Goal: Task Accomplishment & Management: Manage account settings

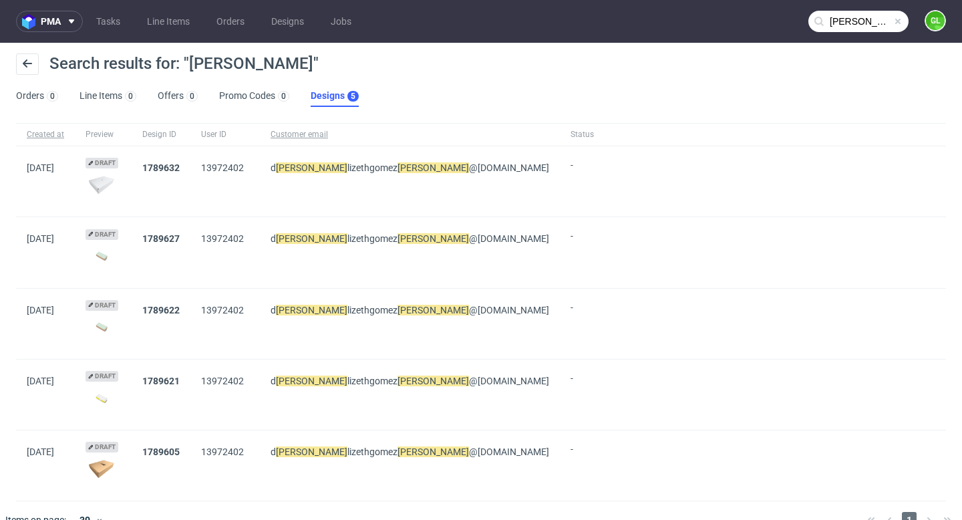
click at [892, 18] on span at bounding box center [897, 21] width 11 height 11
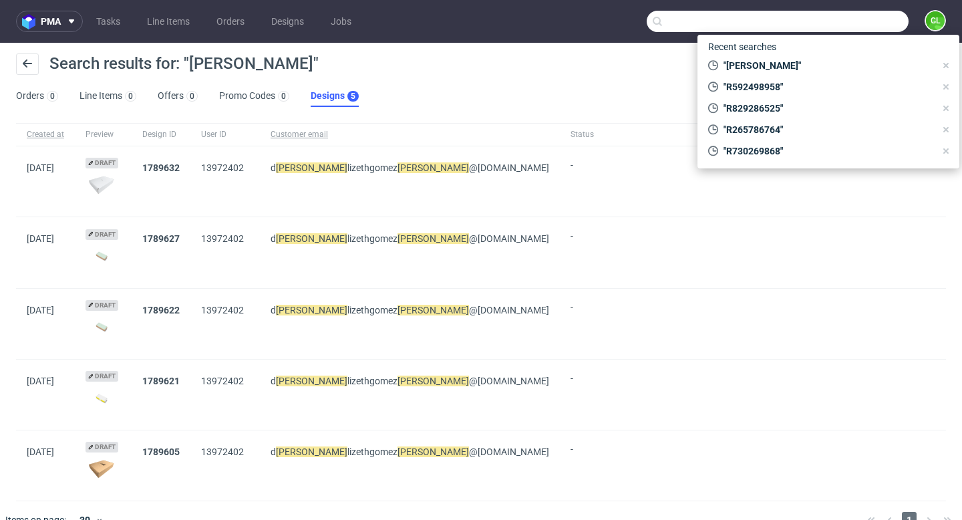
click at [836, 18] on input "text" at bounding box center [778, 21] width 262 height 21
paste input "R947843612"
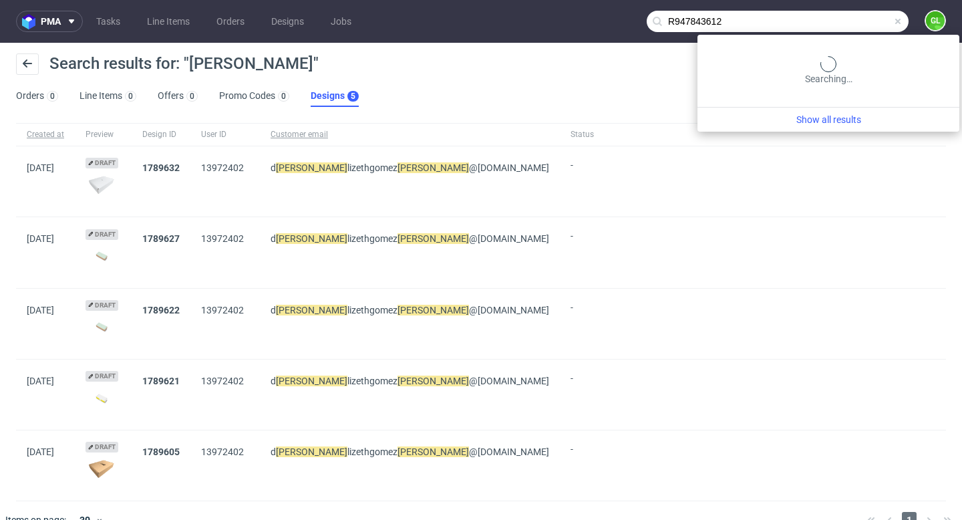
type input "R947843612"
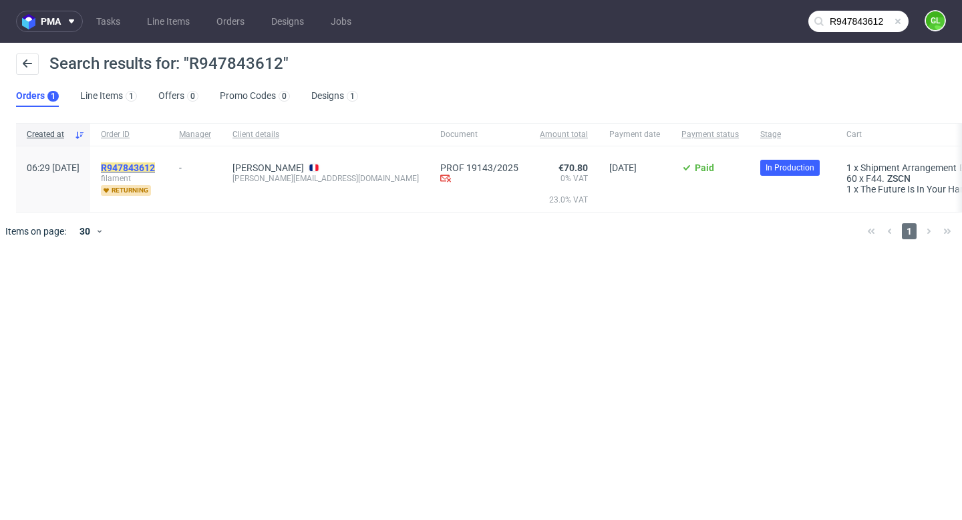
click at [155, 164] on mark "R947843612" at bounding box center [128, 167] width 54 height 11
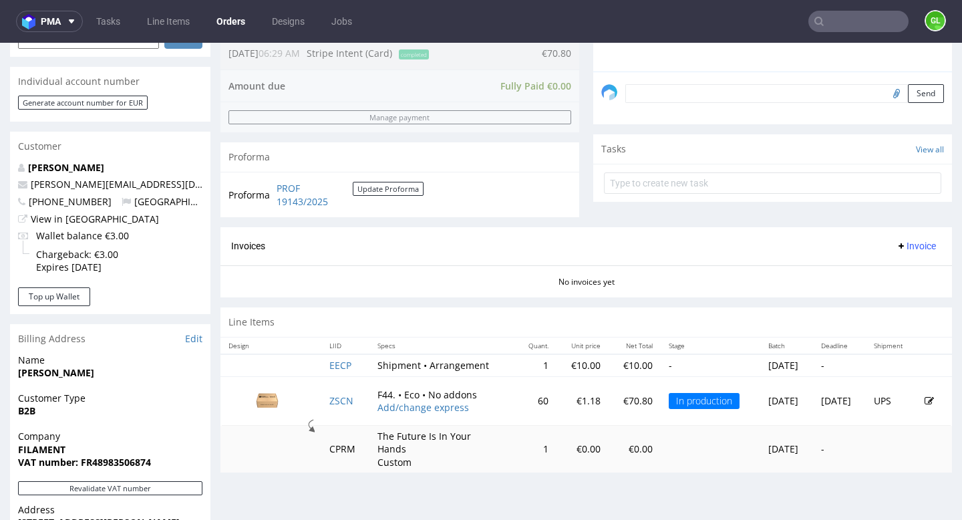
scroll to position [518, 0]
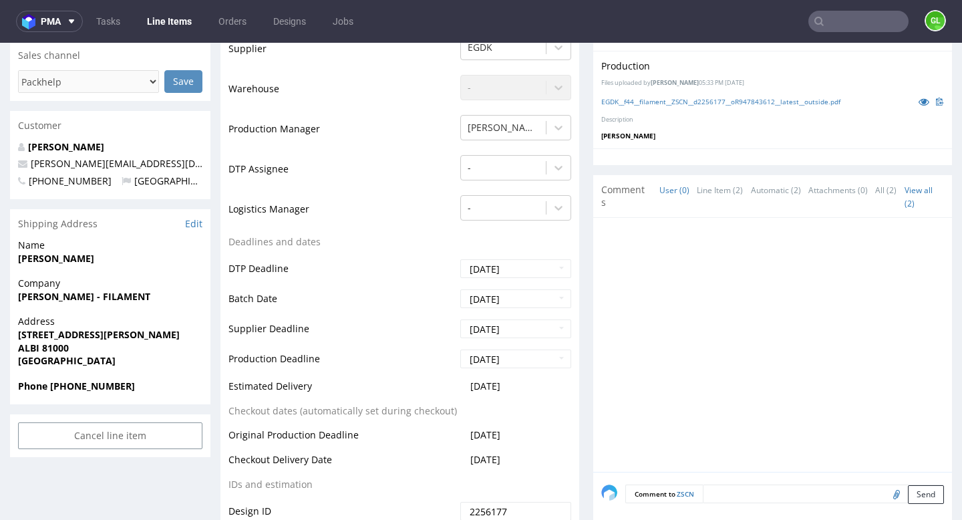
scroll to position [391, 0]
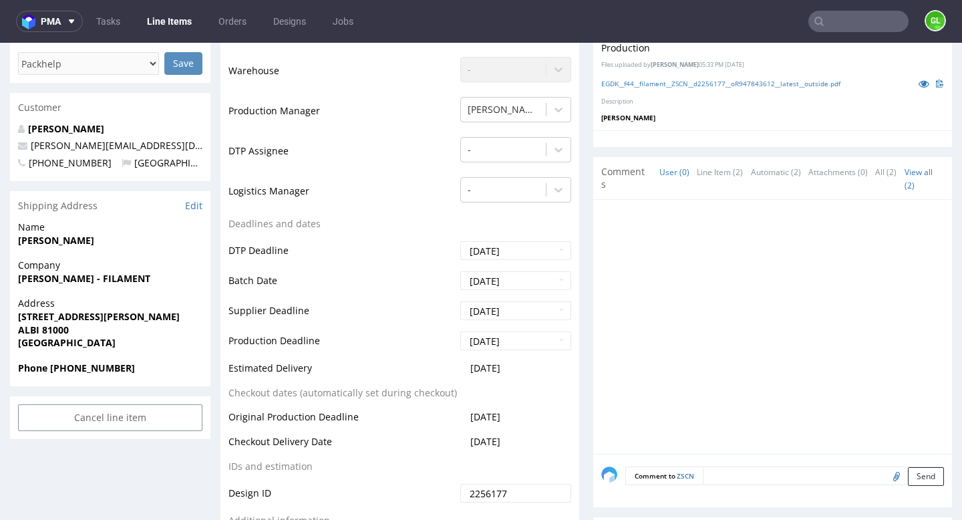
click at [847, 32] on nav "pma Tasks Line Items Orders Designs Jobs GL" at bounding box center [481, 21] width 962 height 43
click at [843, 25] on input "text" at bounding box center [858, 21] width 100 height 21
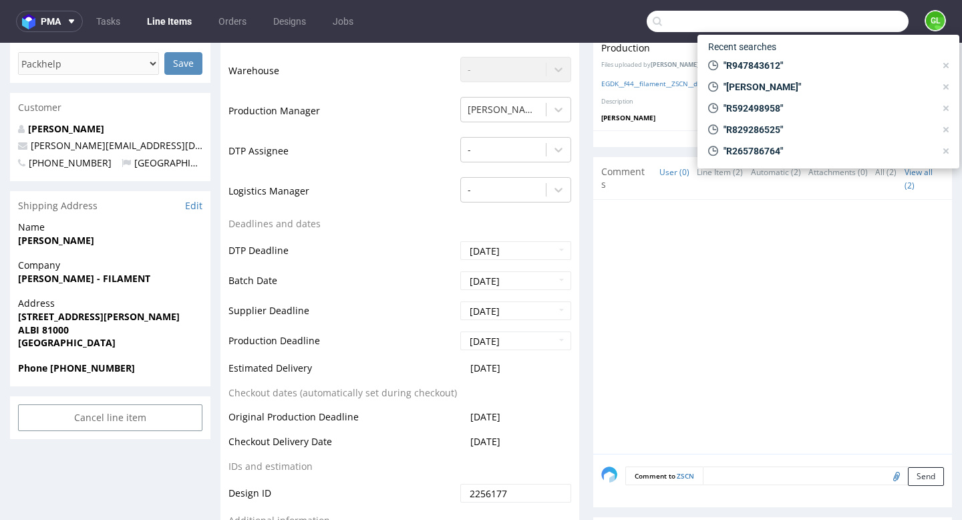
paste input "R066062314"
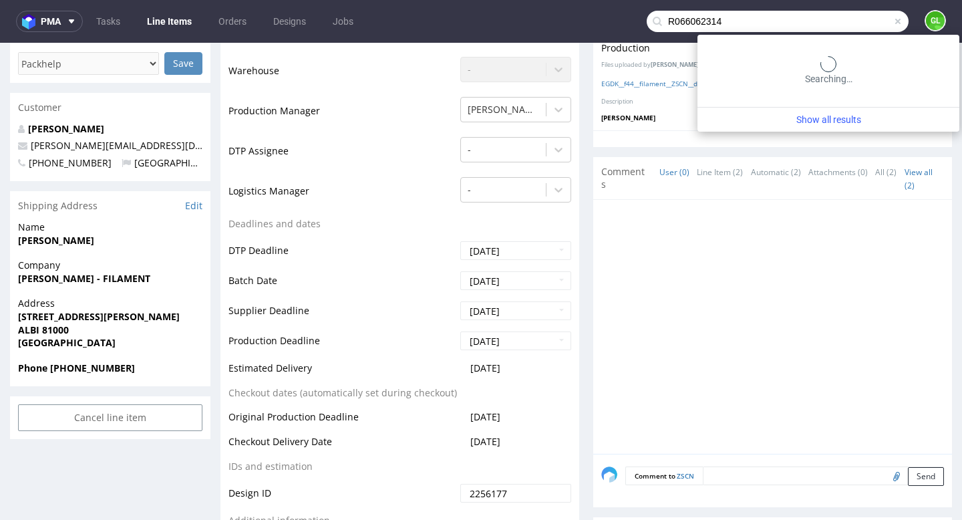
type input "R066062314"
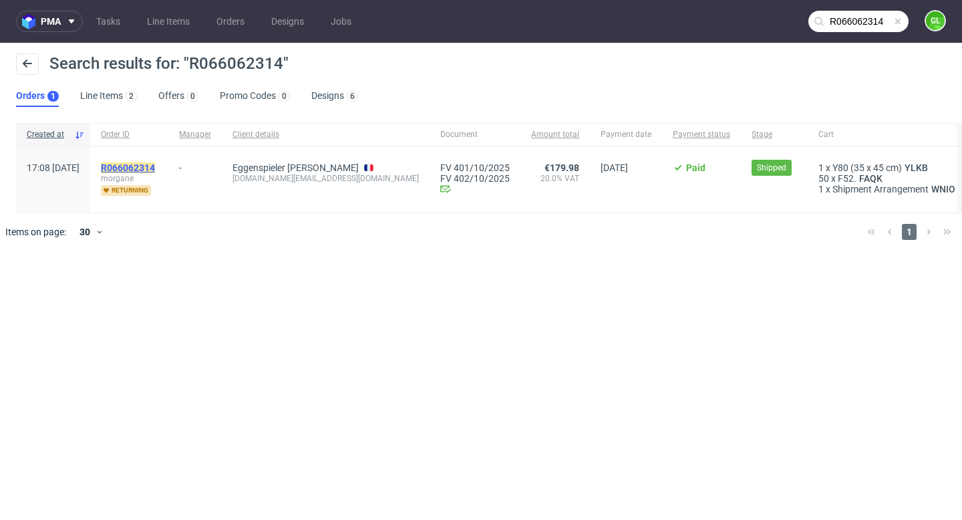
click at [155, 169] on mark "R066062314" at bounding box center [128, 167] width 54 height 11
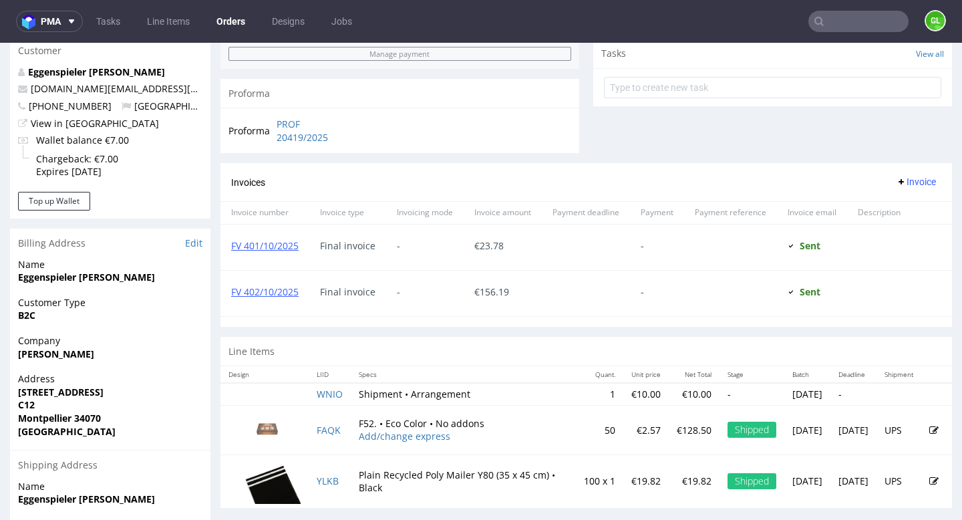
scroll to position [673, 0]
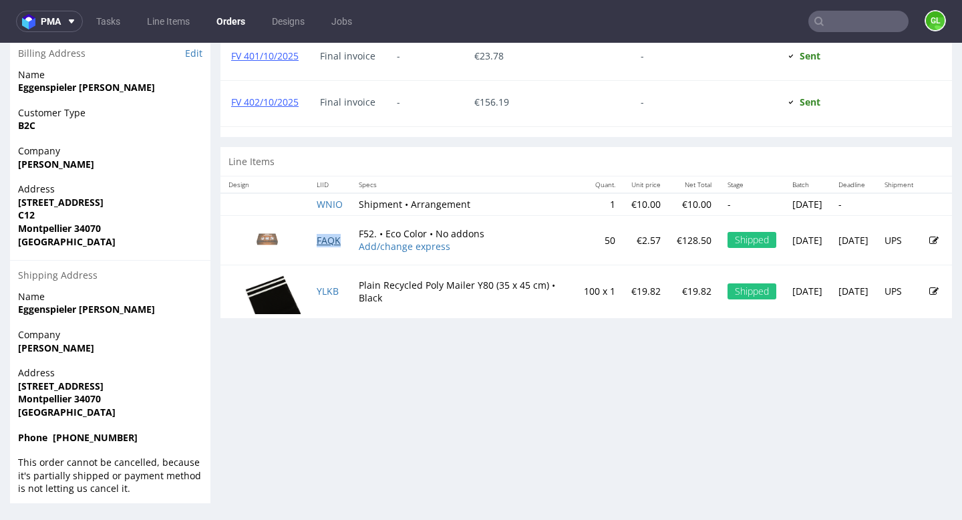
click at [329, 243] on link "FAQK" at bounding box center [329, 240] width 24 height 13
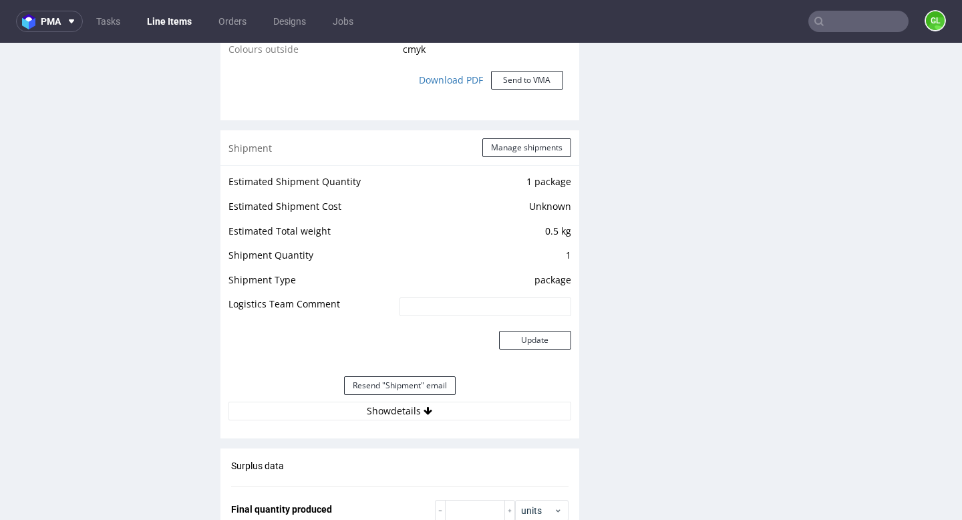
scroll to position [1211, 0]
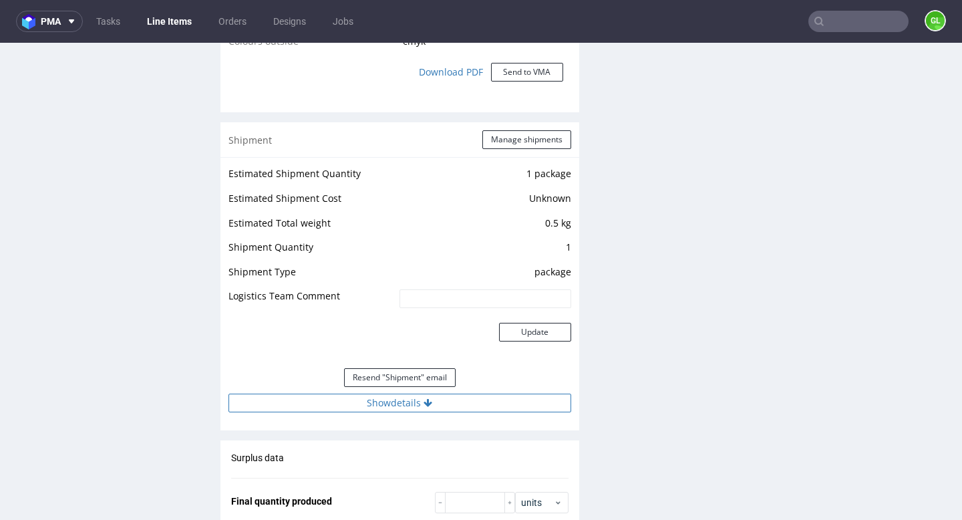
click at [347, 407] on button "Show details" at bounding box center [399, 402] width 343 height 19
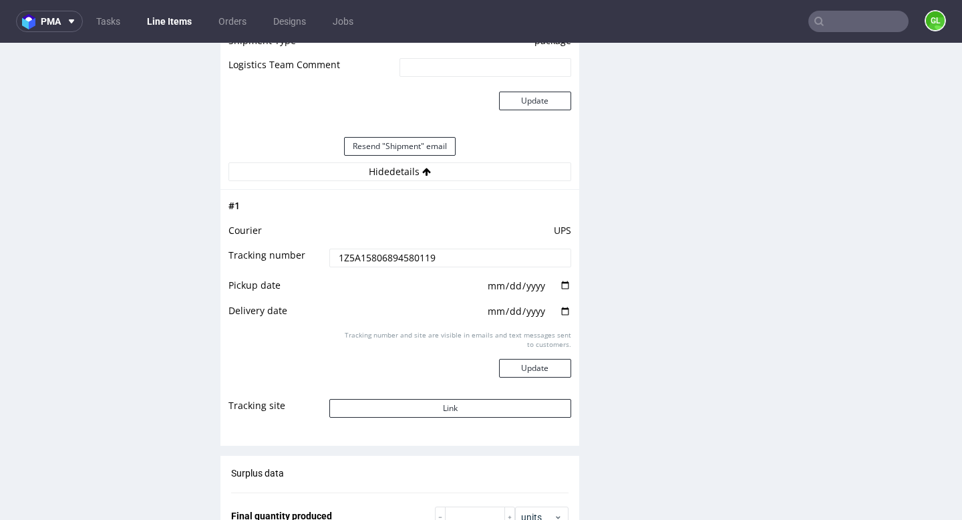
scroll to position [1544, 0]
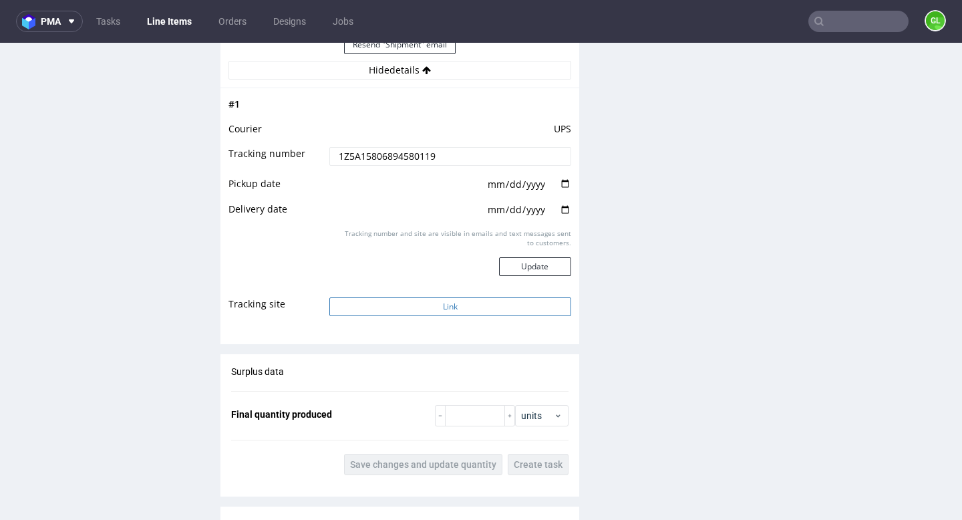
click at [405, 311] on button "Link" at bounding box center [449, 306] width 241 height 19
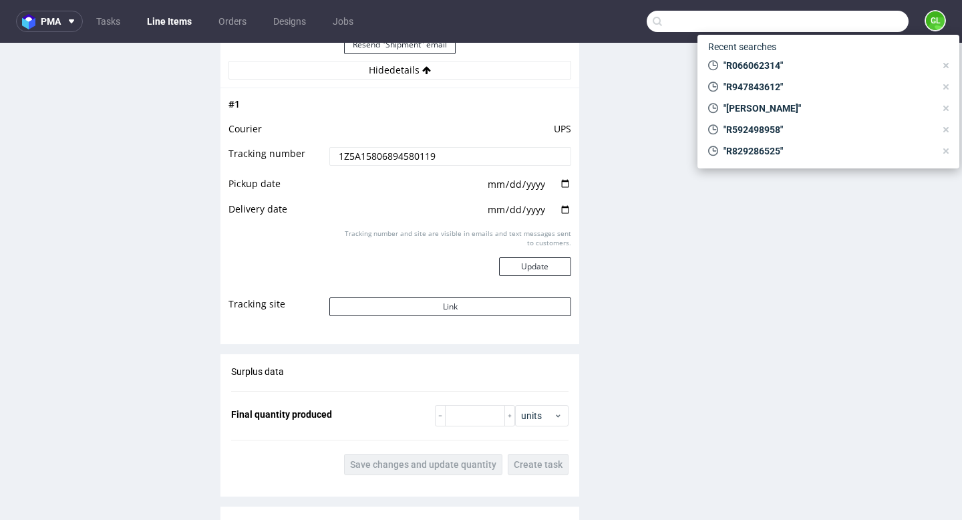
click at [840, 23] on input "text" at bounding box center [778, 21] width 262 height 21
paste input "R951221147"
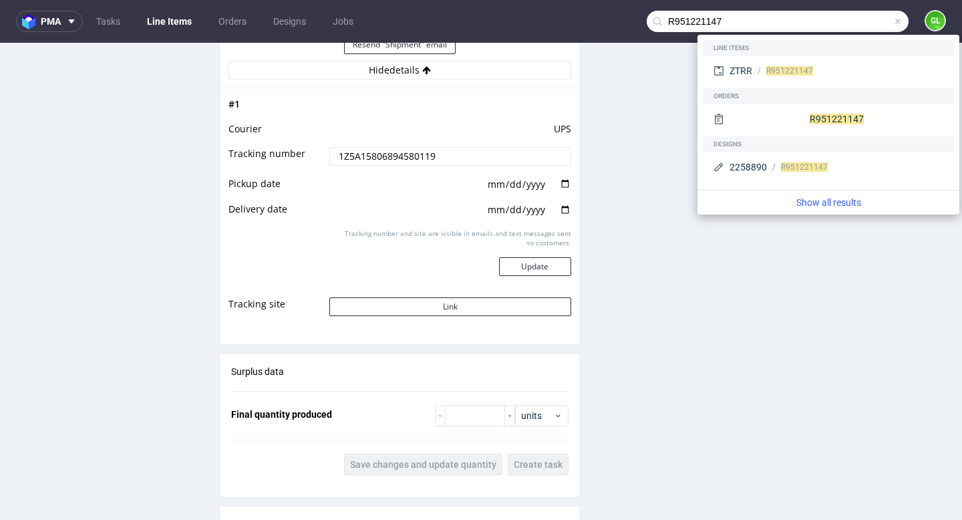
type input "R951221147"
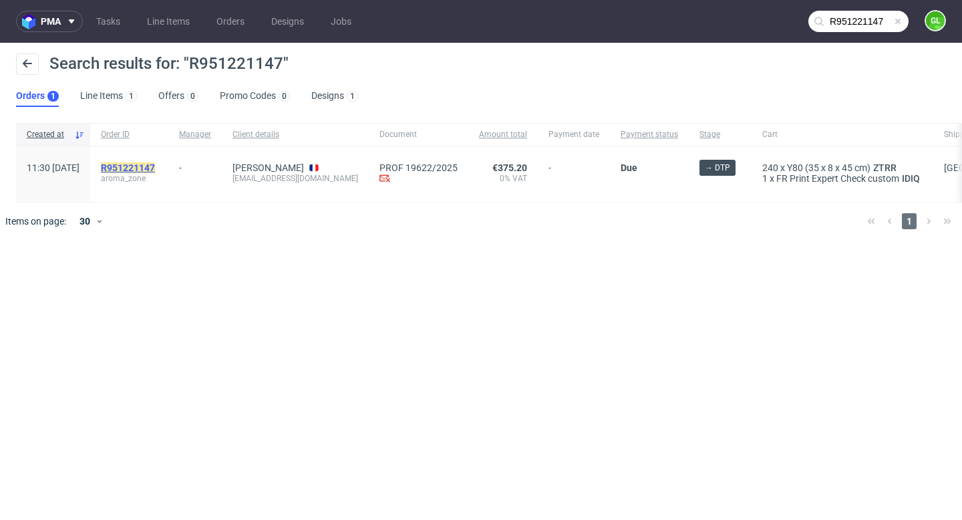
click at [155, 171] on mark "R951221147" at bounding box center [128, 167] width 54 height 11
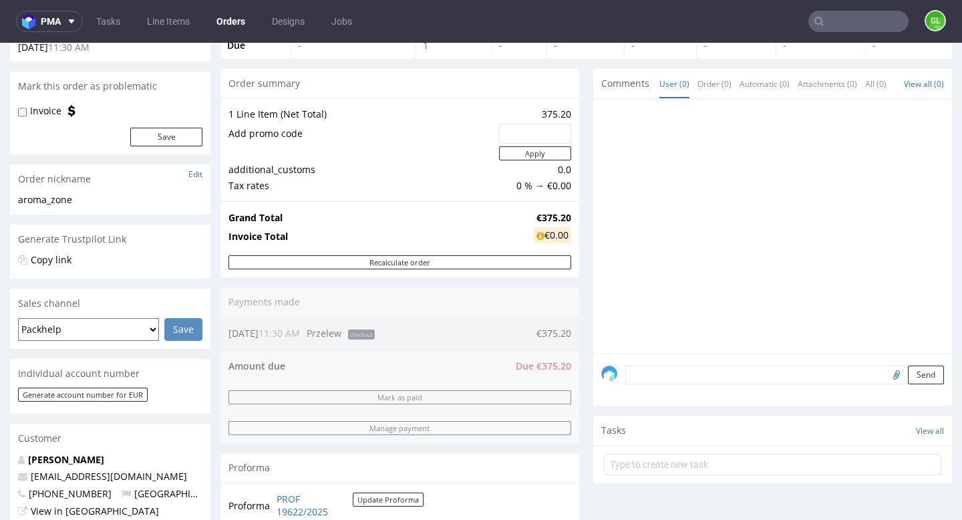
scroll to position [96, 0]
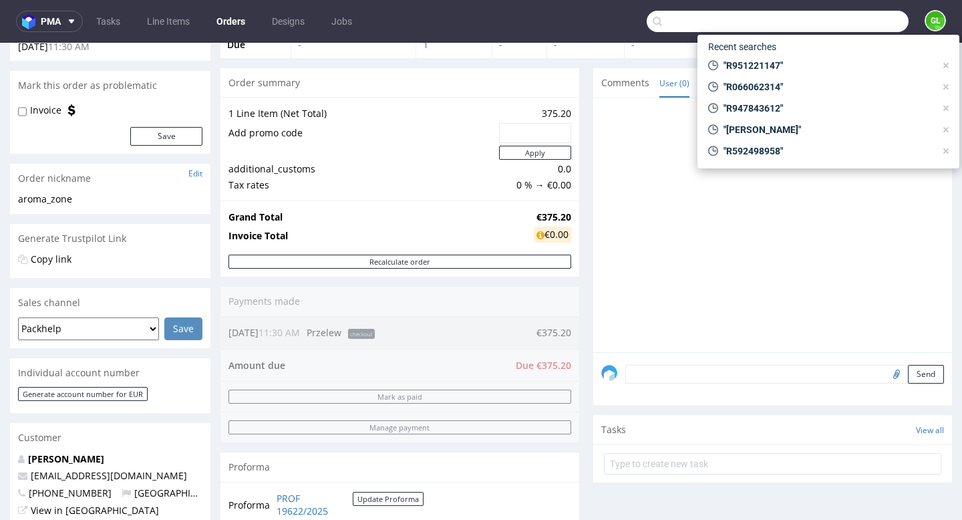
click at [834, 13] on input "text" at bounding box center [778, 21] width 262 height 21
paste input "R746768203."
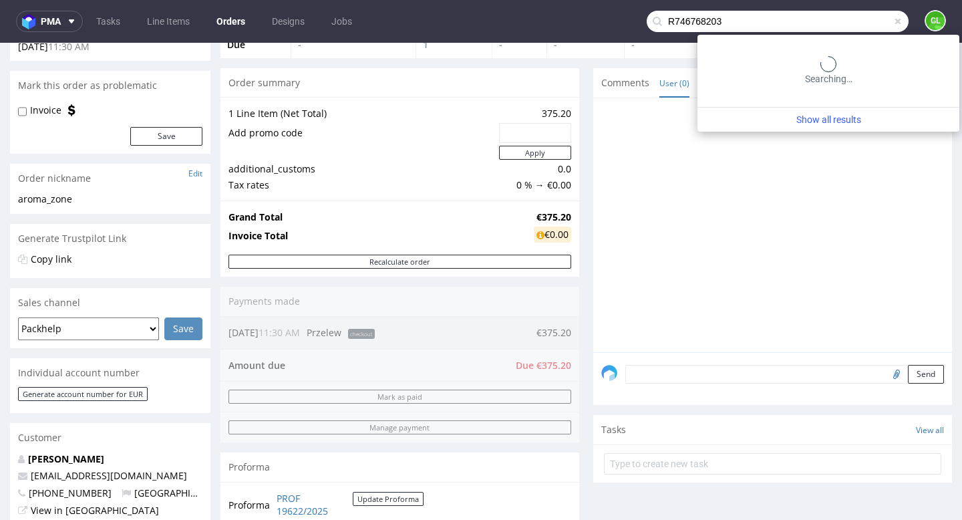
type input "R746768203"
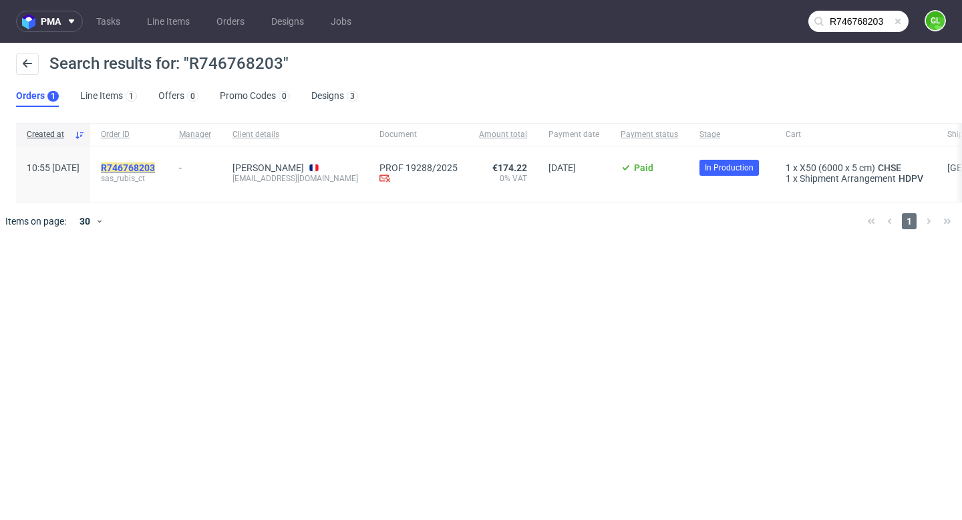
click at [155, 166] on mark "R746768203" at bounding box center [128, 167] width 54 height 11
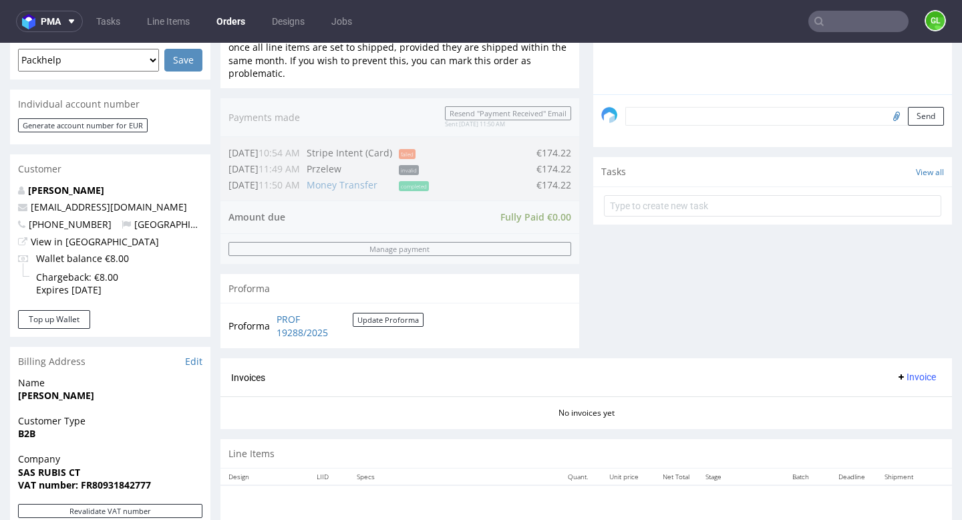
scroll to position [367, 0]
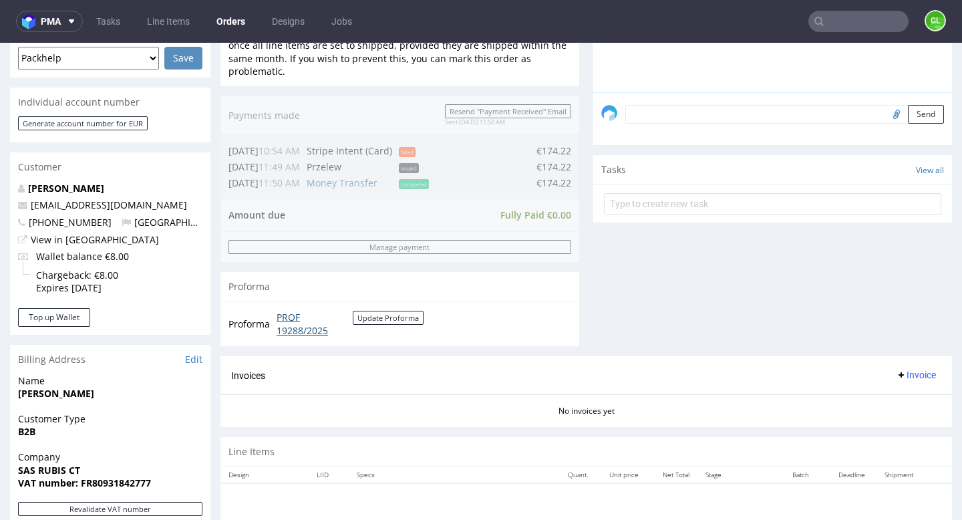
click at [288, 327] on link "PROF 19288/2025" at bounding box center [315, 324] width 76 height 26
click at [831, 21] on input "text" at bounding box center [858, 21] width 100 height 21
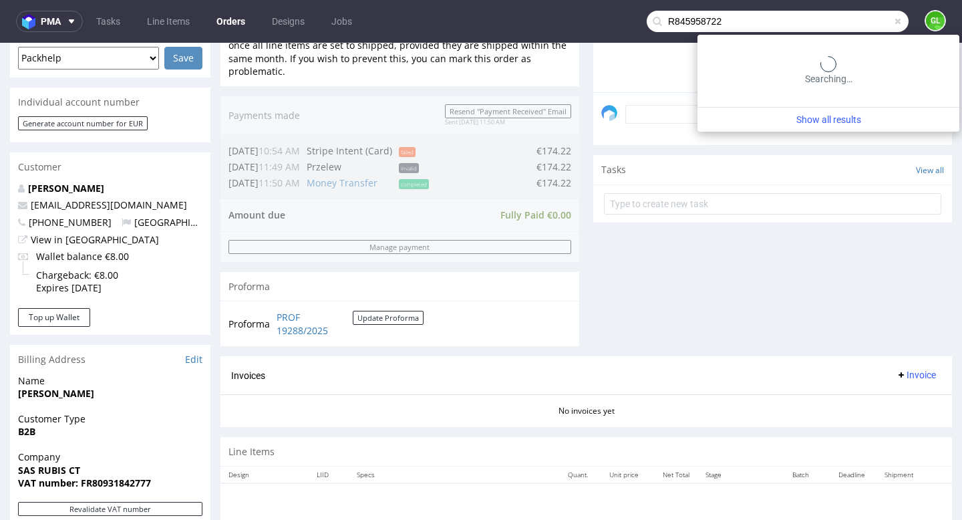
type input "R845958722"
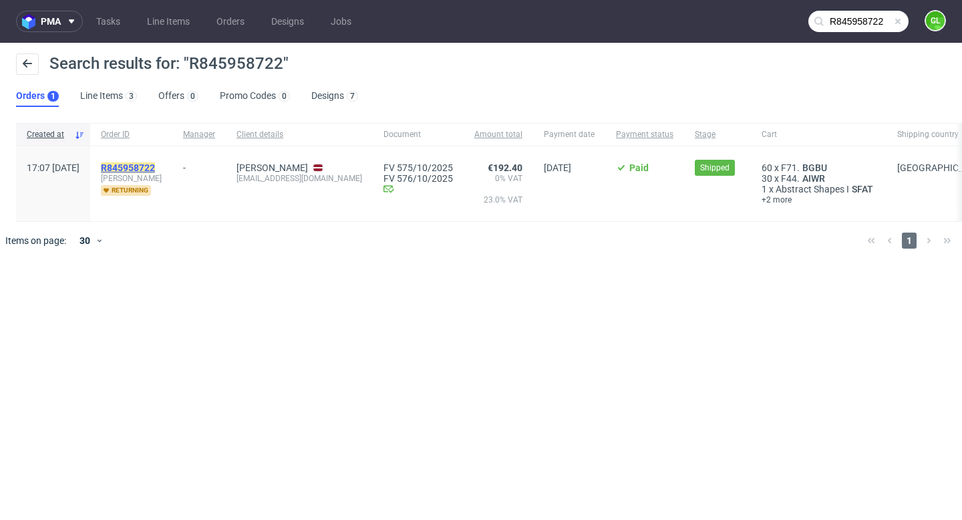
click at [155, 172] on mark "R845958722" at bounding box center [128, 167] width 54 height 11
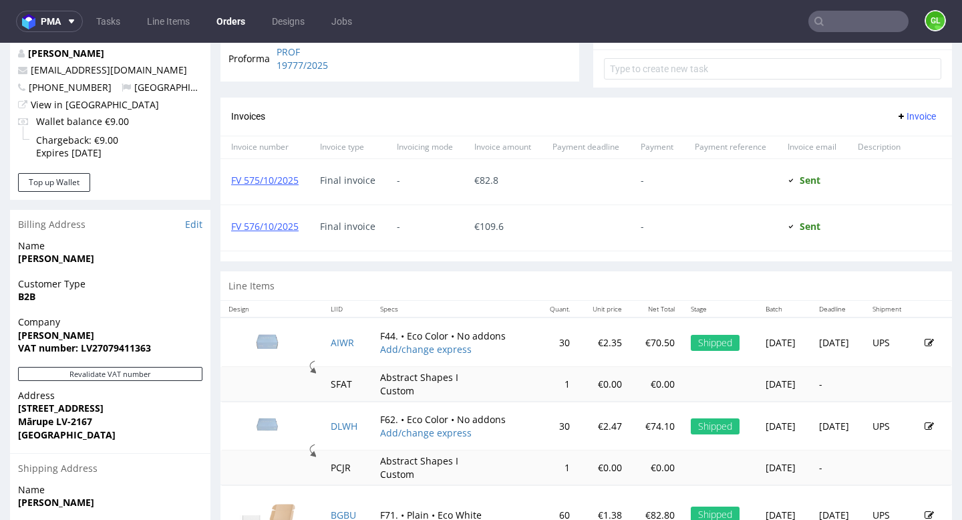
scroll to position [586, 0]
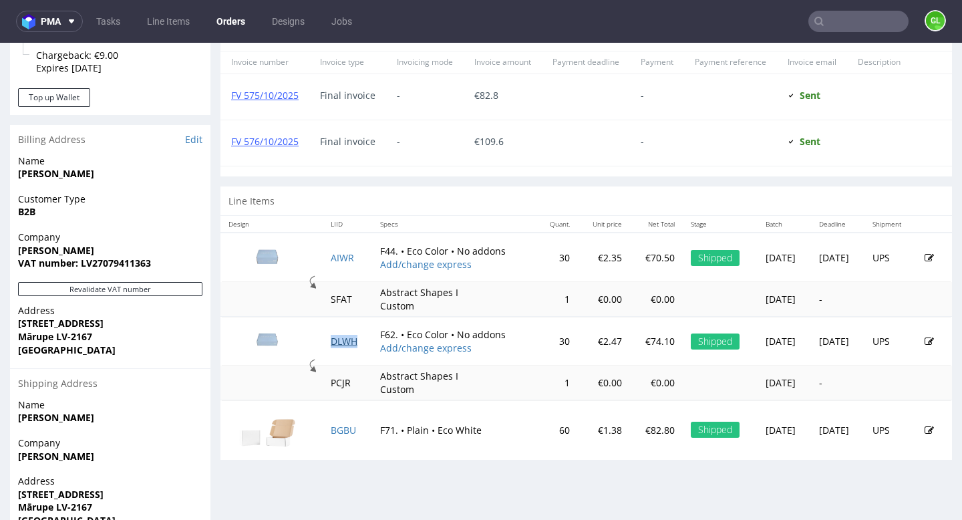
click at [331, 347] on link "DLWH" at bounding box center [344, 341] width 27 height 13
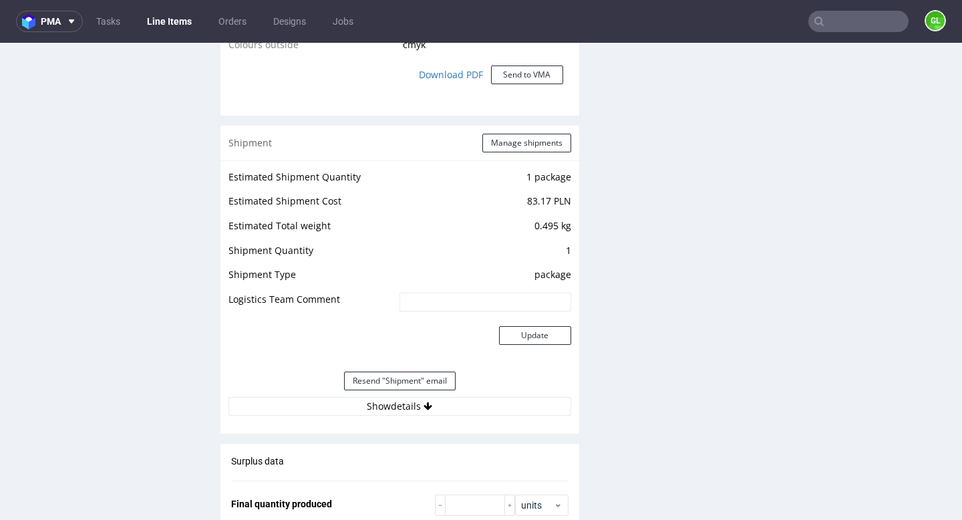
scroll to position [1291, 0]
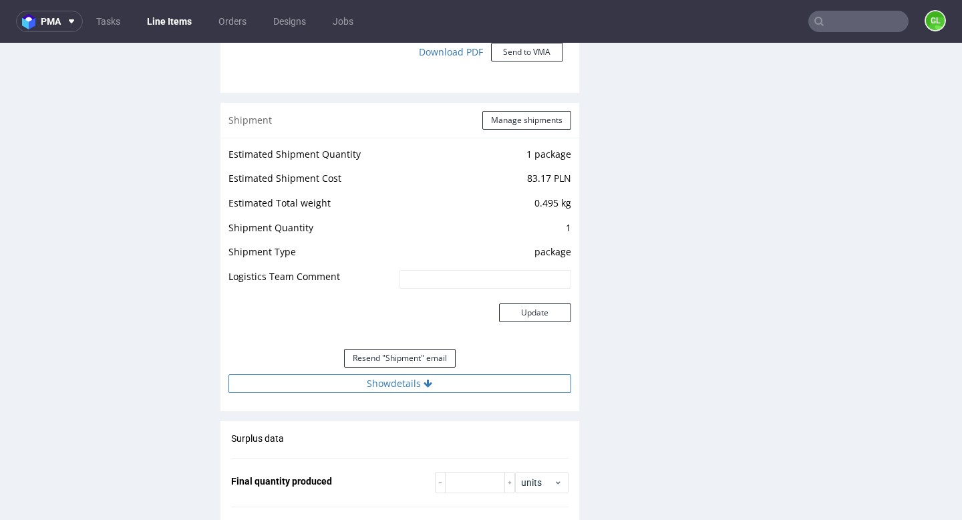
click at [405, 385] on button "Show details" at bounding box center [399, 383] width 343 height 19
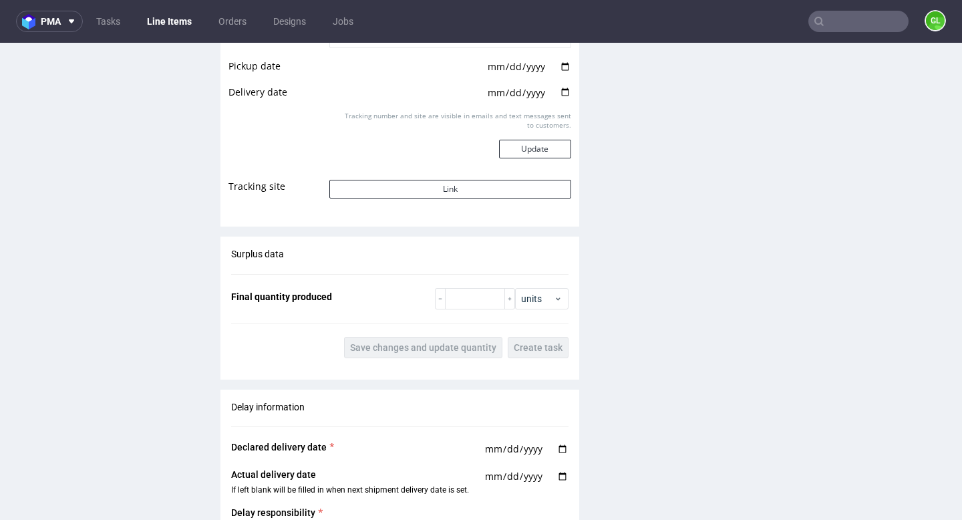
scroll to position [1755, 0]
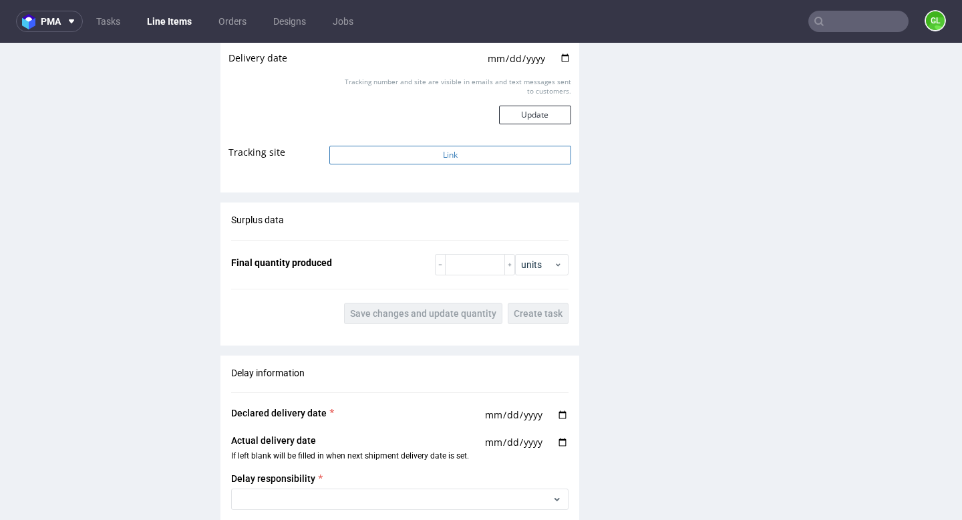
click at [424, 157] on button "Link" at bounding box center [449, 155] width 241 height 19
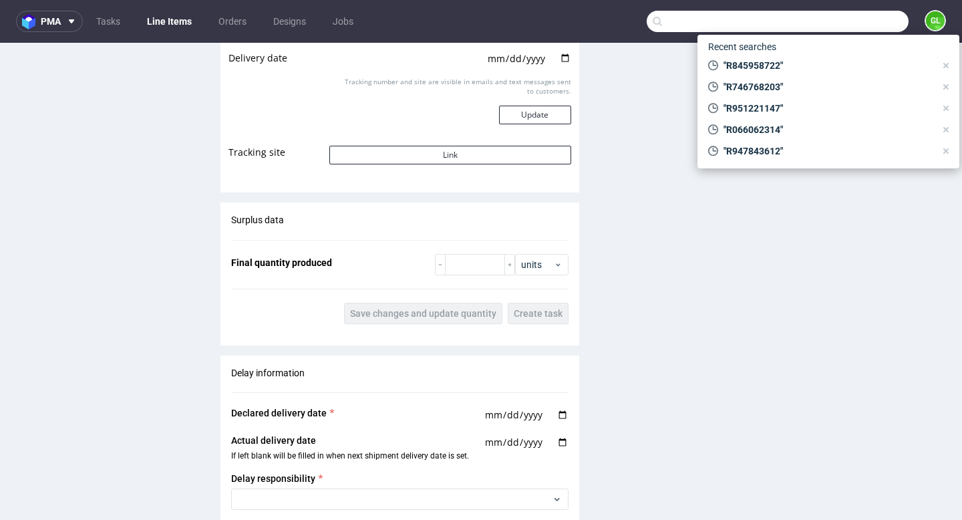
click at [845, 23] on input "text" at bounding box center [778, 21] width 262 height 21
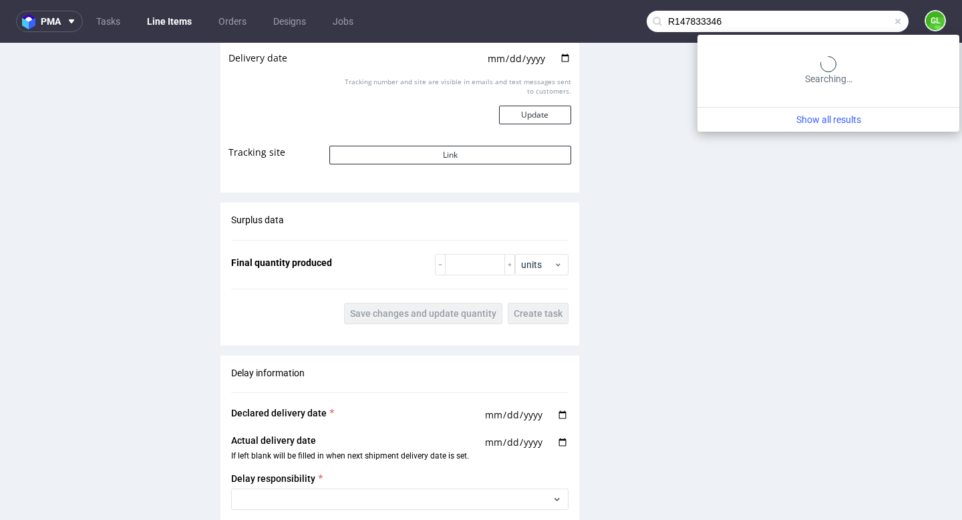
type input "R147833346"
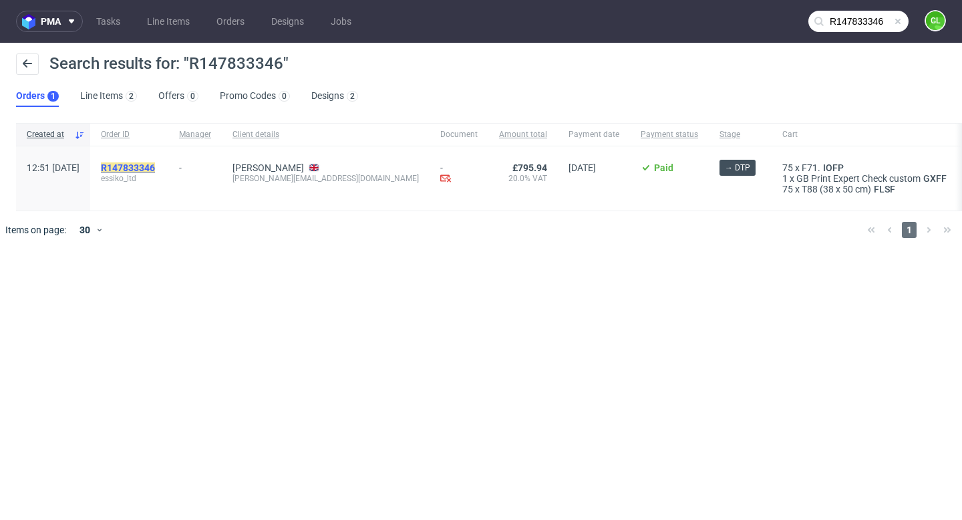
click at [151, 171] on mark "R147833346" at bounding box center [128, 167] width 54 height 11
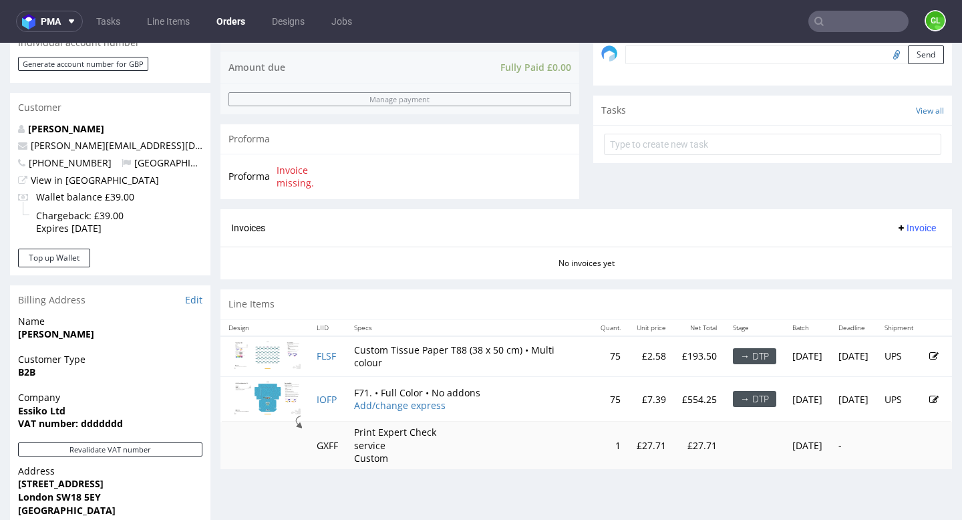
scroll to position [430, 0]
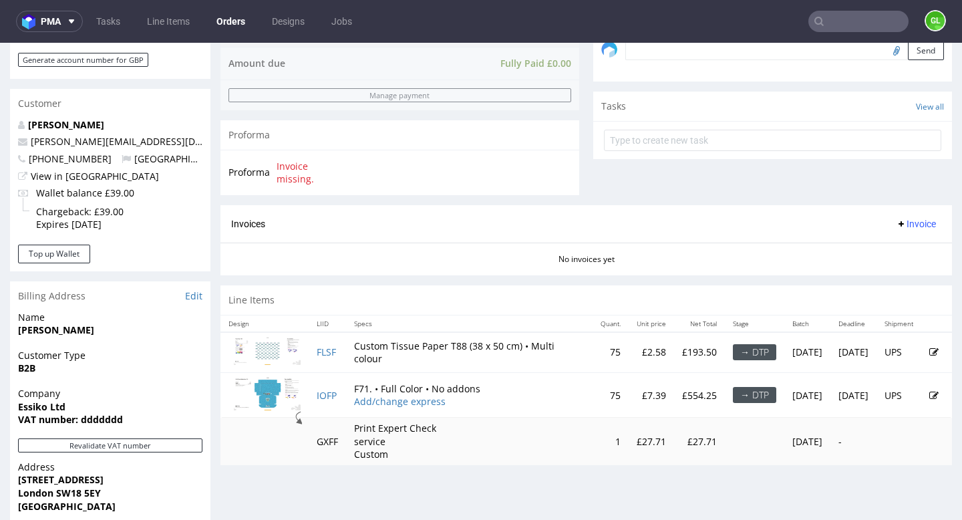
click at [882, 23] on input "text" at bounding box center [858, 21] width 100 height 21
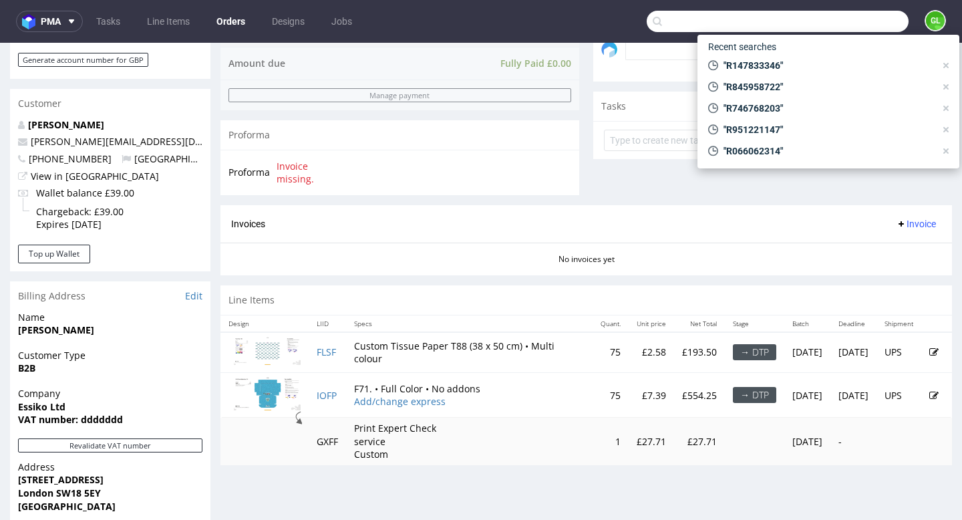
paste input "Samuel rasmussen"
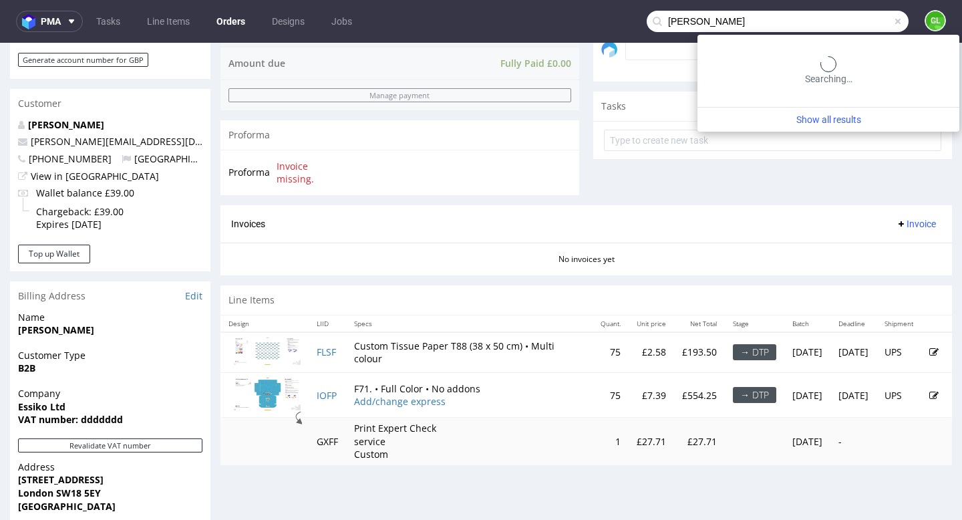
type input "Samuel rasmussen"
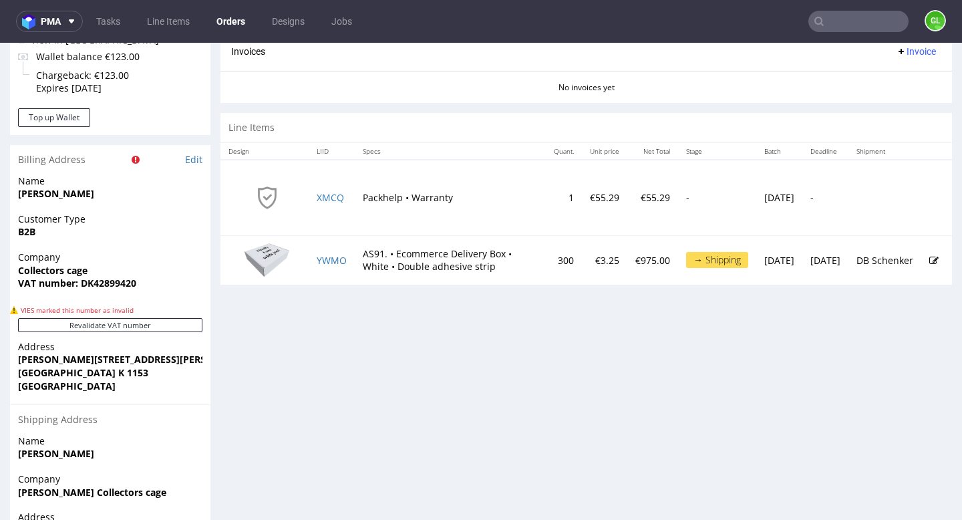
scroll to position [621, 0]
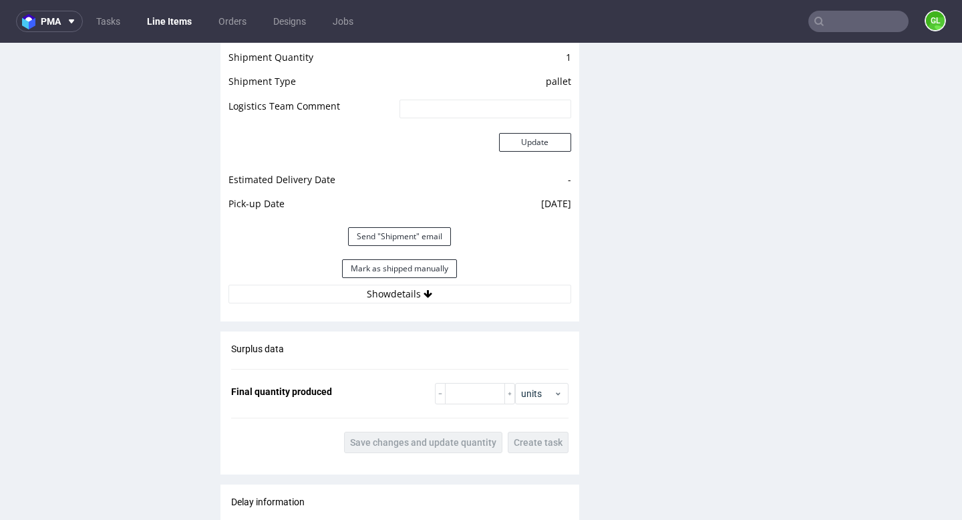
scroll to position [1487, 0]
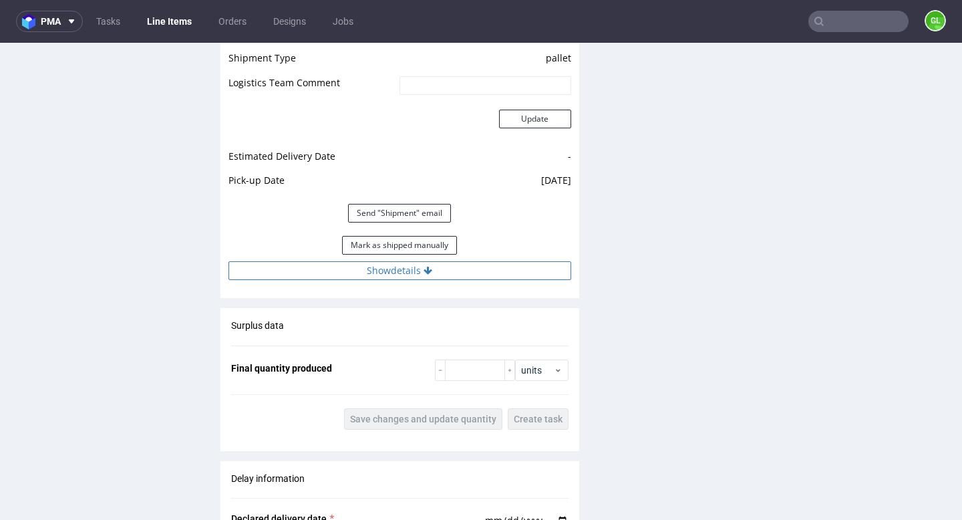
click at [424, 268] on icon at bounding box center [427, 270] width 9 height 9
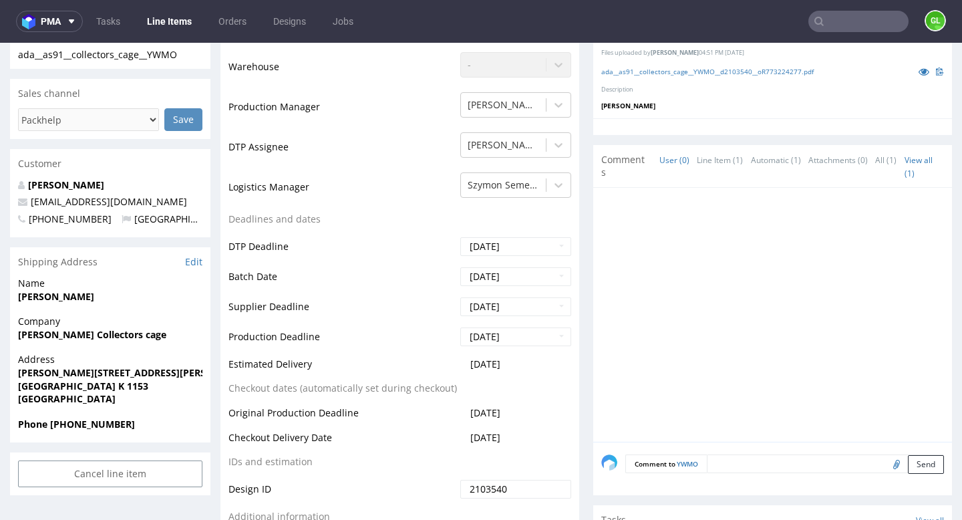
scroll to position [0, 0]
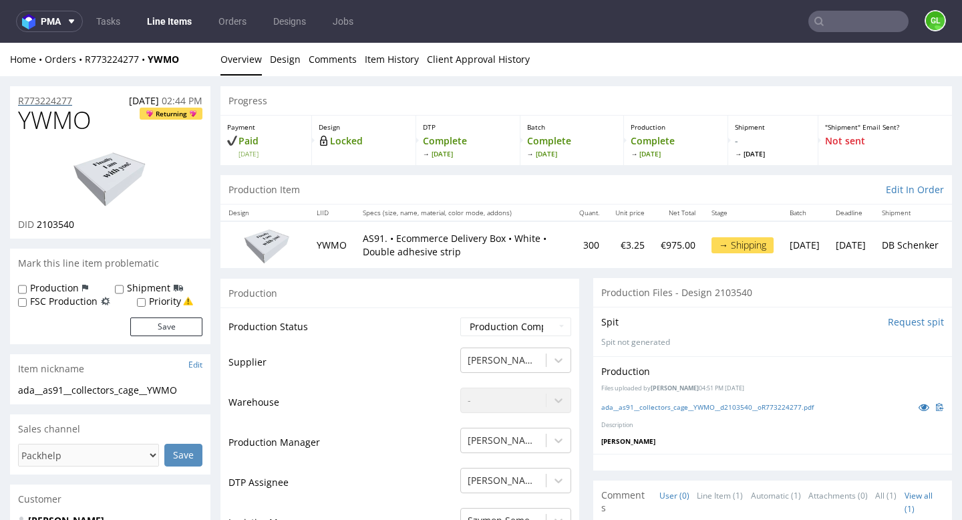
click at [46, 104] on p "R773224277" at bounding box center [45, 100] width 54 height 13
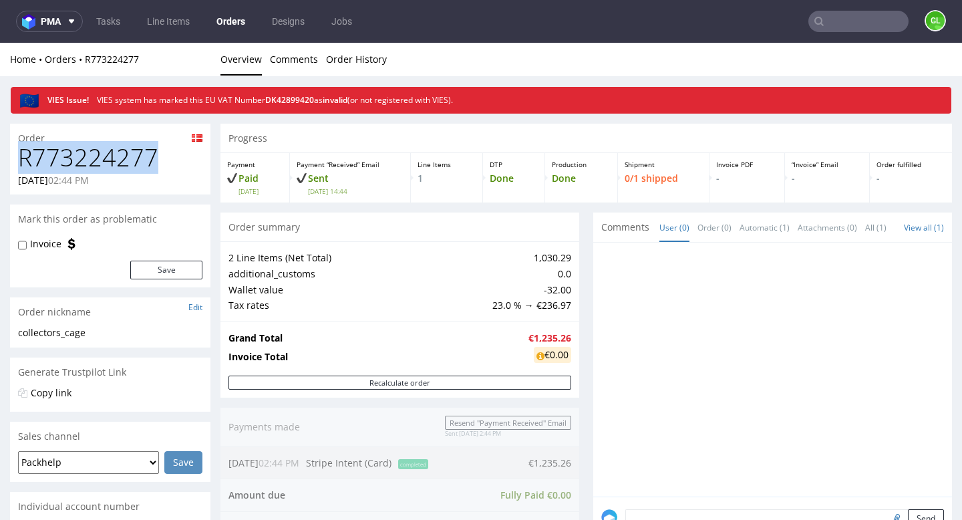
drag, startPoint x: 17, startPoint y: 158, endPoint x: 162, endPoint y: 164, distance: 145.1
click at [162, 164] on div "R773224277 09.09.2025 02:44 PM" at bounding box center [110, 169] width 200 height 50
copy h1 "R773224277"
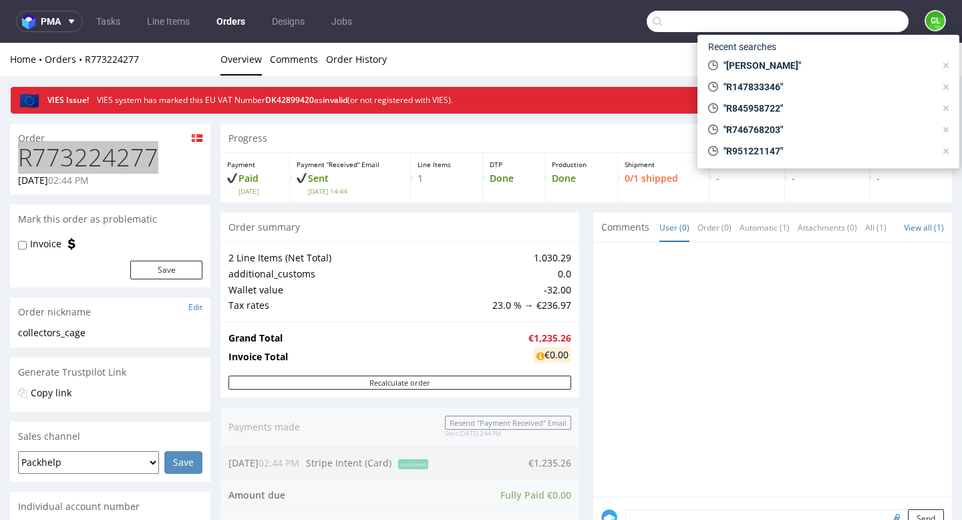
click at [862, 29] on input "text" at bounding box center [778, 21] width 262 height 21
paste input "Matt Dobson"
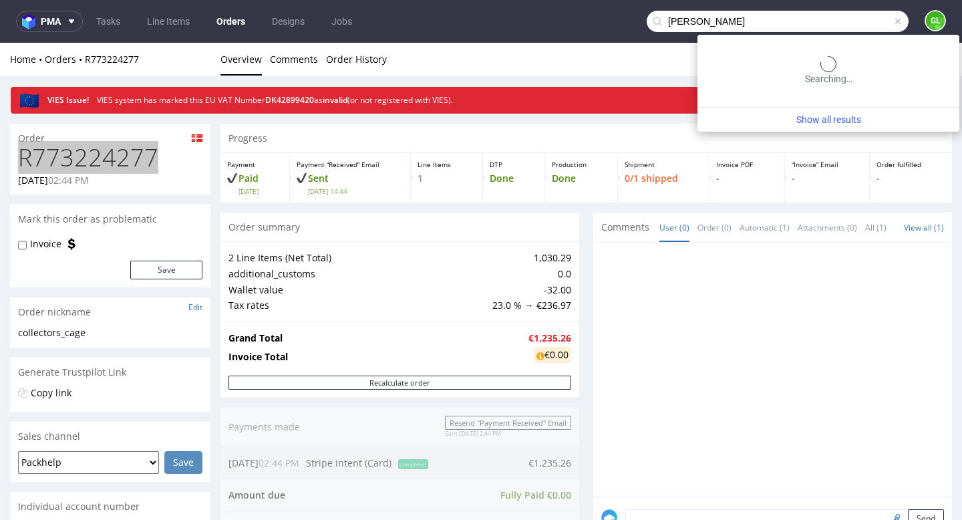
type input "Matt Dobson"
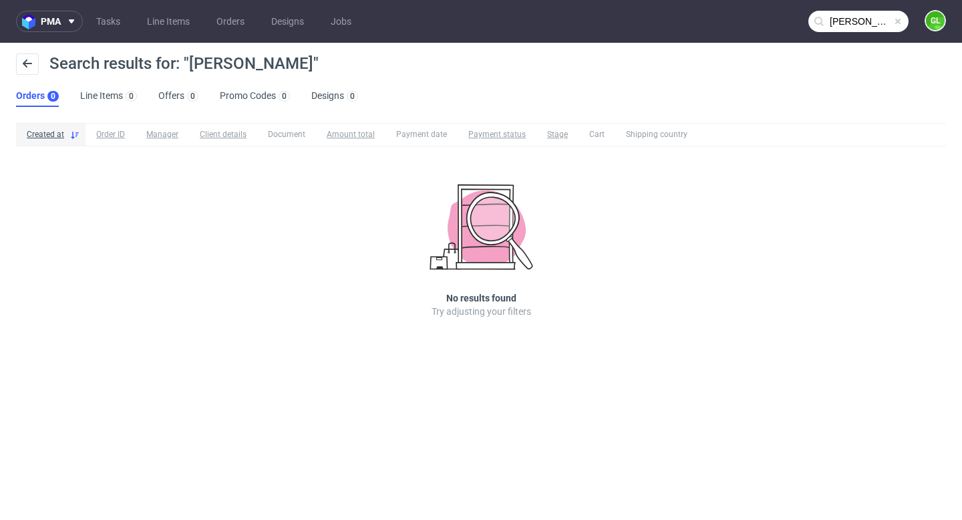
click at [900, 24] on span at bounding box center [897, 21] width 11 height 11
click at [868, 20] on input "text" at bounding box center [858, 21] width 100 height 21
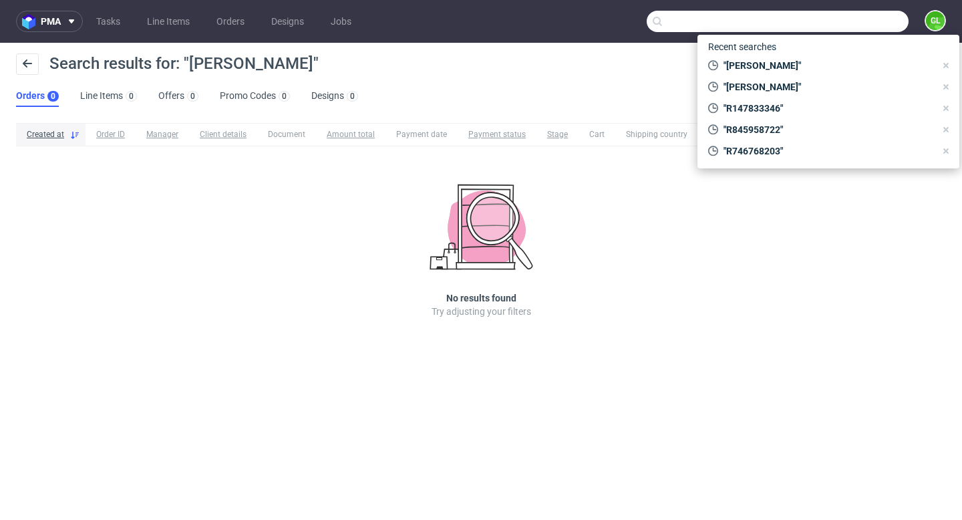
paste input "drapertools.com"
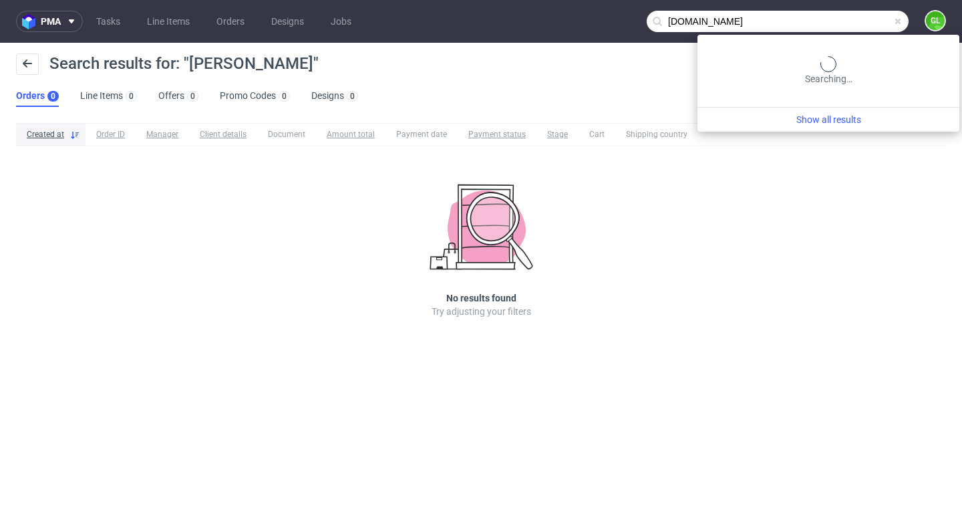
type input "drapertools.com"
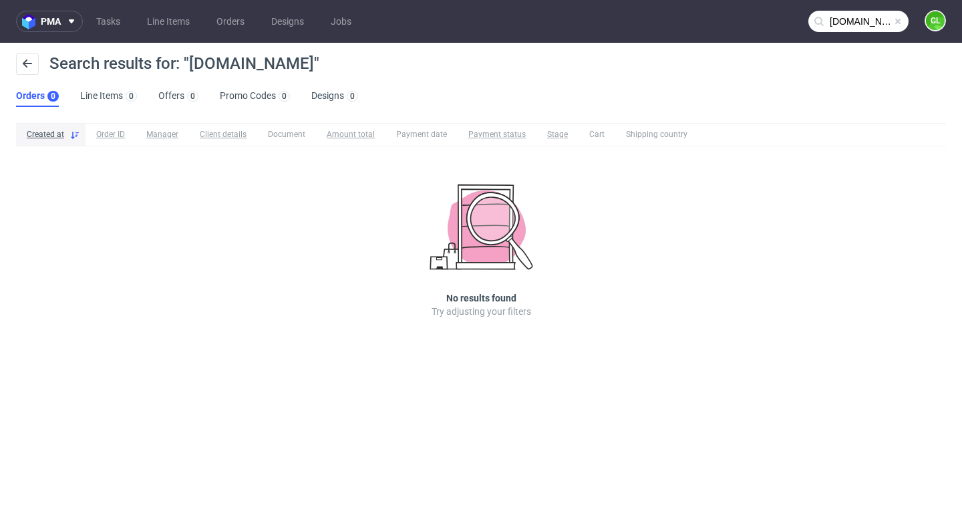
click at [899, 22] on span at bounding box center [897, 21] width 11 height 11
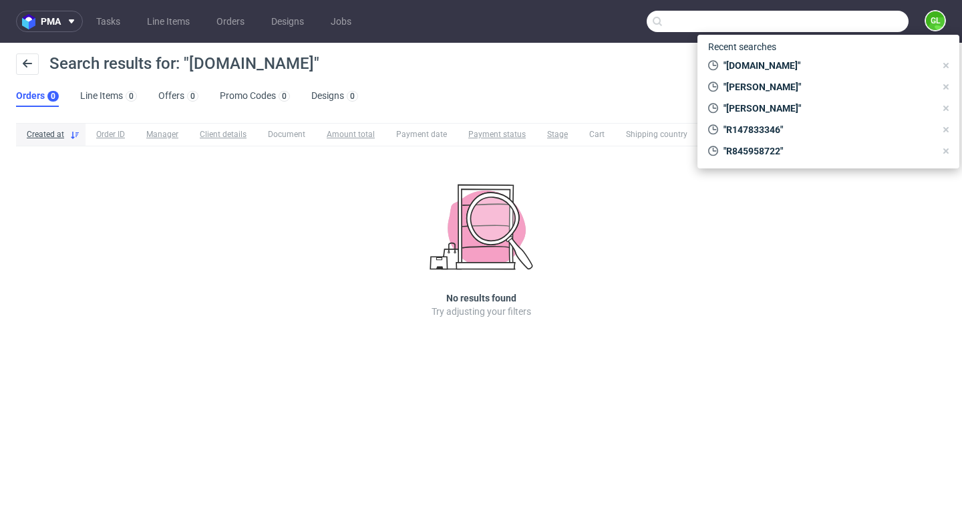
click at [872, 24] on input "text" at bounding box center [778, 21] width 262 height 21
paste input "R537426387"
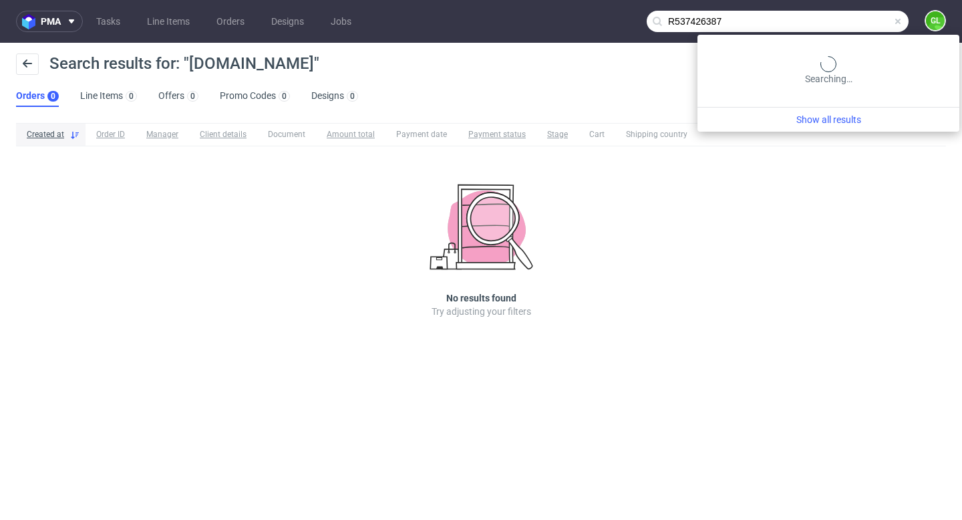
type input "R537426387"
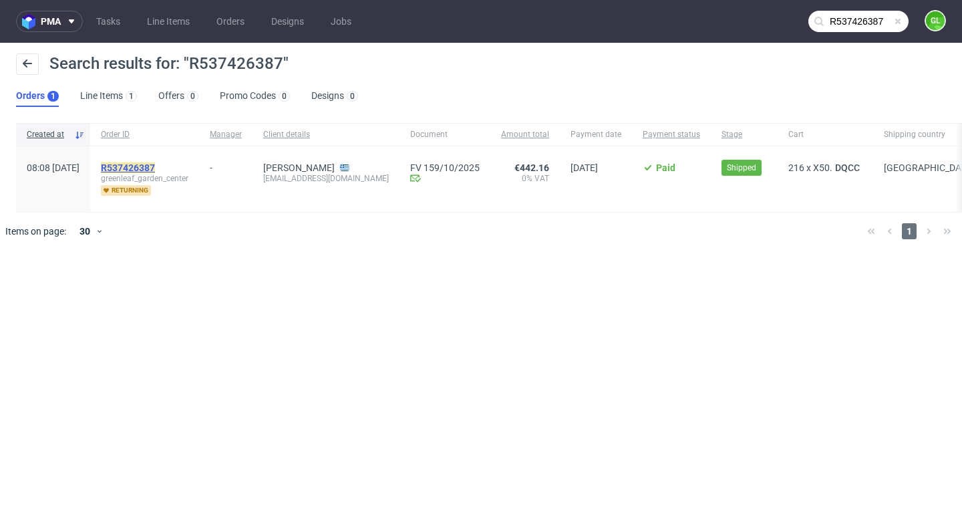
click at [152, 166] on mark "R537426387" at bounding box center [128, 167] width 54 height 11
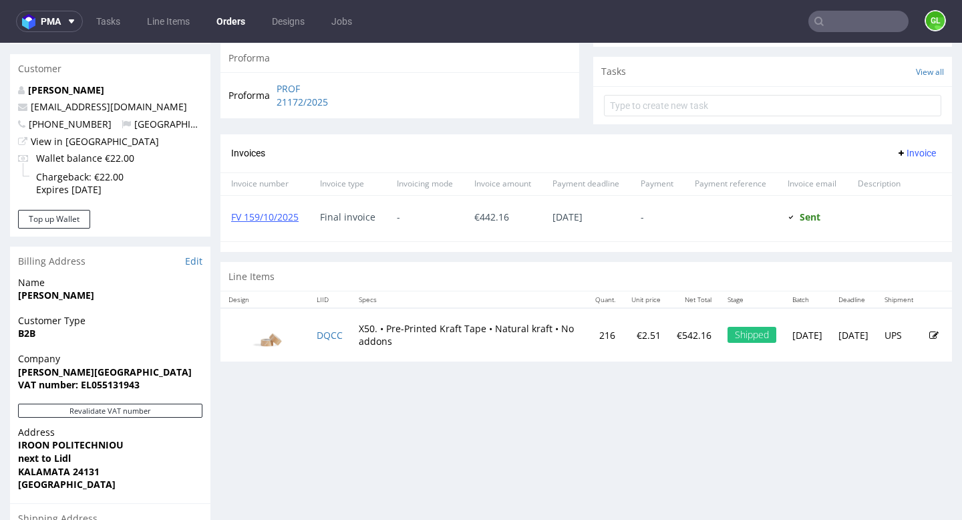
scroll to position [633, 0]
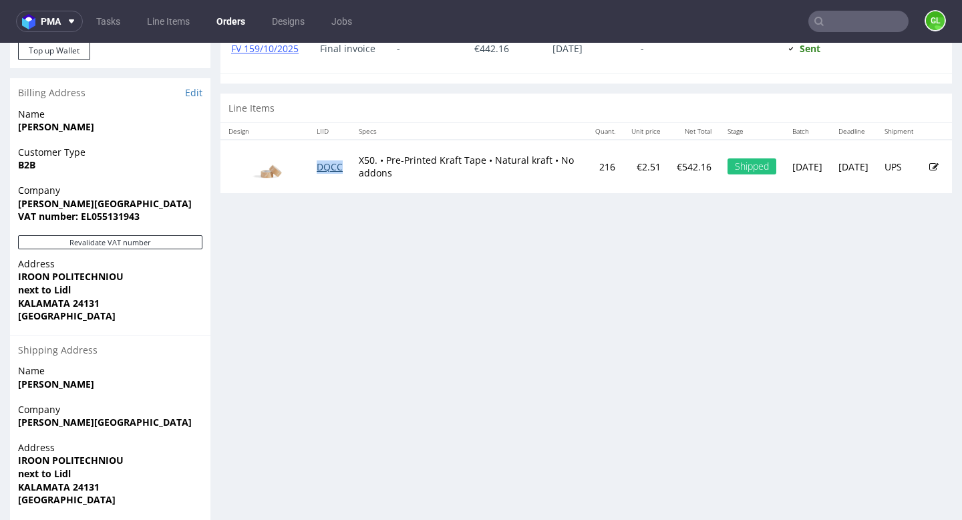
click at [329, 173] on link "DQCC" at bounding box center [330, 166] width 26 height 13
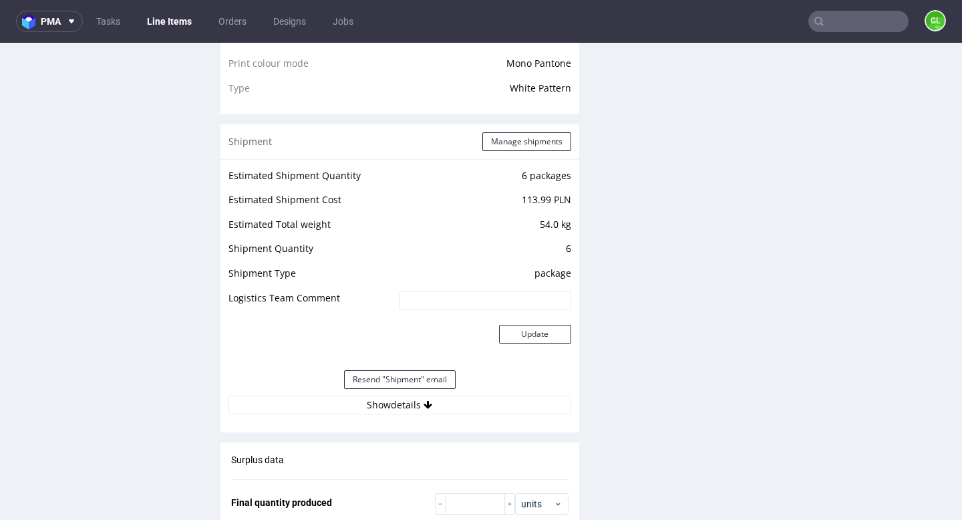
scroll to position [1098, 0]
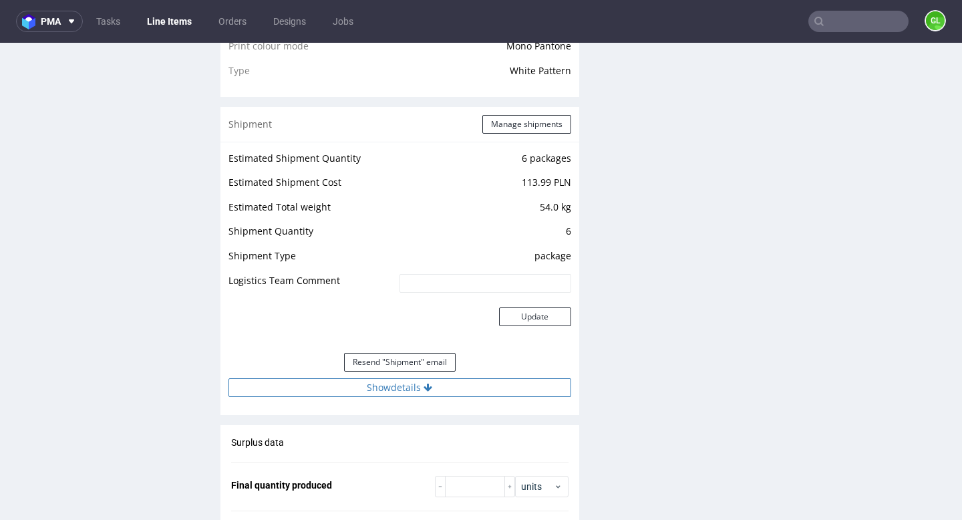
click at [397, 392] on button "Show details" at bounding box center [399, 387] width 343 height 19
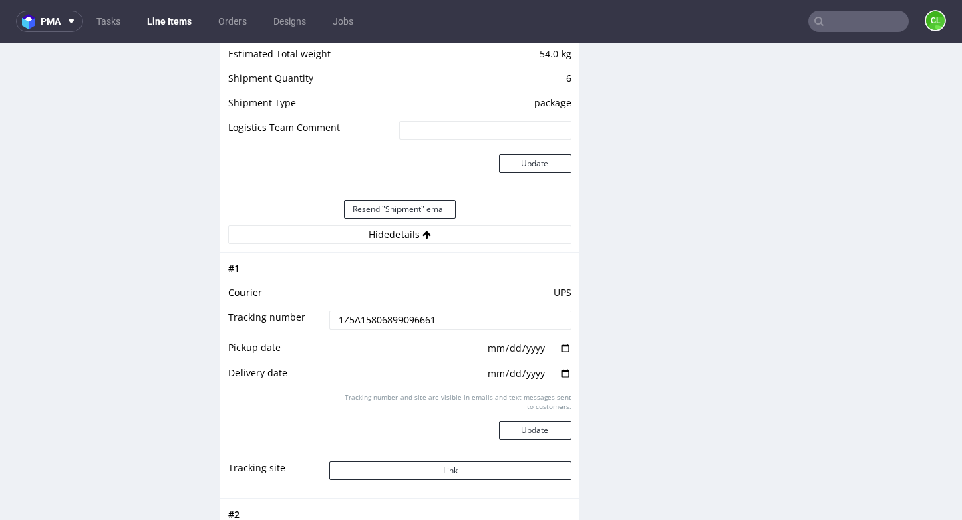
scroll to position [1254, 0]
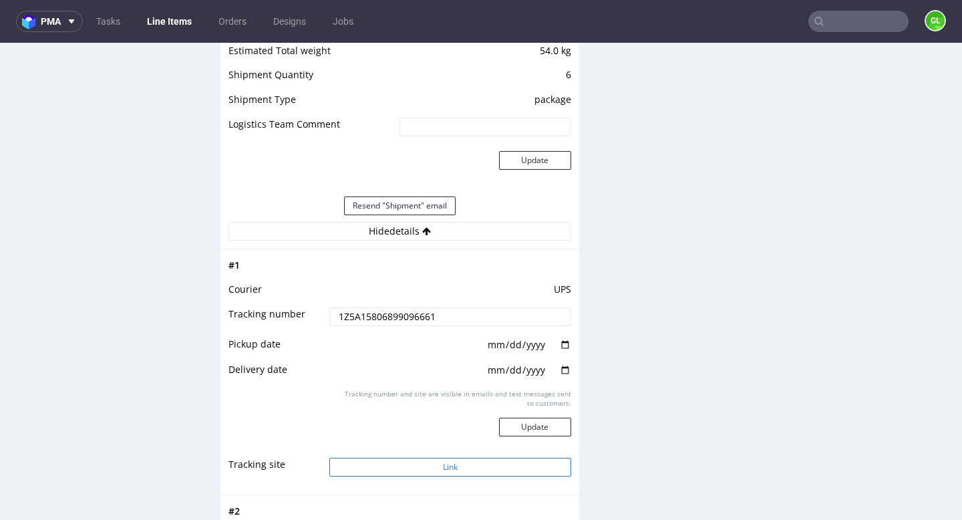
click at [439, 462] on button "Link" at bounding box center [449, 467] width 241 height 19
drag, startPoint x: 452, startPoint y: 315, endPoint x: 301, endPoint y: 313, distance: 151.0
click at [301, 313] on tr "Tracking number 1Z5A15806899096661" at bounding box center [399, 321] width 343 height 30
click at [100, 23] on link "Tasks" at bounding box center [108, 21] width 40 height 21
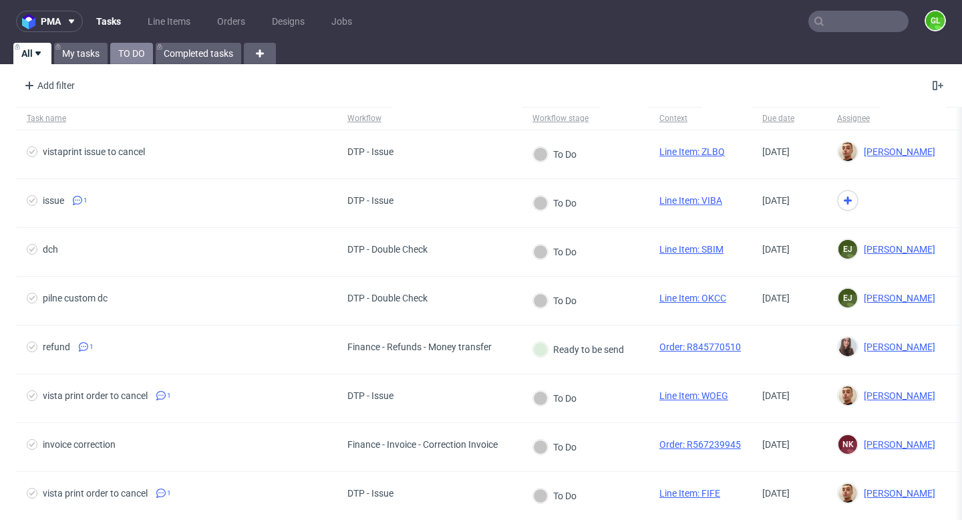
click at [126, 56] on link "TO DO" at bounding box center [131, 53] width 43 height 21
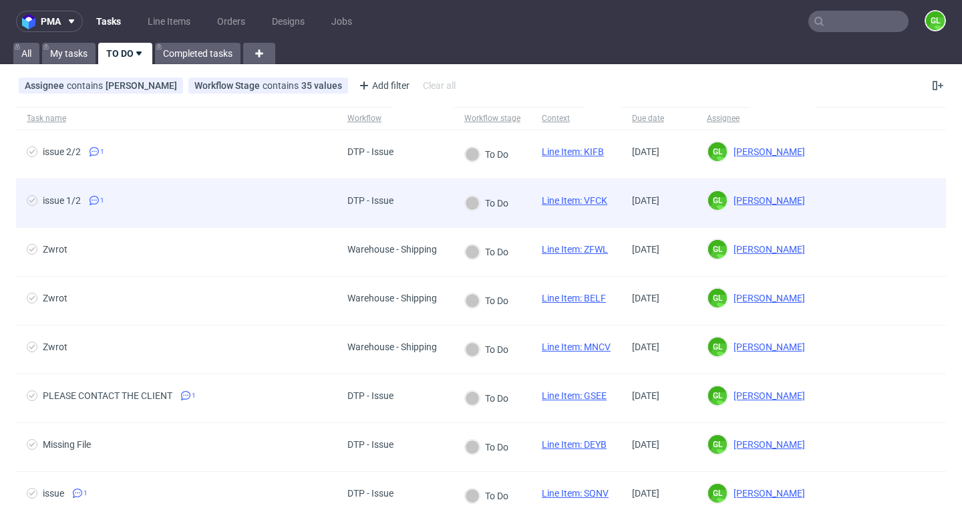
click at [139, 198] on span "issue 1/2 1" at bounding box center [176, 203] width 299 height 16
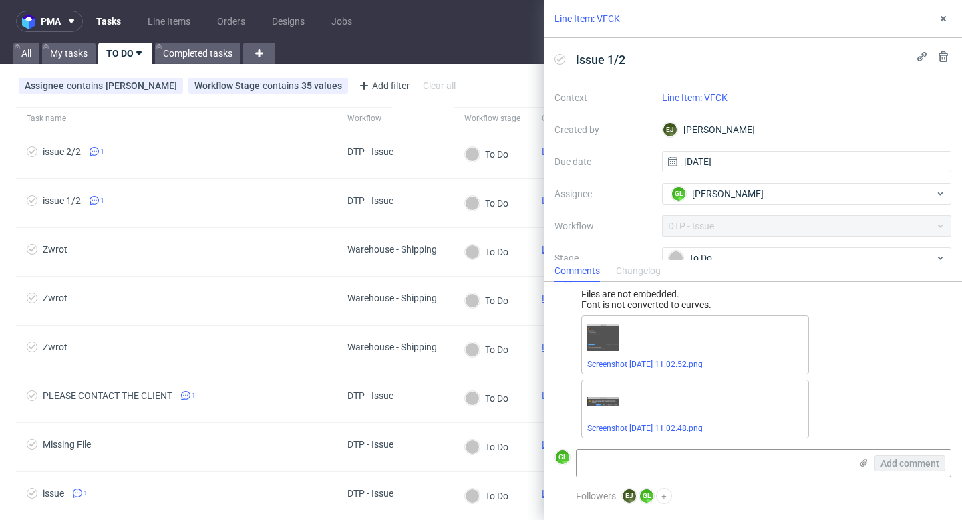
scroll to position [37, 0]
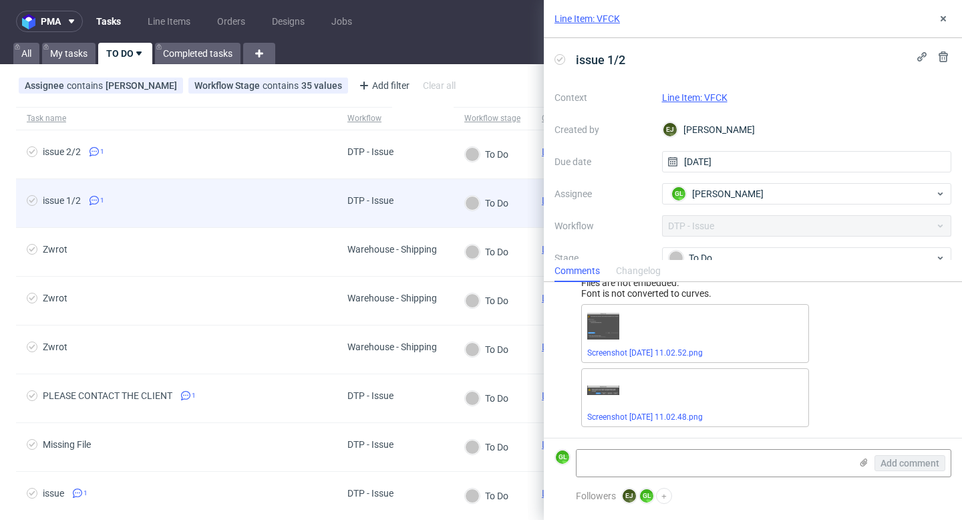
click at [158, 202] on span "issue 1/2 1" at bounding box center [176, 203] width 299 height 16
click at [218, 210] on span "issue 1/2 1" at bounding box center [176, 203] width 299 height 16
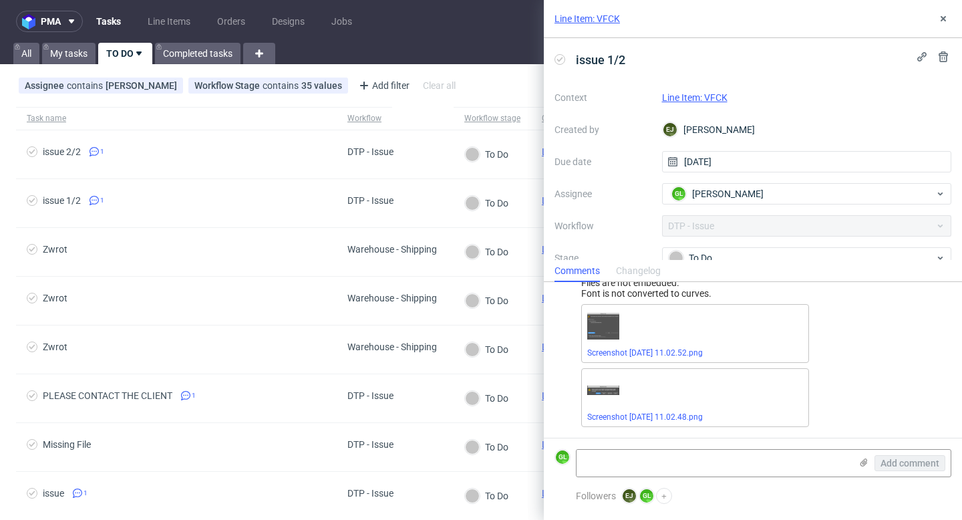
click at [693, 98] on link "Line Item: VFCK" at bounding box center [694, 97] width 65 height 11
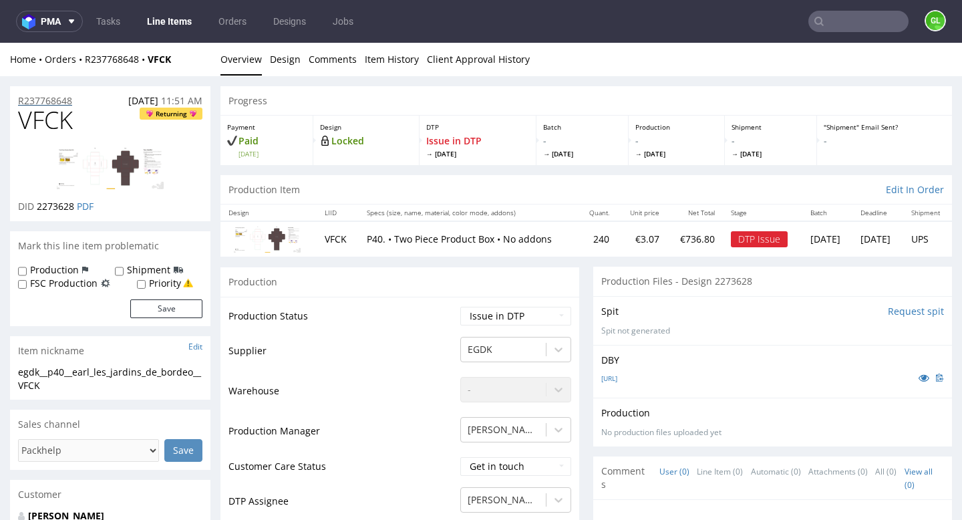
click at [29, 98] on p "R237768648" at bounding box center [45, 100] width 54 height 13
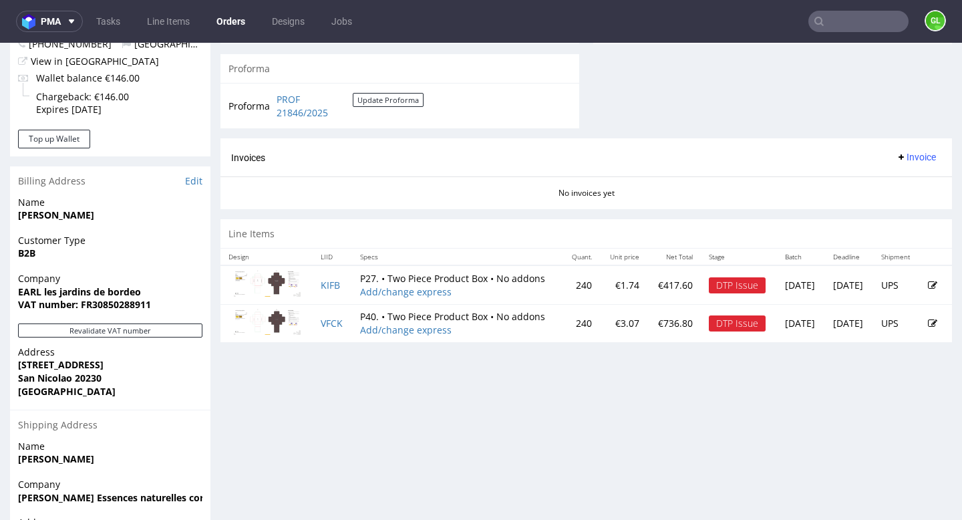
scroll to position [542, 0]
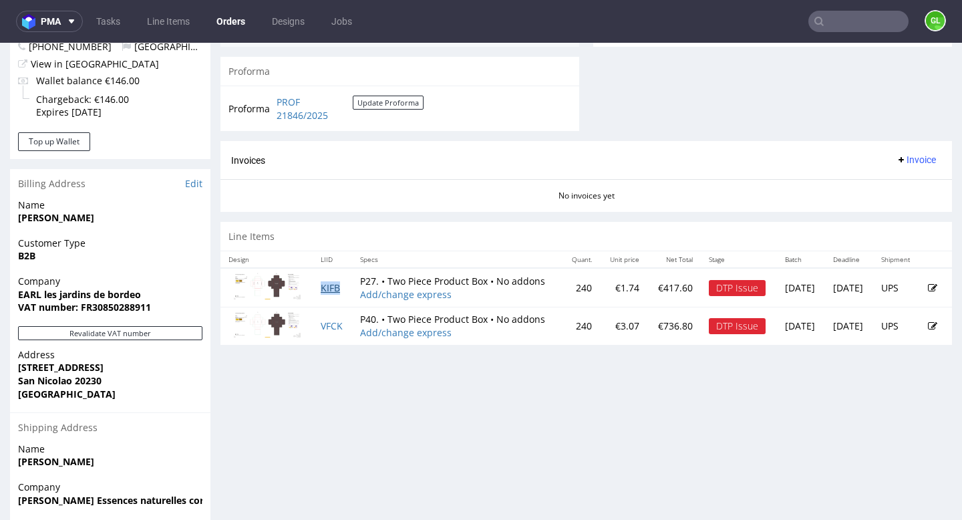
click at [325, 294] on link "KIFB" at bounding box center [330, 287] width 19 height 13
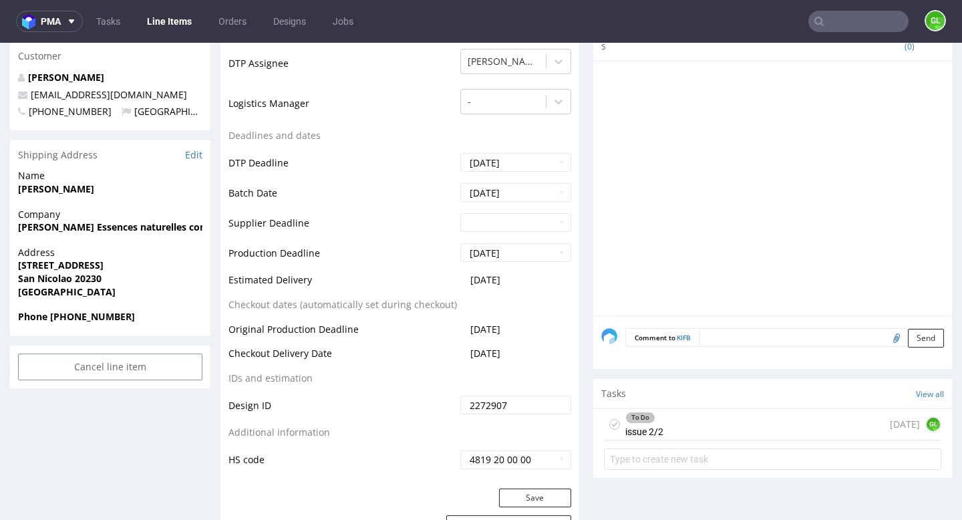
scroll to position [512, 0]
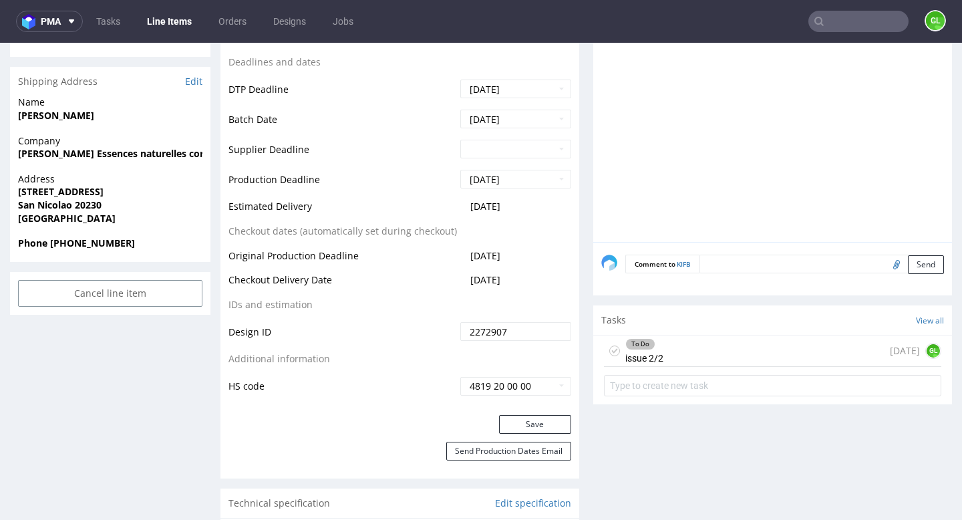
click at [732, 353] on div "To Do issue 2/2 today GL" at bounding box center [772, 350] width 337 height 31
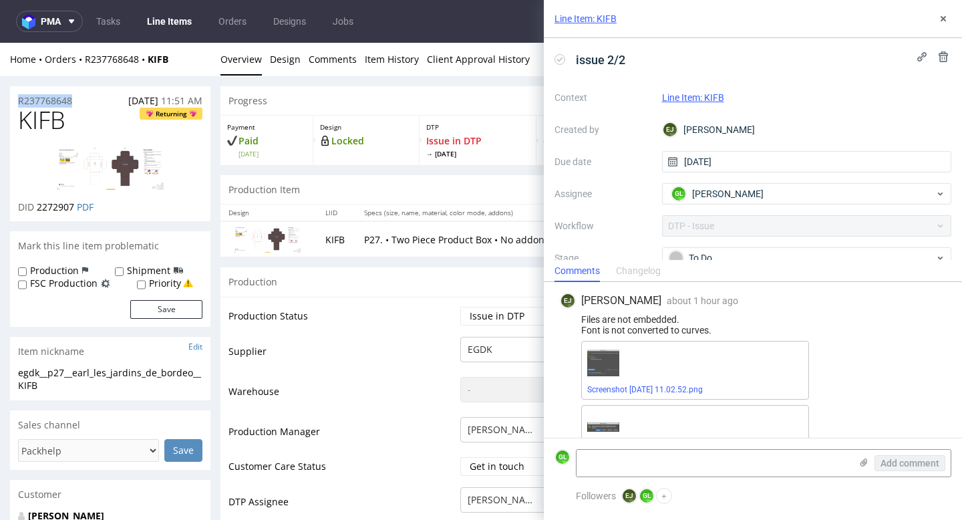
drag, startPoint x: 81, startPoint y: 98, endPoint x: 11, endPoint y: 99, distance: 69.5
click at [11, 99] on div "R237768648 10.10.2025 11:51 AM" at bounding box center [110, 96] width 200 height 21
copy p "R237768648"
drag, startPoint x: 19, startPoint y: 124, endPoint x: 65, endPoint y: 126, distance: 46.8
click at [65, 126] on h1 "KIFB Returning" at bounding box center [110, 120] width 184 height 27
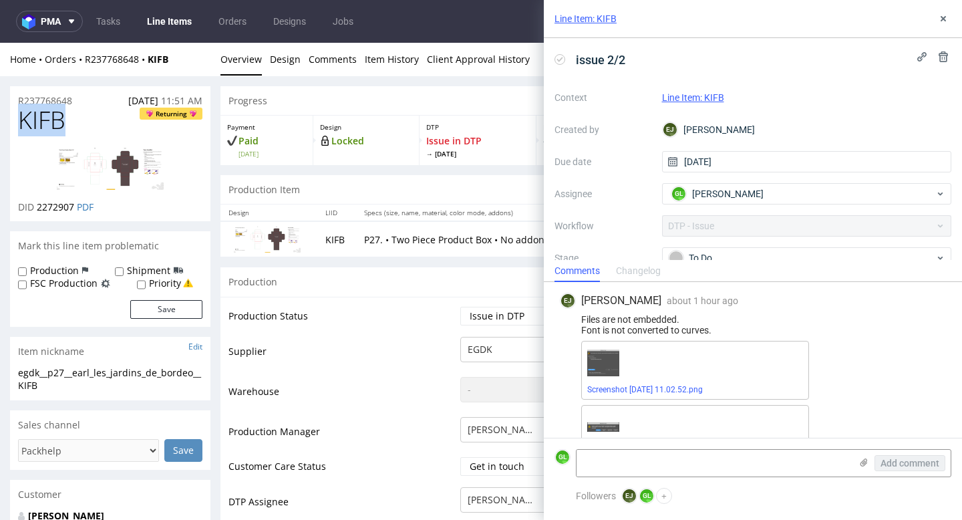
copy span "KIFB"
click at [663, 387] on link "Screenshot [DATE] 11.02.52.png" at bounding box center [645, 389] width 116 height 9
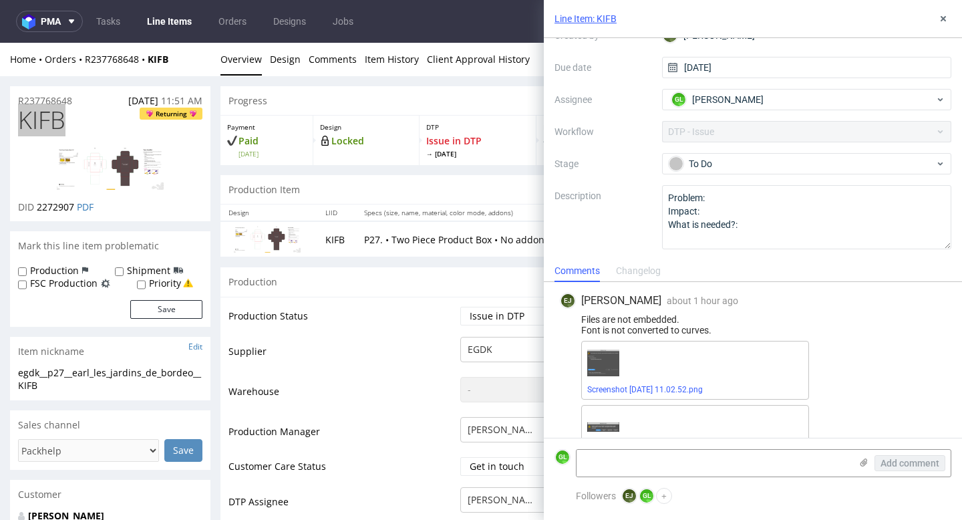
scroll to position [37, 0]
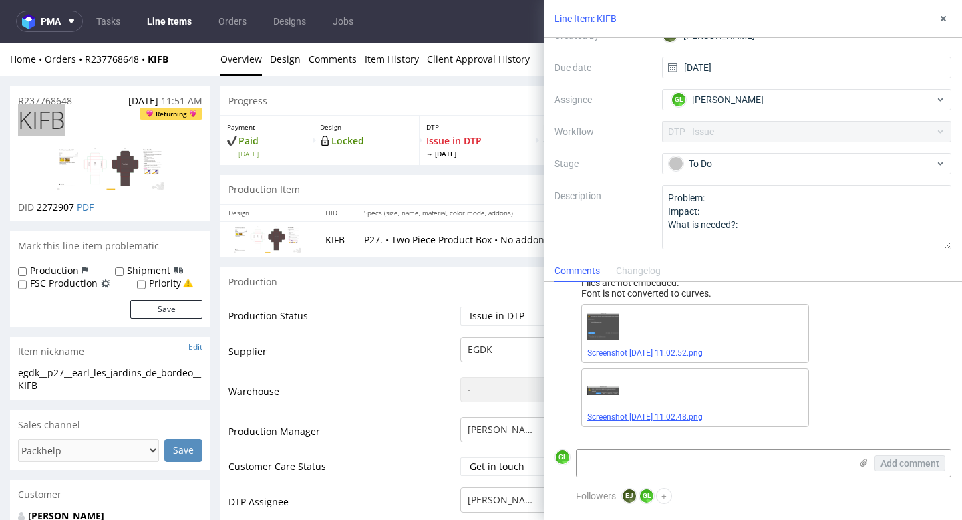
click at [622, 415] on link "Screenshot [DATE] 11.02.48.png" at bounding box center [645, 416] width 116 height 9
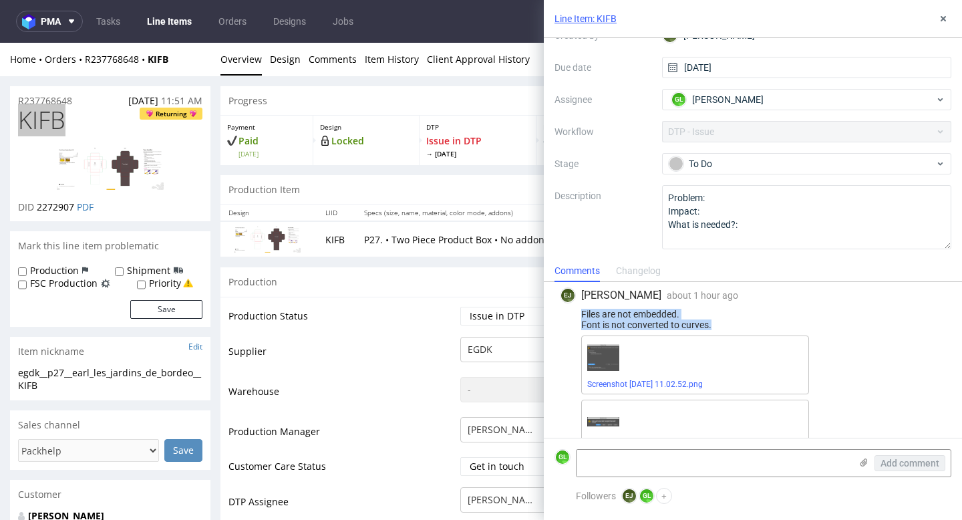
drag, startPoint x: 580, startPoint y: 312, endPoint x: 739, endPoint y: 324, distance: 158.8
click at [739, 324] on div "Files are not embedded. Font is not converted to curves." at bounding box center [753, 319] width 386 height 21
click at [645, 458] on textarea at bounding box center [713, 463] width 274 height 27
paste textarea "[URL][DOMAIN_NAME]"
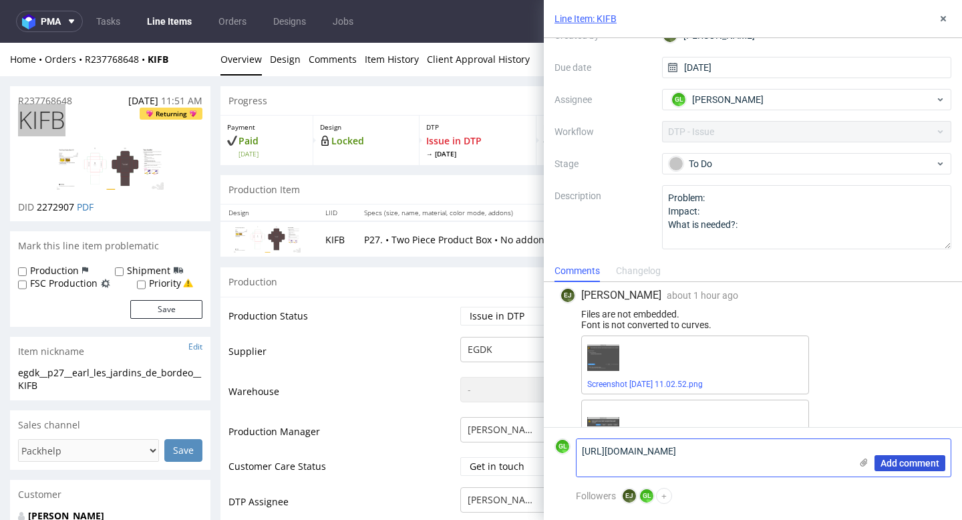
type textarea "[URL][DOMAIN_NAME]"
click at [922, 466] on span "Add comment" at bounding box center [909, 462] width 59 height 9
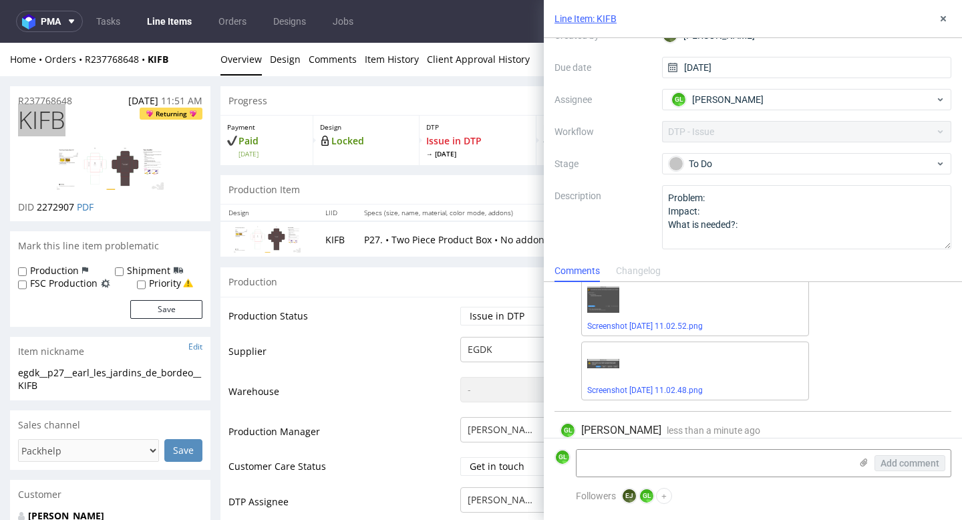
scroll to position [96, 0]
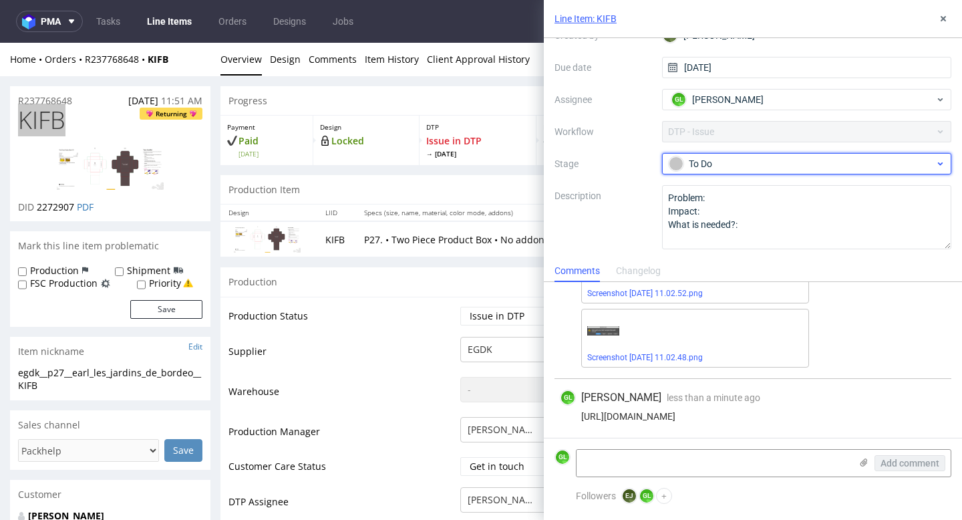
click at [783, 162] on div "To Do" at bounding box center [802, 163] width 266 height 15
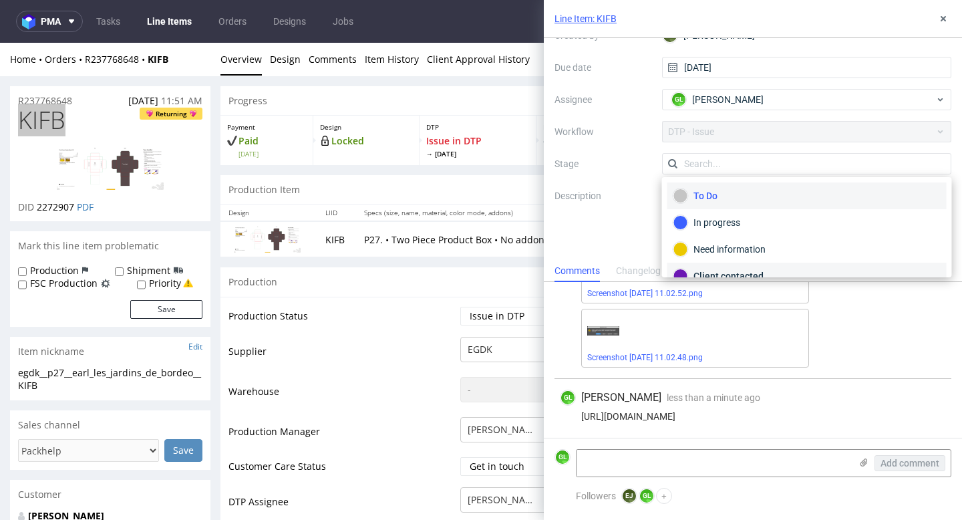
click at [749, 269] on div "Client contacted" at bounding box center [806, 276] width 267 height 15
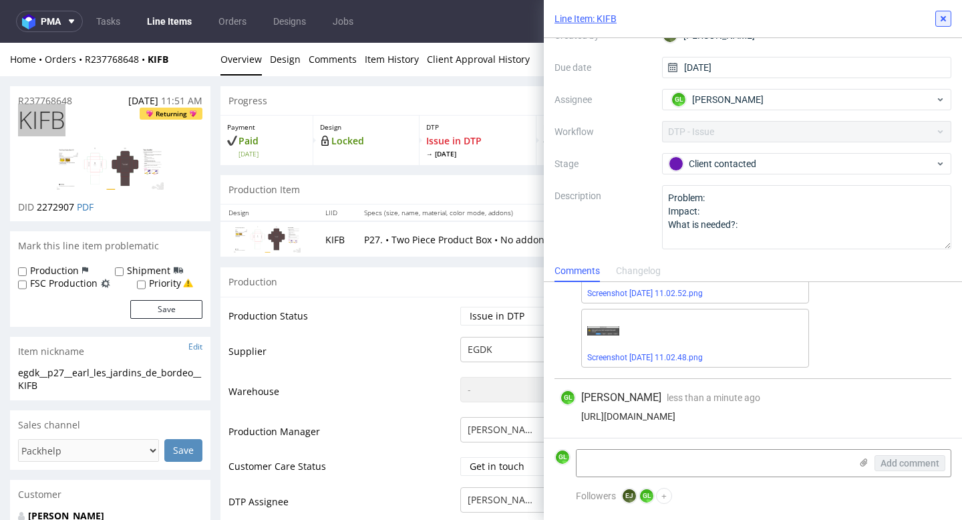
click at [950, 19] on button at bounding box center [943, 19] width 16 height 16
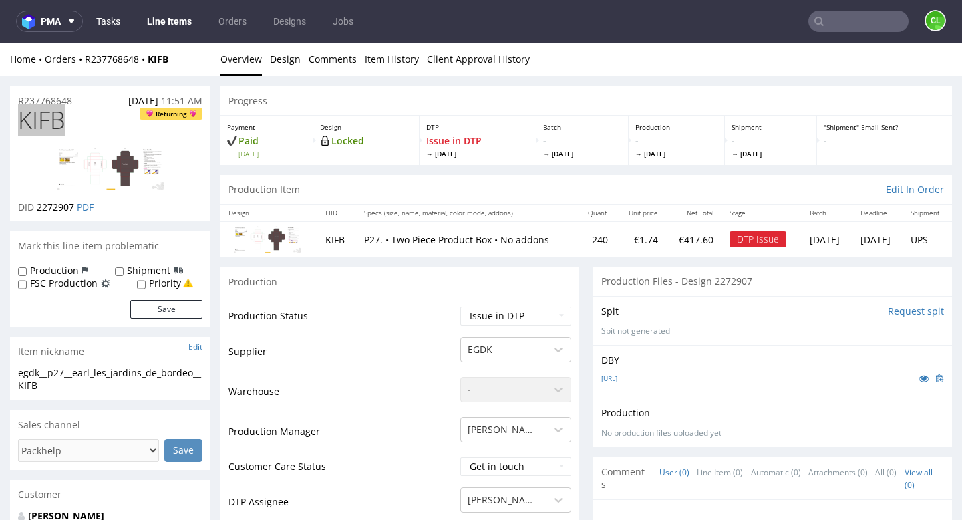
click at [109, 17] on link "Tasks" at bounding box center [108, 21] width 40 height 21
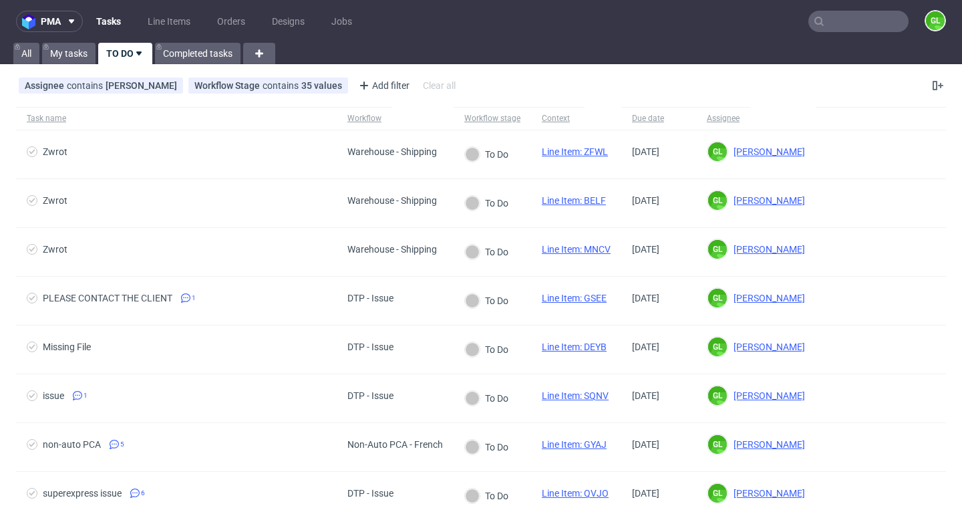
click at [114, 53] on link "TO DO" at bounding box center [125, 53] width 54 height 21
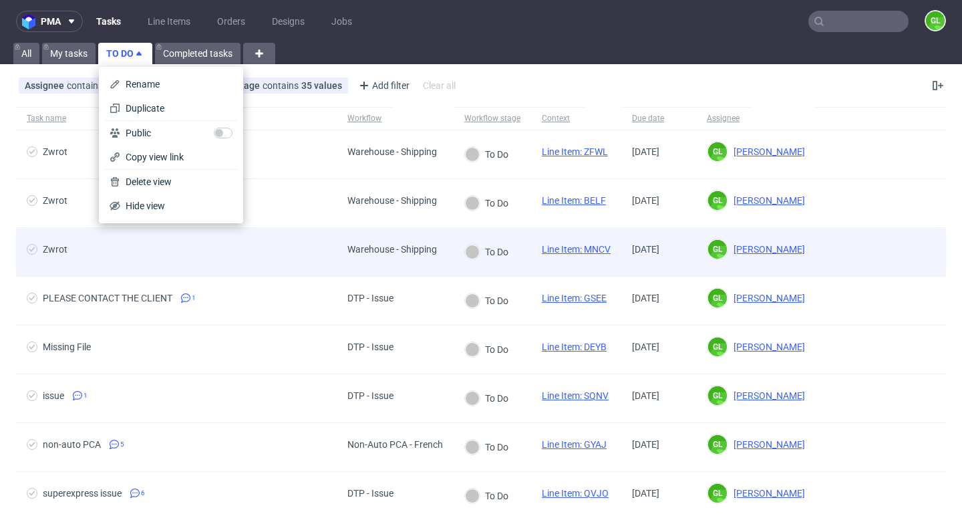
click at [281, 228] on div "Zwrot" at bounding box center [176, 252] width 321 height 48
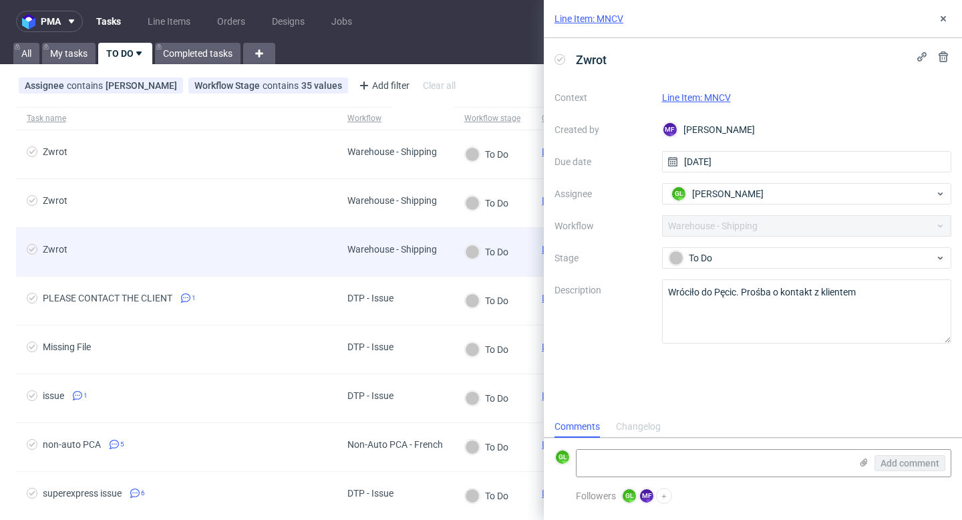
scroll to position [11, 0]
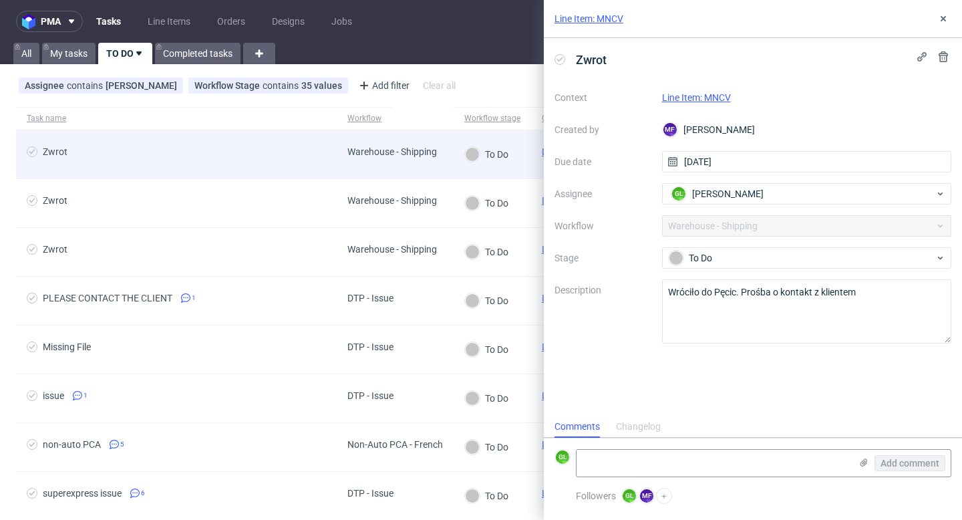
click at [292, 150] on span "Zwrot" at bounding box center [176, 154] width 299 height 16
click at [55, 147] on div "Zwrot" at bounding box center [55, 151] width 25 height 11
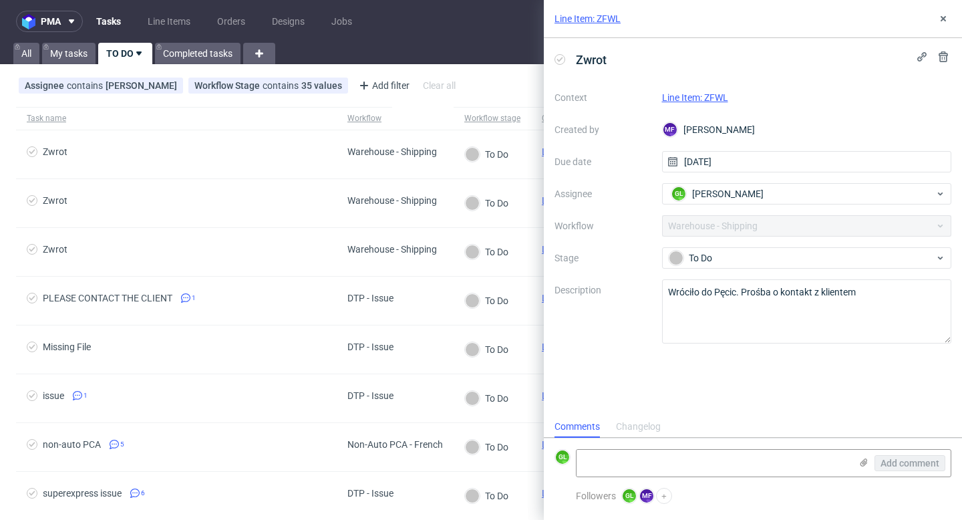
click at [705, 93] on link "Line Item: ZFWL" at bounding box center [695, 97] width 66 height 11
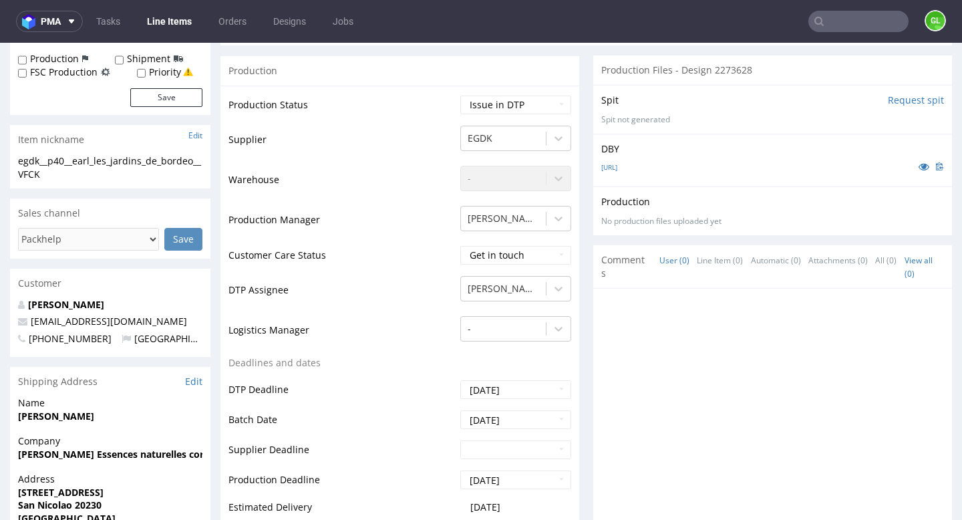
scroll to position [204, 0]
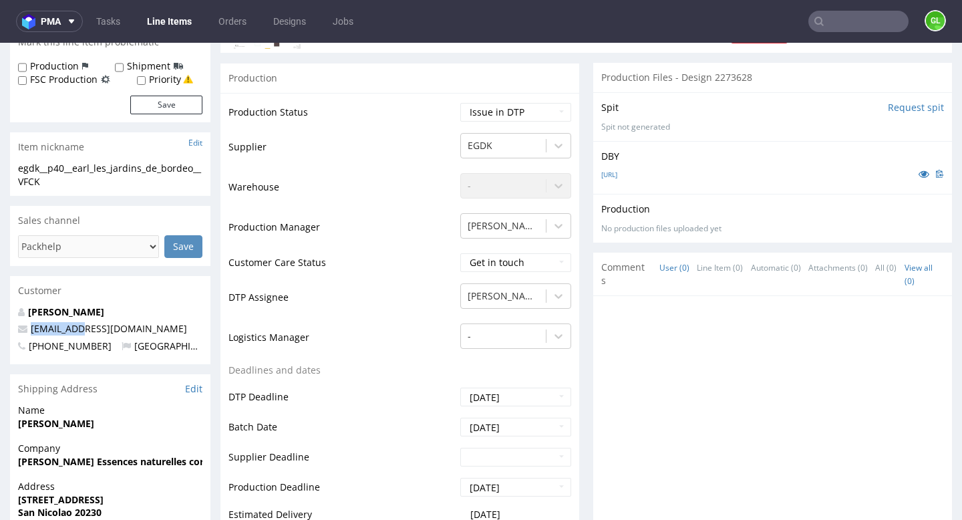
drag, startPoint x: 85, startPoint y: 329, endPoint x: 27, endPoint y: 331, distance: 58.1
click at [27, 331] on p "[EMAIL_ADDRESS][DOMAIN_NAME]" at bounding box center [110, 328] width 184 height 13
copy span "[EMAIL_ADDRESS][DOMAIN_NAME]"
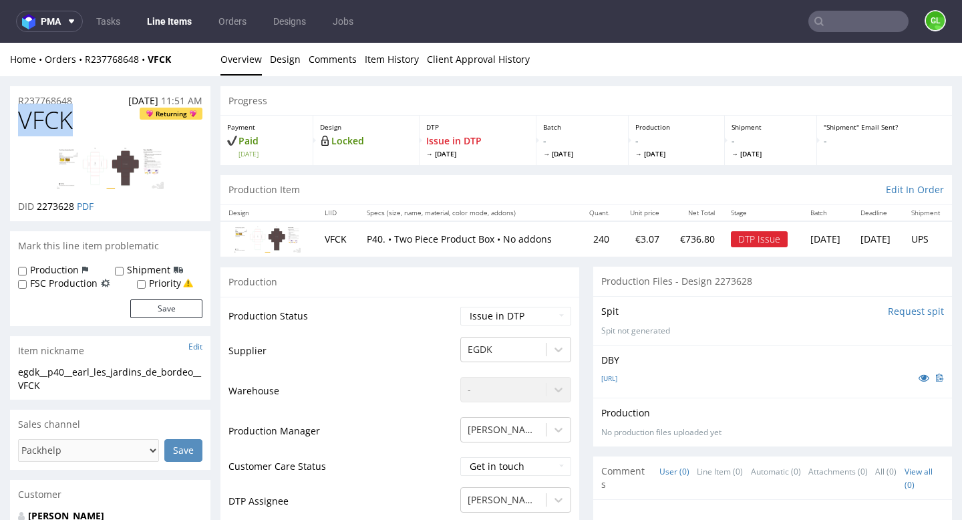
drag, startPoint x: 19, startPoint y: 120, endPoint x: 75, endPoint y: 122, distance: 55.5
click at [73, 122] on span "VFCK" at bounding box center [45, 120] width 55 height 27
copy span "VFCK"
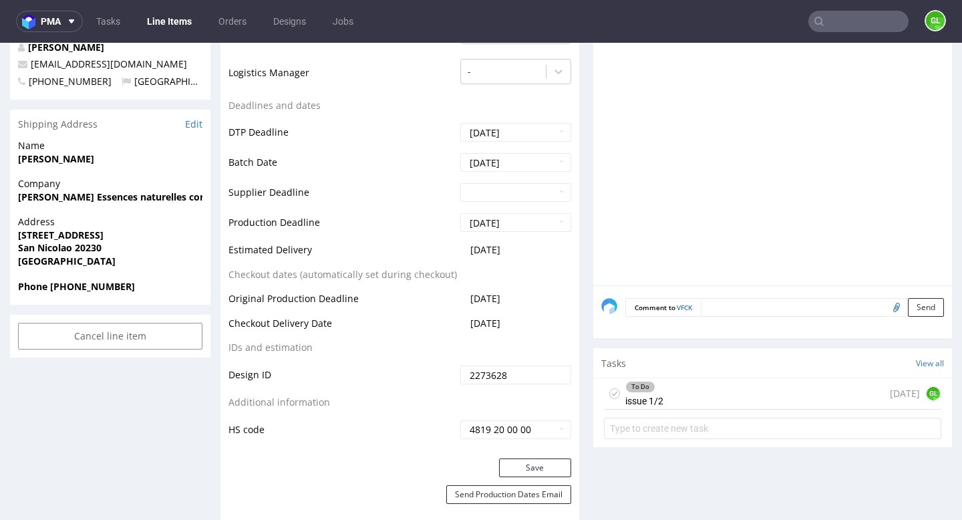
scroll to position [469, 0]
click at [691, 395] on div "To Do issue 1/2 [DATE] GL" at bounding box center [772, 392] width 337 height 31
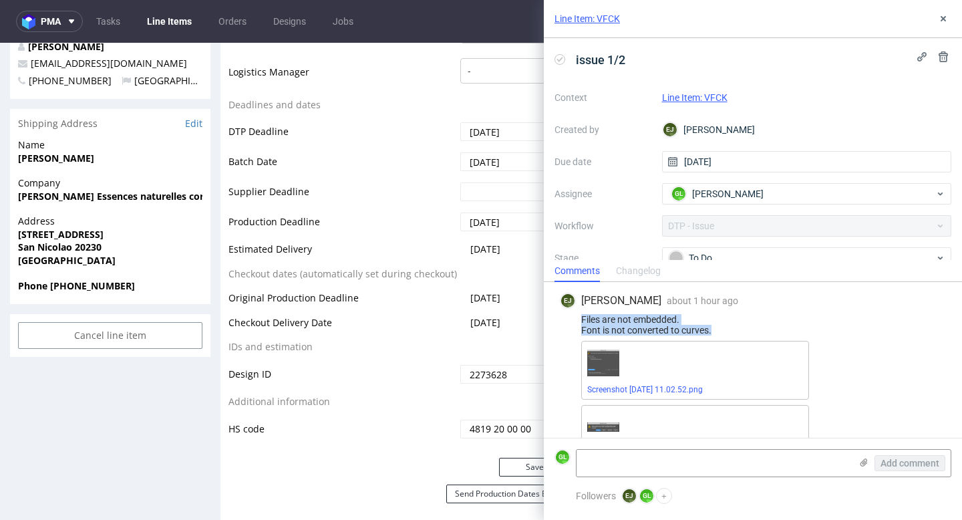
drag, startPoint x: 580, startPoint y: 319, endPoint x: 729, endPoint y: 337, distance: 150.0
click at [729, 337] on div "[PERSON_NAME] about 1 hour ago [DATE] 11:03 Files are not embedded. Font is not…" at bounding box center [752, 378] width 397 height 192
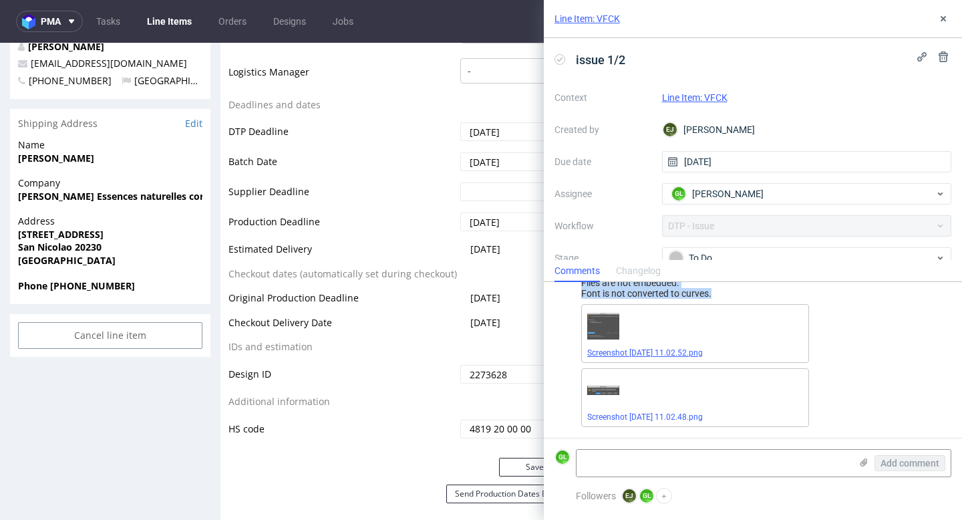
click at [671, 352] on link "Screenshot [DATE] 11.02.52.png" at bounding box center [645, 352] width 116 height 9
click at [649, 415] on link "Screenshot [DATE] 11.02.48.png" at bounding box center [645, 416] width 116 height 9
click at [621, 460] on textarea at bounding box center [713, 463] width 274 height 27
paste textarea "[URL][DOMAIN_NAME]"
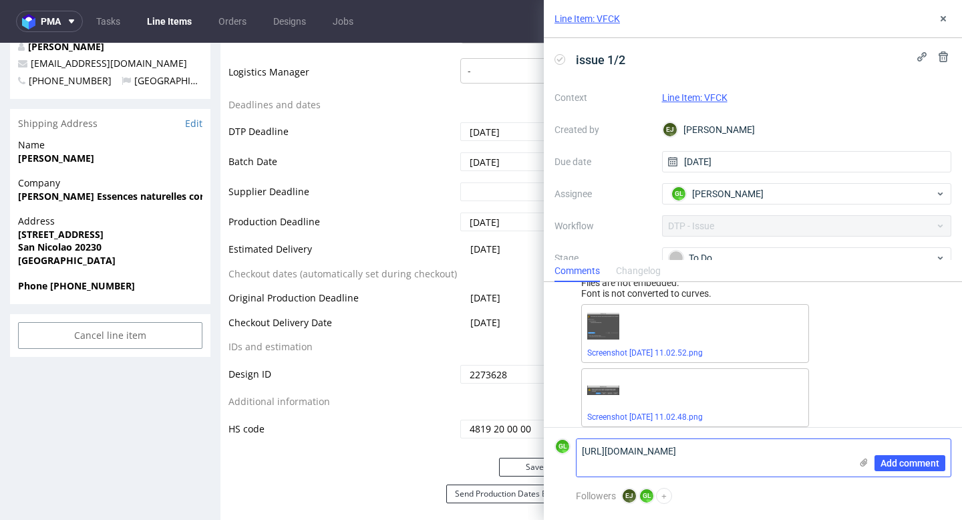
scroll to position [0, 0]
type textarea "[URL][DOMAIN_NAME]"
click at [915, 468] on span "Add comment" at bounding box center [909, 462] width 59 height 9
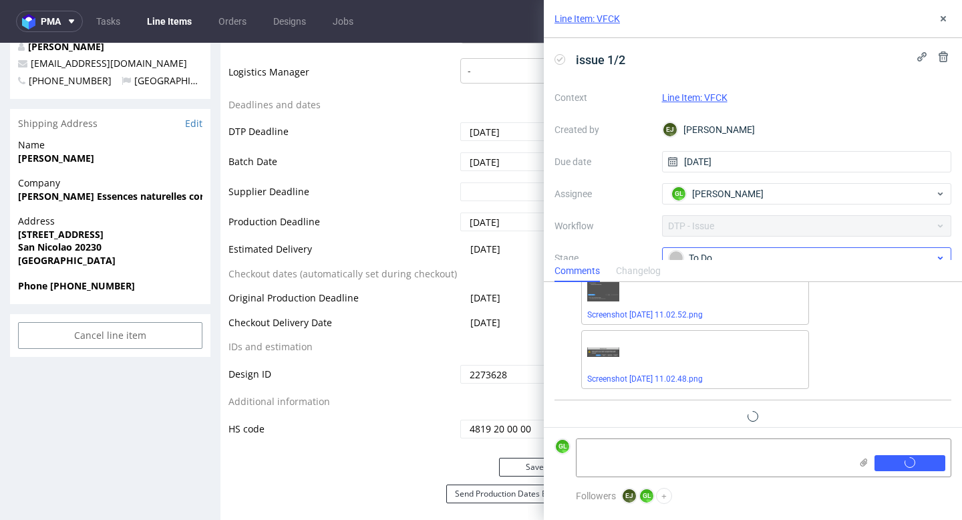
scroll to position [96, 0]
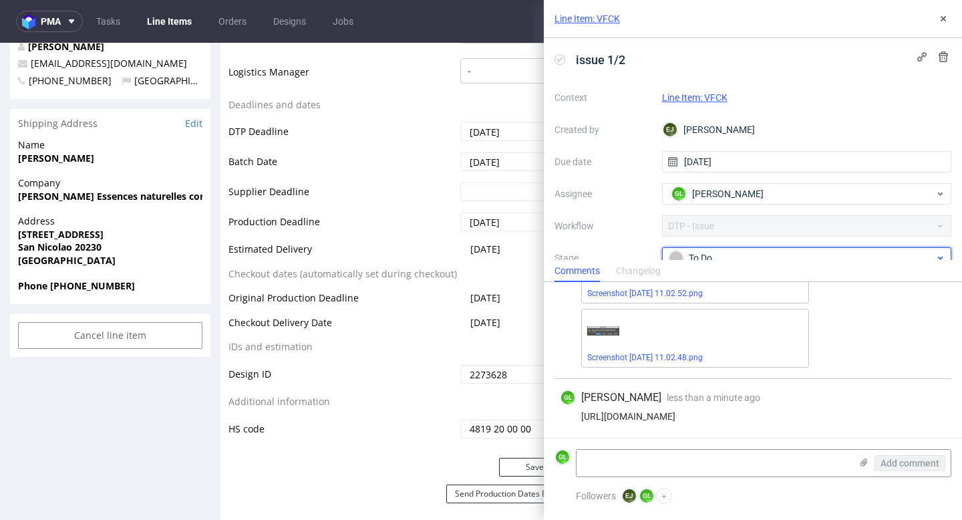
click at [851, 256] on div "To Do" at bounding box center [802, 257] width 266 height 15
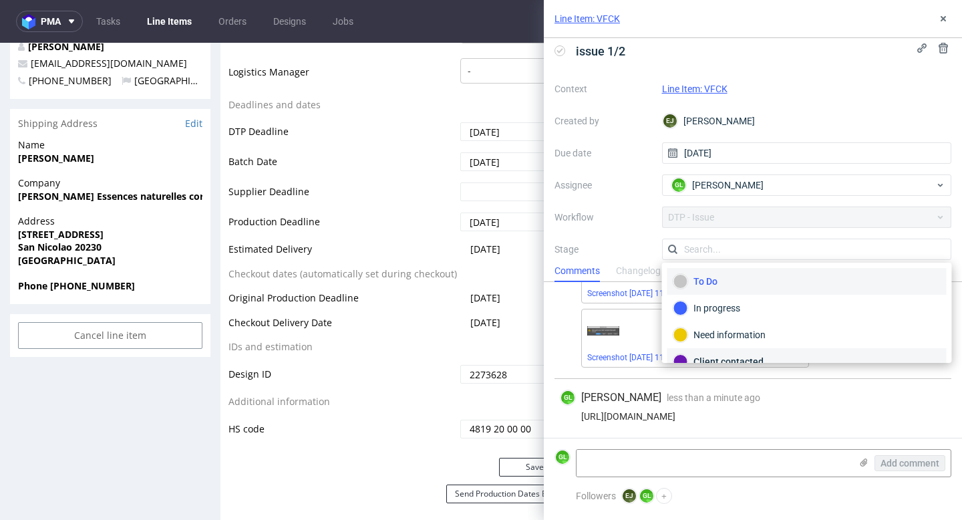
click at [757, 355] on div "Client contacted" at bounding box center [806, 361] width 267 height 15
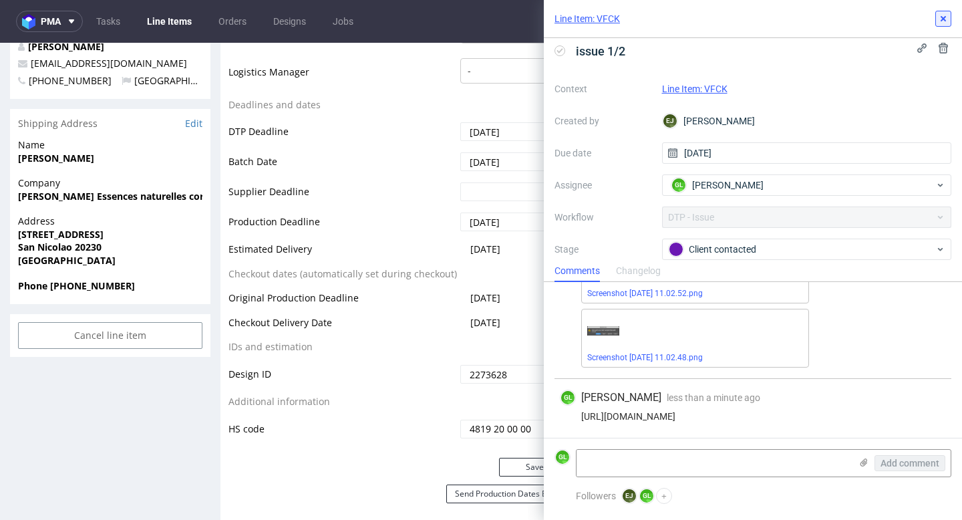
click at [942, 25] on button at bounding box center [943, 19] width 16 height 16
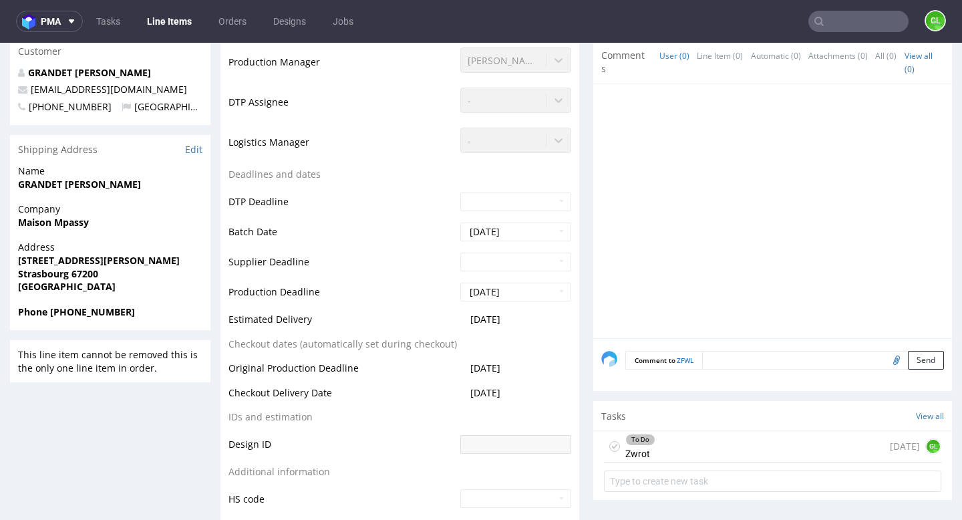
scroll to position [620, 0]
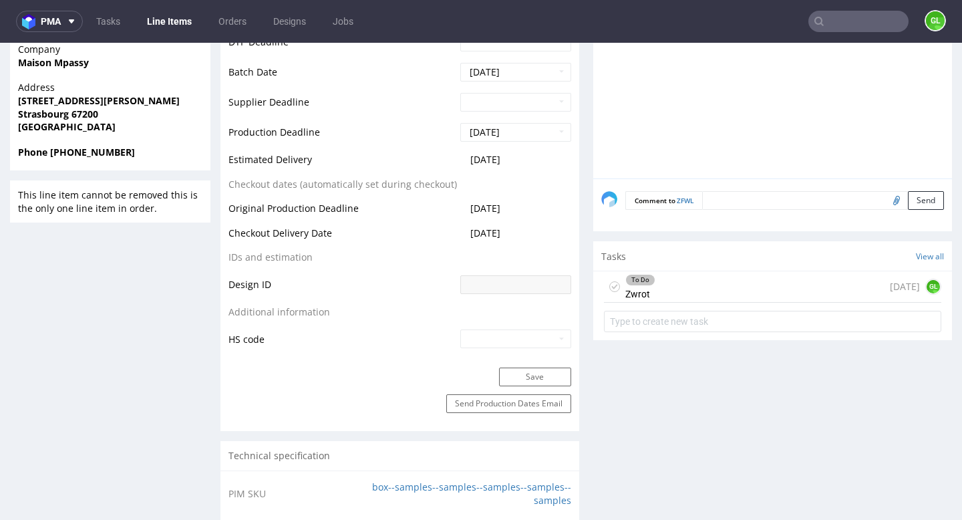
click at [704, 293] on div "To Do Zwrot [DATE] GL" at bounding box center [772, 286] width 337 height 31
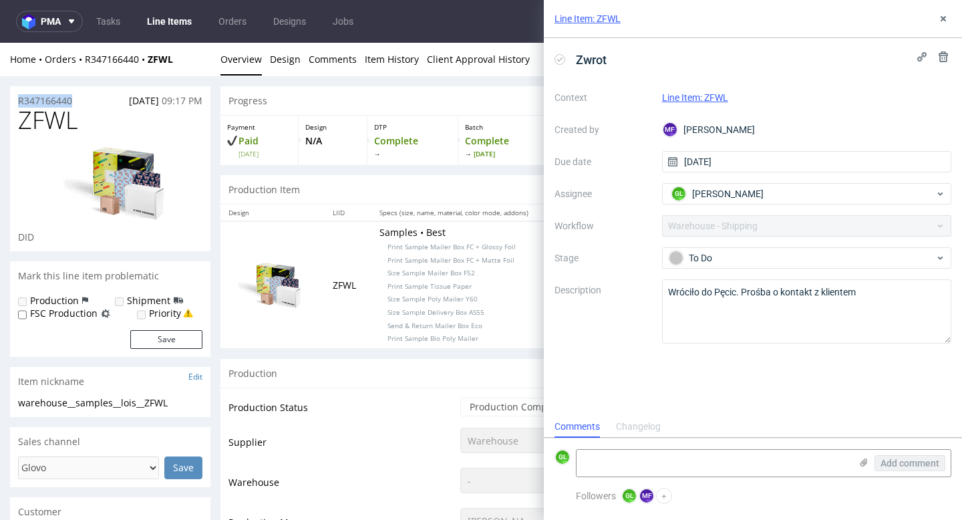
drag, startPoint x: 15, startPoint y: 95, endPoint x: 83, endPoint y: 102, distance: 68.5
click at [83, 102] on div "R347166440 22.09.2025 09:17 PM" at bounding box center [110, 96] width 200 height 21
copy p "R347166440"
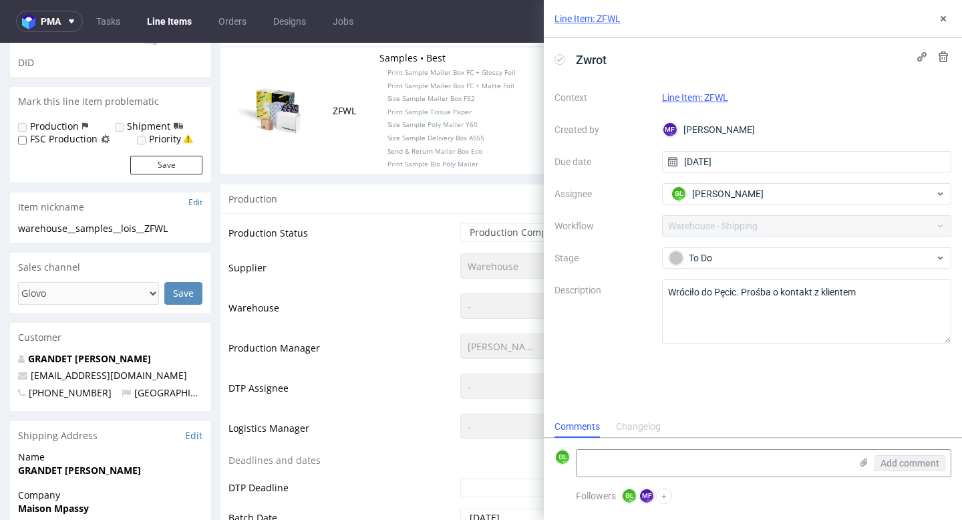
scroll to position [273, 0]
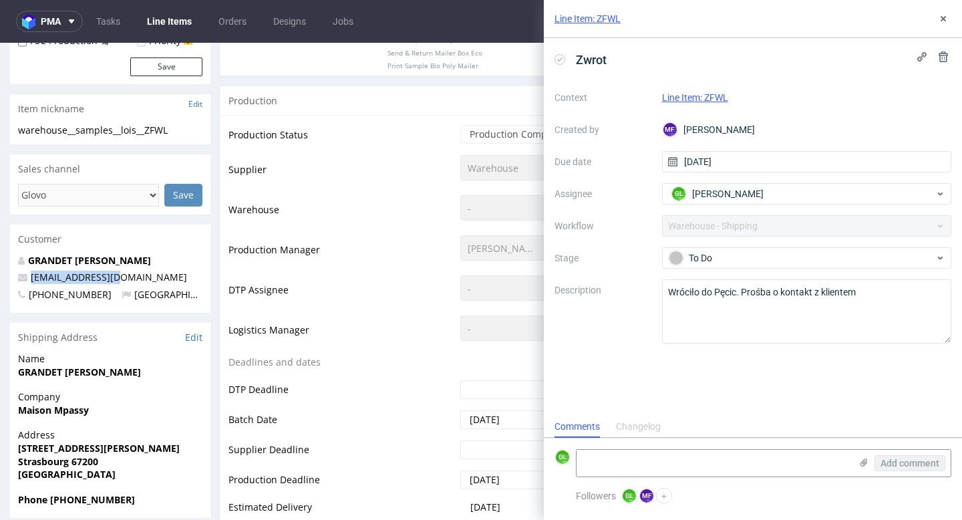
drag, startPoint x: 131, startPoint y: 280, endPoint x: 28, endPoint y: 283, distance: 102.9
click at [28, 283] on p "lo.grnn@gmail.com" at bounding box center [110, 277] width 184 height 13
copy link "lo.grnn@gmail.com"
click at [389, 148] on td "Production Status" at bounding box center [342, 139] width 228 height 30
click at [946, 17] on icon at bounding box center [943, 18] width 11 height 11
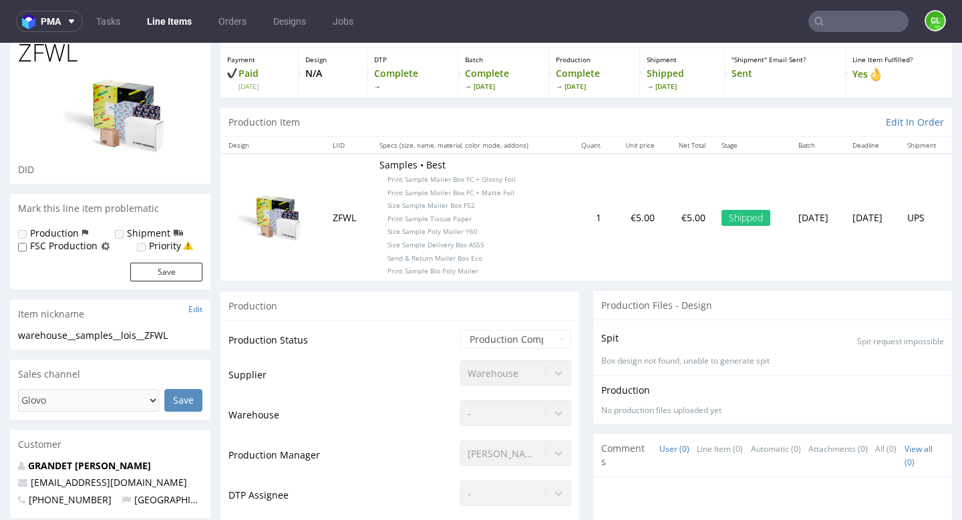
scroll to position [48, 0]
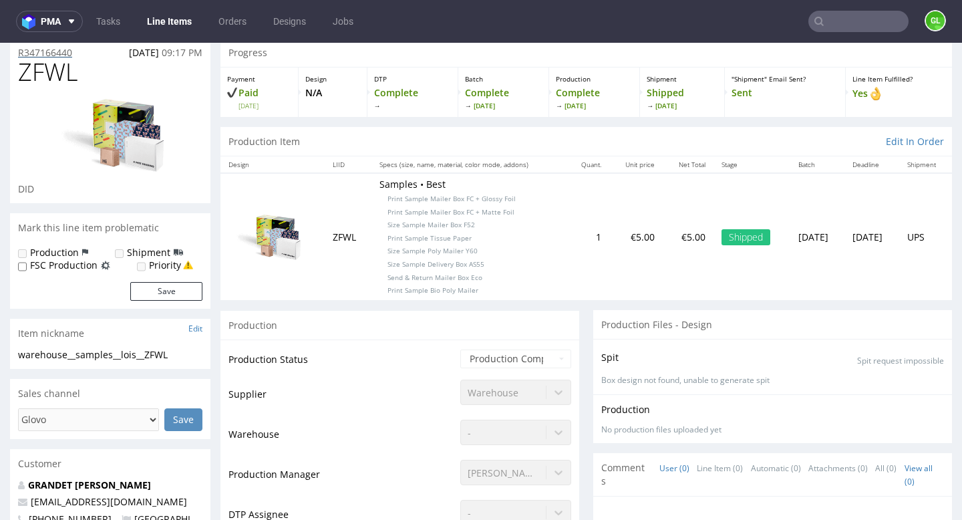
click at [45, 49] on p "R347166440" at bounding box center [45, 52] width 54 height 13
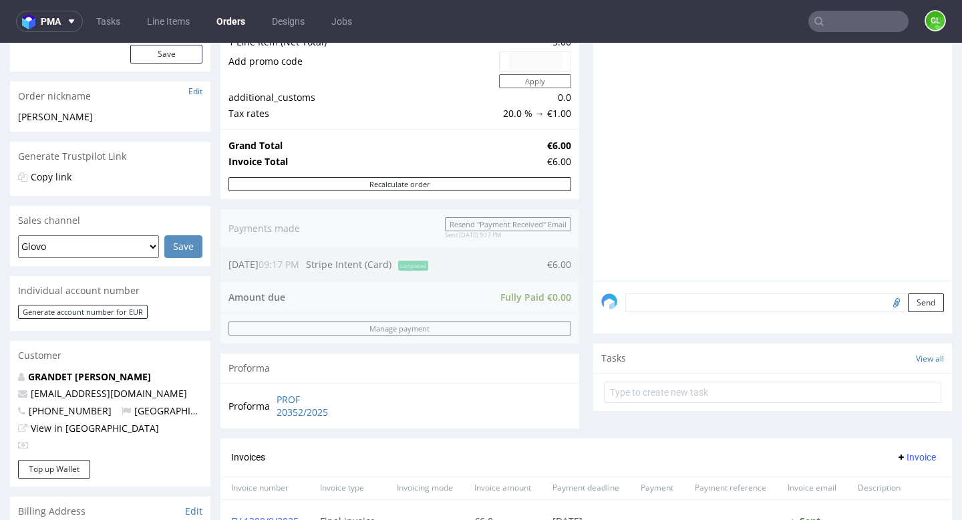
scroll to position [610, 0]
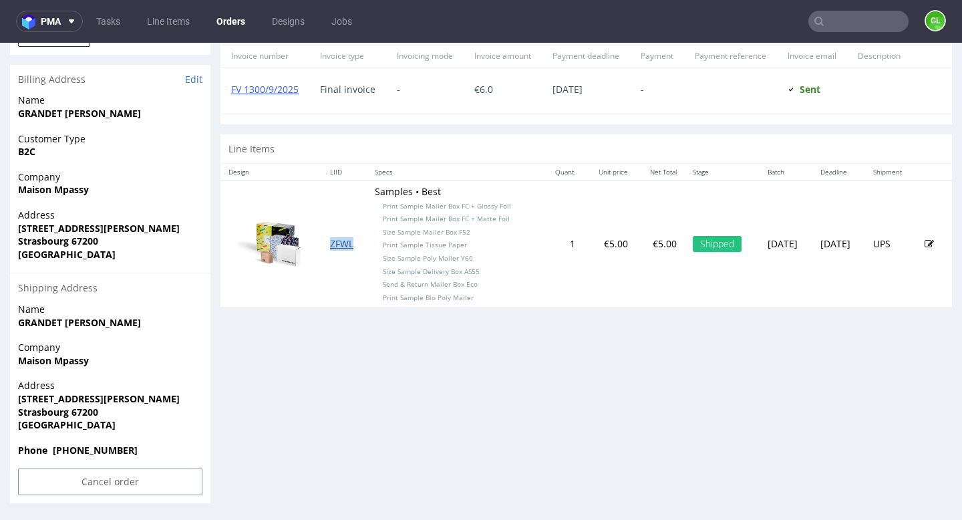
click at [330, 244] on link "ZFWL" at bounding box center [341, 243] width 23 height 13
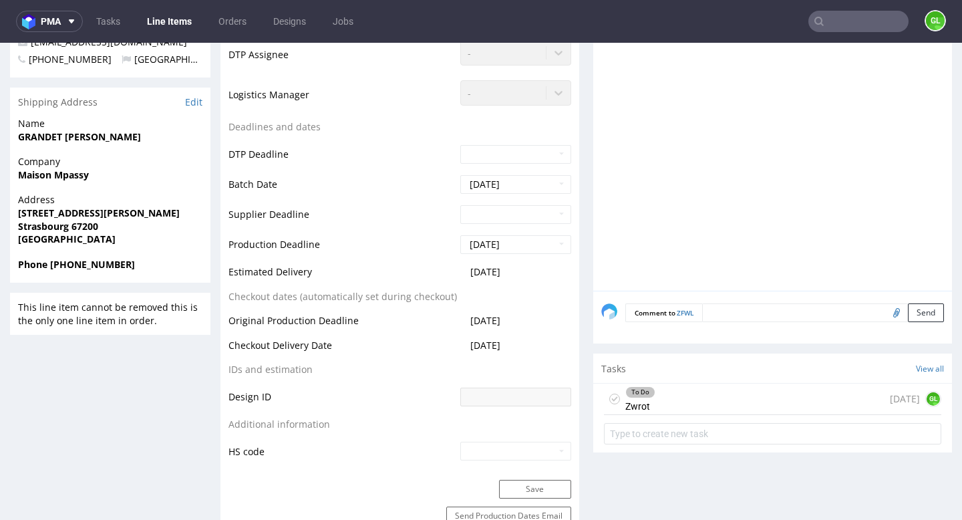
scroll to position [499, 0]
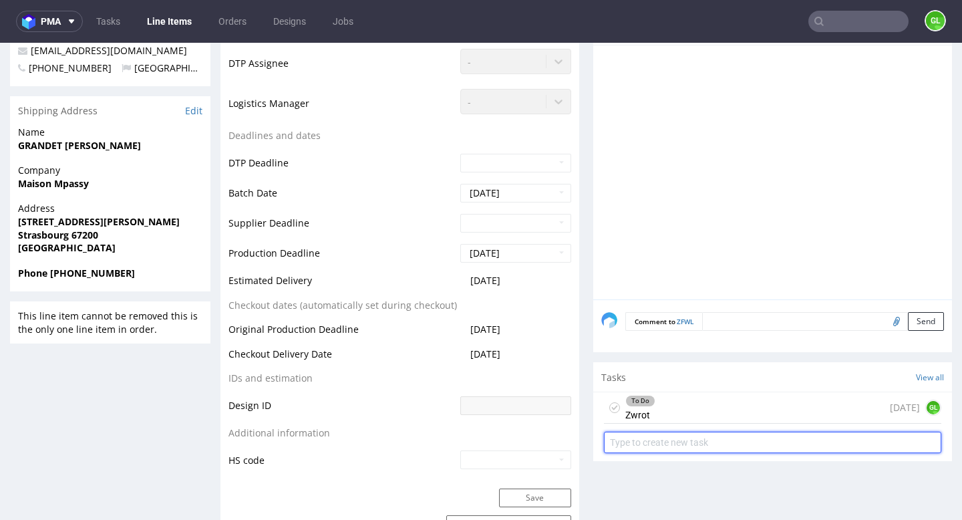
click at [703, 441] on input "text" at bounding box center [772, 441] width 337 height 21
click at [691, 405] on div "To Do Zwrot today GL" at bounding box center [772, 407] width 337 height 31
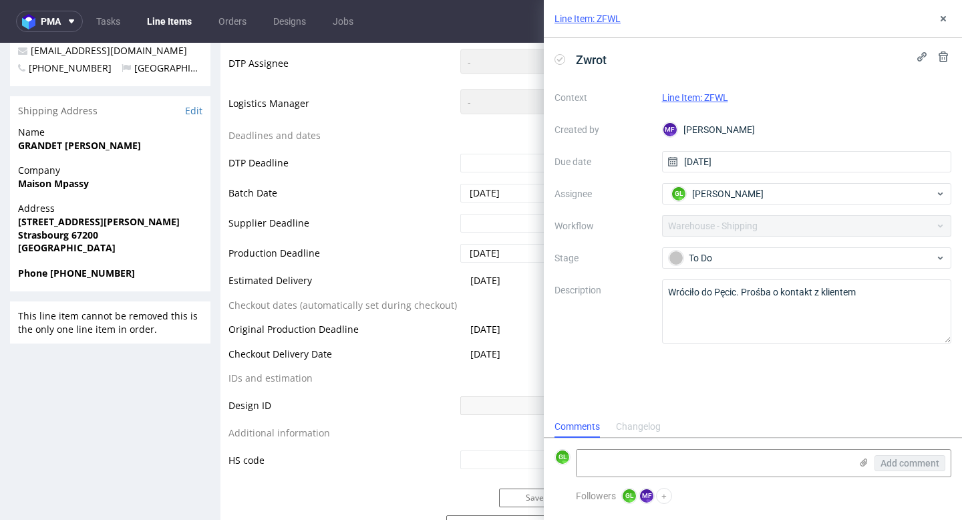
scroll to position [11, 0]
click at [637, 470] on textarea at bounding box center [713, 463] width 274 height 27
paste textarea "https://app-eu1.hubspot.com/contacts/25600958/record/0-5/248559270131/"
type textarea "https://app-eu1.hubspot.com/contacts/25600958/record/0-5/248559270131/"
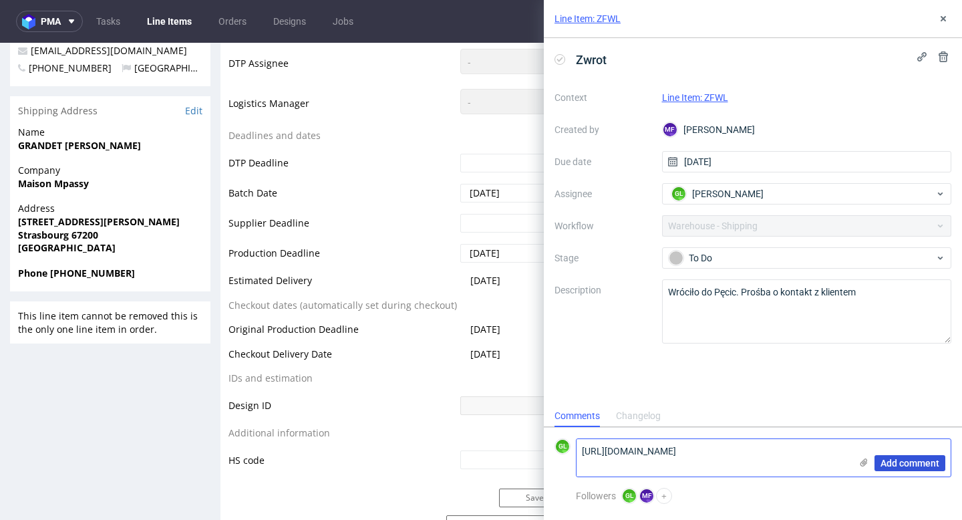
click at [927, 460] on span "Add comment" at bounding box center [909, 462] width 59 height 9
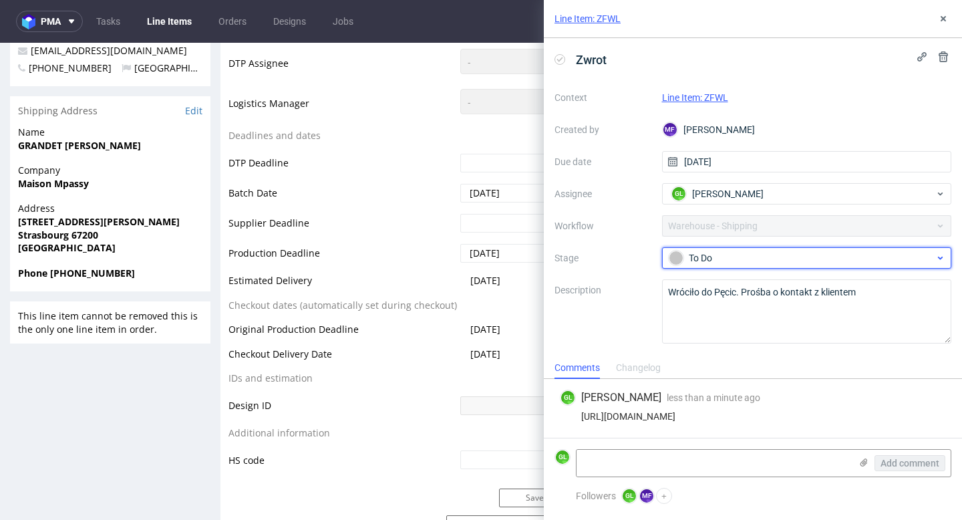
click at [809, 252] on div "To Do" at bounding box center [802, 257] width 266 height 15
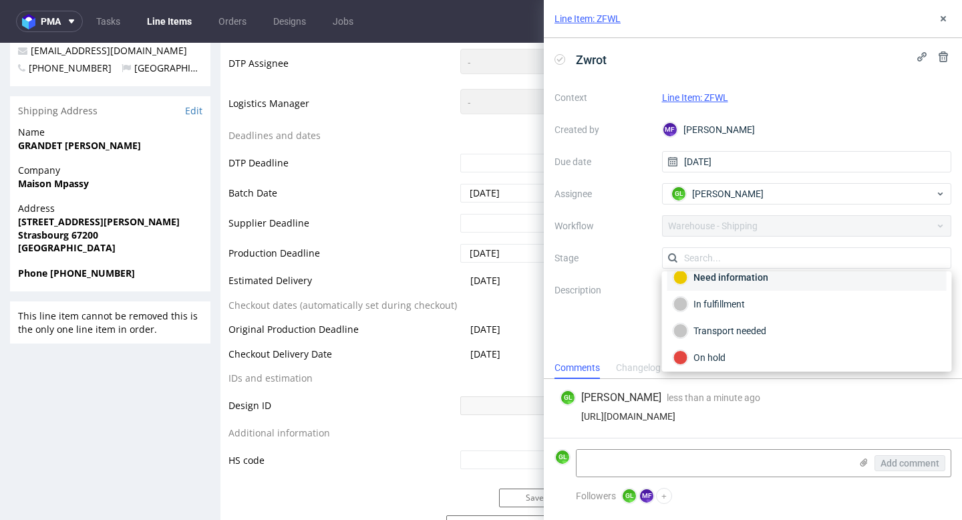
scroll to position [43, 0]
click at [730, 305] on div "In fulfillment" at bounding box center [806, 300] width 267 height 15
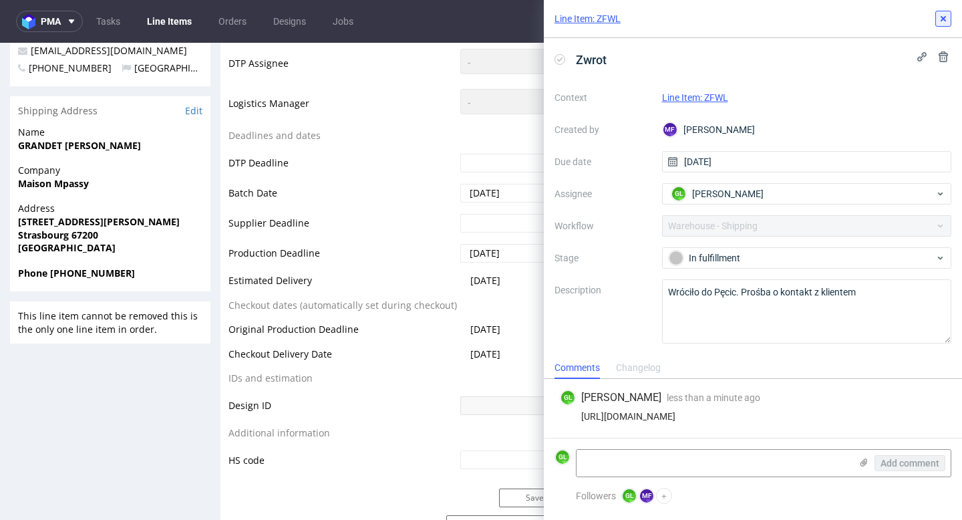
click at [943, 21] on icon at bounding box center [943, 18] width 11 height 11
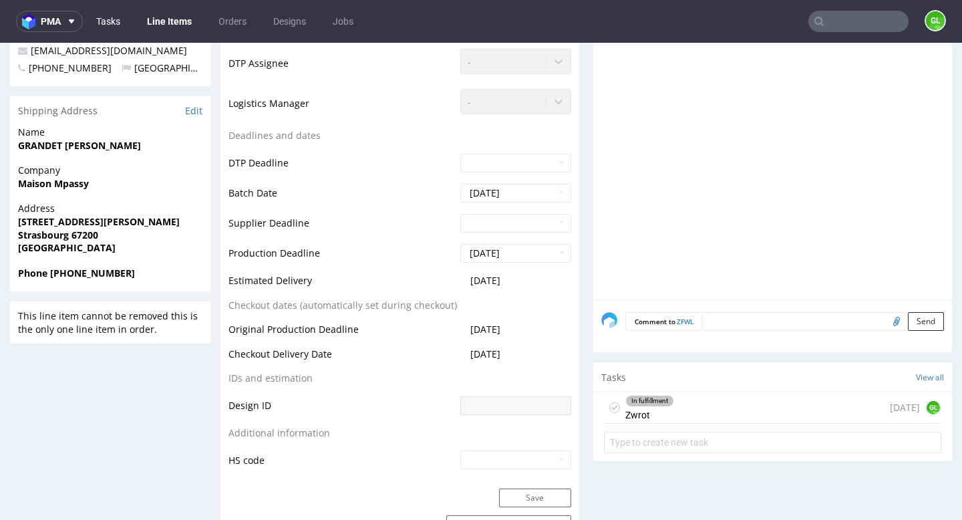
click at [108, 23] on link "Tasks" at bounding box center [108, 21] width 40 height 21
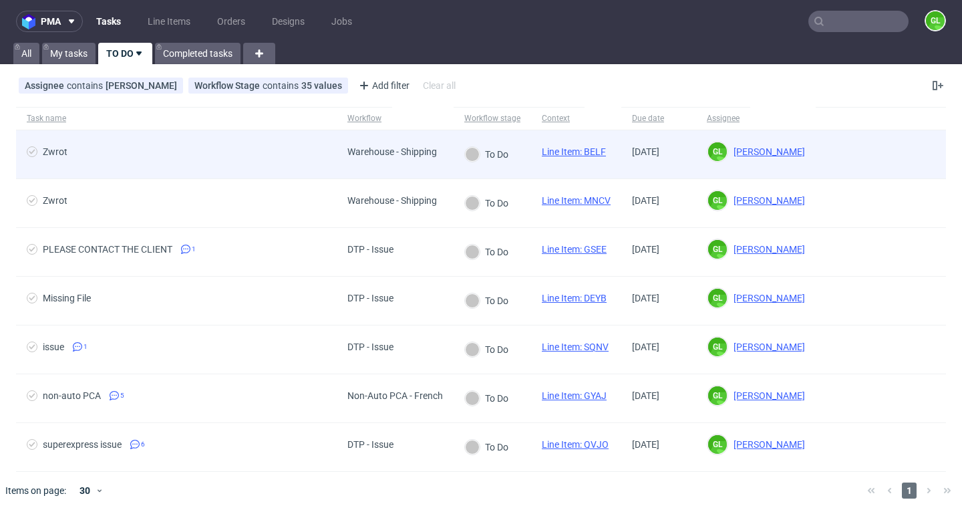
click at [196, 142] on div "Zwrot" at bounding box center [176, 154] width 321 height 48
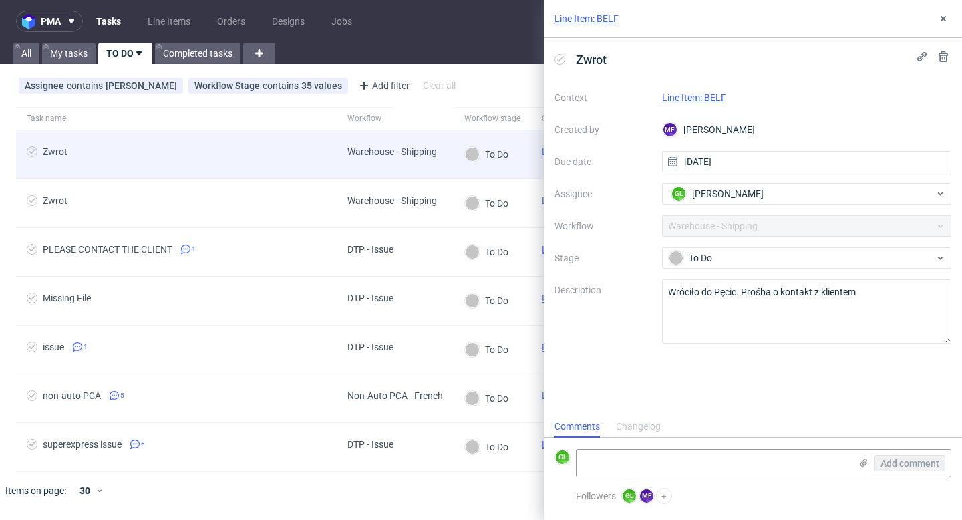
scroll to position [11, 0]
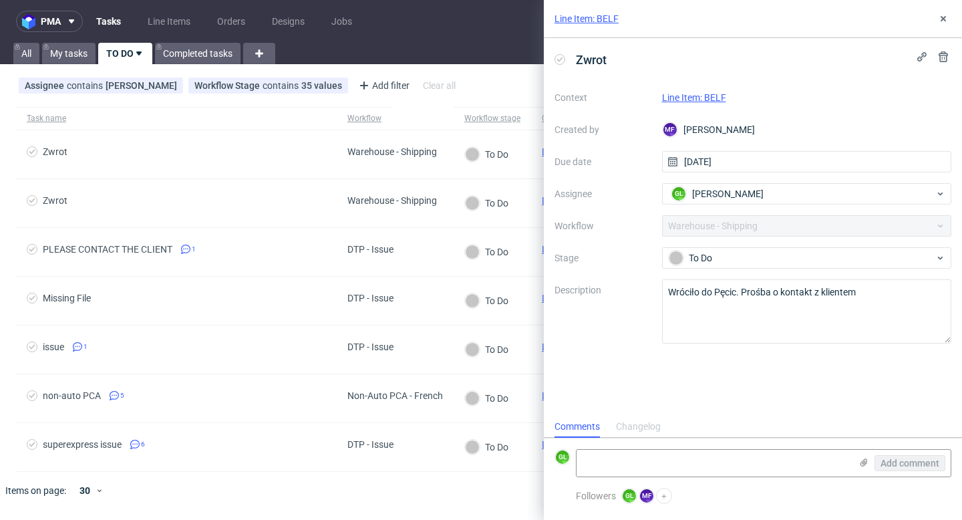
click at [704, 98] on link "Line Item: BELF" at bounding box center [694, 97] width 64 height 11
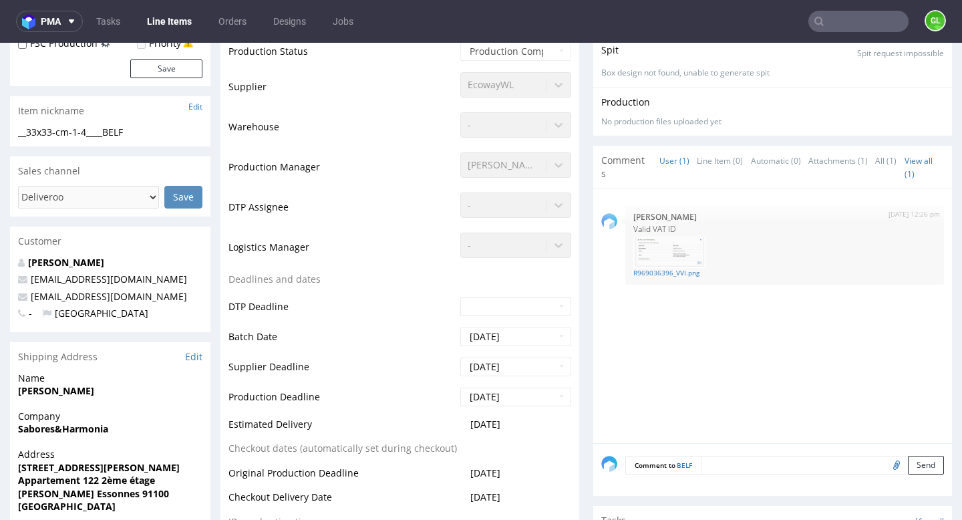
scroll to position [423, 0]
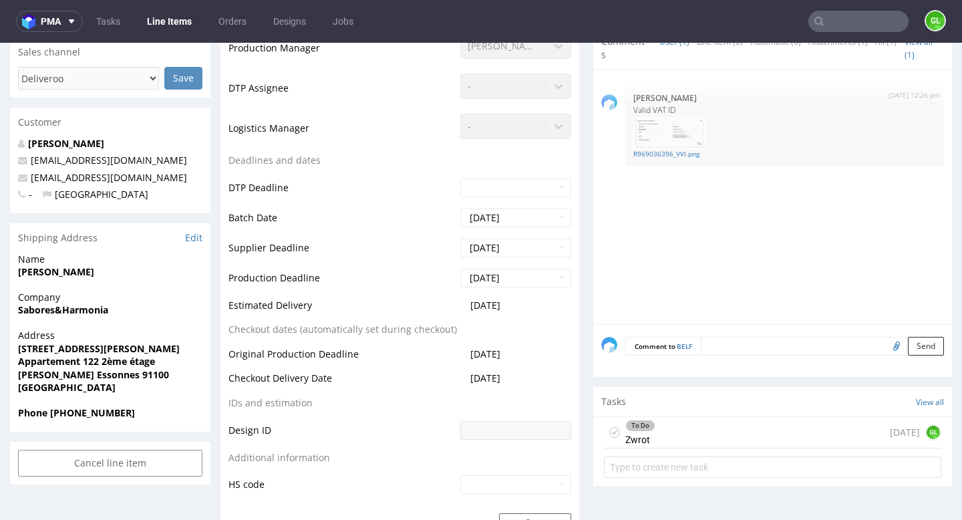
click at [679, 434] on div "To Do Zwrot [DATE] GL" at bounding box center [772, 432] width 337 height 31
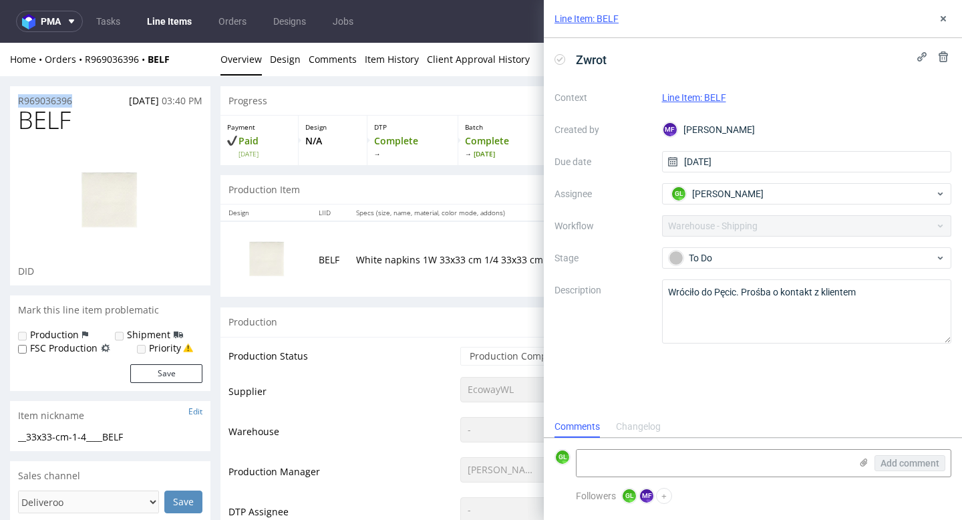
drag, startPoint x: 81, startPoint y: 102, endPoint x: 15, endPoint y: 105, distance: 65.5
click at [15, 105] on div "R969036396 04.07.2025 03:40 PM" at bounding box center [110, 96] width 200 height 21
copy p "R969036396"
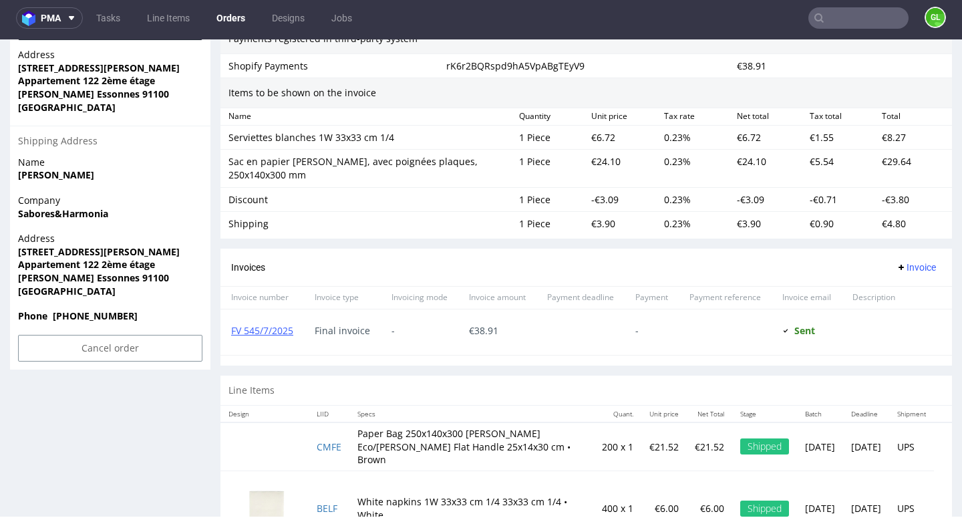
scroll to position [862, 0]
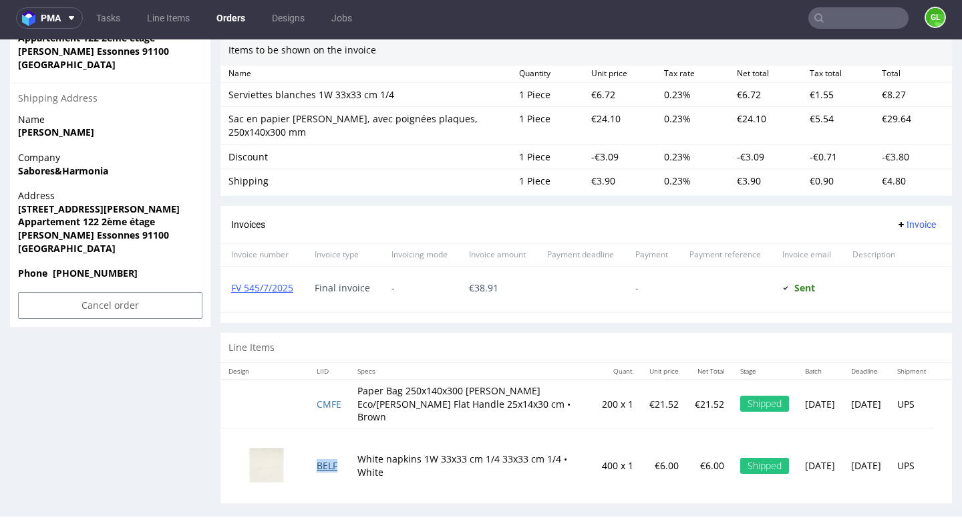
click at [326, 459] on link "BELF" at bounding box center [327, 465] width 21 height 13
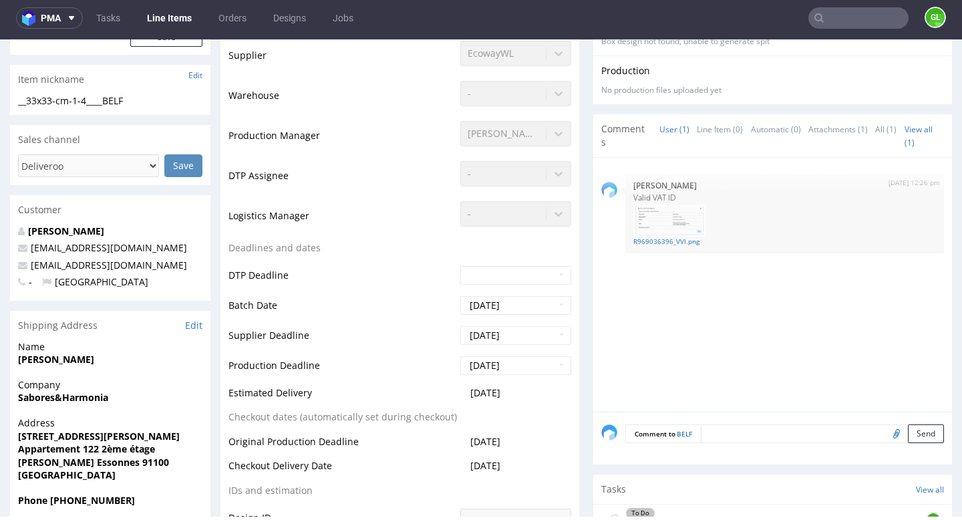
scroll to position [468, 0]
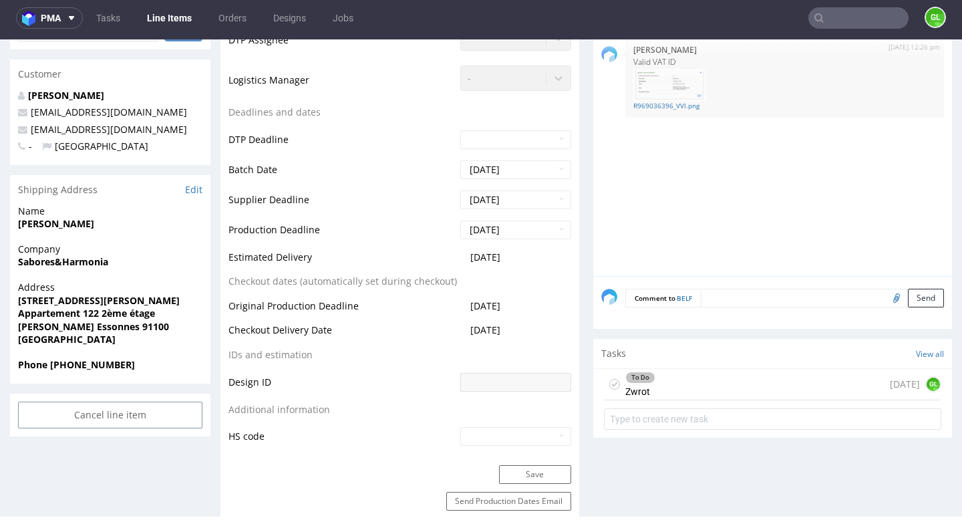
click at [771, 380] on div "To Do Zwrot [DATE] GL" at bounding box center [772, 384] width 337 height 31
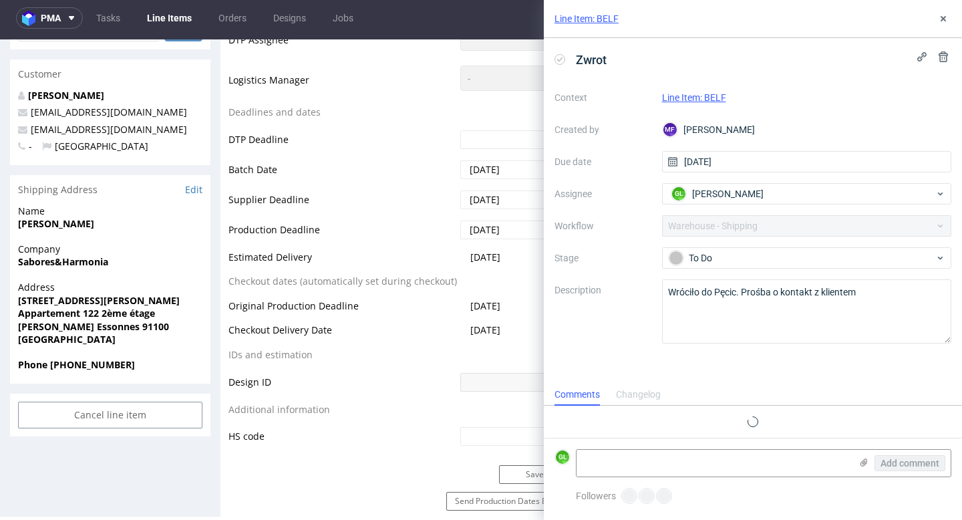
scroll to position [11, 0]
click at [637, 453] on textarea at bounding box center [713, 463] width 274 height 27
click at [675, 454] on textarea at bounding box center [713, 463] width 274 height 27
paste textarea "https://app-eu1.hubspot.com/contacts/25600958/record/0-5/229128166631"
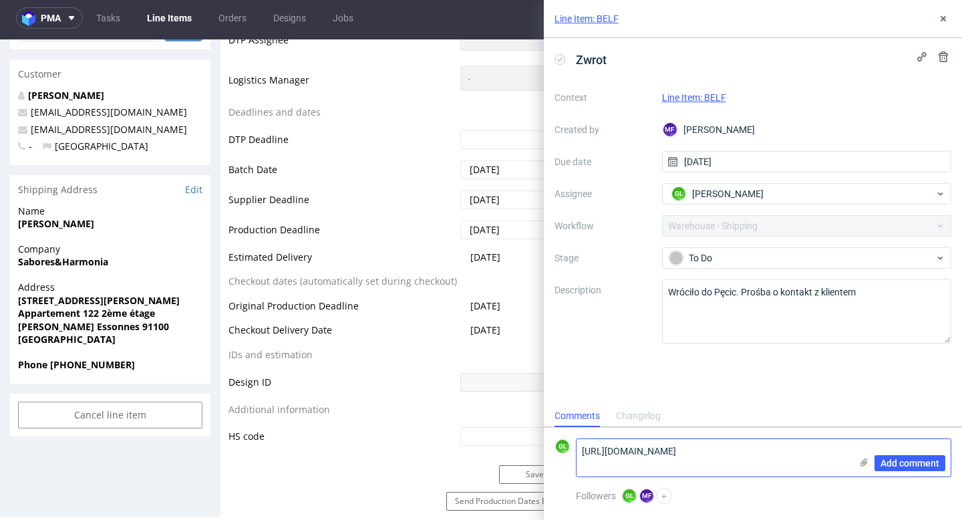
scroll to position [0, 0]
type textarea "https://app-eu1.hubspot.com/contacts/25600958/record/0-5/229128166631"
click at [922, 459] on span "Add comment" at bounding box center [909, 462] width 59 height 9
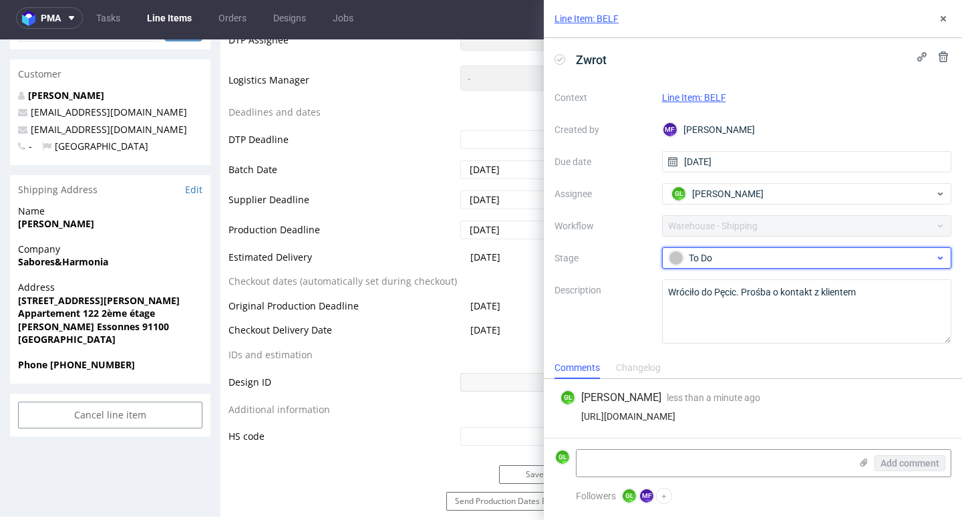
click at [858, 266] on div "To Do" at bounding box center [807, 257] width 290 height 21
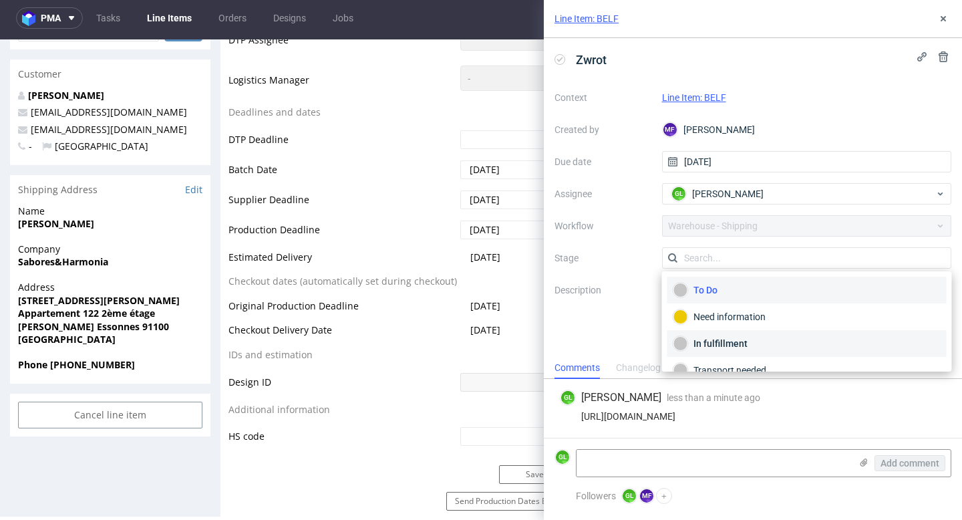
click at [789, 349] on div "In fulfillment" at bounding box center [806, 343] width 267 height 15
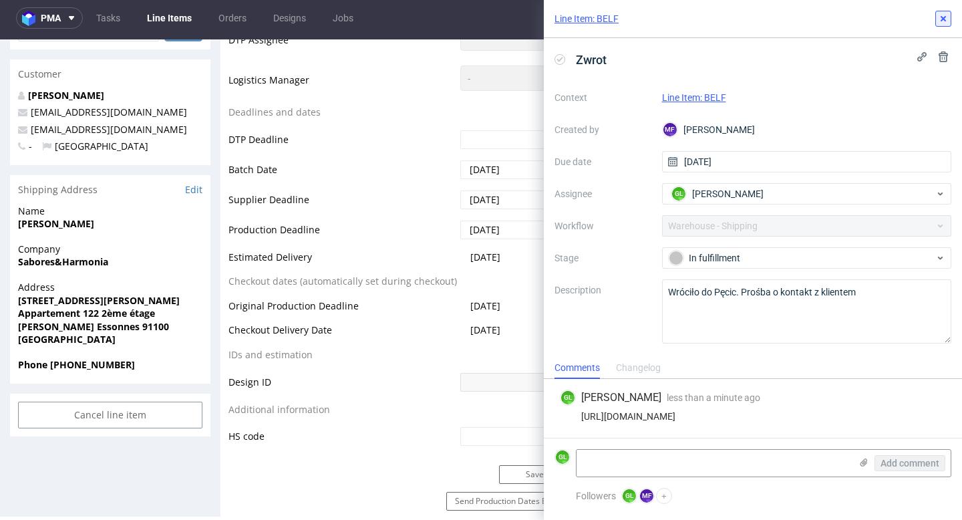
click at [943, 18] on use at bounding box center [942, 18] width 5 height 5
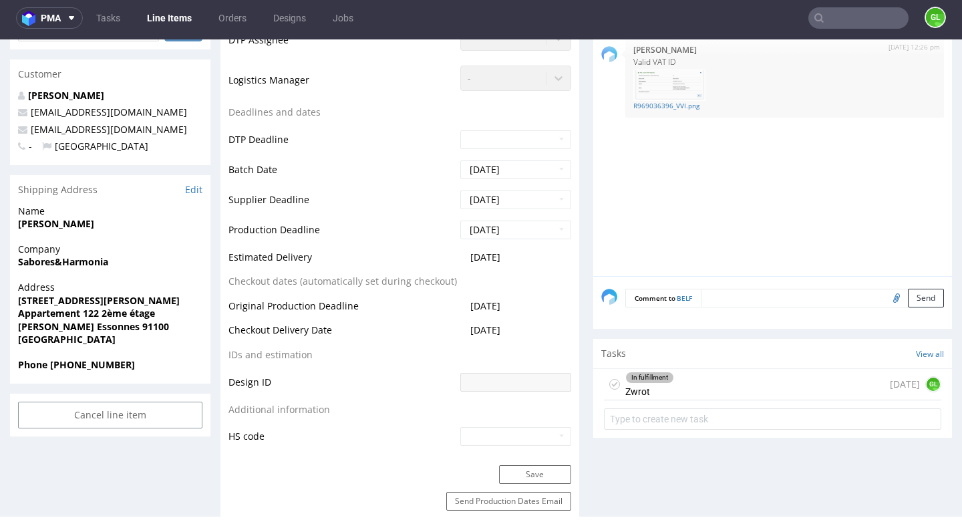
click at [112, 31] on nav "pma Tasks Line Items Orders Designs Jobs GL" at bounding box center [481, 18] width 962 height 43
click at [110, 19] on link "Tasks" at bounding box center [108, 17] width 40 height 21
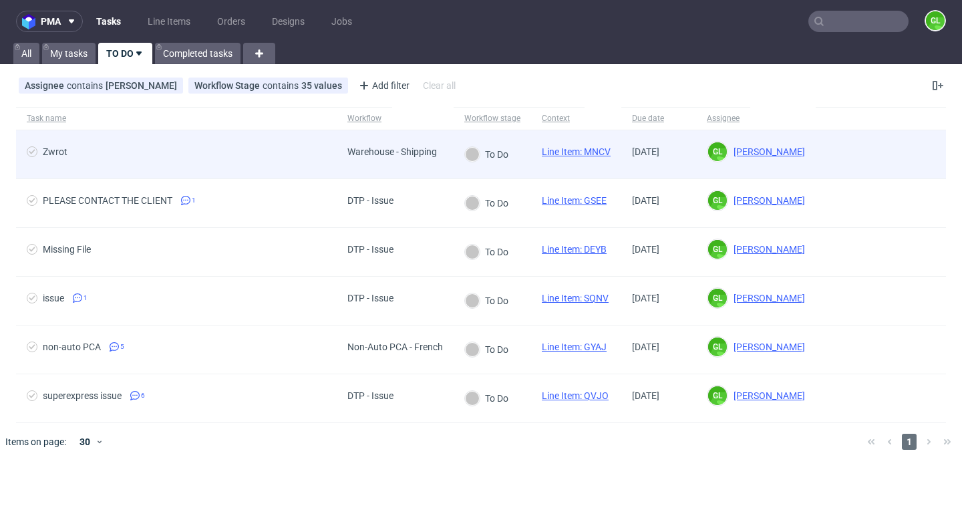
click at [209, 156] on span "Zwrot" at bounding box center [176, 154] width 299 height 16
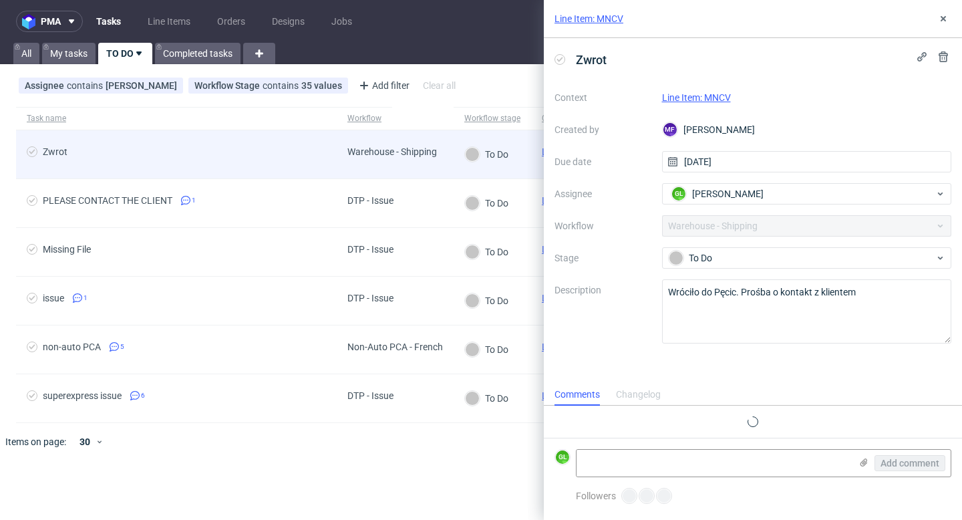
scroll to position [11, 0]
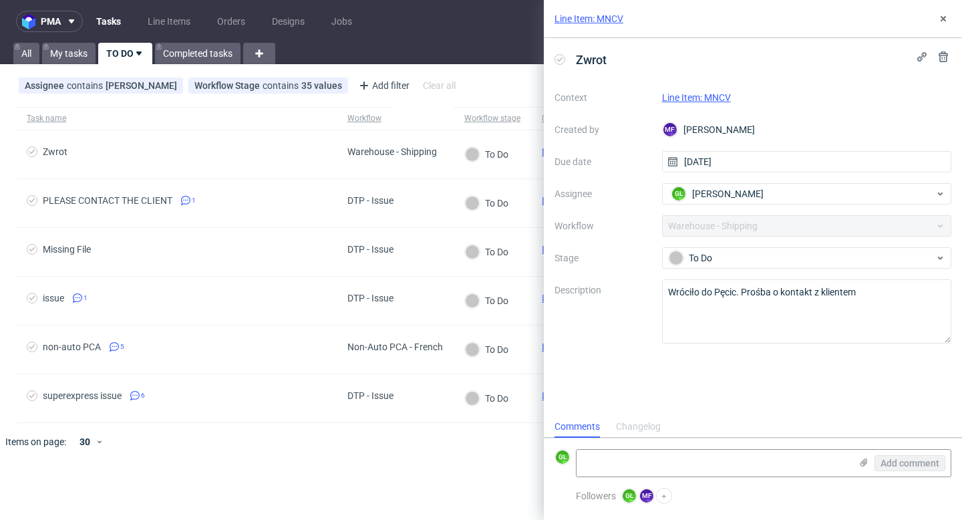
click at [705, 92] on link "Line Item: MNCV" at bounding box center [696, 97] width 69 height 11
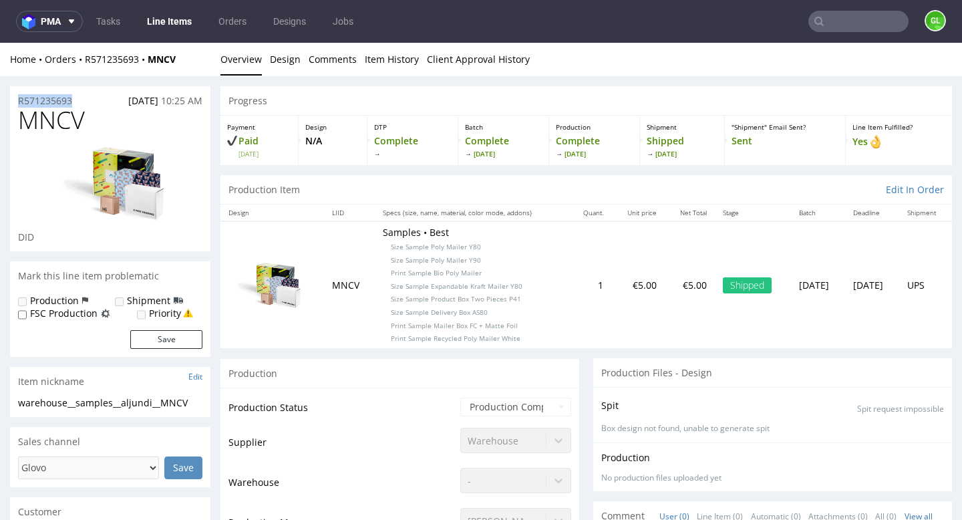
drag, startPoint x: 77, startPoint y: 102, endPoint x: 9, endPoint y: 104, distance: 68.8
click at [100, 122] on h1 "MNCV" at bounding box center [110, 120] width 184 height 27
drag, startPoint x: 80, startPoint y: 104, endPoint x: 17, endPoint y: 105, distance: 62.8
click at [17, 105] on div "R571235693 [DATE] 10:25 AM" at bounding box center [110, 96] width 200 height 21
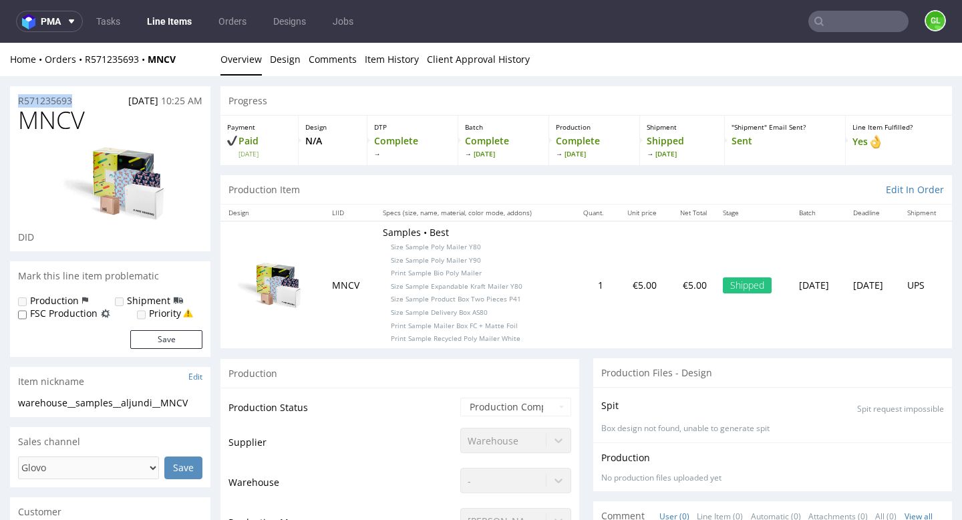
copy p "R571235693"
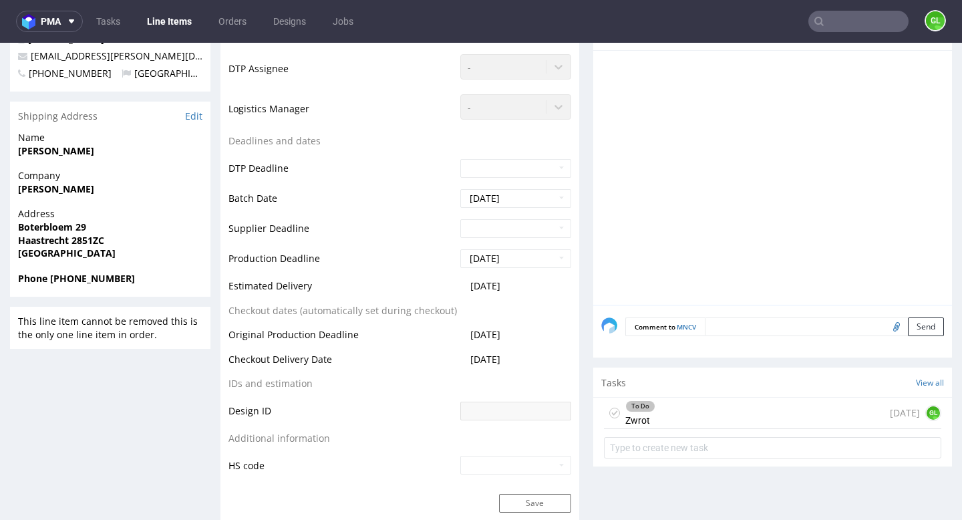
scroll to position [633, 0]
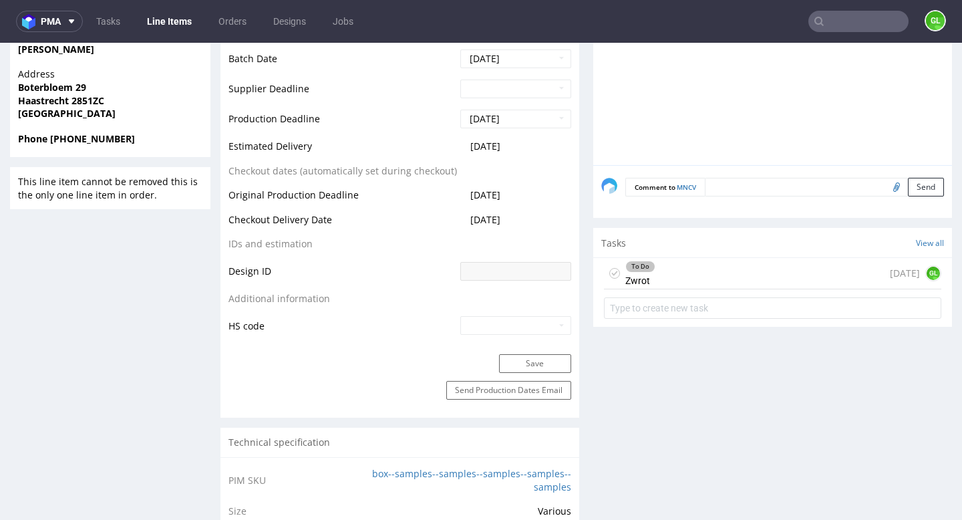
click at [752, 285] on div "To Do Zwrot [DATE] GL" at bounding box center [772, 273] width 337 height 31
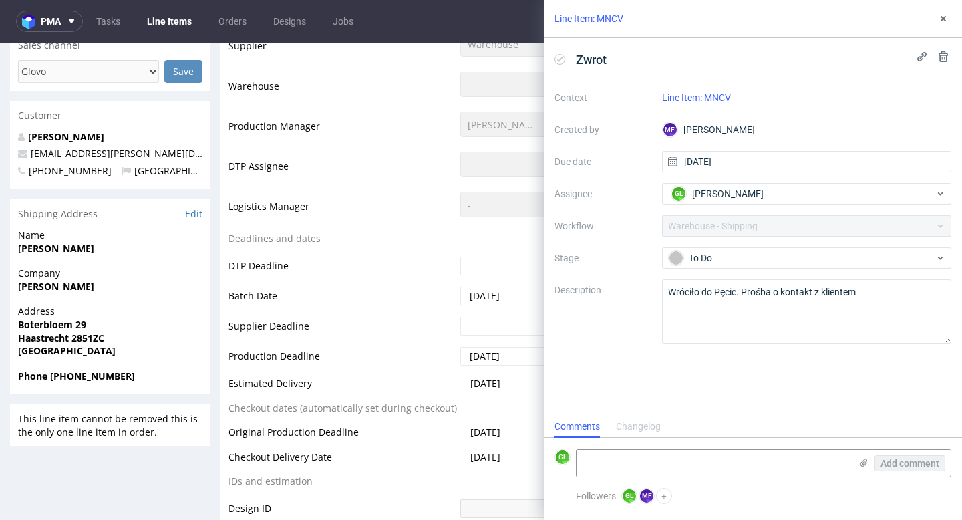
scroll to position [374, 0]
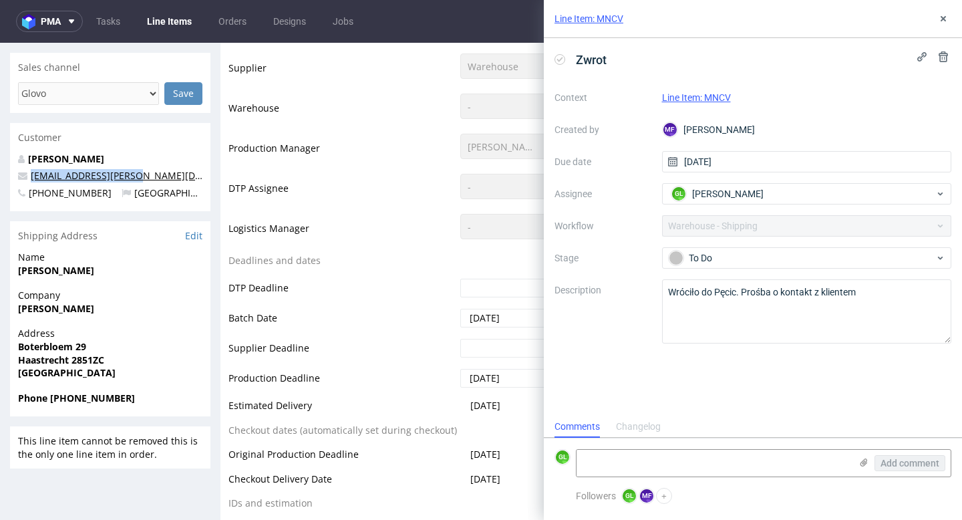
drag, startPoint x: 136, startPoint y: 179, endPoint x: 31, endPoint y: 178, distance: 105.5
click at [31, 178] on p "[EMAIL_ADDRESS][PERSON_NAME][DOMAIN_NAME]" at bounding box center [110, 175] width 184 height 13
copy link "[EMAIL_ADDRESS][PERSON_NAME][DOMAIN_NAME]"
click at [692, 465] on textarea at bounding box center [713, 463] width 274 height 27
paste textarea "[URL][DOMAIN_NAME]"
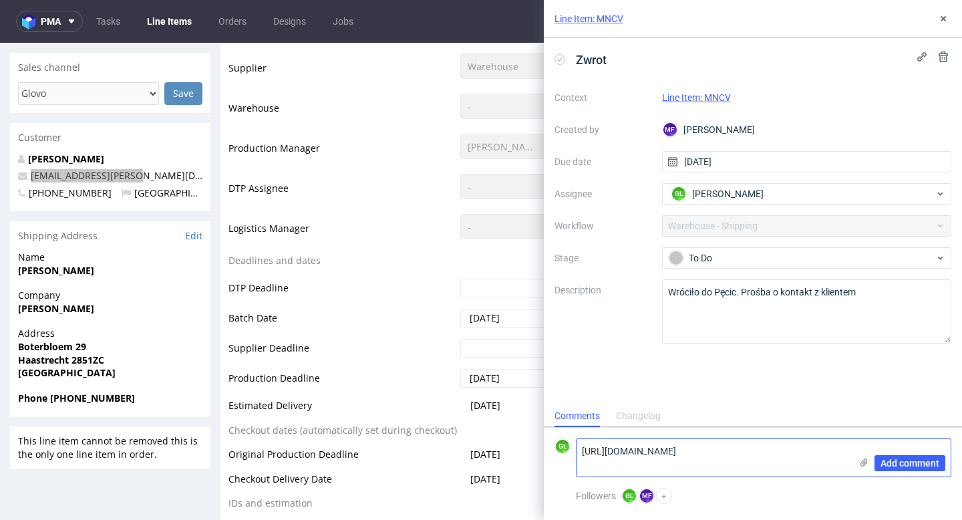
scroll to position [0, 0]
type textarea "[URL][DOMAIN_NAME]"
click at [919, 455] on button "Add comment" at bounding box center [909, 463] width 71 height 16
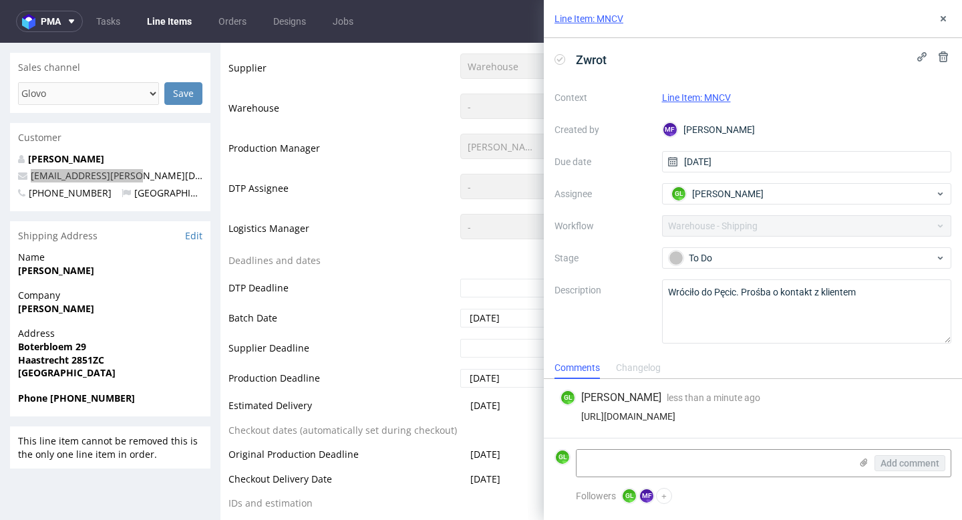
click at [833, 270] on div "Context Line Item: MNCV Created by MF [PERSON_NAME] Due date [DATE] Assignee GL…" at bounding box center [752, 215] width 397 height 256
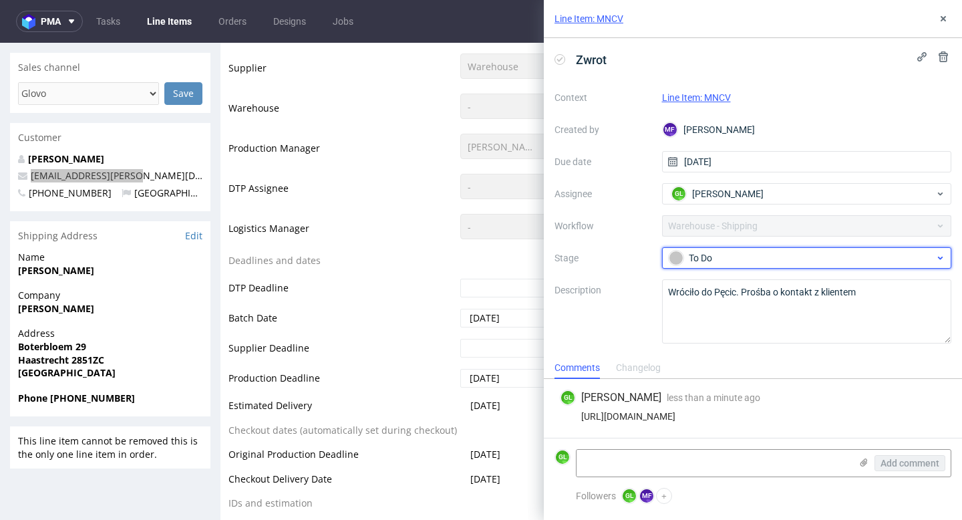
click at [825, 256] on div "To Do" at bounding box center [802, 257] width 266 height 15
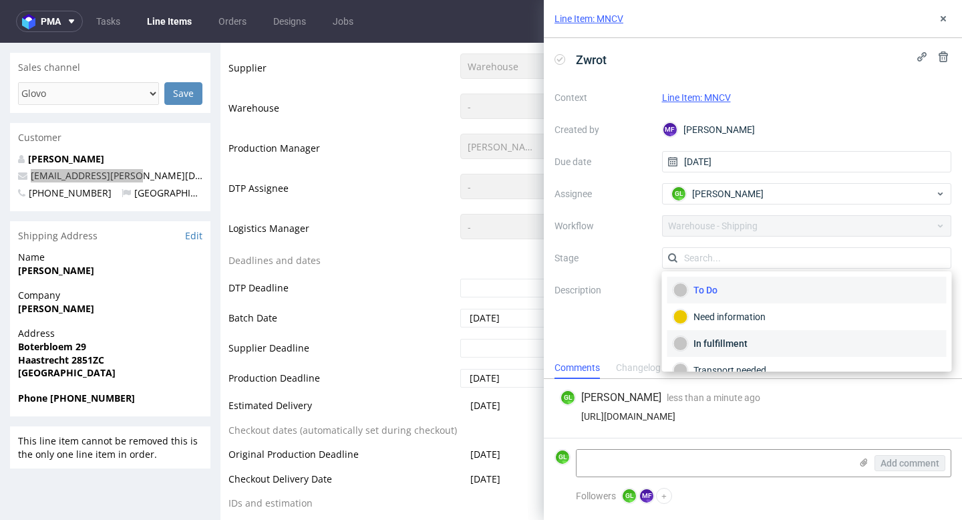
click at [743, 345] on div "In fulfillment" at bounding box center [806, 343] width 267 height 15
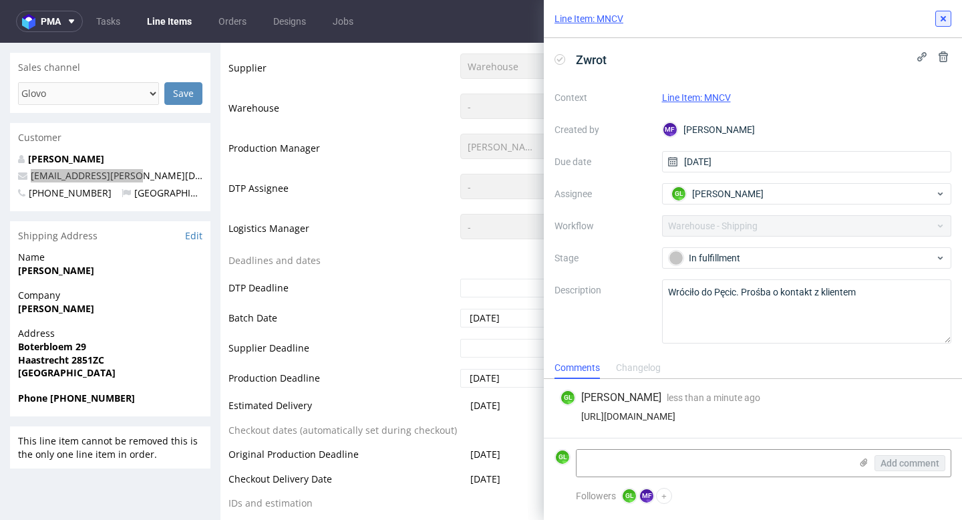
click at [940, 20] on use at bounding box center [942, 18] width 5 height 5
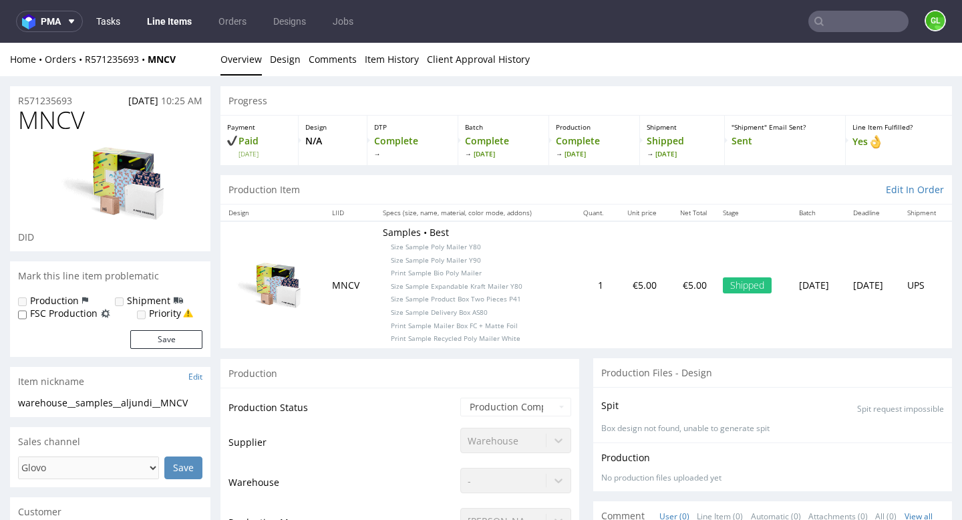
click at [97, 24] on link "Tasks" at bounding box center [108, 21] width 40 height 21
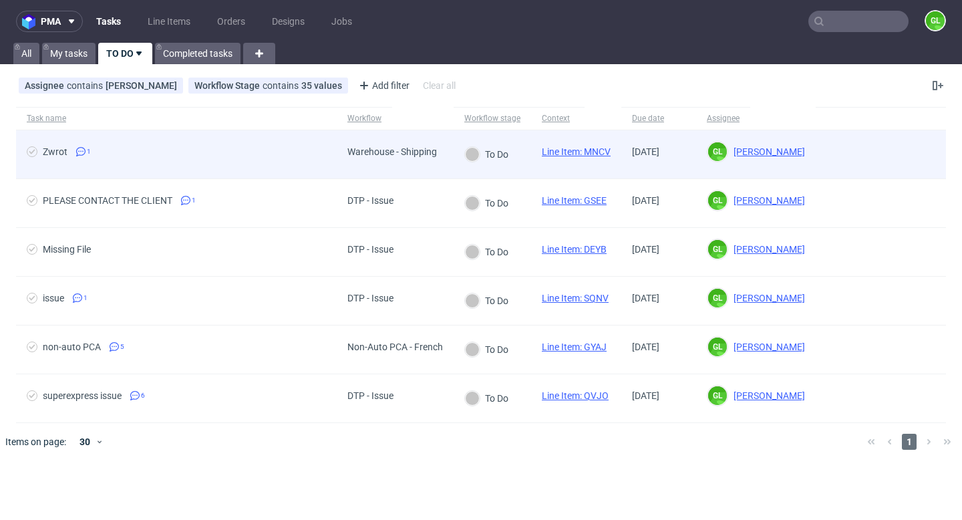
click at [136, 156] on span "Zwrot 1" at bounding box center [176, 154] width 299 height 16
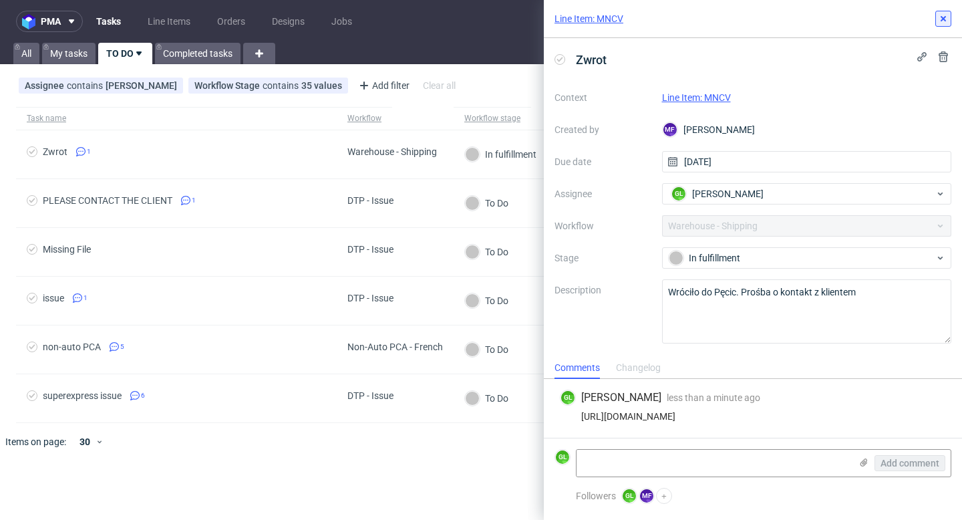
click at [940, 23] on icon at bounding box center [943, 18] width 11 height 11
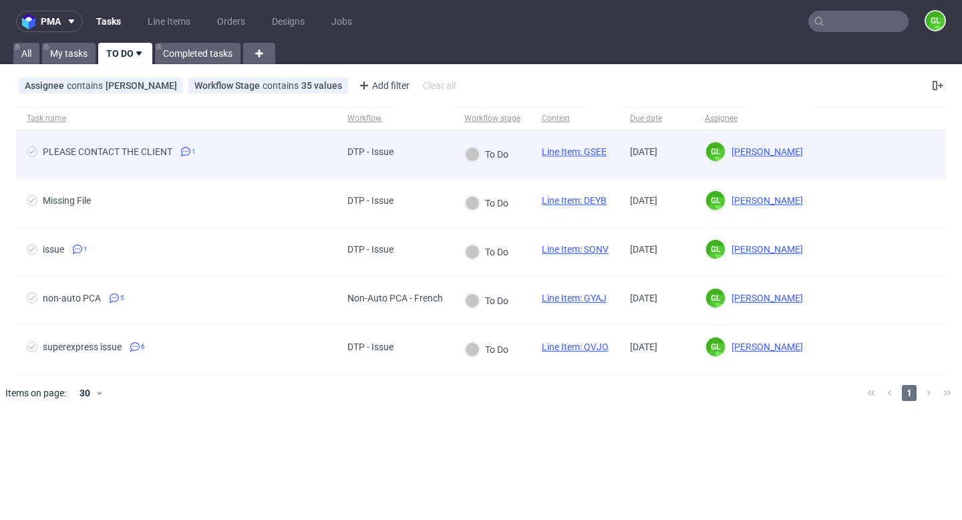
click at [114, 151] on div "PLEASE CONTACT THE CLIENT" at bounding box center [108, 151] width 130 height 11
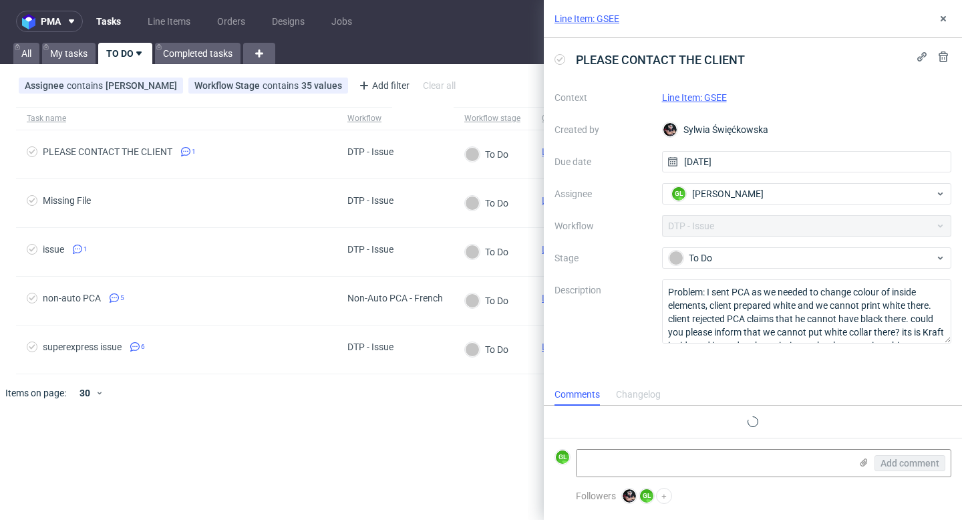
click at [698, 96] on link "Line Item: GSEE" at bounding box center [694, 97] width 65 height 11
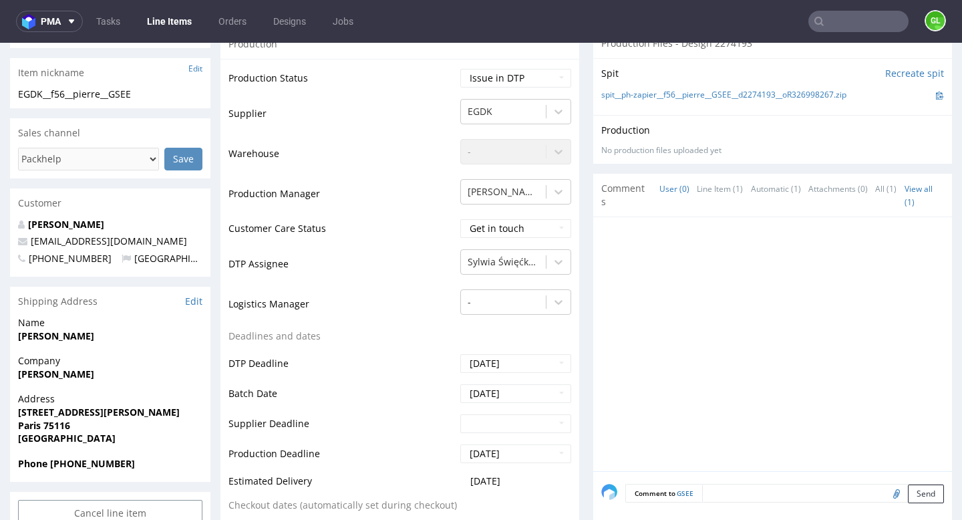
scroll to position [540, 0]
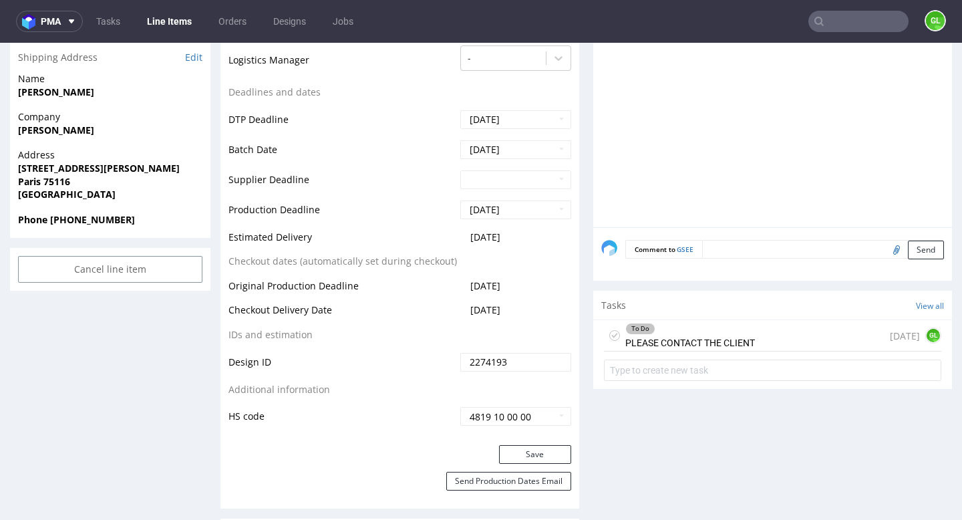
click at [758, 340] on div "To Do PLEASE CONTACT THE CLIENT [DATE] GL" at bounding box center [772, 335] width 337 height 31
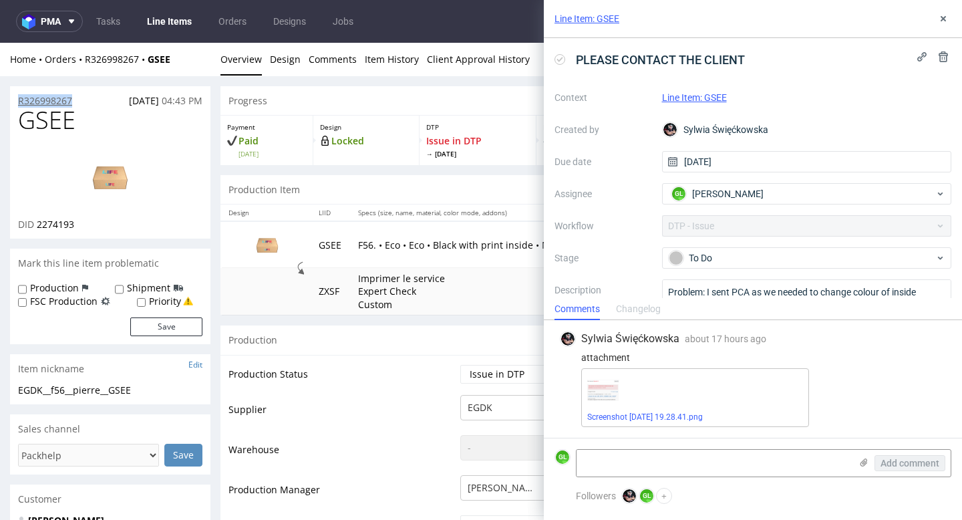
drag, startPoint x: 92, startPoint y: 101, endPoint x: 18, endPoint y: 103, distance: 73.5
click at [18, 103] on div "R326998267 11.10.2025 04:43 PM" at bounding box center [110, 96] width 200 height 21
copy p "R326998267"
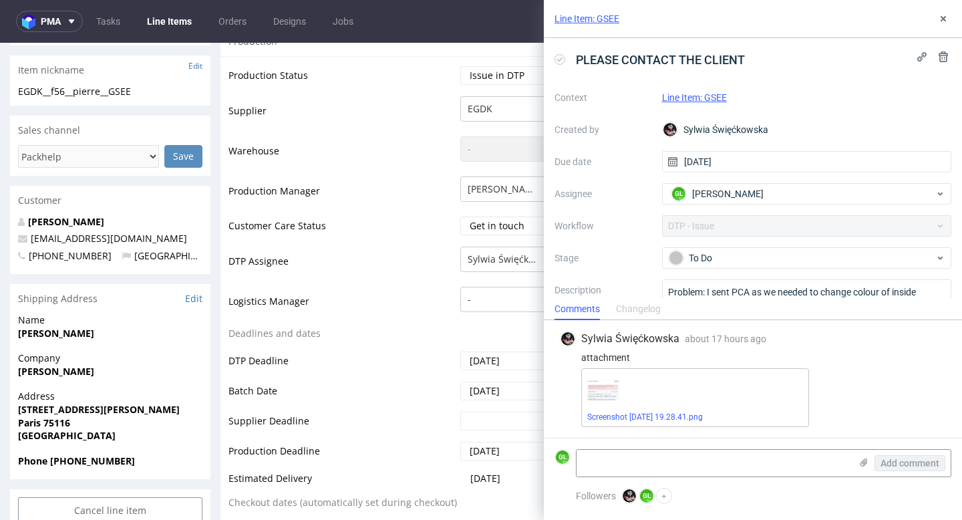
scroll to position [343, 0]
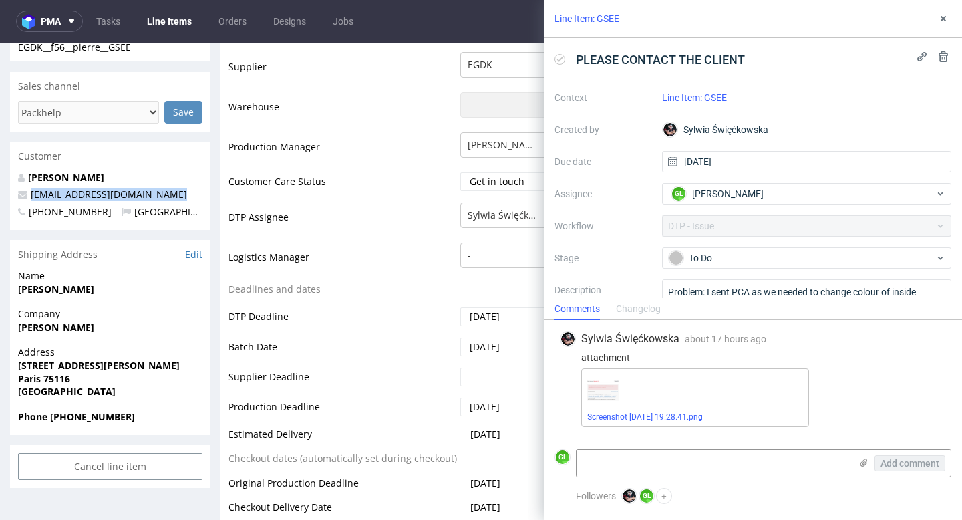
drag, startPoint x: 171, startPoint y: 195, endPoint x: 31, endPoint y: 196, distance: 139.6
click at [31, 196] on p "pierre.meunier1932@gmail.com" at bounding box center [110, 194] width 184 height 13
copy link "pierre.meunier1932@gmail.com"
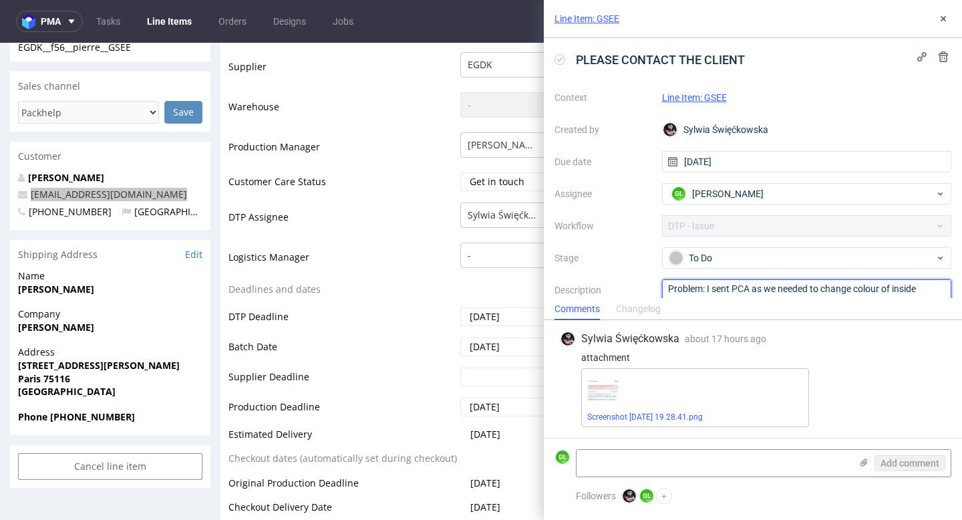
drag, startPoint x: 708, startPoint y: 289, endPoint x: 721, endPoint y: 307, distance: 21.5
click at [721, 307] on div "Line Item: GSEE PLEASE CONTACT THE CLIENT Context Line Item: GSEE Created by Sy…" at bounding box center [753, 260] width 418 height 520
click at [633, 245] on div "Context Line Item: GSEE Created by Sylwia Święćkowska Due date 13/10/2025 Assig…" at bounding box center [752, 215] width 397 height 256
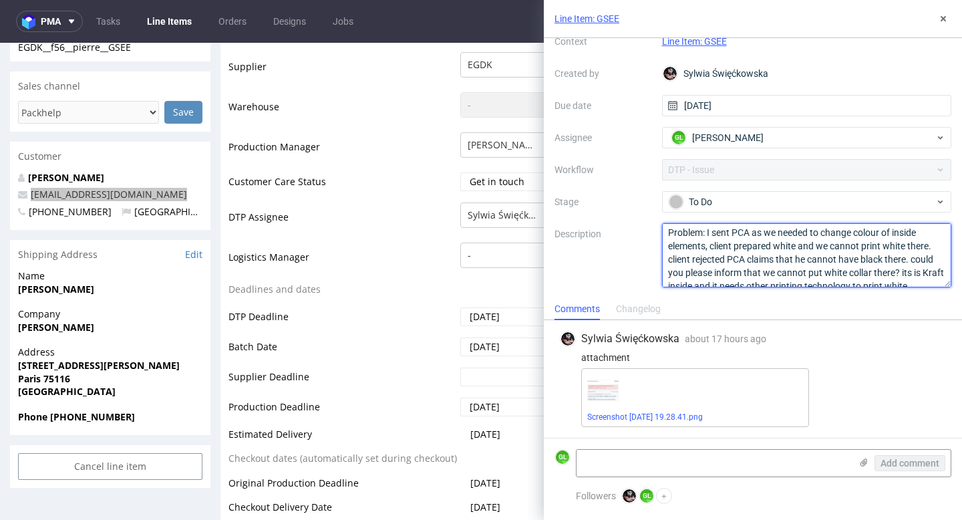
scroll to position [41, 0]
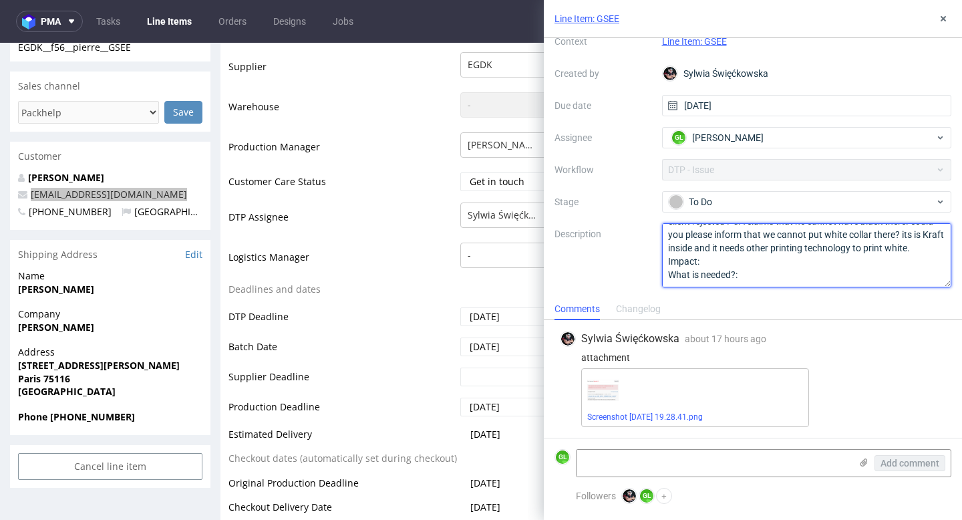
drag, startPoint x: 709, startPoint y: 232, endPoint x: 920, endPoint y: 244, distance: 211.4
click at [920, 244] on textarea "Problem: I sent PCA as we needed to change colour of inside elements, client pr…" at bounding box center [807, 255] width 290 height 64
click at [779, 264] on textarea "Problem: I sent PCA as we needed to change colour of inside elements, client pr…" at bounding box center [807, 255] width 290 height 64
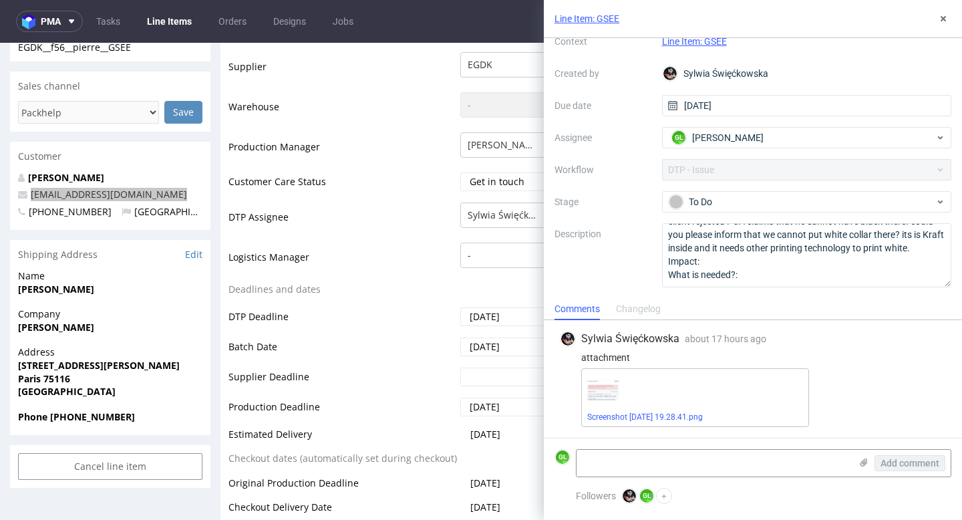
click at [605, 399] on img at bounding box center [603, 390] width 32 height 22
click at [612, 415] on link "Screenshot 2025-10-12 at 19.28.41.png" at bounding box center [645, 416] width 116 height 9
click at [623, 454] on textarea at bounding box center [713, 463] width 274 height 27
paste textarea "https://app-eu1.hubspot.com/contacts/25600958/record/0-5/248358948052/"
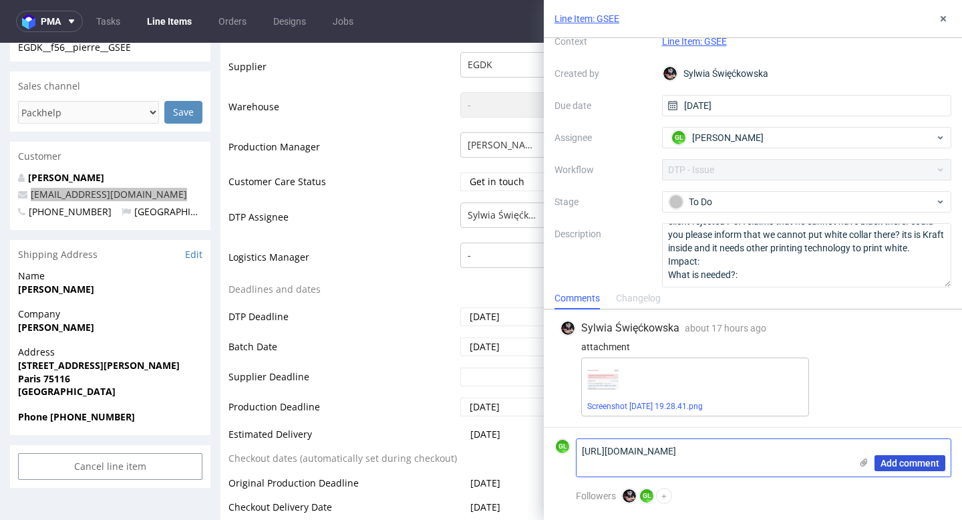
type textarea "https://app-eu1.hubspot.com/contacts/25600958/record/0-5/248358948052/"
click at [910, 462] on span "Add comment" at bounding box center [909, 462] width 59 height 9
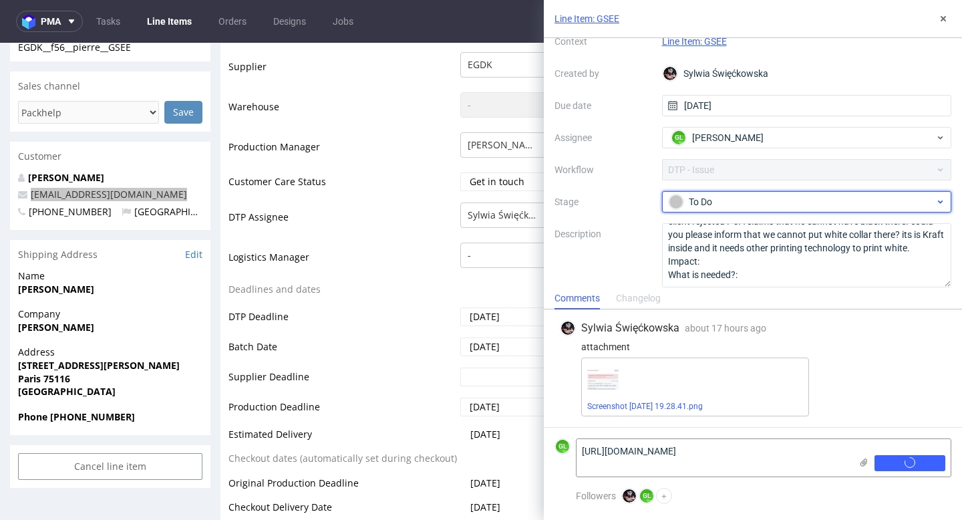
click at [783, 202] on div "To Do" at bounding box center [802, 201] width 266 height 15
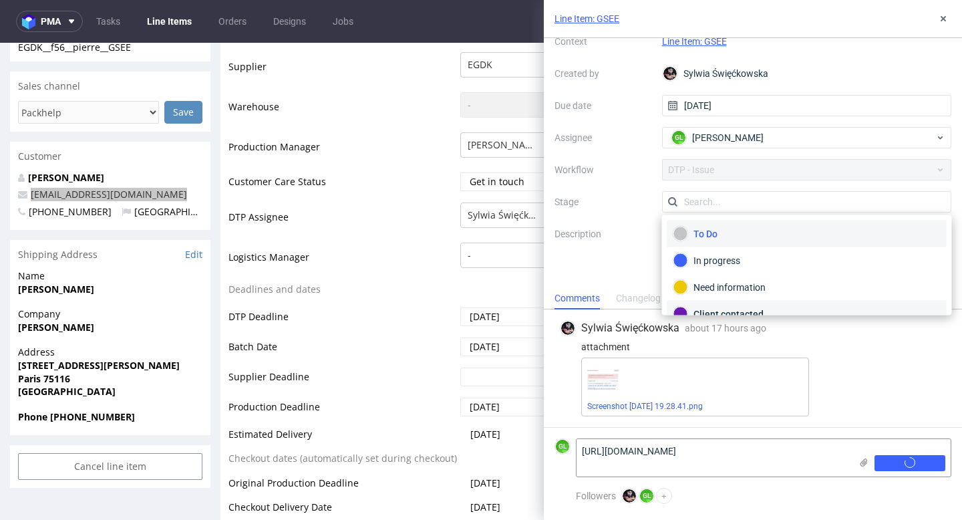
click at [736, 311] on div "Client contacted" at bounding box center [806, 314] width 267 height 15
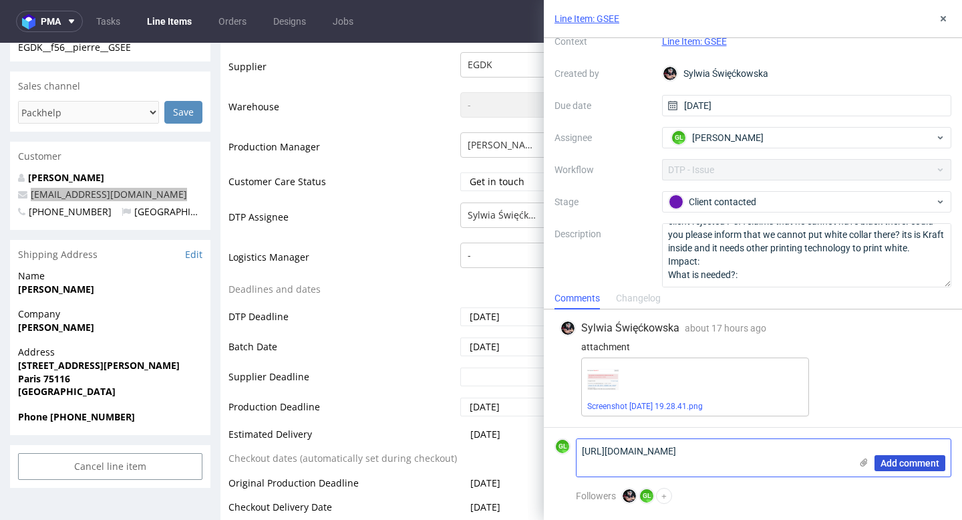
click at [898, 463] on span "Add comment" at bounding box center [909, 462] width 59 height 9
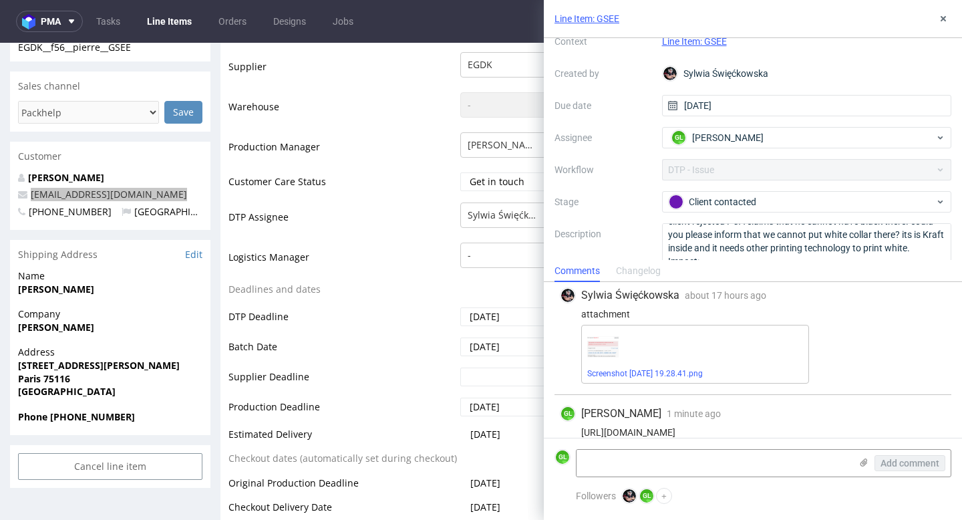
scroll to position [81, 0]
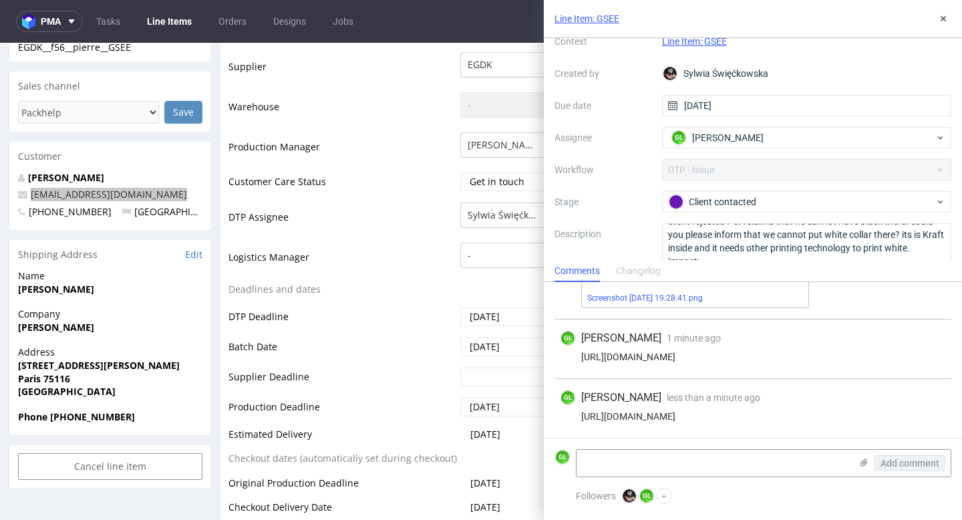
click at [836, 399] on div "GL Guillaume Leroux less than a minute ago 13th Oct 2025, 12:51" at bounding box center [753, 397] width 386 height 16
click at [944, 23] on icon at bounding box center [943, 18] width 11 height 11
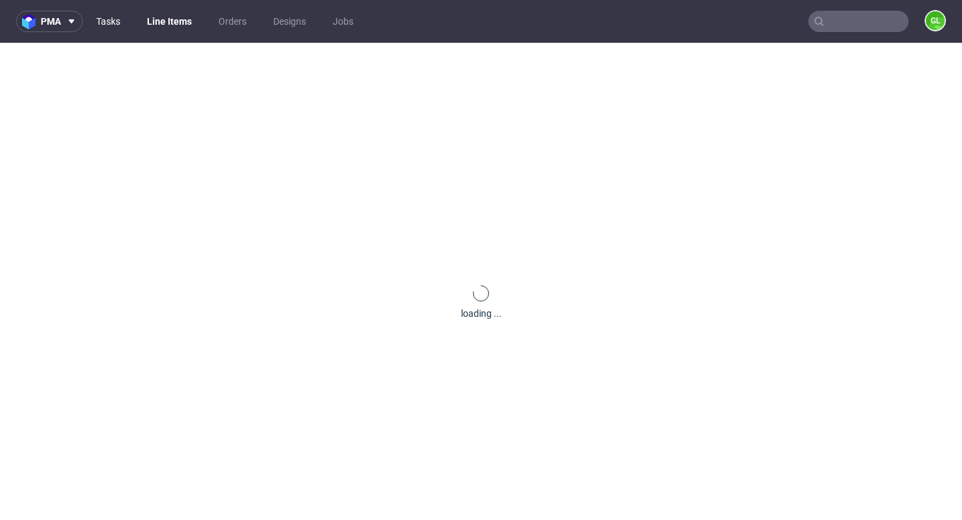
click at [118, 17] on link "Tasks" at bounding box center [108, 21] width 40 height 21
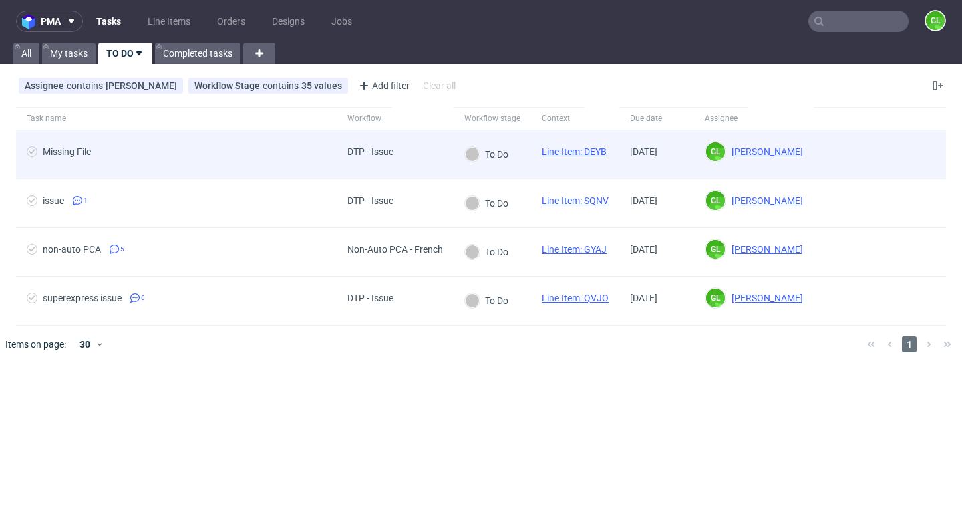
click at [213, 158] on span "Missing File" at bounding box center [176, 154] width 299 height 16
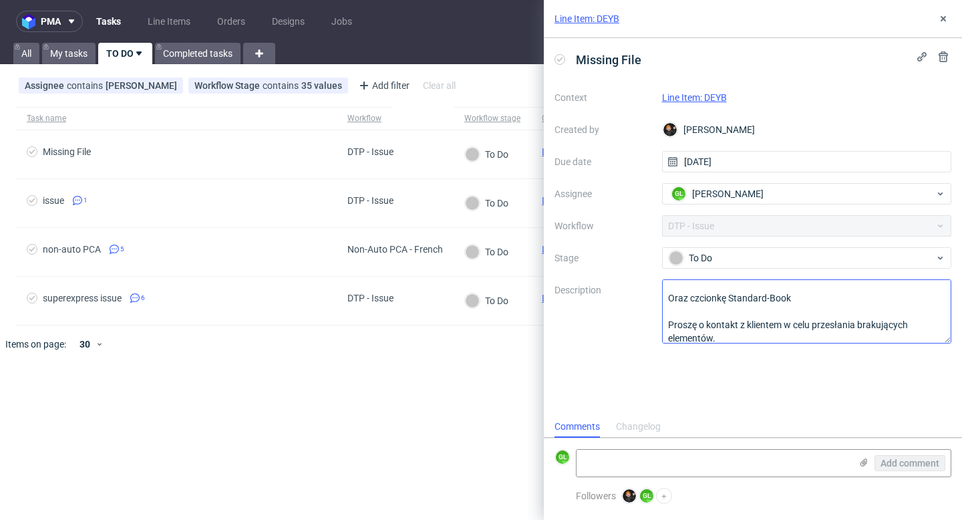
scroll to position [41, 0]
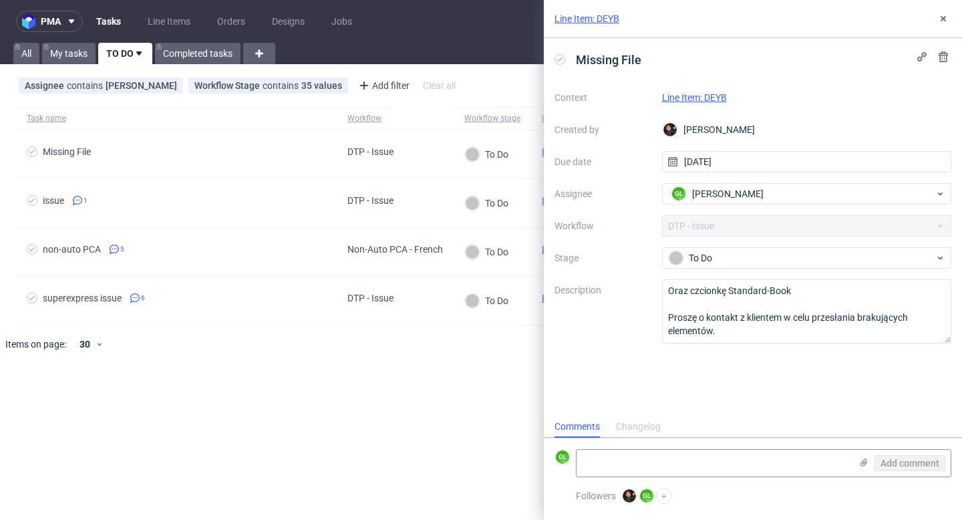
click at [704, 92] on link "Line Item: DEYB" at bounding box center [694, 97] width 65 height 11
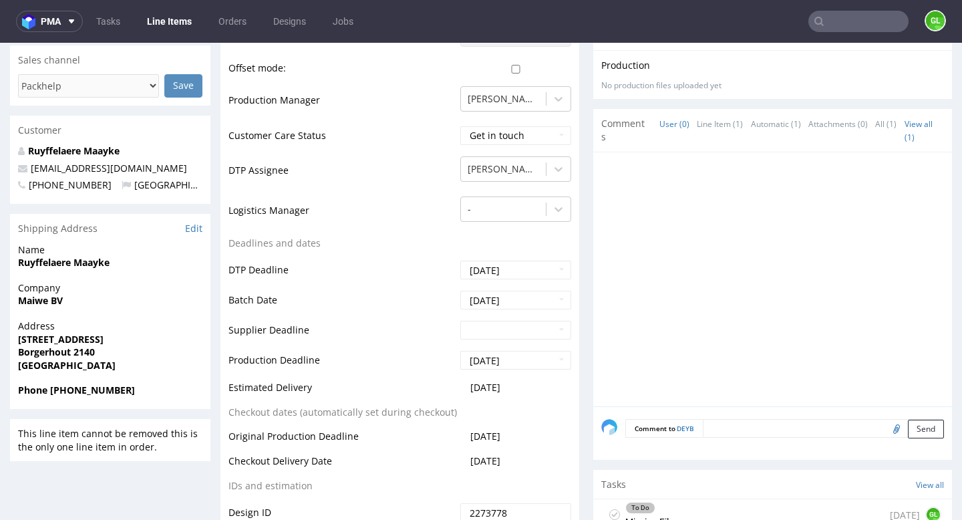
scroll to position [747, 0]
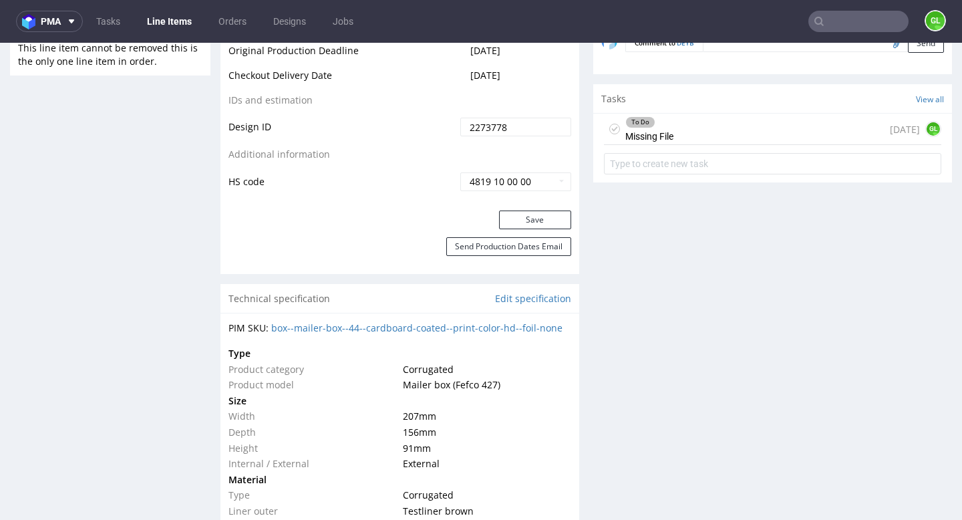
click at [700, 114] on div "To Do Missing File [DATE] GL" at bounding box center [772, 129] width 337 height 31
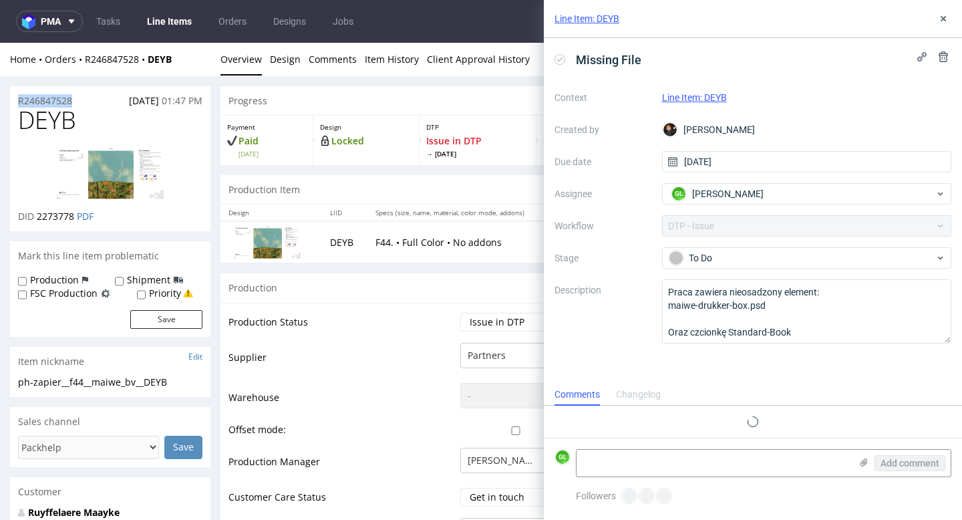
drag, startPoint x: 82, startPoint y: 103, endPoint x: 13, endPoint y: 102, distance: 68.8
click at [13, 102] on div "R246847528 [DATE] 01:47 PM" at bounding box center [110, 96] width 200 height 21
copy p "R246847528"
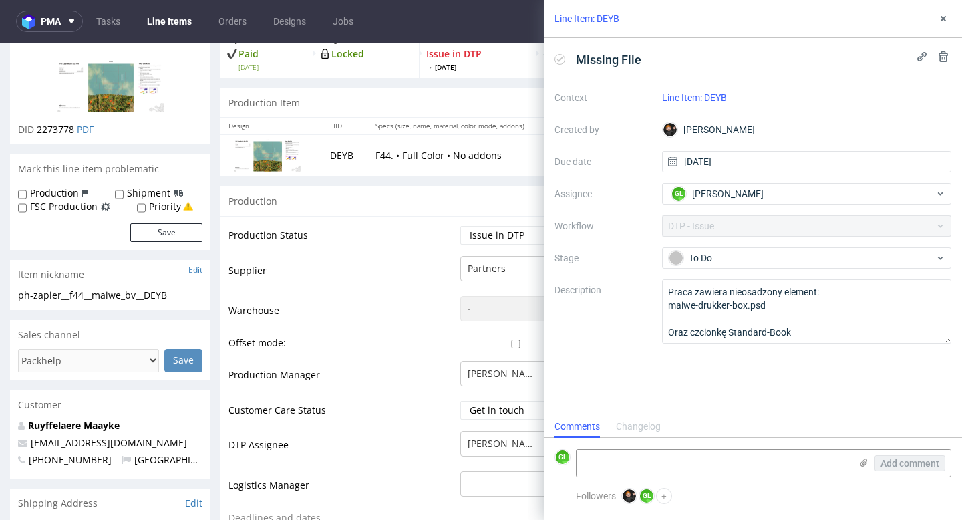
scroll to position [222, 0]
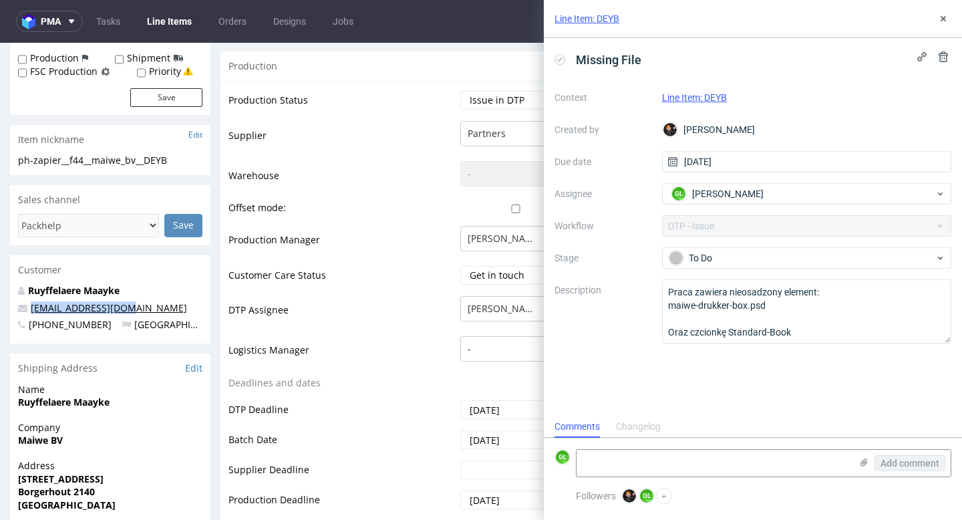
drag, startPoint x: 134, startPoint y: 309, endPoint x: 31, endPoint y: 309, distance: 102.9
click at [31, 309] on p "[EMAIL_ADDRESS][DOMAIN_NAME]" at bounding box center [110, 307] width 184 height 13
copy link "[EMAIL_ADDRESS][DOMAIN_NAME]"
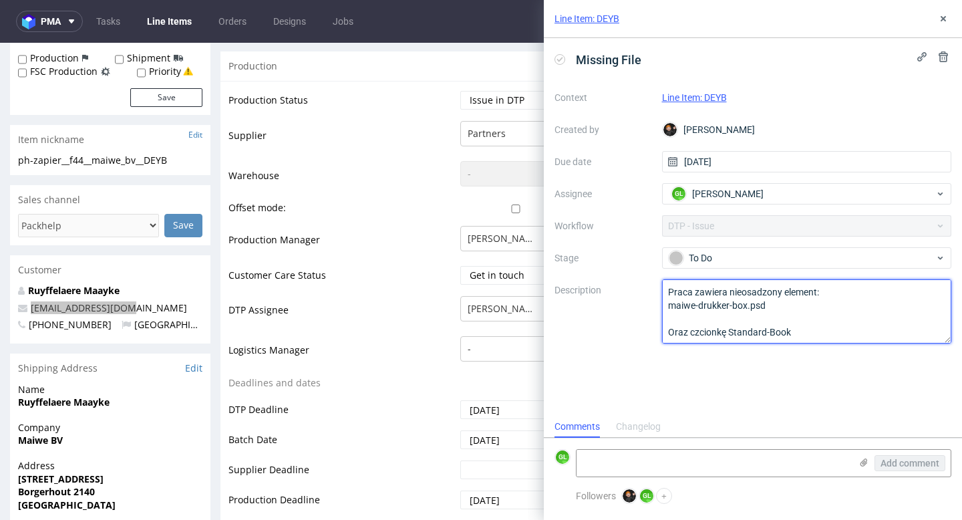
scroll to position [41, 0]
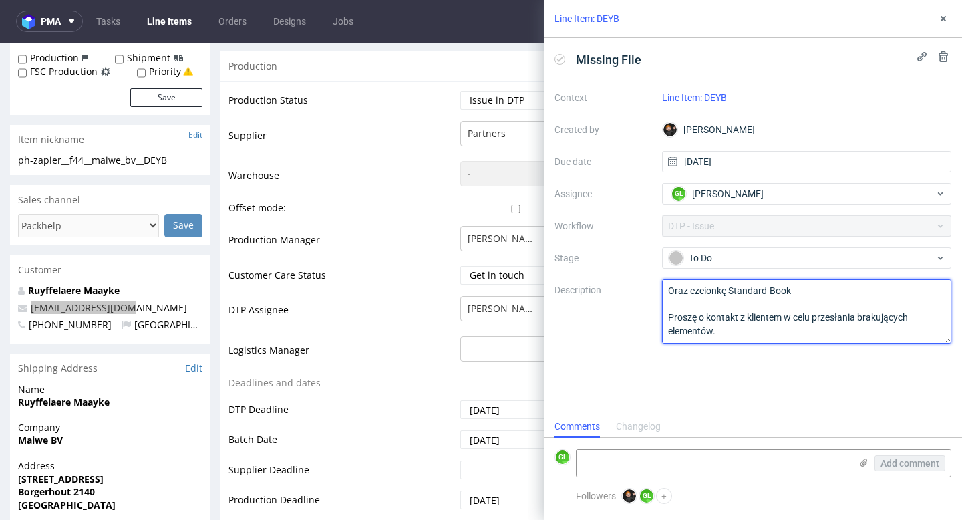
drag, startPoint x: 666, startPoint y: 293, endPoint x: 737, endPoint y: 351, distance: 92.1
click at [737, 351] on div "Missing File Context Line Item: DEYB Created by [PERSON_NAME] Due date [DATE] A…" at bounding box center [753, 226] width 418 height 377
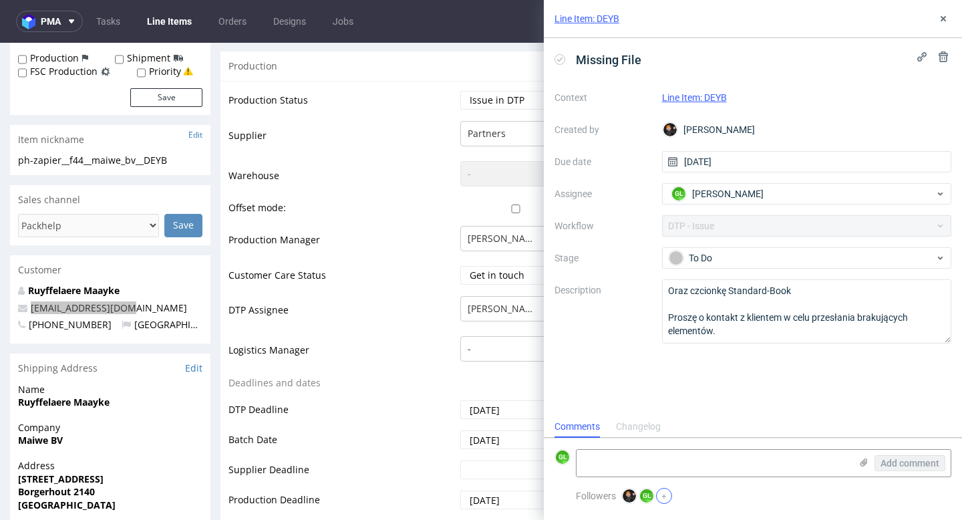
click at [664, 488] on button "+" at bounding box center [664, 496] width 16 height 16
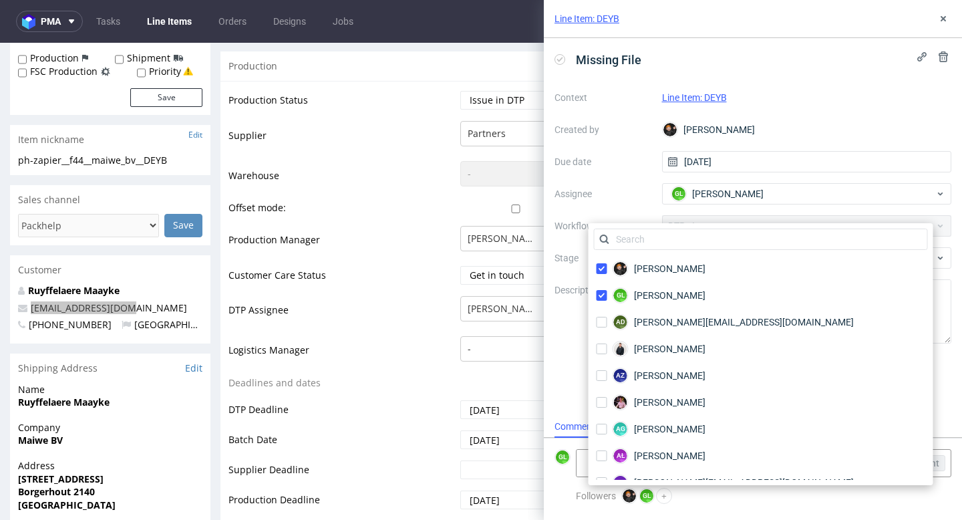
click at [777, 519] on div "Followers Dominik Grosicki GL Guillaume Leroux +" at bounding box center [753, 504] width 418 height 32
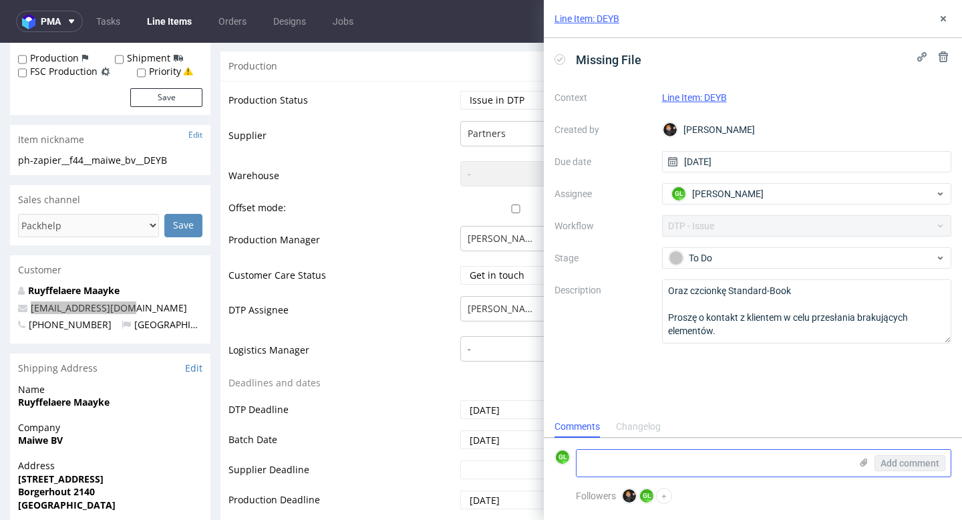
click at [710, 453] on textarea at bounding box center [713, 463] width 274 height 27
paste textarea "https://app-eu1.hubspot.com/contacts/25600958/record/0-5/249536405742/"
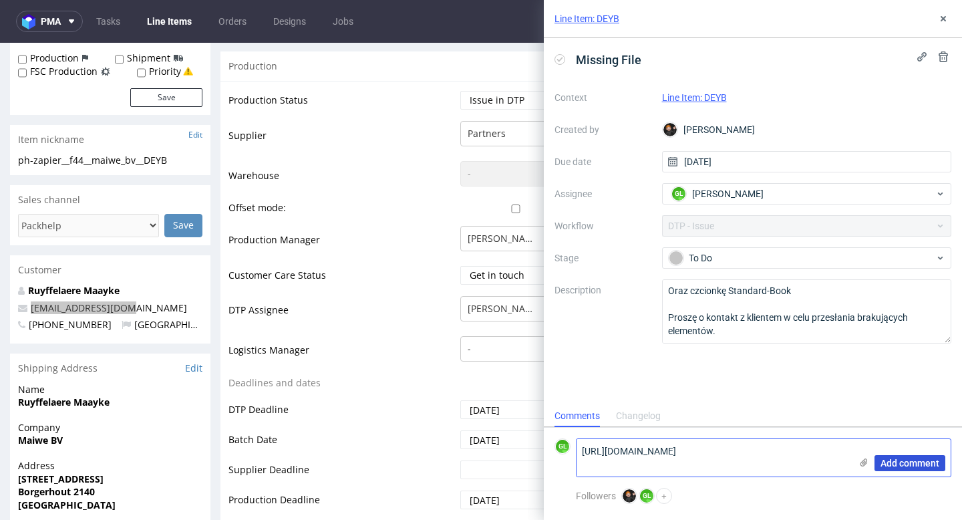
type textarea "https://app-eu1.hubspot.com/contacts/25600958/record/0-5/249536405742/"
click at [930, 464] on span "Add comment" at bounding box center [909, 462] width 59 height 9
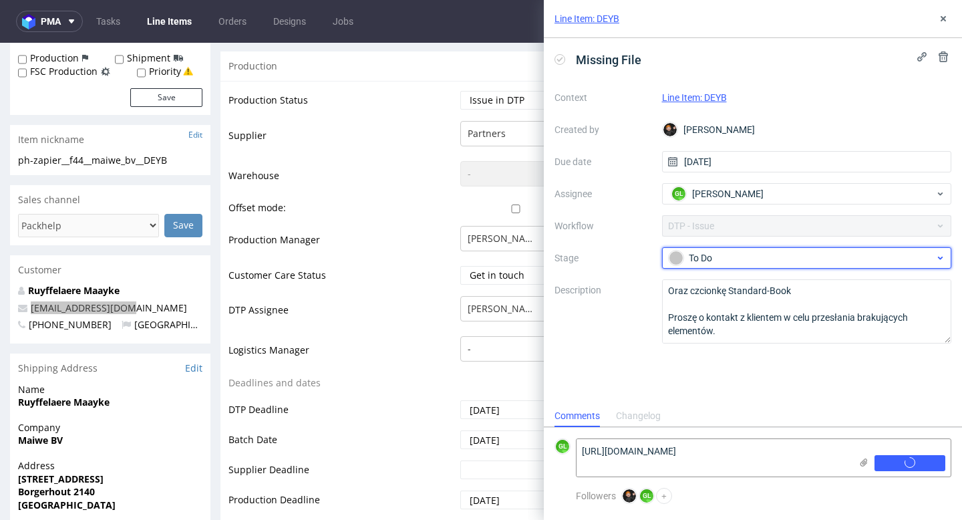
click at [812, 254] on div "To Do" at bounding box center [802, 257] width 266 height 15
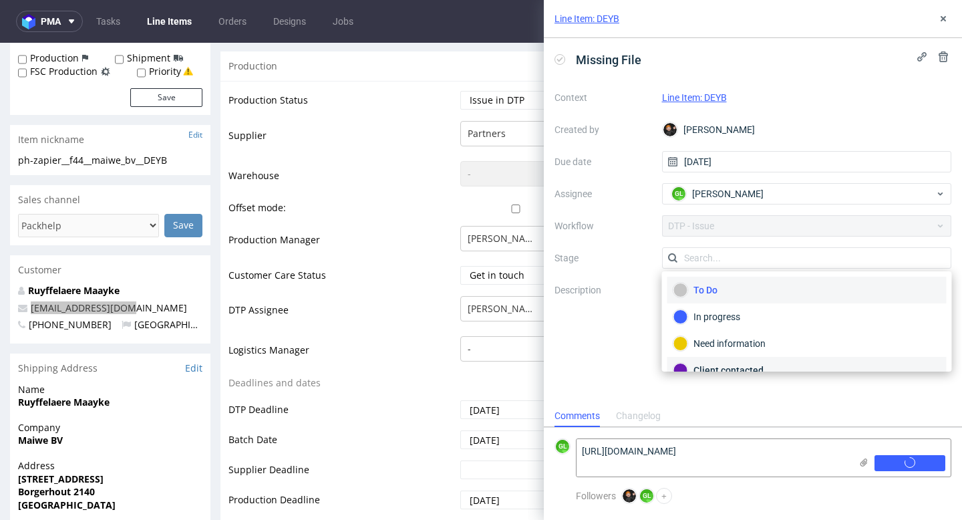
click at [715, 361] on div "Client contacted" at bounding box center [806, 370] width 279 height 27
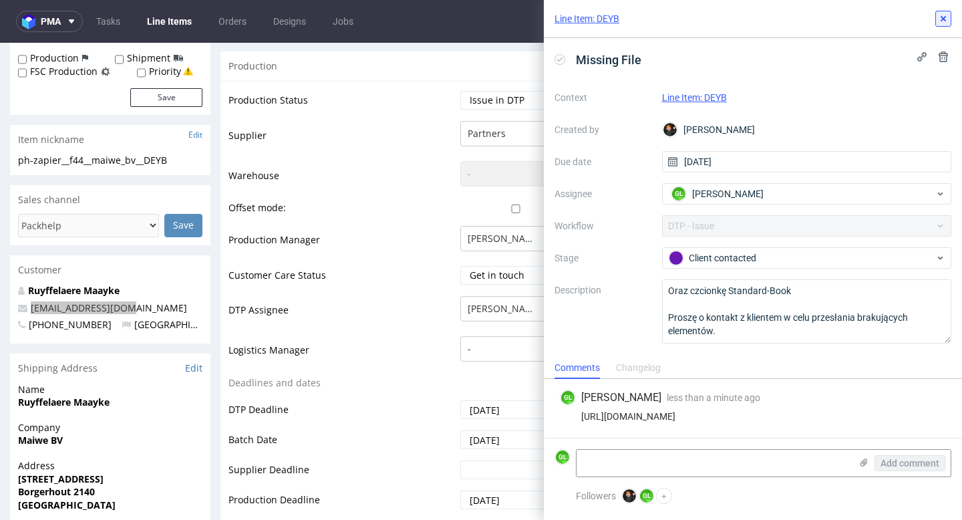
click at [946, 13] on icon at bounding box center [943, 18] width 11 height 11
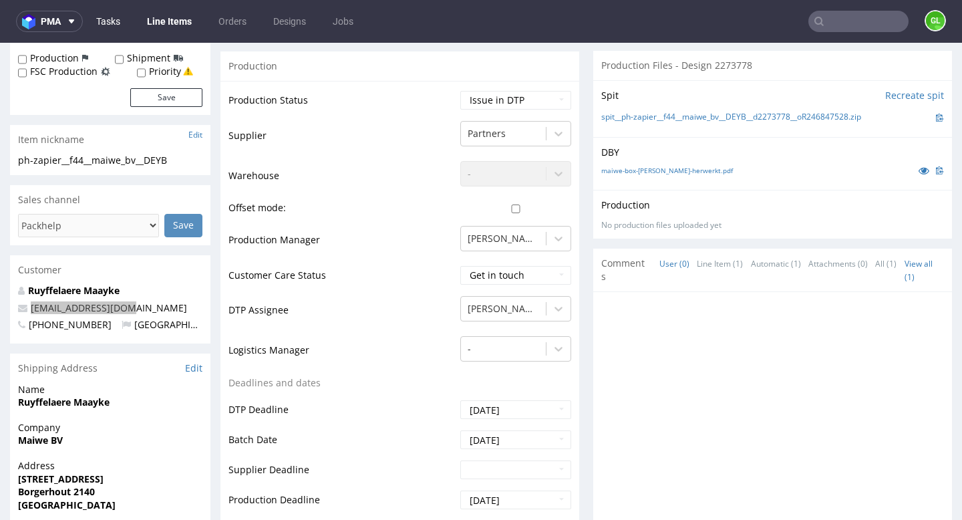
click at [104, 22] on link "Tasks" at bounding box center [108, 21] width 40 height 21
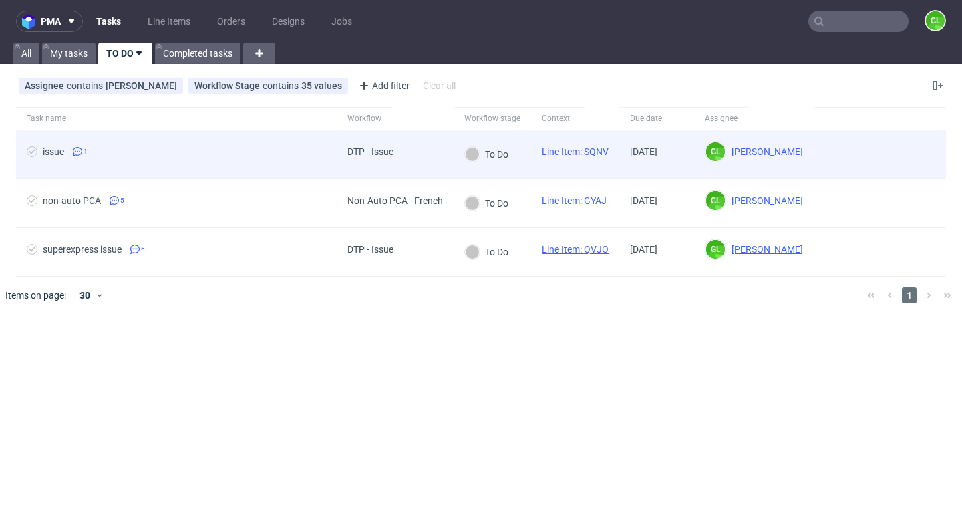
click at [140, 145] on div "issue 1" at bounding box center [176, 154] width 321 height 48
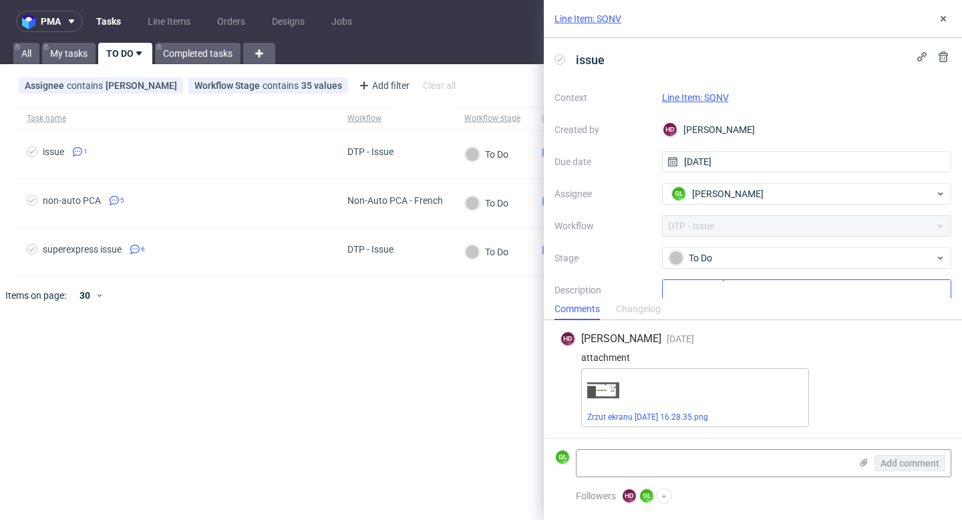
scroll to position [31, 0]
click at [711, 98] on link "Line Item: SQNV" at bounding box center [695, 97] width 67 height 11
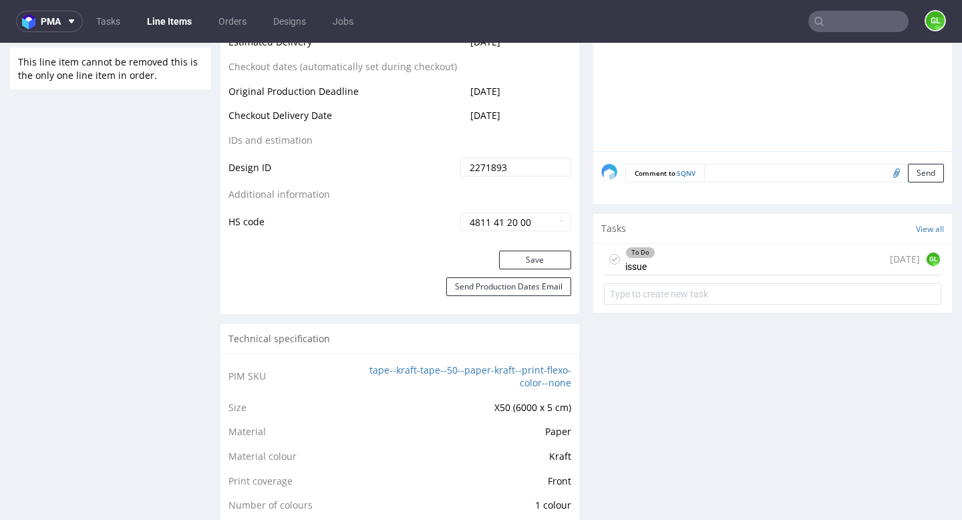
scroll to position [755, 0]
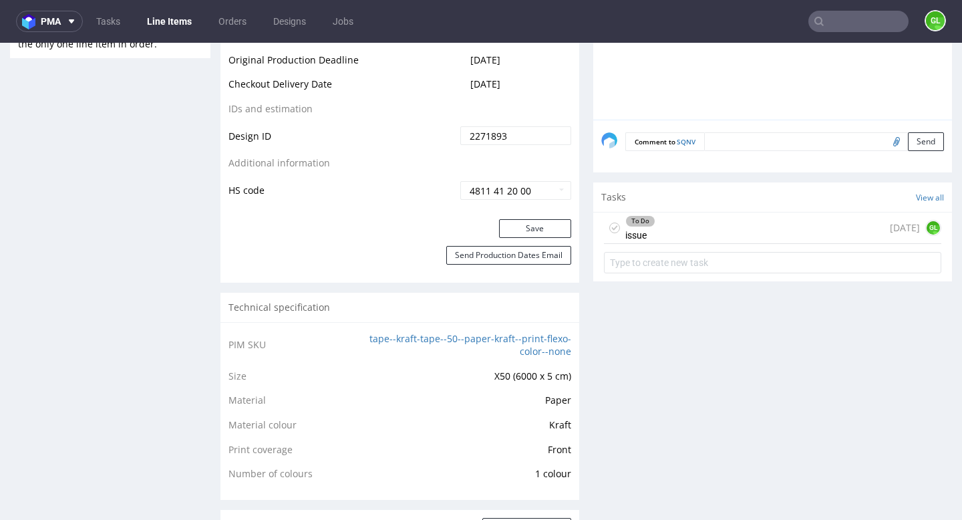
click at [687, 242] on div "To Do issue [DATE] GL" at bounding box center [772, 227] width 337 height 31
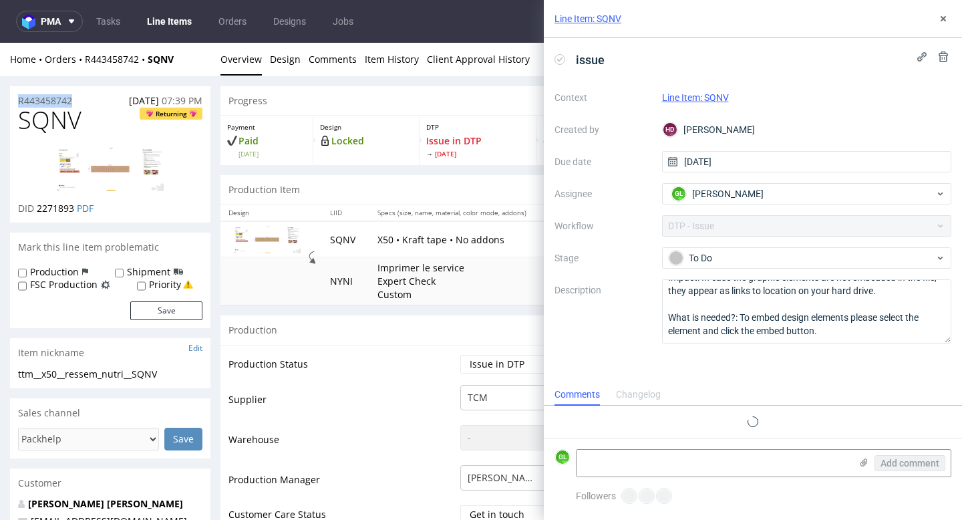
drag, startPoint x: 84, startPoint y: 105, endPoint x: 11, endPoint y: 102, distance: 73.5
click at [11, 102] on div "R443458742 [DATE] 07:39 PM" at bounding box center [110, 96] width 200 height 21
copy p "R443458742"
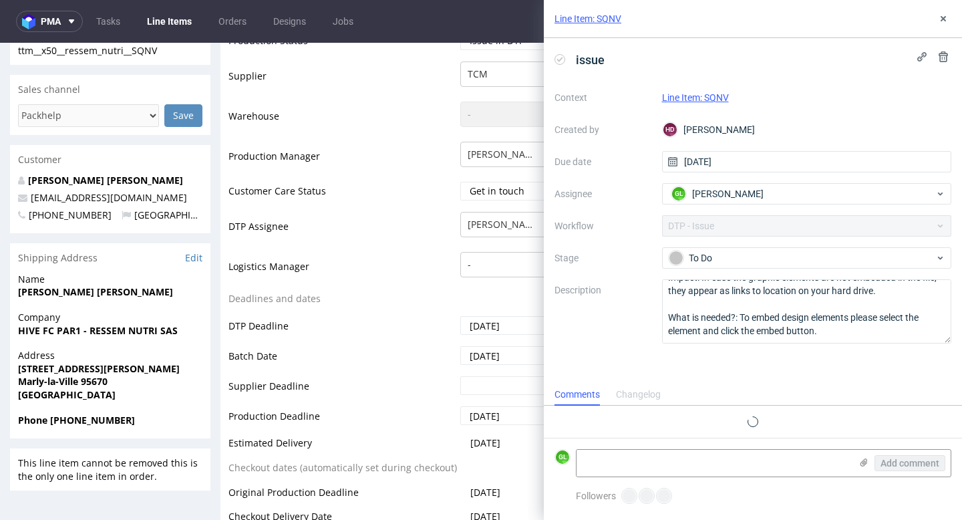
scroll to position [316, 0]
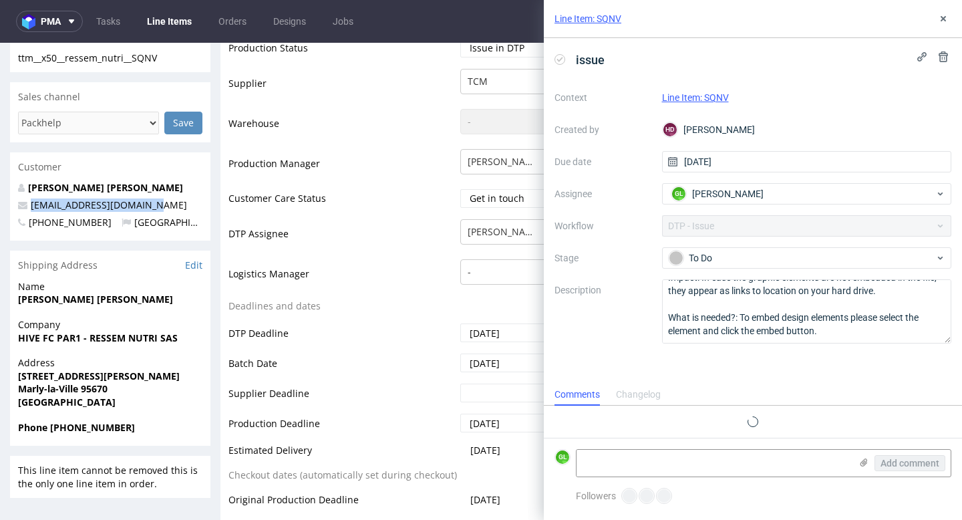
drag, startPoint x: 153, startPoint y: 200, endPoint x: 28, endPoint y: 206, distance: 125.0
click at [28, 206] on p "[EMAIL_ADDRESS][DOMAIN_NAME]" at bounding box center [110, 204] width 184 height 13
copy link "[EMAIL_ADDRESS][DOMAIN_NAME]"
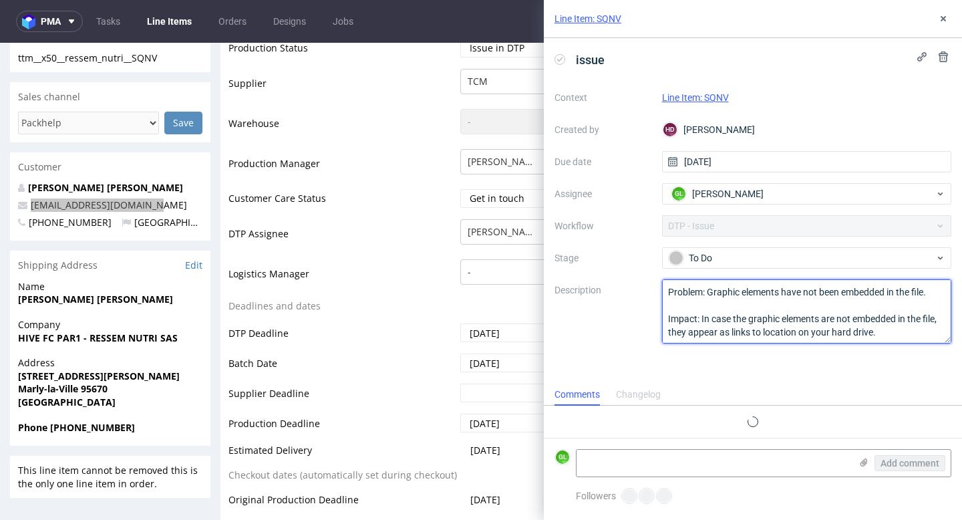
scroll to position [41, 0]
drag, startPoint x: 668, startPoint y: 289, endPoint x: 748, endPoint y: 382, distance: 122.7
click at [748, 382] on div "issue Context Line Item: SQNV Created by HD [PERSON_NAME] Due date [DATE] Assig…" at bounding box center [753, 210] width 418 height 345
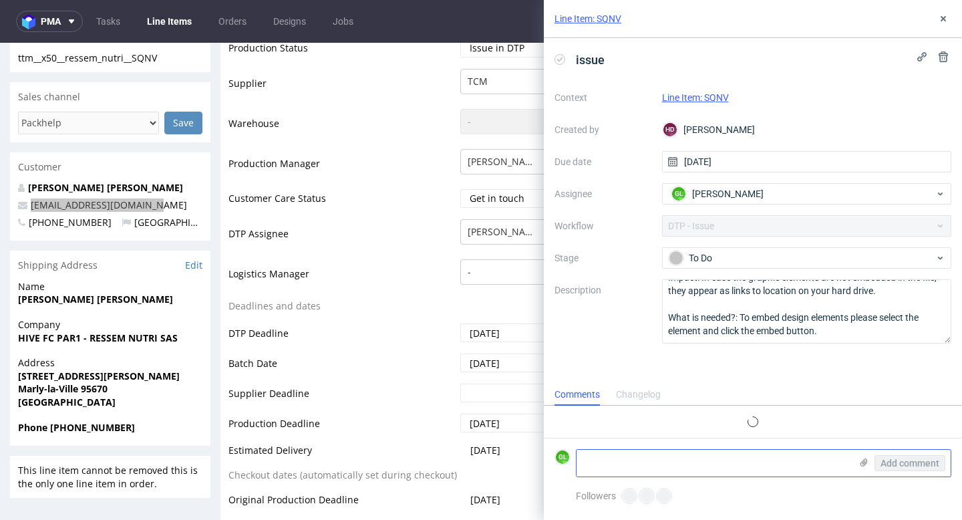
click at [632, 465] on textarea at bounding box center [713, 463] width 274 height 27
paste textarea "[URL][DOMAIN_NAME]"
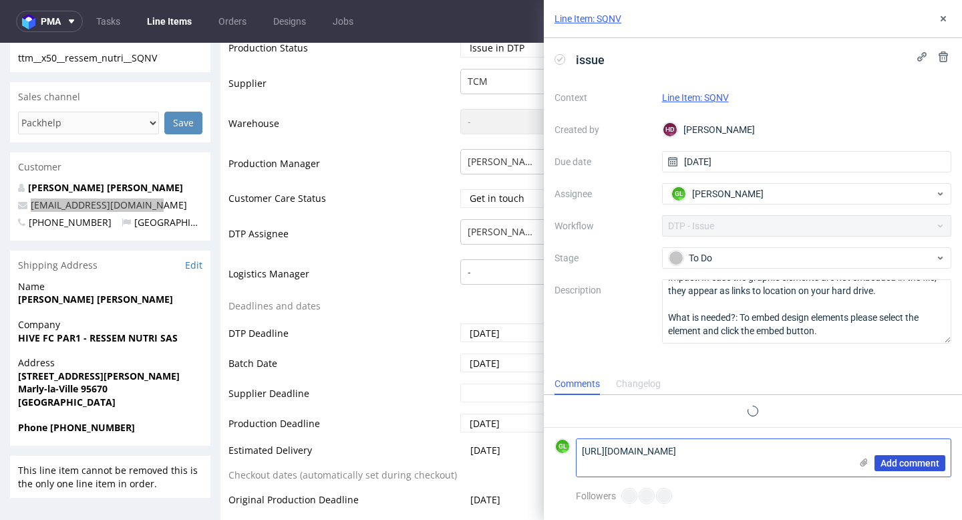
type textarea "[URL][DOMAIN_NAME]"
click at [898, 466] on span "Add comment" at bounding box center [909, 462] width 59 height 9
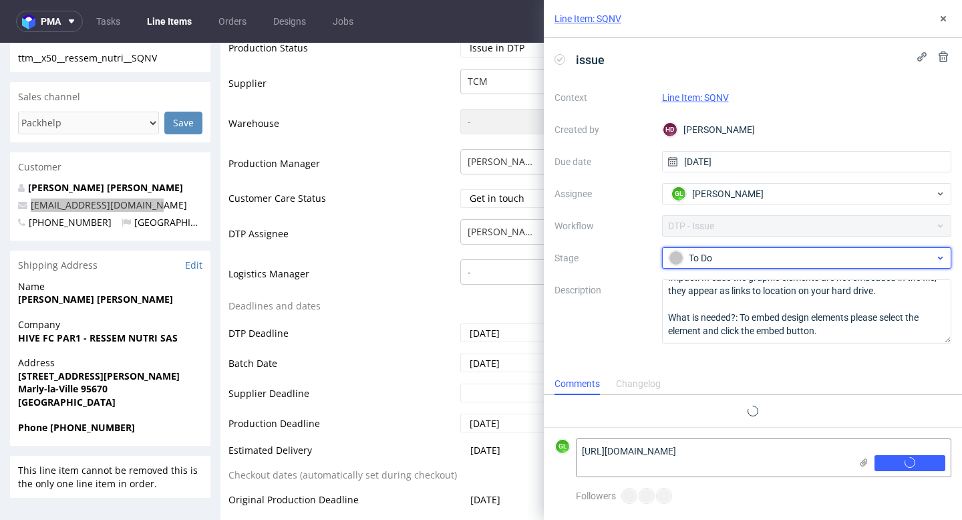
click at [807, 255] on div "To Do" at bounding box center [802, 257] width 266 height 15
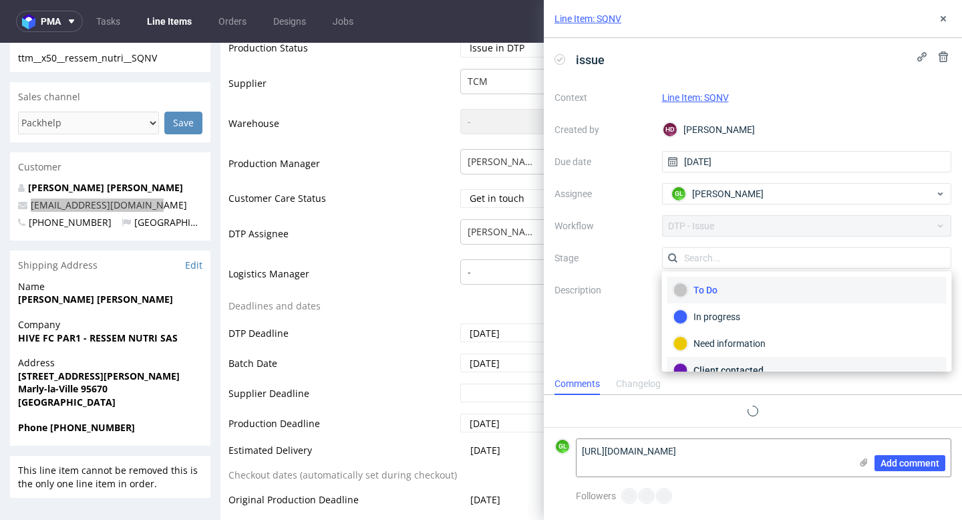
click at [736, 363] on div "Client contacted" at bounding box center [806, 370] width 267 height 15
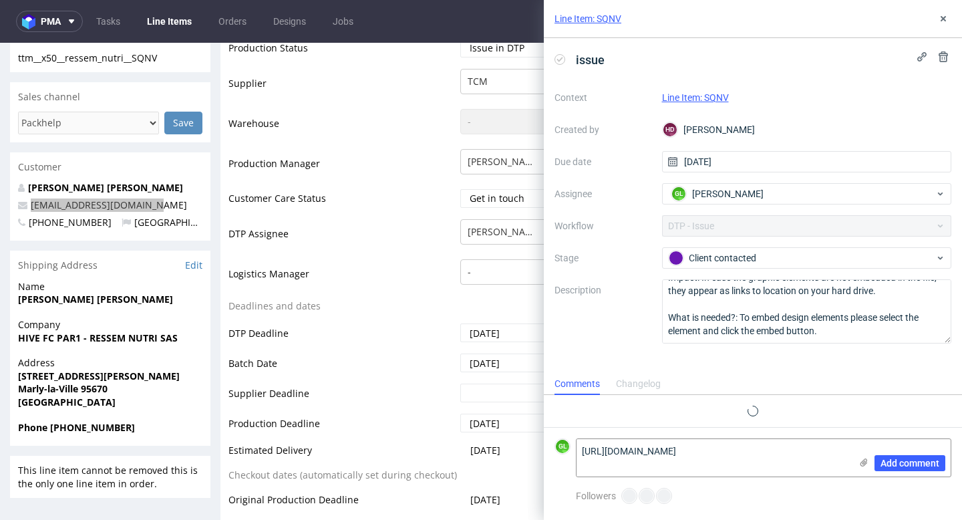
click at [633, 314] on label "Description" at bounding box center [602, 311] width 97 height 59
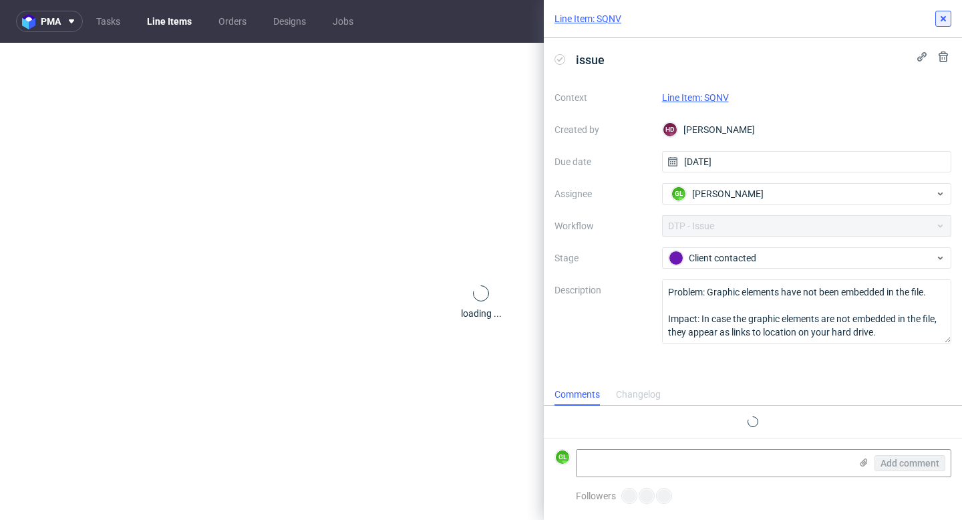
click at [945, 20] on icon at bounding box center [943, 18] width 11 height 11
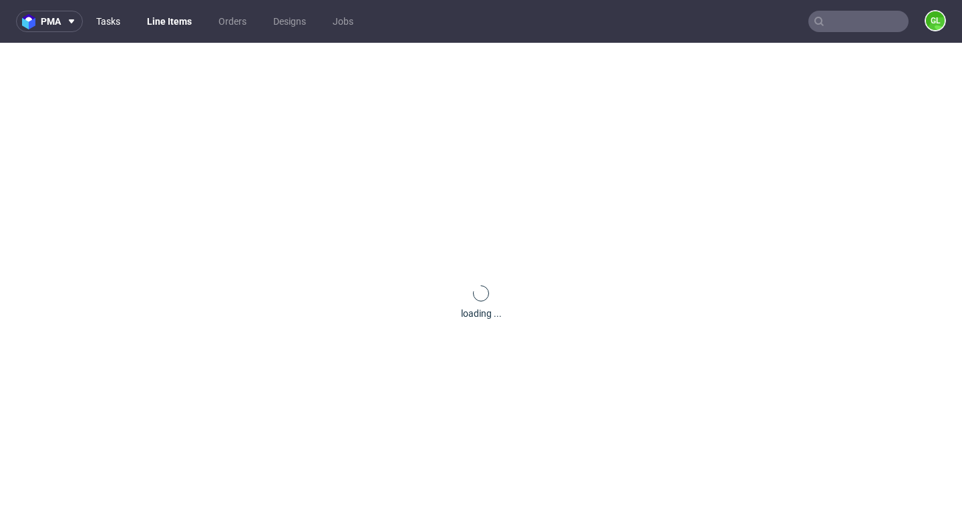
click at [108, 23] on link "Tasks" at bounding box center [108, 21] width 40 height 21
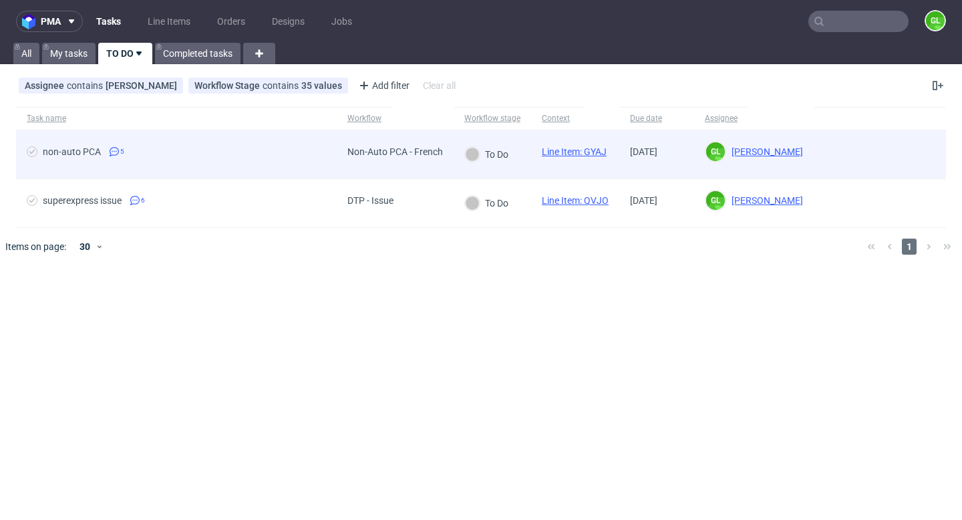
click at [77, 149] on div "non-auto PCA" at bounding box center [72, 151] width 58 height 11
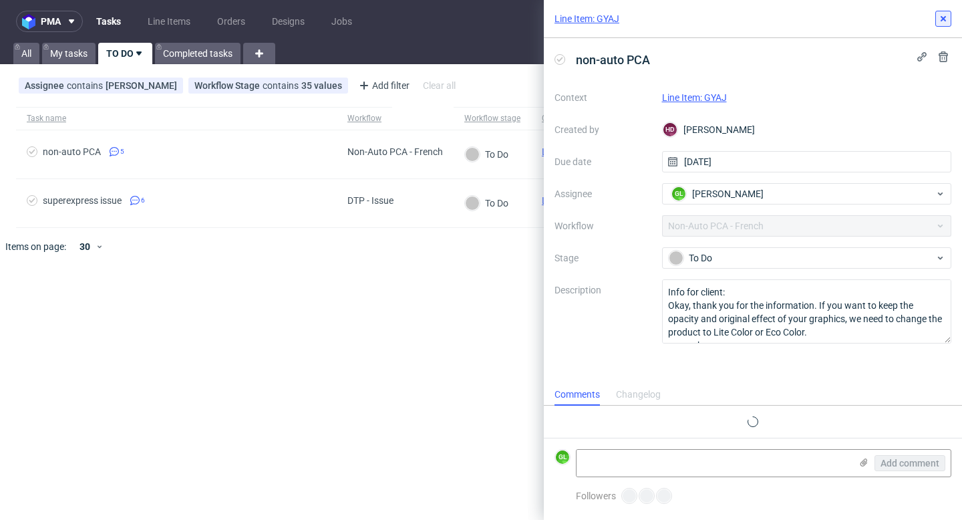
click at [942, 17] on icon at bounding box center [943, 18] width 11 height 11
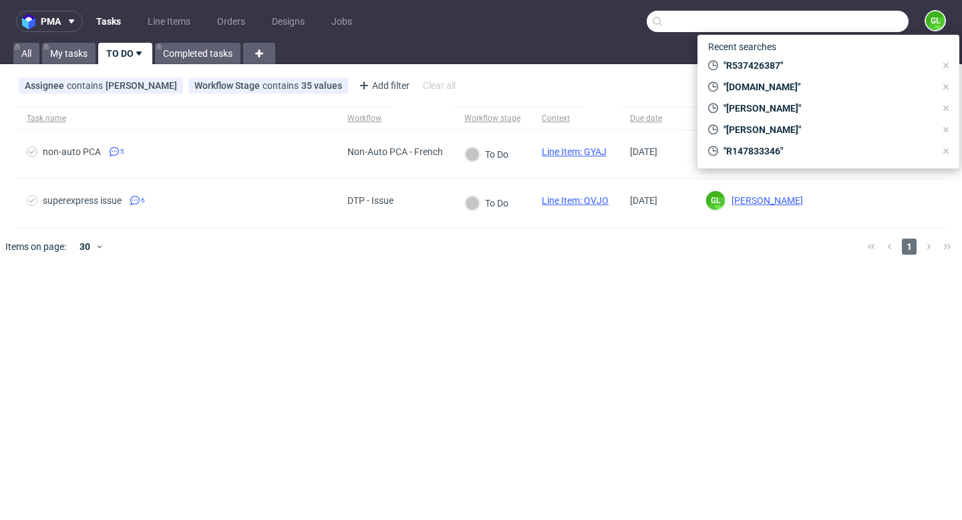
click at [882, 18] on input "text" at bounding box center [778, 21] width 262 height 21
paste input "R680253198"
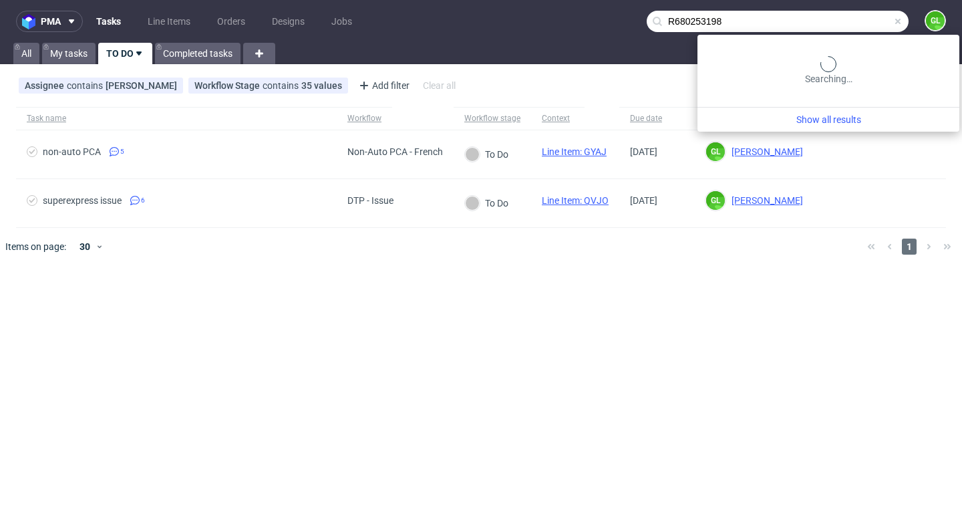
type input "R680253198"
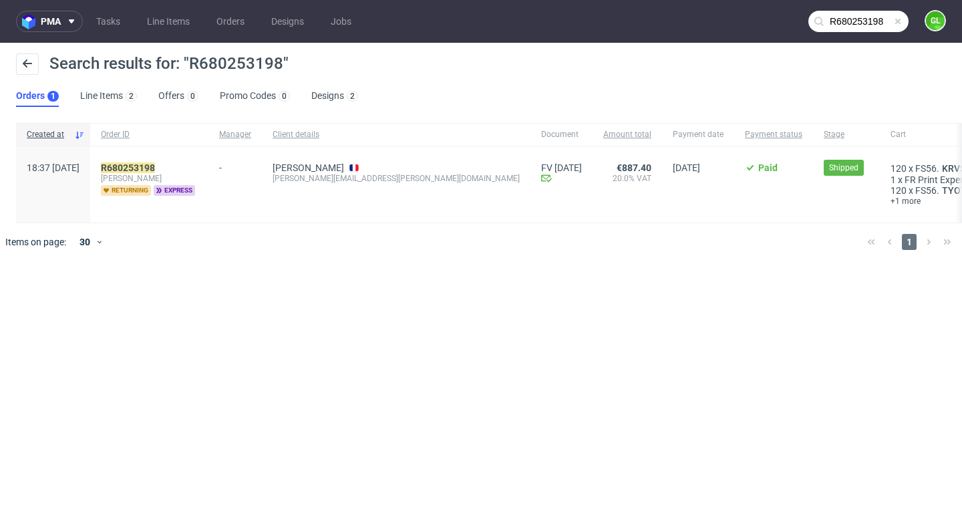
click at [899, 22] on span at bounding box center [897, 21] width 11 height 11
click at [881, 22] on input "text" at bounding box center [858, 21] width 100 height 21
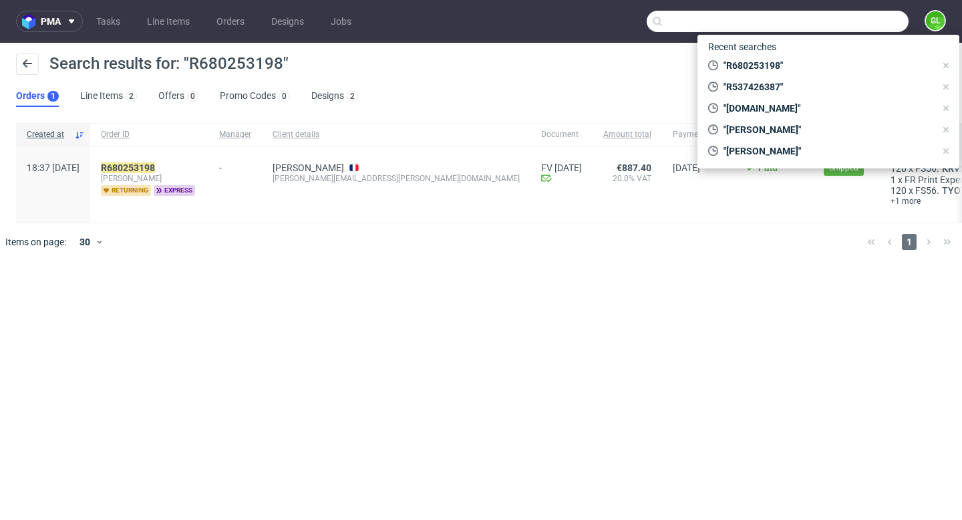
paste input "R637670227"
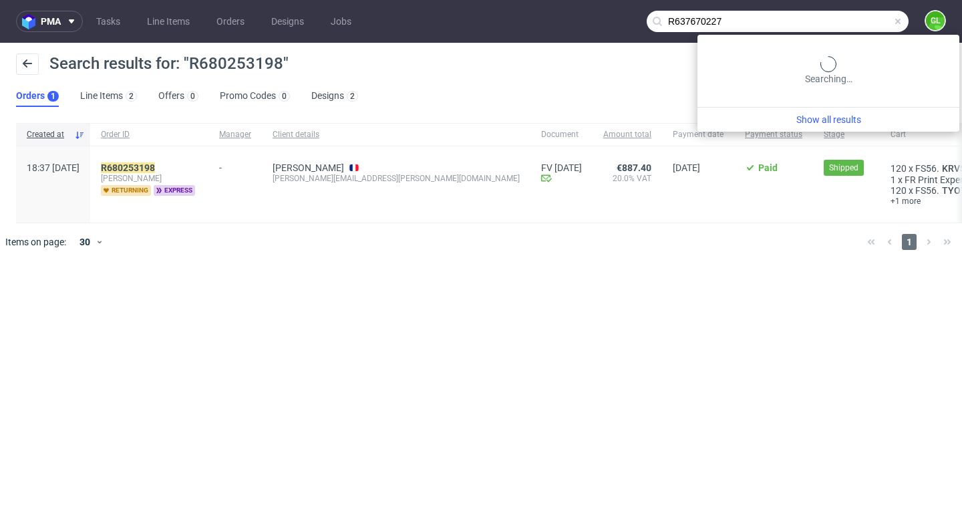
type input "R637670227"
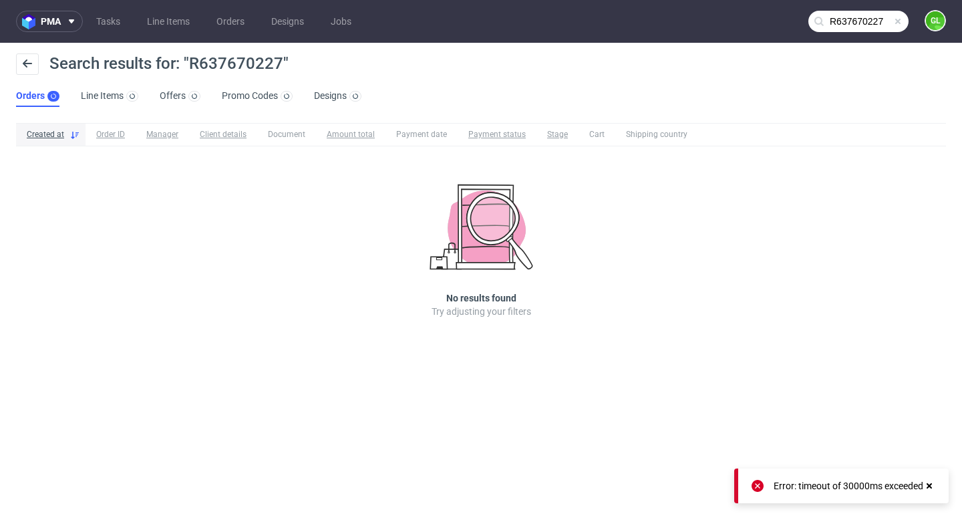
click at [932, 486] on icon at bounding box center [929, 485] width 12 height 11
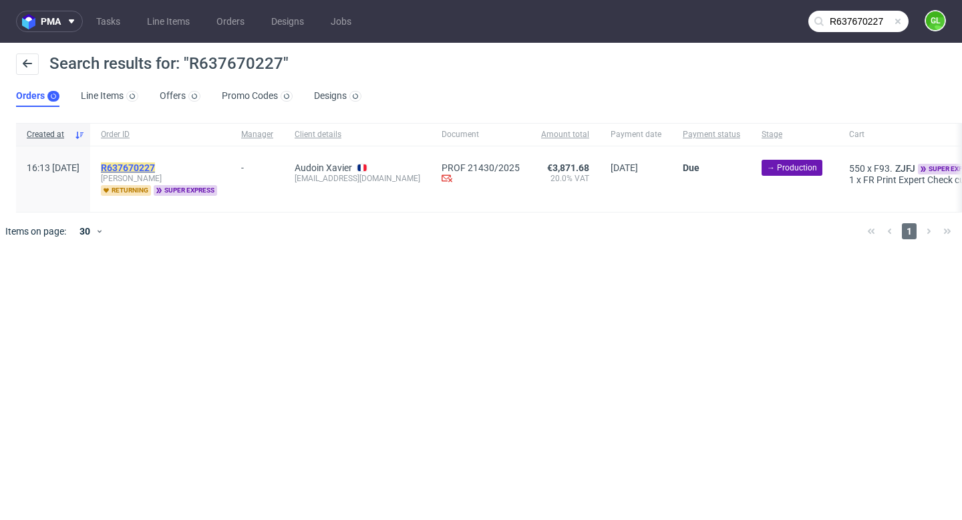
click at [155, 171] on mark "R637670227" at bounding box center [128, 167] width 54 height 11
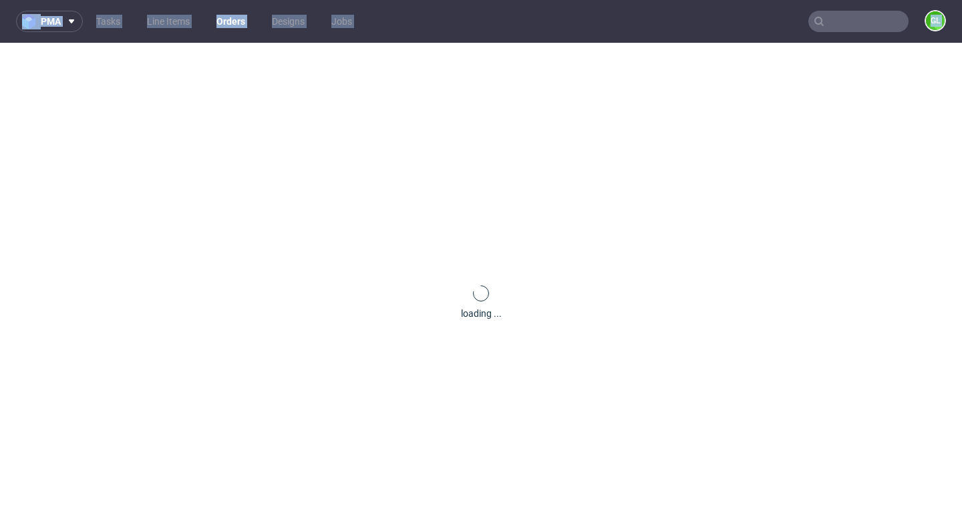
drag, startPoint x: 90, startPoint y: 71, endPoint x: 55, endPoint y: -23, distance: 100.4
click at [55, 0] on html "pma Tasks Line Items Orders Designs Jobs GL loading ... Unknown error. if you'r…" at bounding box center [481, 260] width 962 height 520
click at [161, 168] on div "loading ..." at bounding box center [481, 303] width 962 height 520
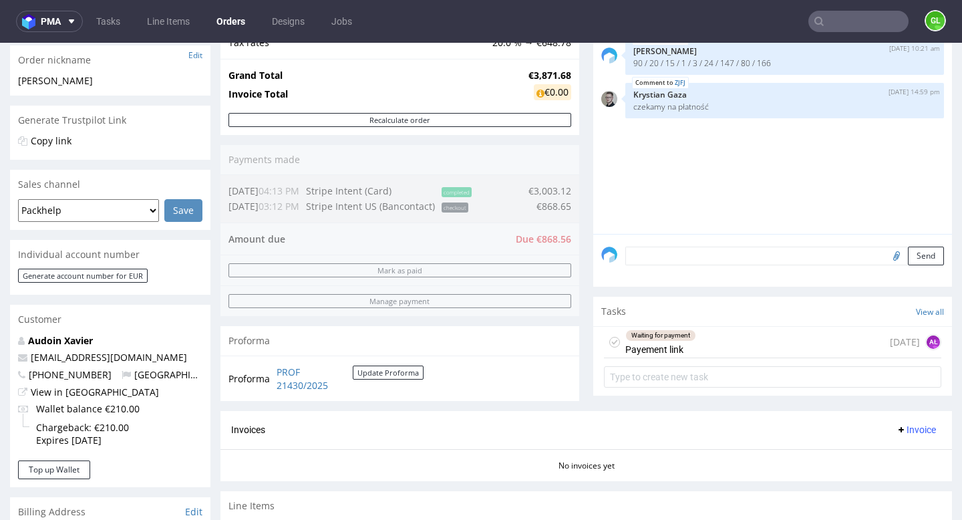
scroll to position [213, 0]
click at [711, 357] on div "Waiting for payment Payement link 7 days ago AŁ" at bounding box center [772, 343] width 337 height 31
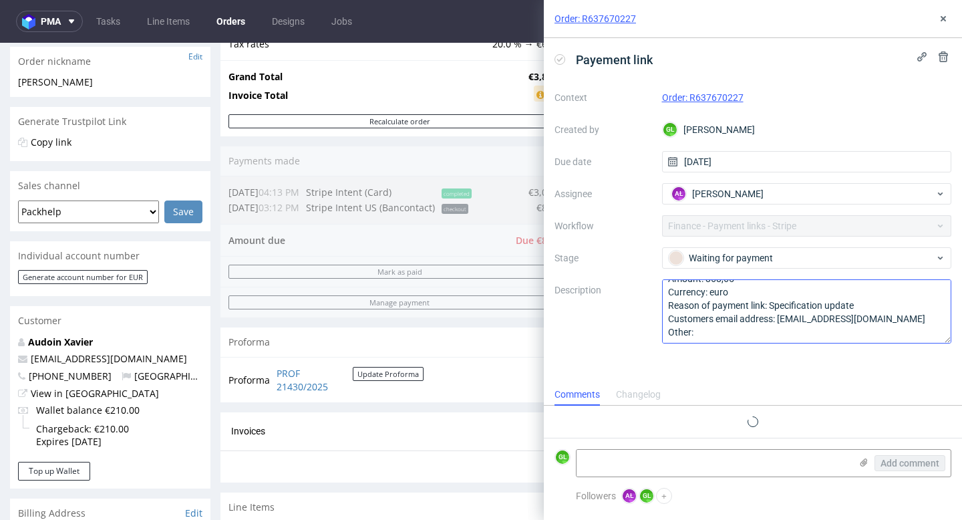
scroll to position [15, 0]
click at [944, 21] on icon at bounding box center [943, 18] width 11 height 11
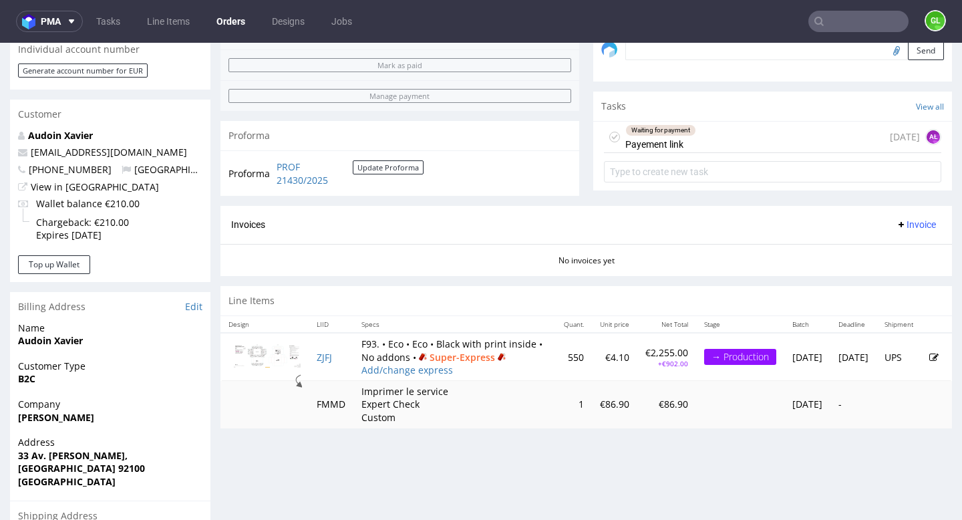
scroll to position [428, 0]
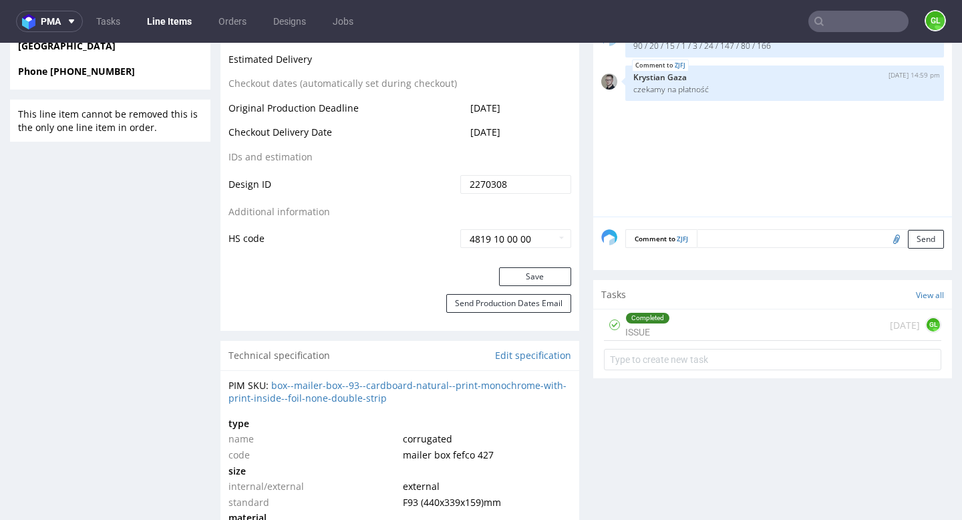
scroll to position [679, 0]
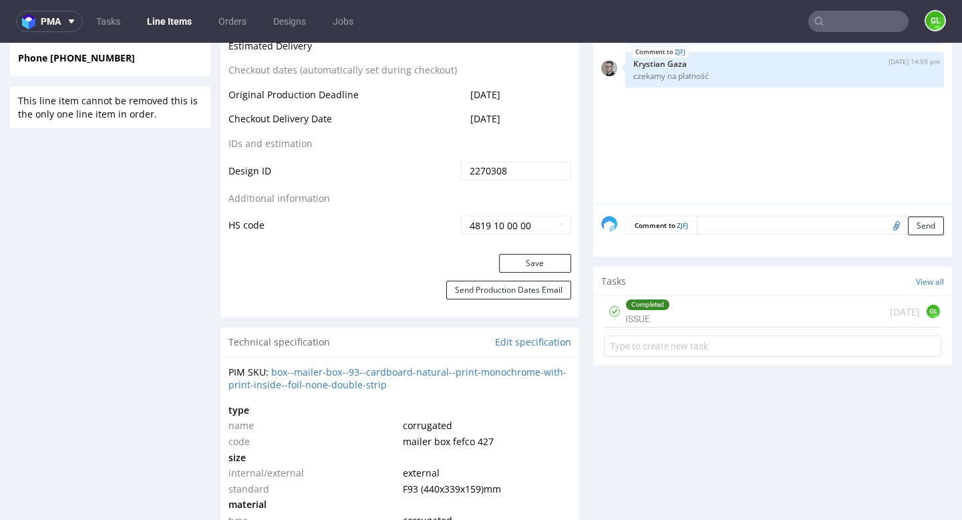
click at [731, 327] on div "Completed ISSUE [DATE] GL" at bounding box center [772, 311] width 337 height 31
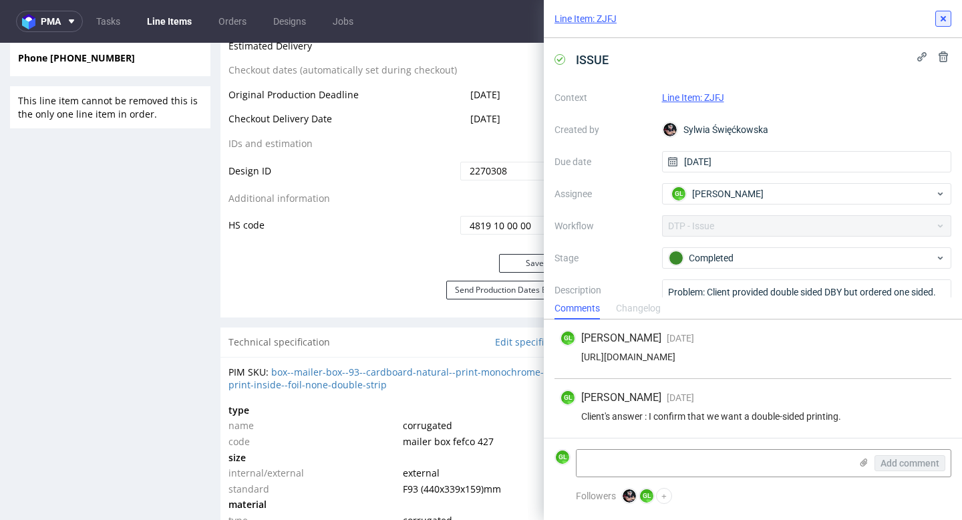
click at [938, 21] on icon at bounding box center [943, 18] width 11 height 11
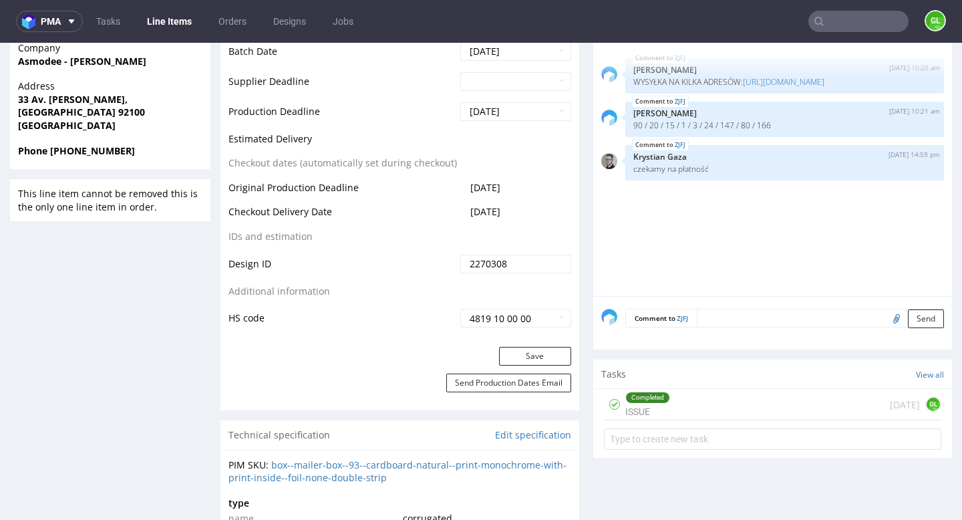
scroll to position [559, 0]
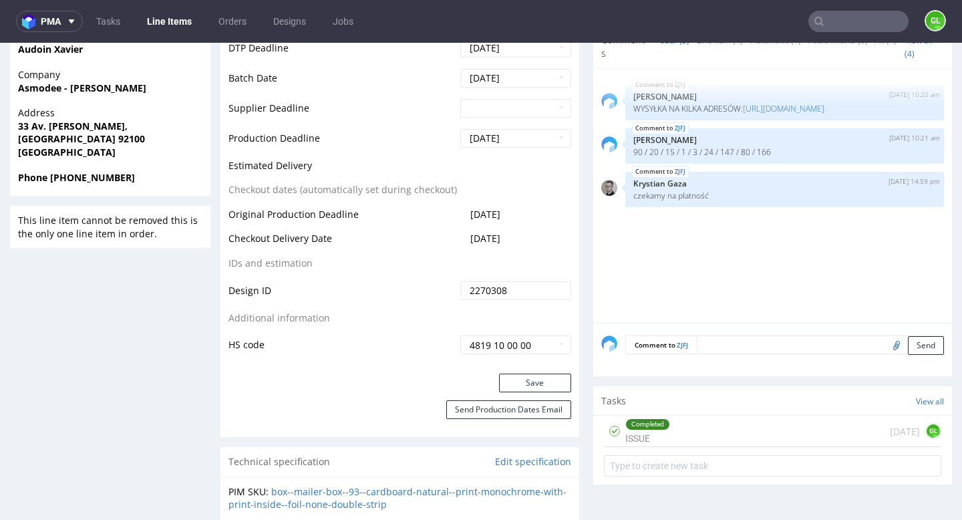
click at [741, 354] on textarea at bounding box center [820, 344] width 247 height 19
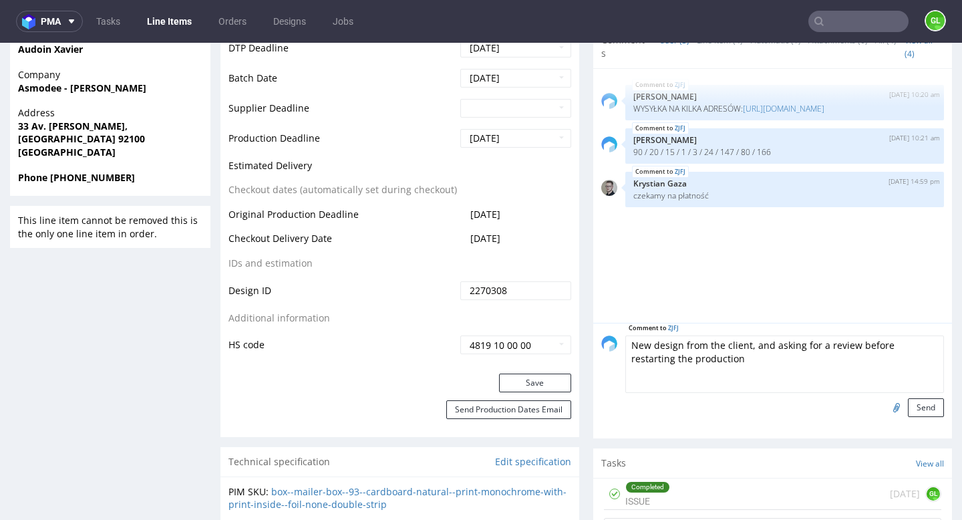
type textarea "New design from the client, and asking for a review before restarting the produ…"
click at [885, 415] on input "file" at bounding box center [894, 406] width 19 height 17
type input "C:\fakepath\V2 Box vector + Bitmap.pdf"
click at [732, 375] on textarea "New design from the client, and asking for a review before restarting the produ…" at bounding box center [784, 363] width 319 height 57
type textarea "New design from the client, and asking for a review before restarting the produ…"
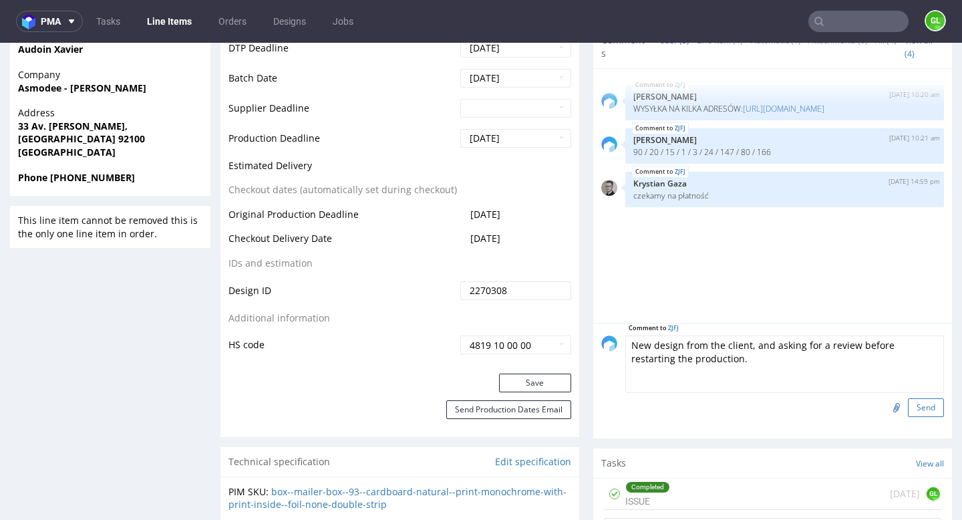
click at [913, 417] on button "Send" at bounding box center [926, 407] width 36 height 19
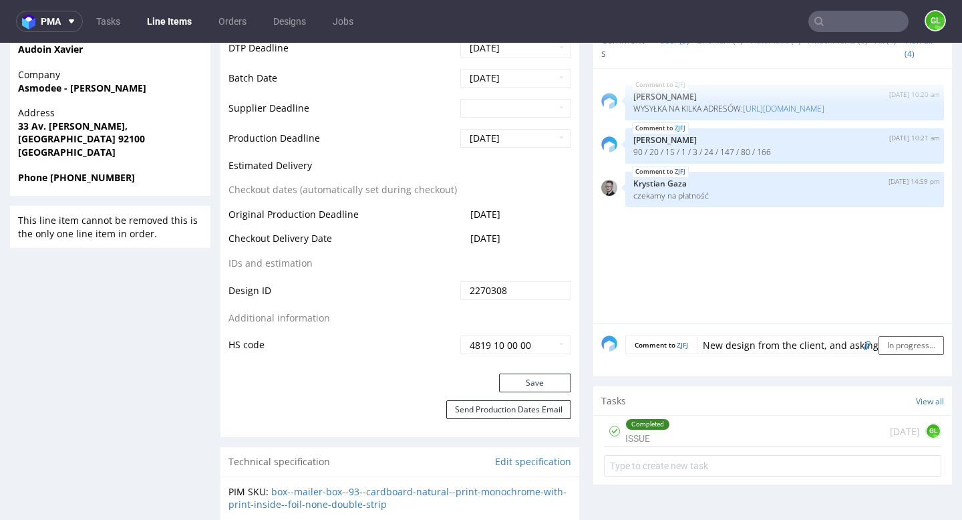
click at [832, 297] on div "ZJFJ 7th Oct 25 | 10:20 am Ewa Prus WYSYŁKA NA KILKA ADRESÓW: https://packhelp.…" at bounding box center [776, 200] width 351 height 246
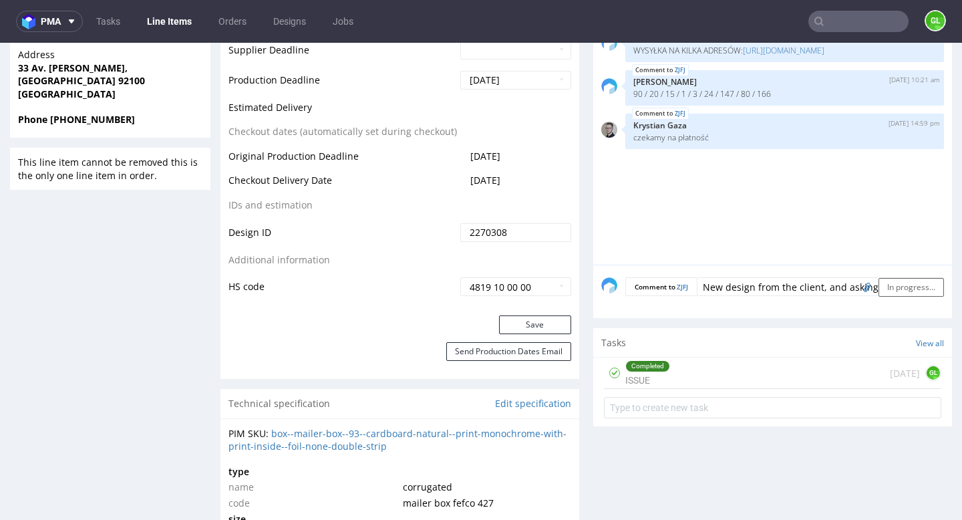
scroll to position [578, 0]
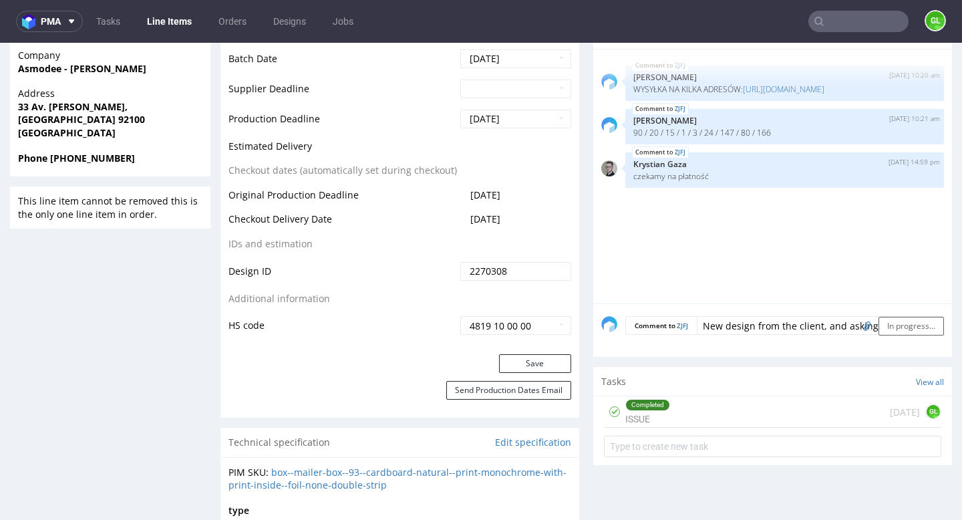
click at [769, 301] on div "ZJFJ 7th Oct 25 | 10:20 am Ewa Prus WYSYŁKA NA KILKA ADRESÓW: https://packhelp.…" at bounding box center [776, 180] width 351 height 246
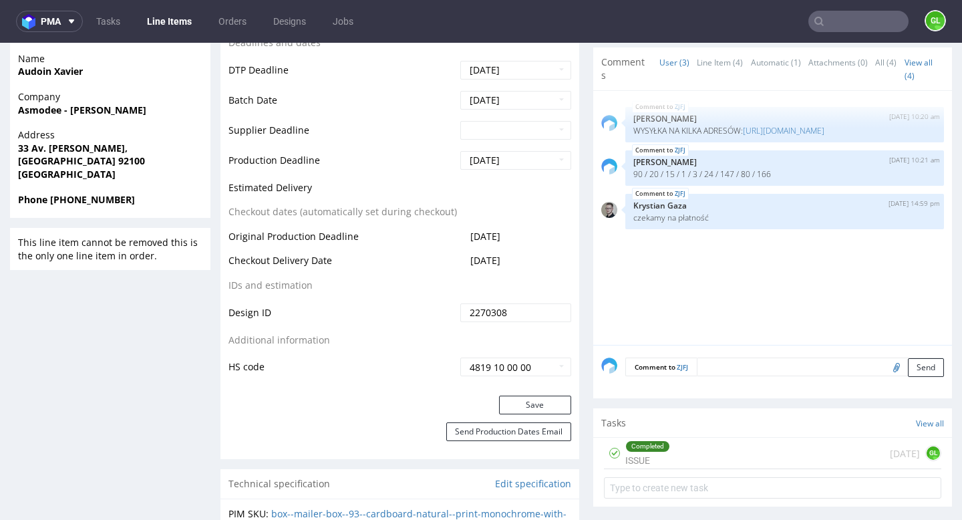
scroll to position [533, 0]
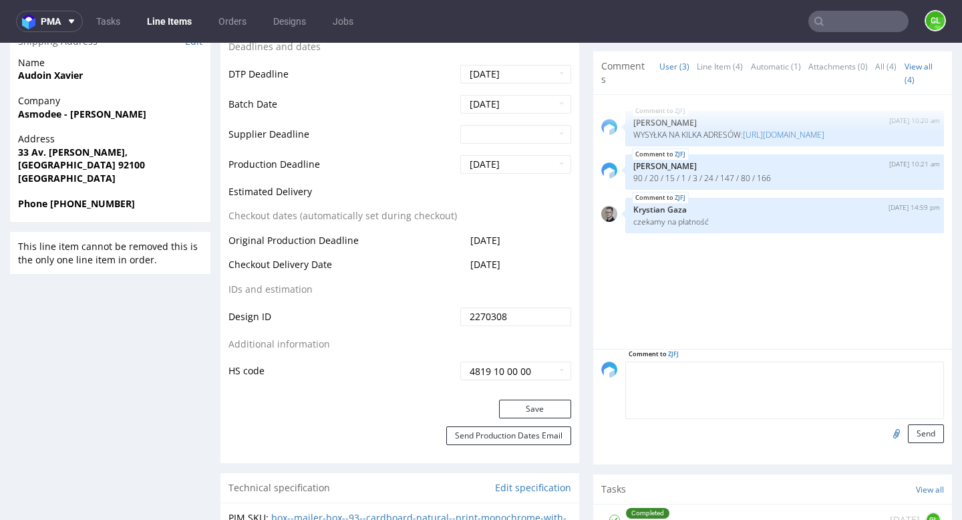
click at [755, 385] on textarea at bounding box center [784, 389] width 319 height 57
click at [886, 442] on input "file" at bounding box center [894, 432] width 19 height 17
type input "C:\fakepath\V2 Box vector + Bitmap.pdf"
click at [920, 443] on button "Send" at bounding box center [926, 433] width 36 height 19
click at [720, 391] on textarea at bounding box center [784, 389] width 319 height 57
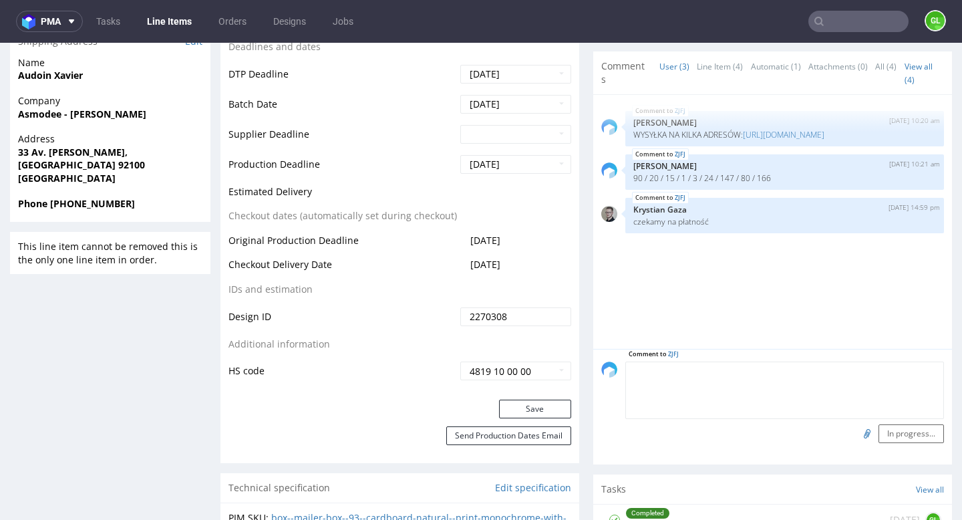
click at [699, 321] on div "ZJFJ 7th Oct 25 | 10:20 am Ewa Prus WYSYŁKA NA KILKA ADRESÓW: https://packhelp.…" at bounding box center [776, 226] width 351 height 246
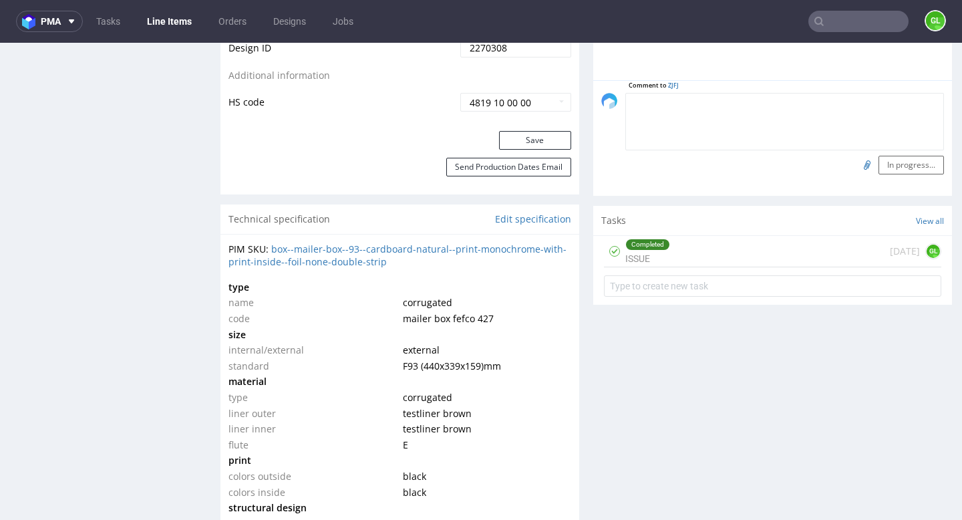
scroll to position [793, 0]
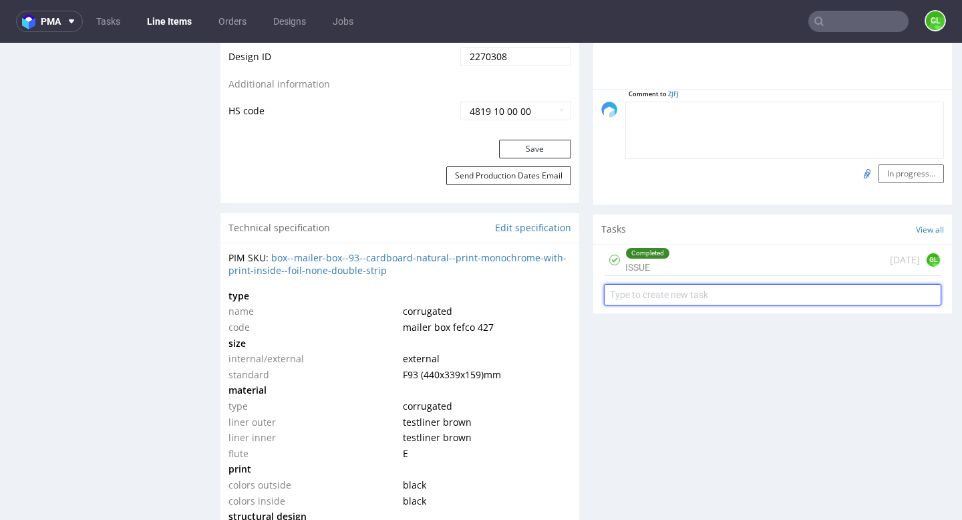
click at [707, 305] on input "text" at bounding box center [772, 294] width 337 height 21
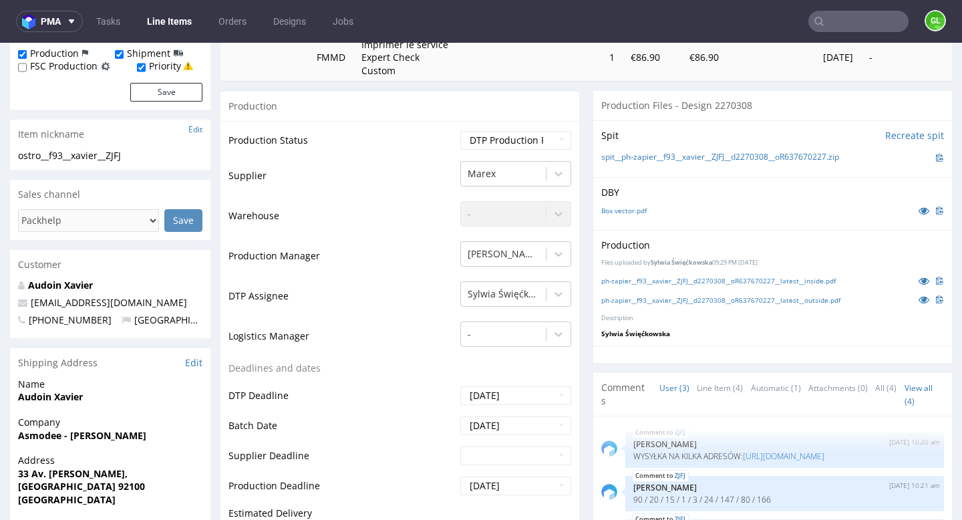
scroll to position [210, 0]
click at [500, 151] on select "Waiting for Artwork Waiting for Diecut Waiting for Mockup Waiting for DTP Waiti…" at bounding box center [515, 141] width 111 height 19
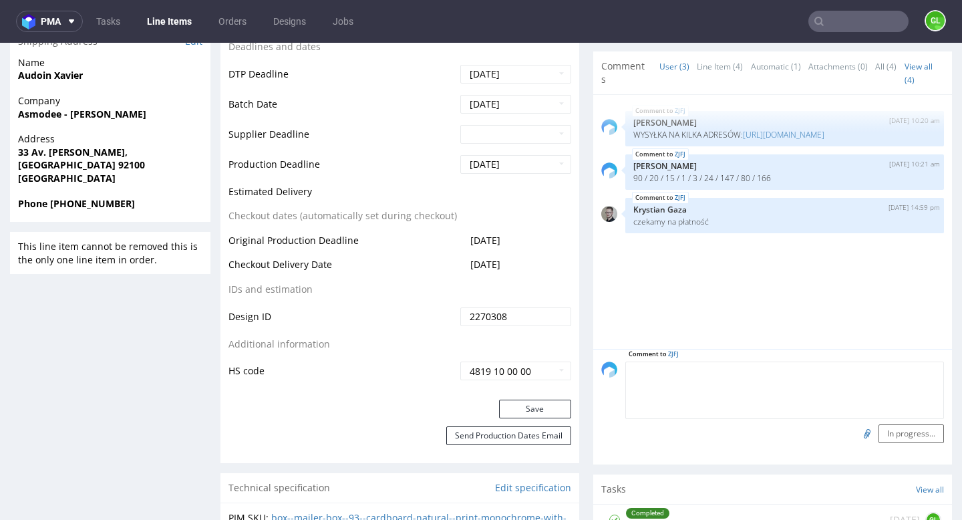
scroll to position [521, 0]
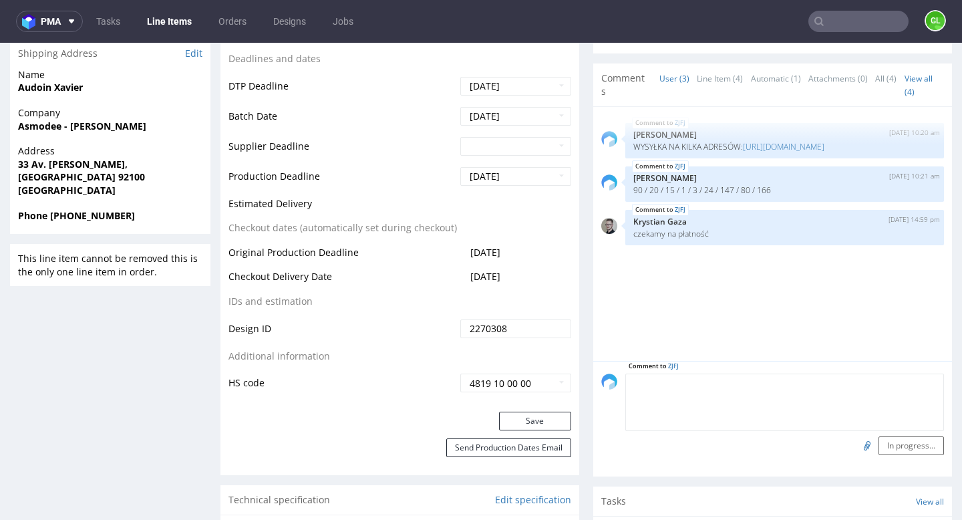
click at [704, 413] on textarea at bounding box center [784, 401] width 319 height 57
type textarea "Client send a new design and asking for a review before rstarting the production"
click at [856, 454] on input "file" at bounding box center [865, 444] width 19 height 17
click at [786, 419] on textarea "Client send a new design and asking for a review before rstarting the production" at bounding box center [784, 401] width 319 height 57
drag, startPoint x: 628, startPoint y: 396, endPoint x: 722, endPoint y: 418, distance: 96.7
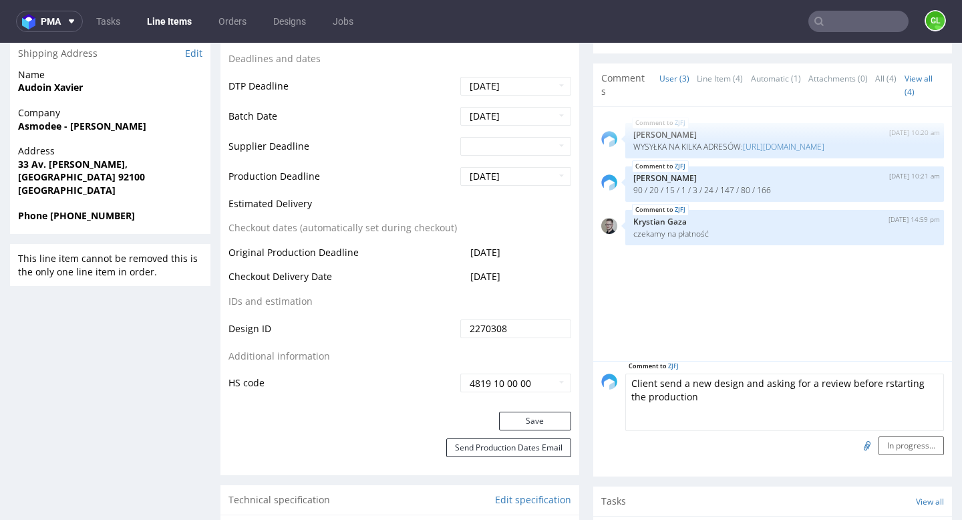
click at [722, 418] on textarea "Client send a new design and asking for a review before rstarting the production" at bounding box center [784, 401] width 319 height 57
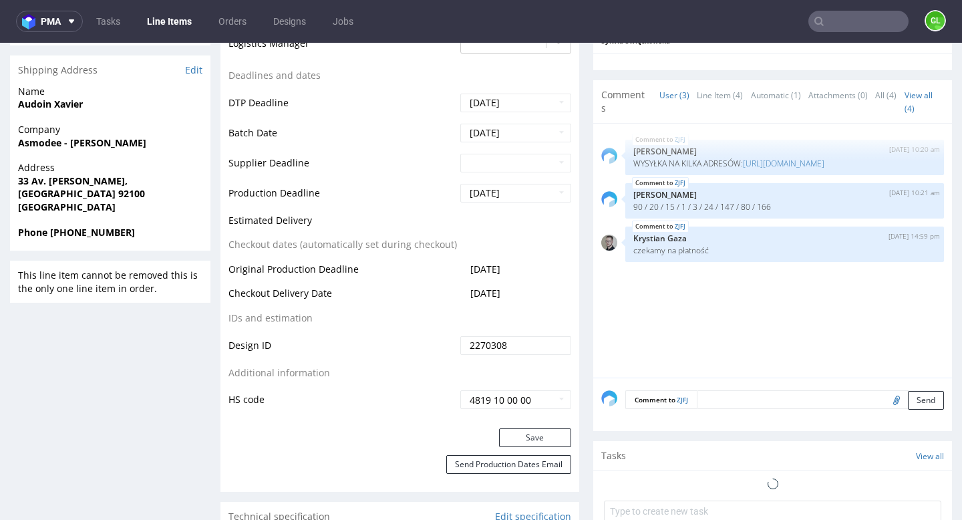
scroll to position [627, 0]
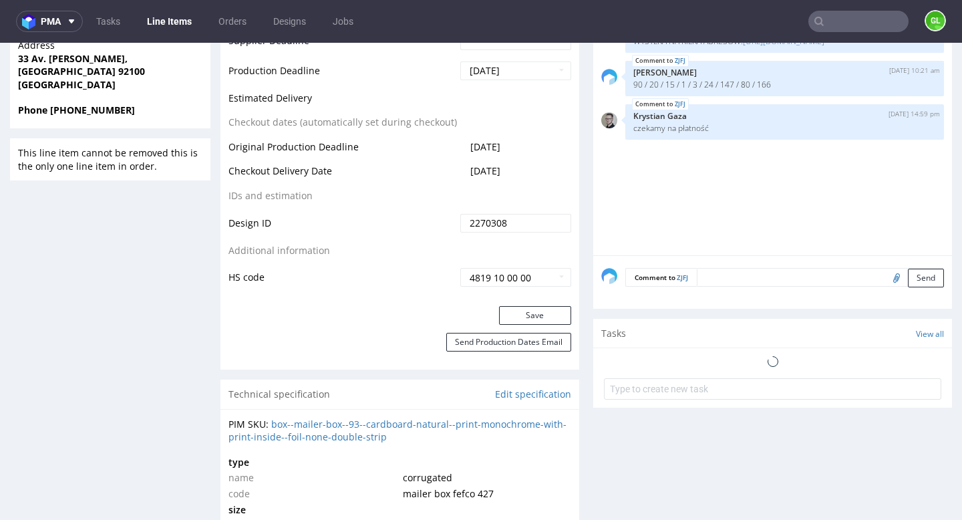
click at [719, 211] on div "ZJFJ [DATE] 10:20 am [PERSON_NAME] WYSYŁKA NA KILKA ADRESÓW: [URL][DOMAIN_NAME]…" at bounding box center [776, 132] width 351 height 246
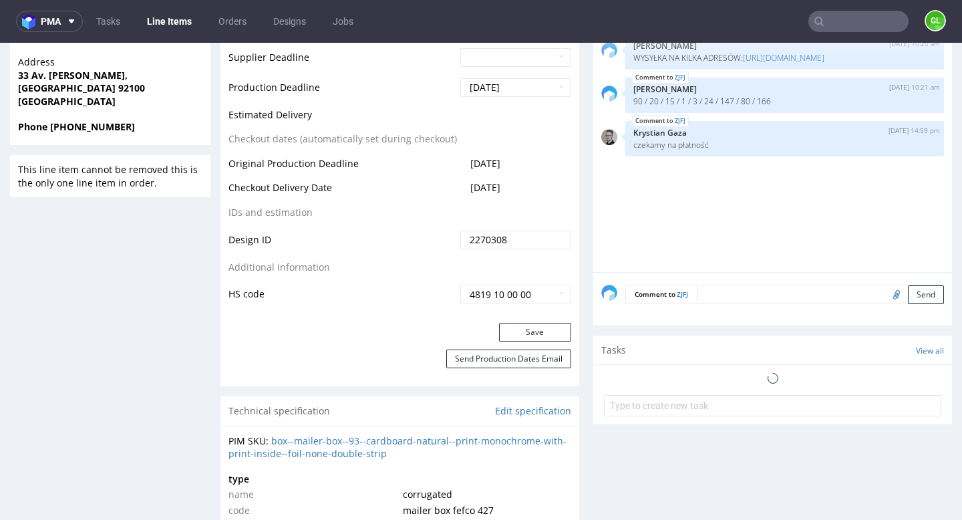
scroll to position [635, 0]
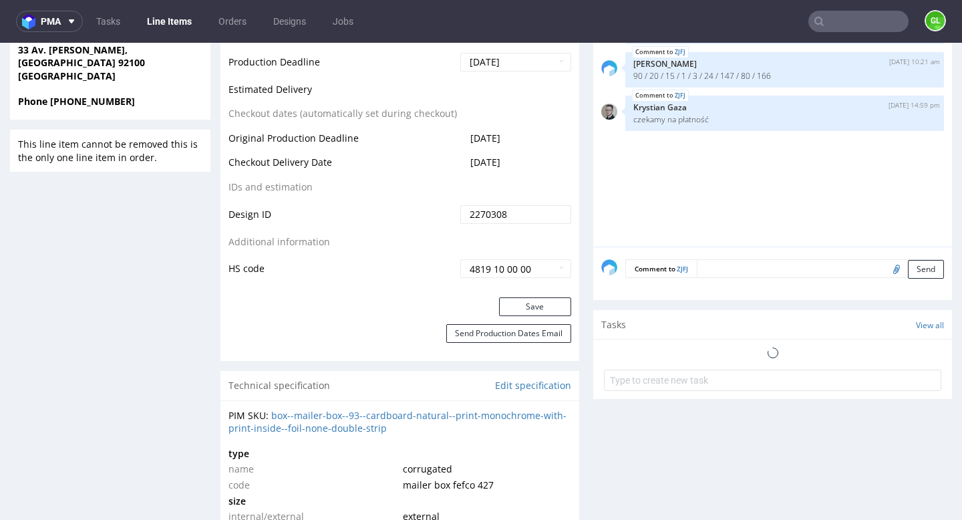
click at [808, 361] on div at bounding box center [772, 351] width 332 height 19
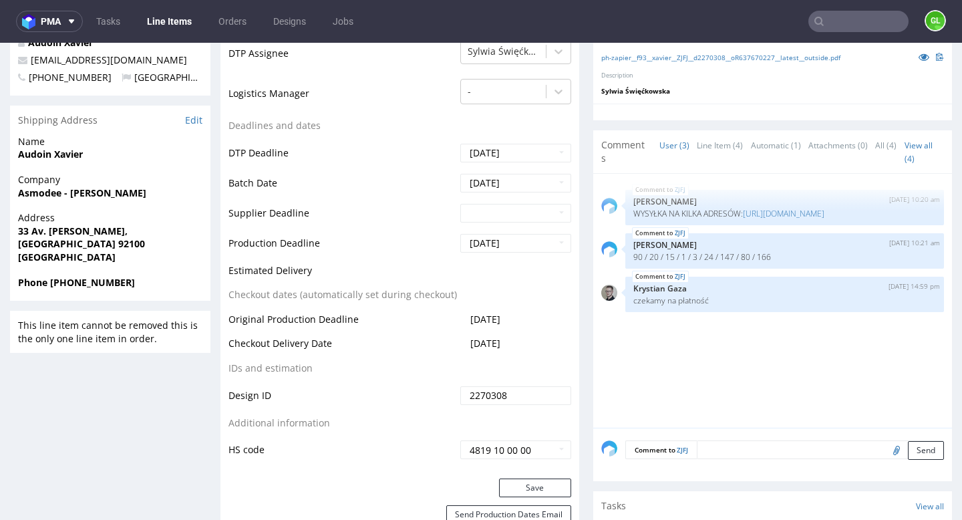
scroll to position [454, 0]
click at [727, 460] on textarea at bounding box center [820, 450] width 247 height 19
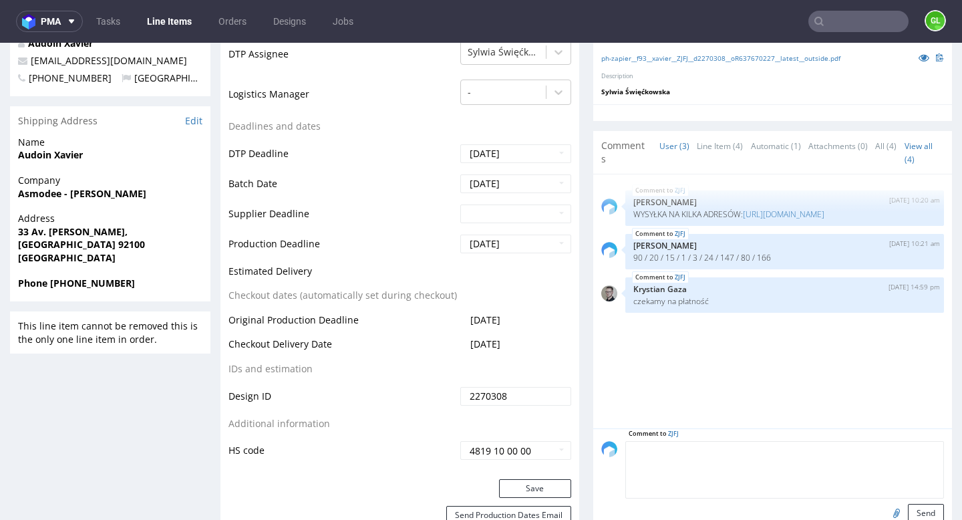
paste textarea "Client send a new design and asking for a review before rstarting the production"
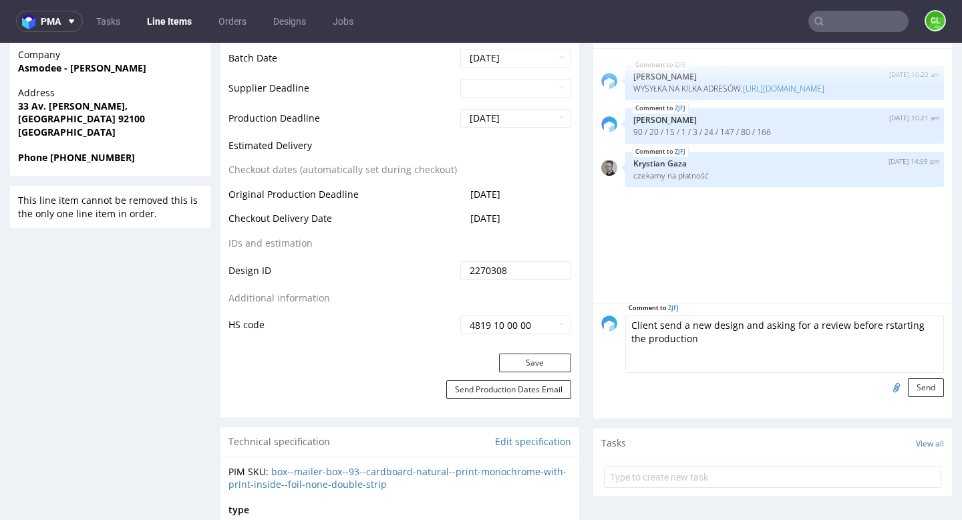
scroll to position [580, 0]
type textarea "Client send a new design and asking for a review before rstarting the production"
click at [912, 395] on button "Send" at bounding box center [926, 386] width 36 height 19
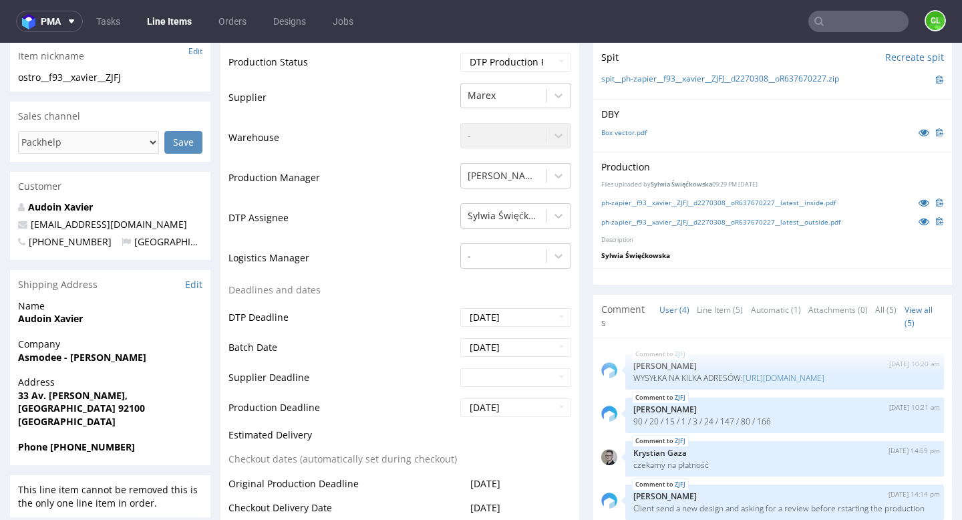
scroll to position [472, 0]
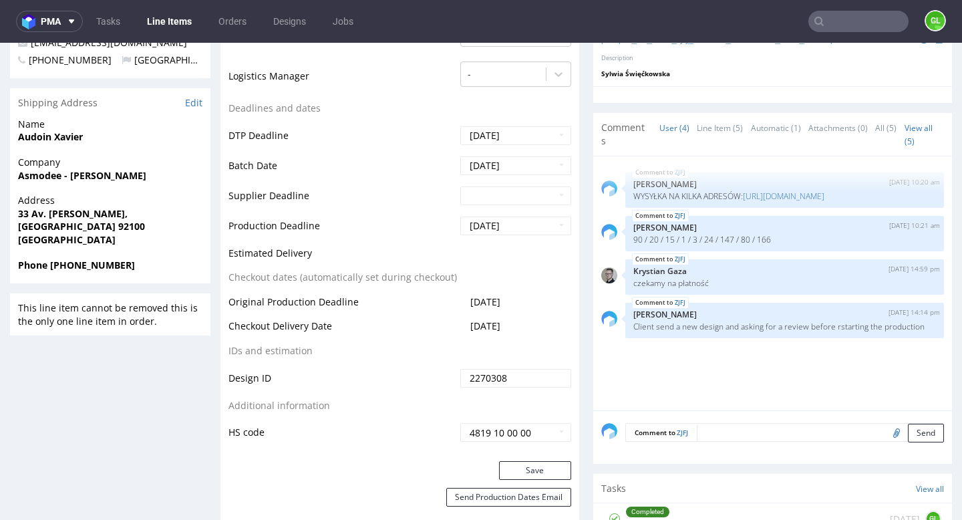
click at [885, 441] on input "file" at bounding box center [894, 431] width 19 height 17
type input "C:\fakepath\V2 Box vector + Bitmap.pdf"
click at [915, 442] on button "Send" at bounding box center [926, 432] width 36 height 19
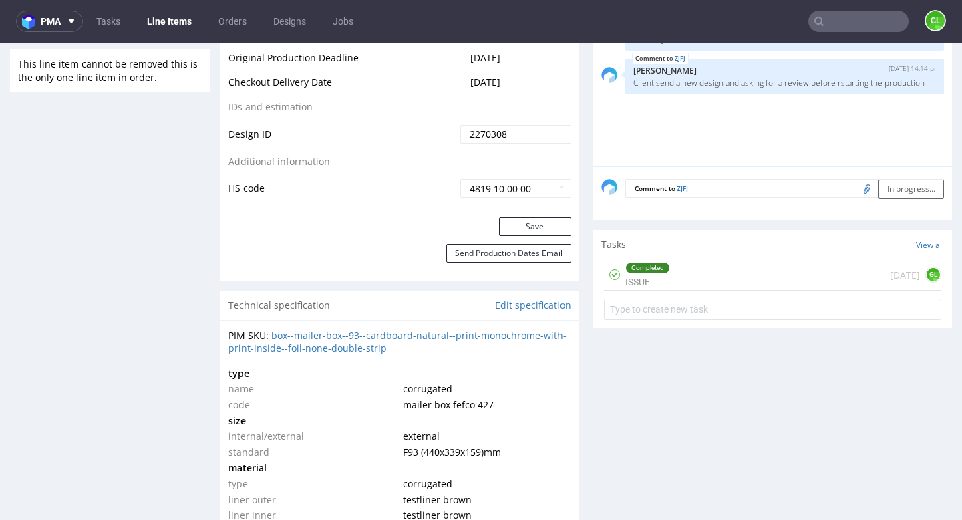
scroll to position [725, 0]
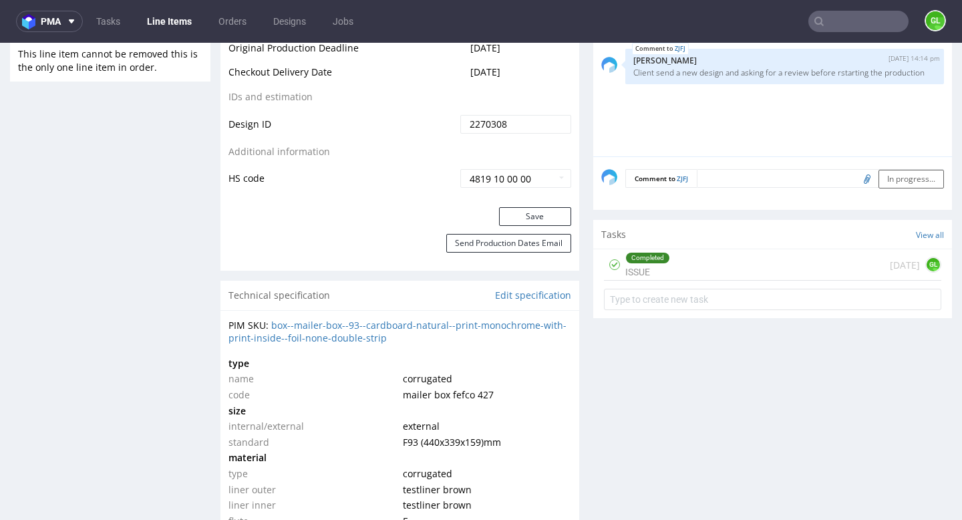
click at [748, 281] on div "Completed ISSUE 7 days ago GL" at bounding box center [772, 264] width 337 height 31
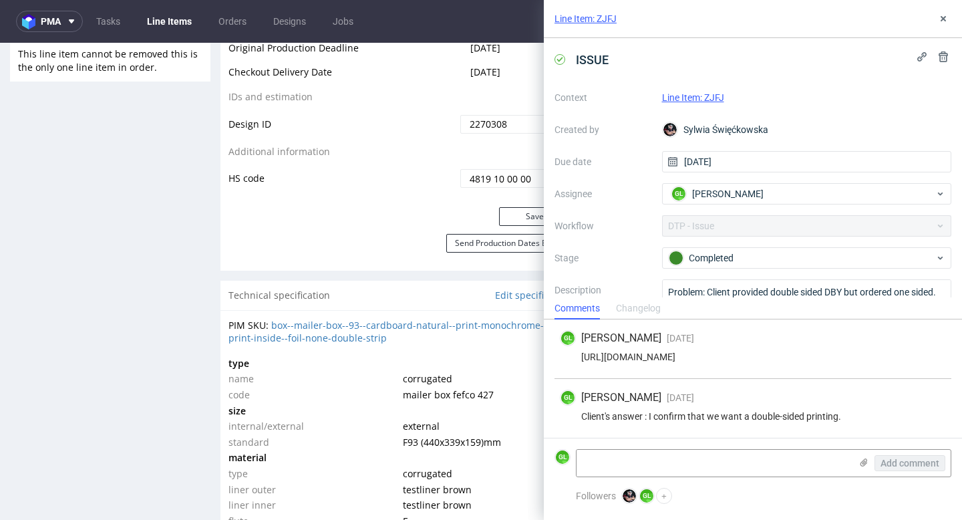
scroll to position [57, 0]
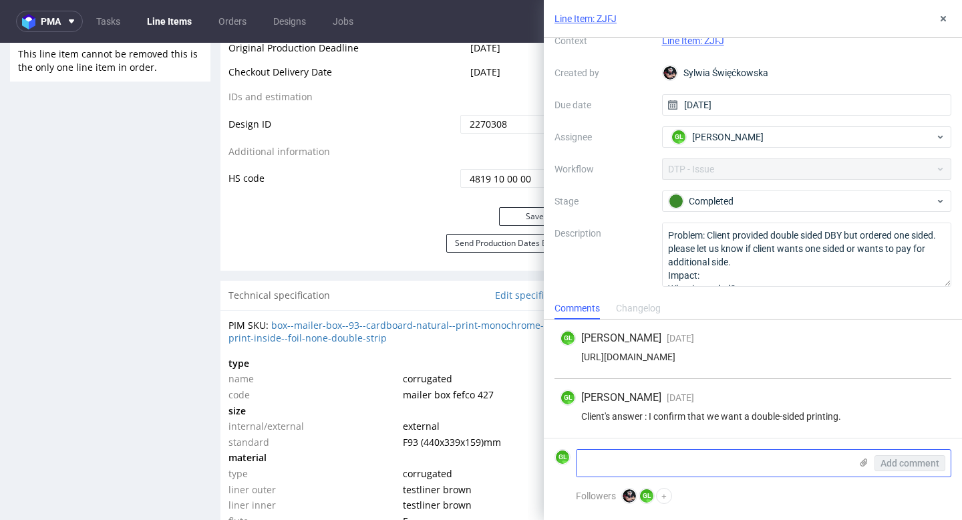
click at [645, 457] on textarea at bounding box center [713, 463] width 274 height 27
type textarea "New design :"
click at [864, 462] on icon at bounding box center [863, 462] width 11 height 11
click at [0, 0] on input "file" at bounding box center [0, 0] width 0 height 0
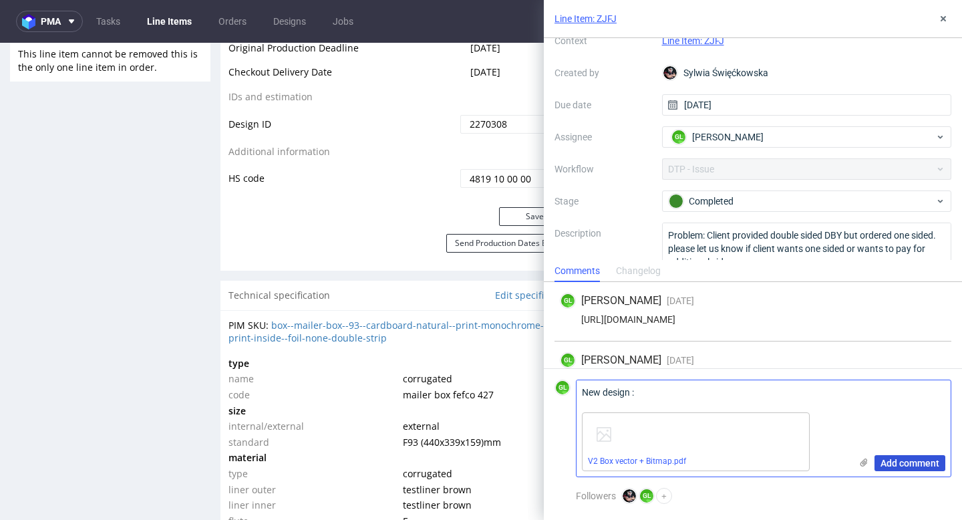
click at [922, 462] on span "Add comment" at bounding box center [909, 462] width 59 height 9
click at [923, 454] on div "Add comment" at bounding box center [900, 428] width 100 height 96
click at [917, 460] on span "Add comment" at bounding box center [909, 462] width 59 height 9
click at [926, 460] on span "Add comment" at bounding box center [909, 462] width 59 height 9
click at [808, 418] on icon at bounding box center [806, 415] width 9 height 9
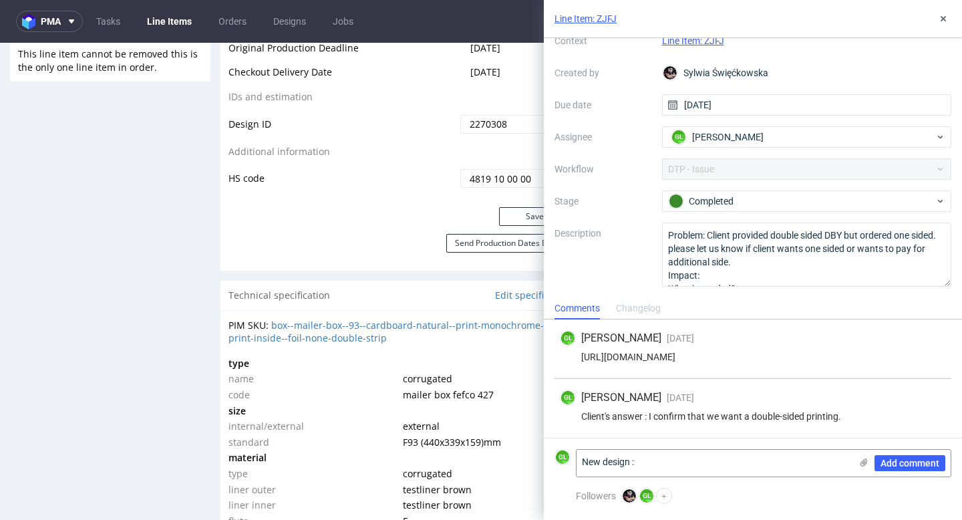
drag, startPoint x: 663, startPoint y: 499, endPoint x: 495, endPoint y: 466, distance: 171.6
click at [495, 423] on div "pma Tasks Line Items Orders Designs Jobs GL Line Item: ZJFJ ISSUE Context Line …" at bounding box center [481, 260] width 962 height 520
click at [736, 69] on div "Sylwia Święćkowska" at bounding box center [807, 72] width 290 height 21
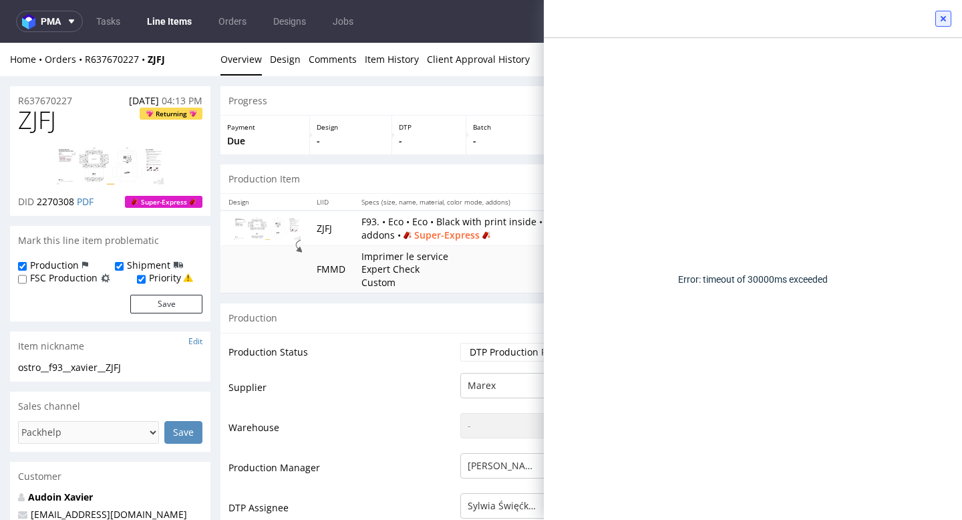
click at [943, 22] on icon at bounding box center [943, 18] width 11 height 11
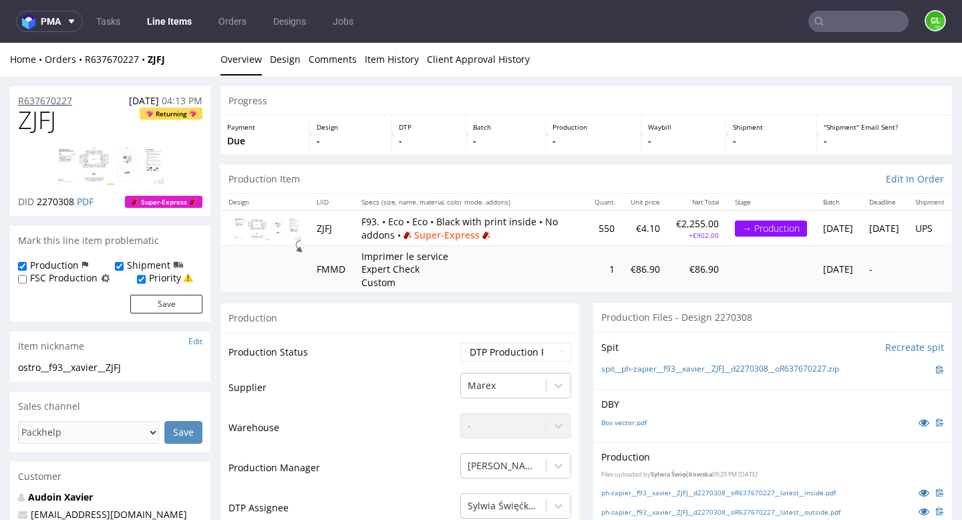
click at [51, 97] on p "R637670227" at bounding box center [45, 100] width 54 height 13
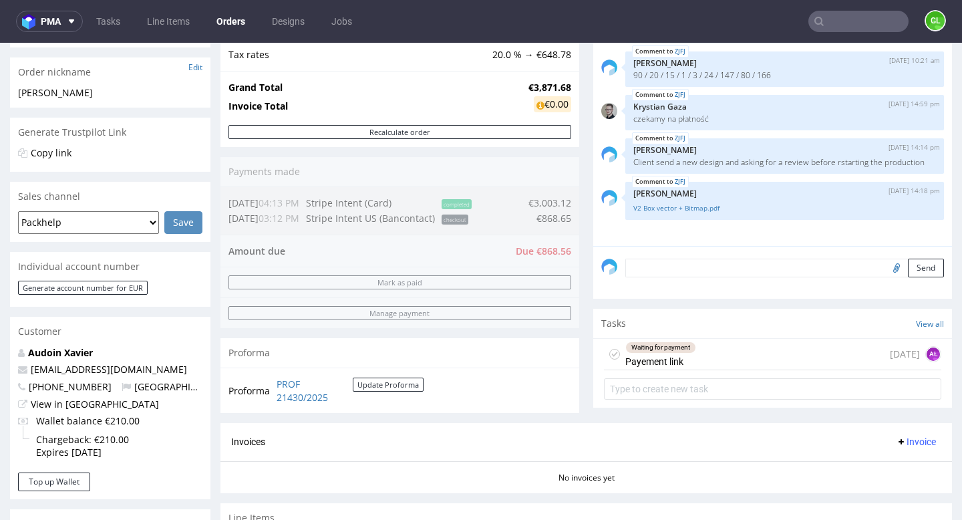
scroll to position [202, 0]
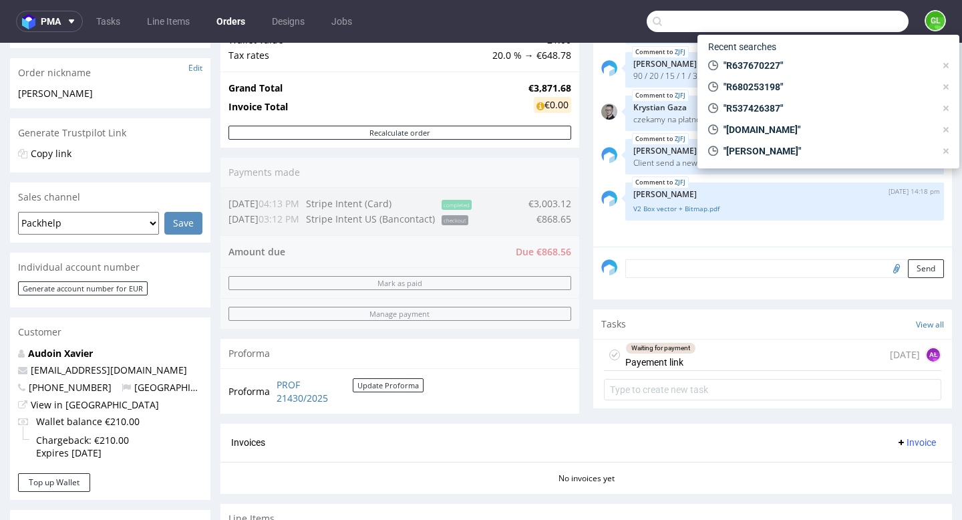
click at [840, 20] on input "text" at bounding box center [778, 21] width 262 height 21
paste input "valentin@bcm-goodies.com"
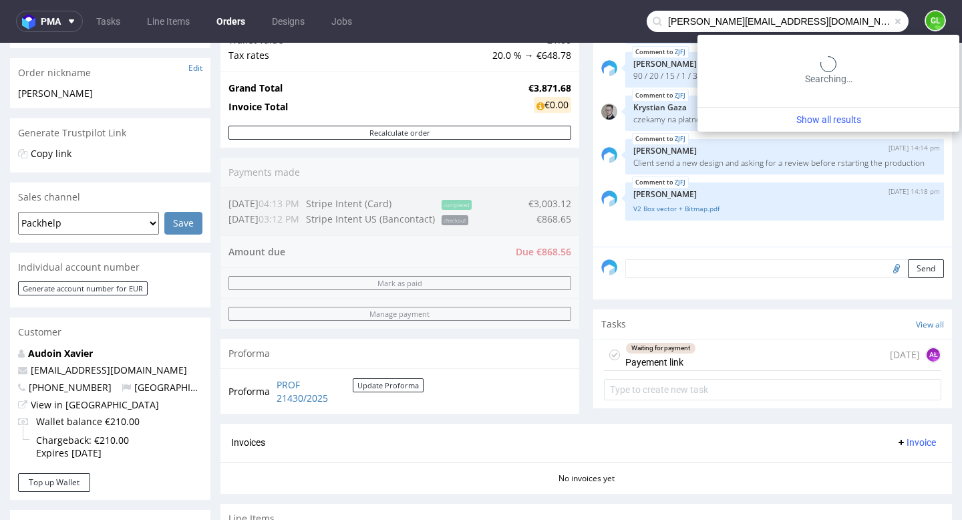
type input "valentin@bcm-goodies.com"
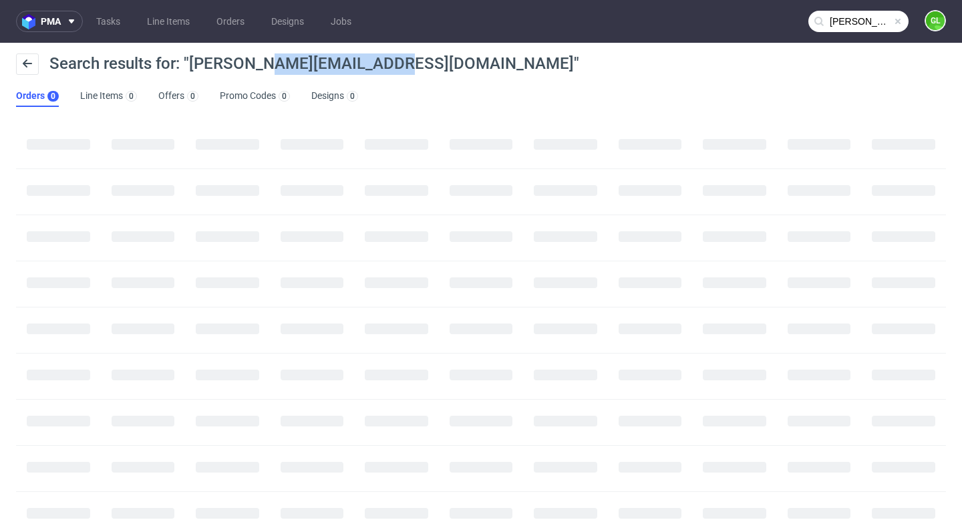
drag, startPoint x: 264, startPoint y: 64, endPoint x: 388, endPoint y: 63, distance: 124.2
click at [388, 63] on span "Search results for: "valentin@bcm-goodies.com"" at bounding box center [314, 63] width 530 height 19
copy span "bcm-goodies.com"
click at [892, 18] on span at bounding box center [897, 21] width 11 height 11
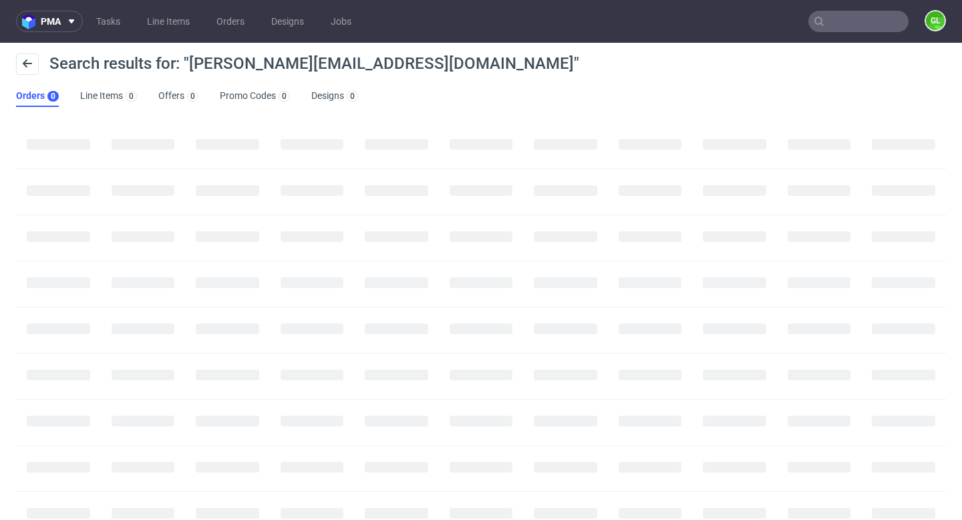
click at [873, 18] on input "text" at bounding box center [858, 21] width 100 height 21
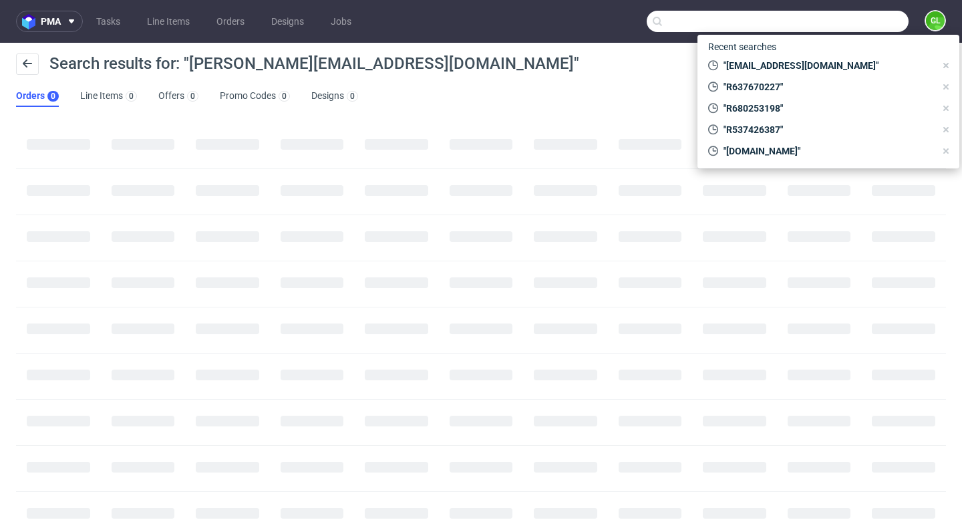
paste input "bcm-goodies.com"
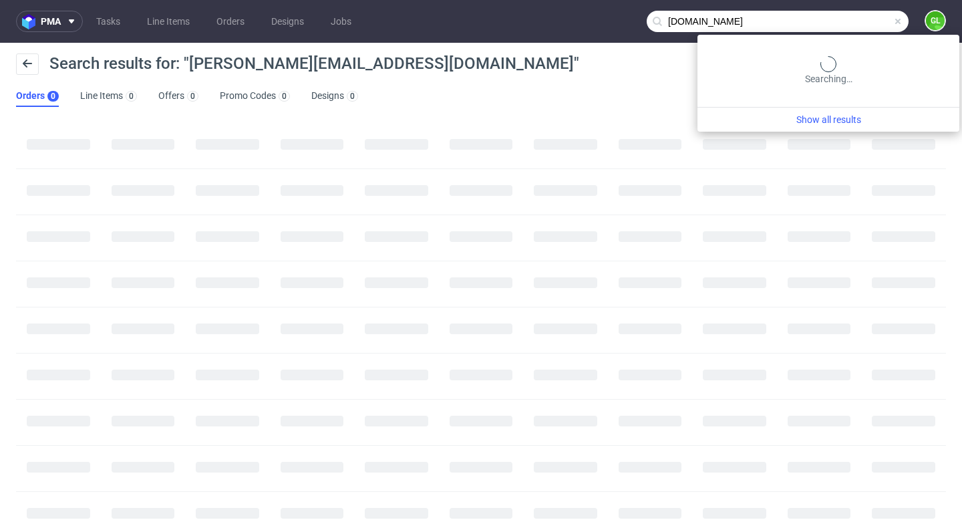
type input "bcm-goodies.com"
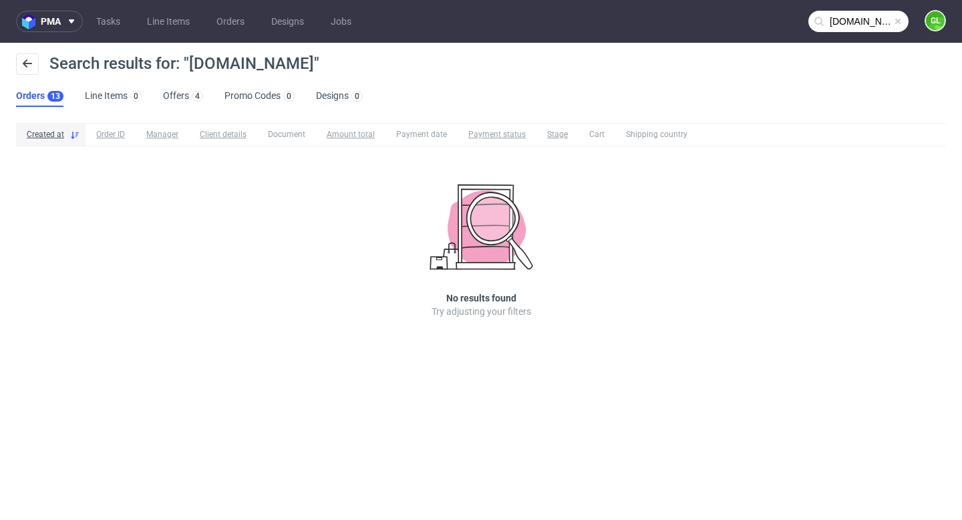
click at [116, 195] on div "Created at Order ID Manager Client details Document Amount total Payment date P…" at bounding box center [481, 239] width 962 height 243
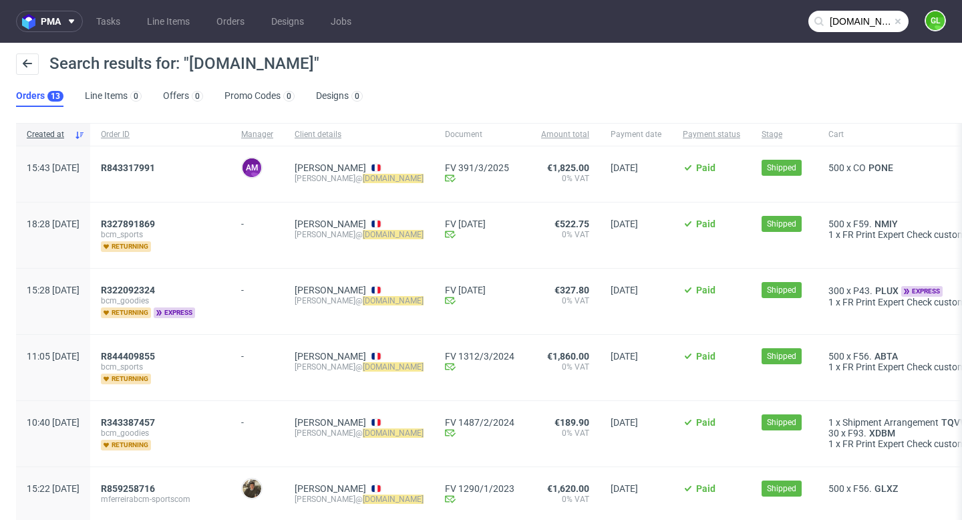
click at [892, 22] on span at bounding box center [897, 21] width 11 height 11
click at [842, 22] on input "text" at bounding box center [858, 21] width 100 height 21
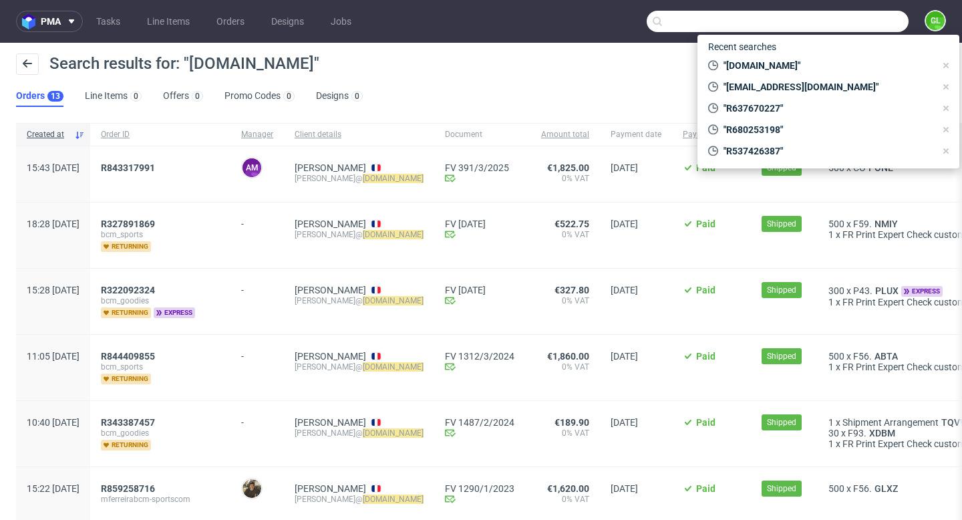
paste input "R477787006"
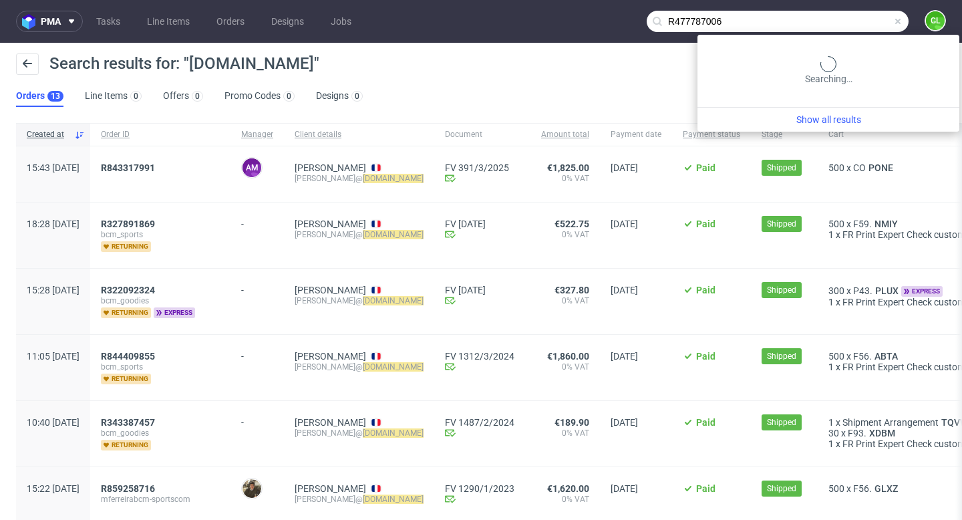
type input "R477787006"
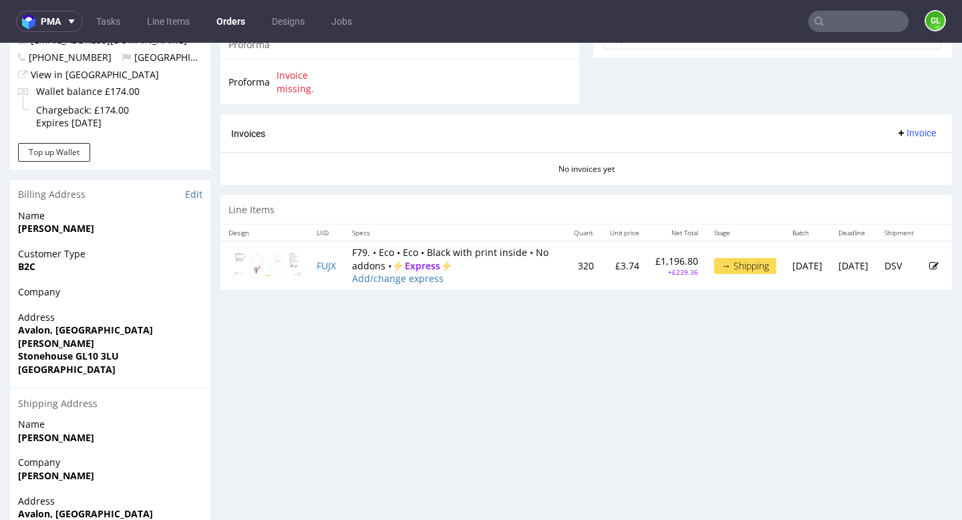
scroll to position [539, 0]
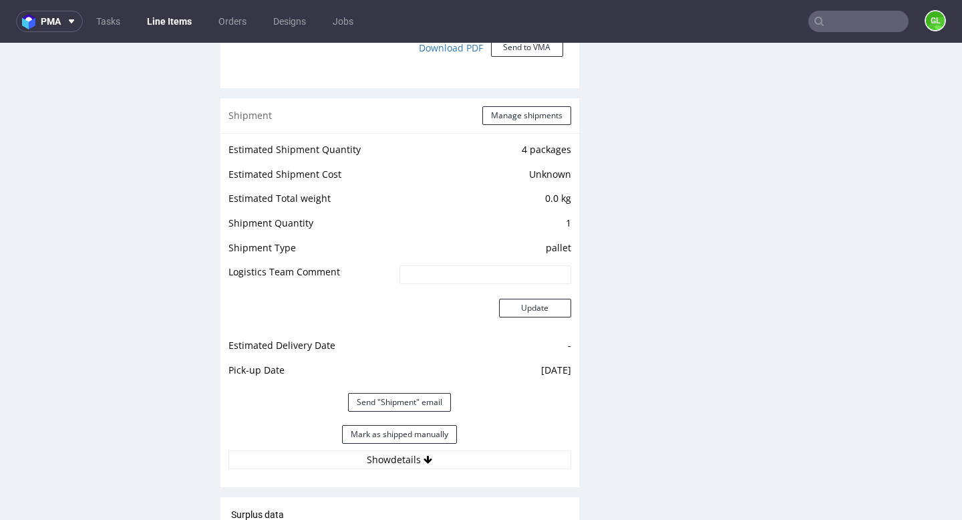
scroll to position [1360, 0]
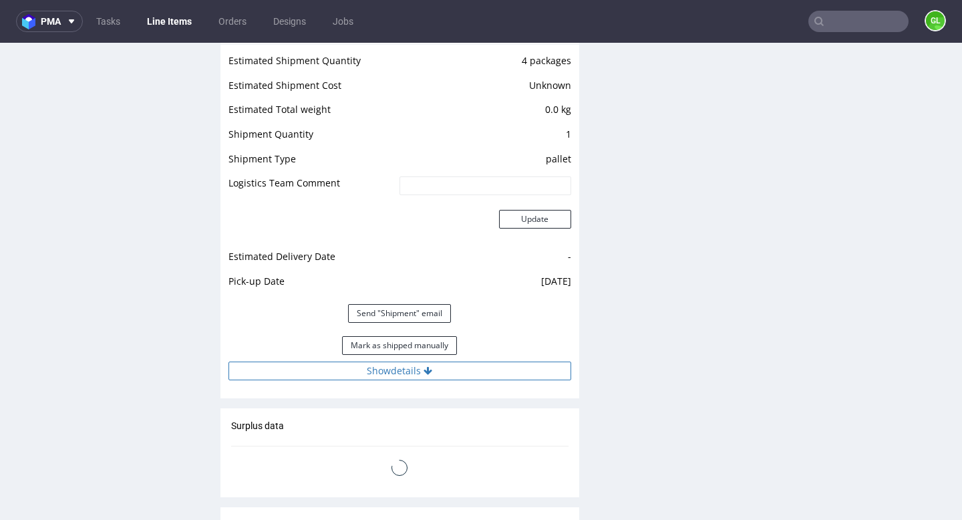
click at [440, 367] on button "Show details" at bounding box center [399, 370] width 343 height 19
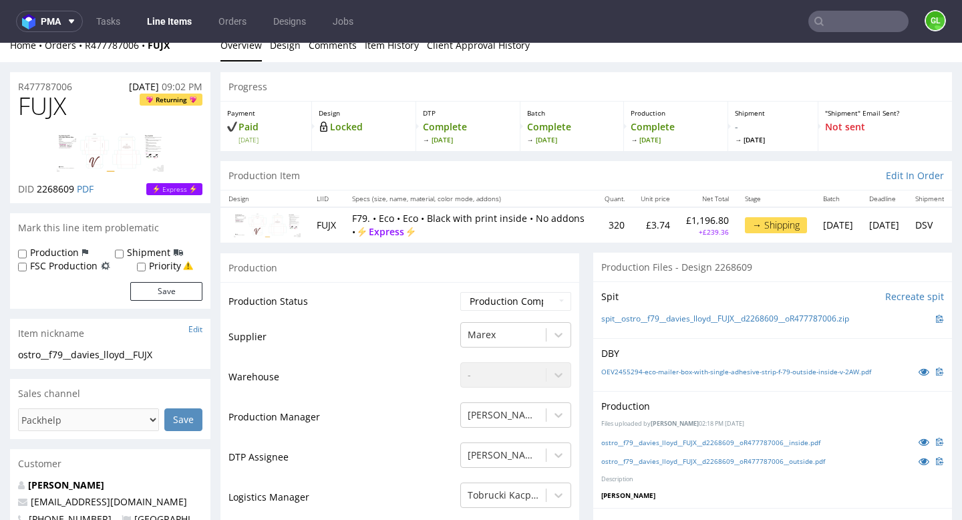
scroll to position [0, 0]
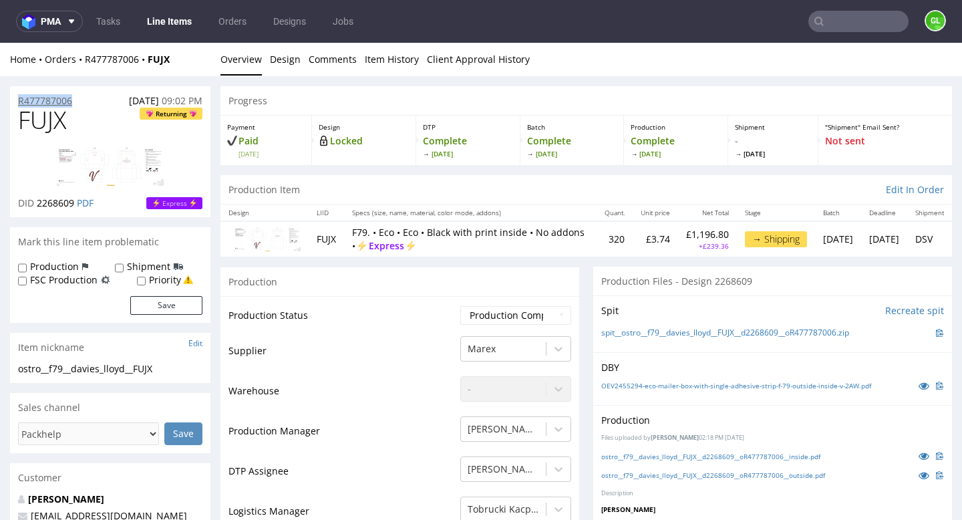
drag, startPoint x: 87, startPoint y: 106, endPoint x: 19, endPoint y: 104, distance: 68.1
click at [19, 104] on div "R477787006 [DATE] 09:02 PM" at bounding box center [110, 96] width 200 height 21
copy p "R477787006"
